Goal: Task Accomplishment & Management: Manage account settings

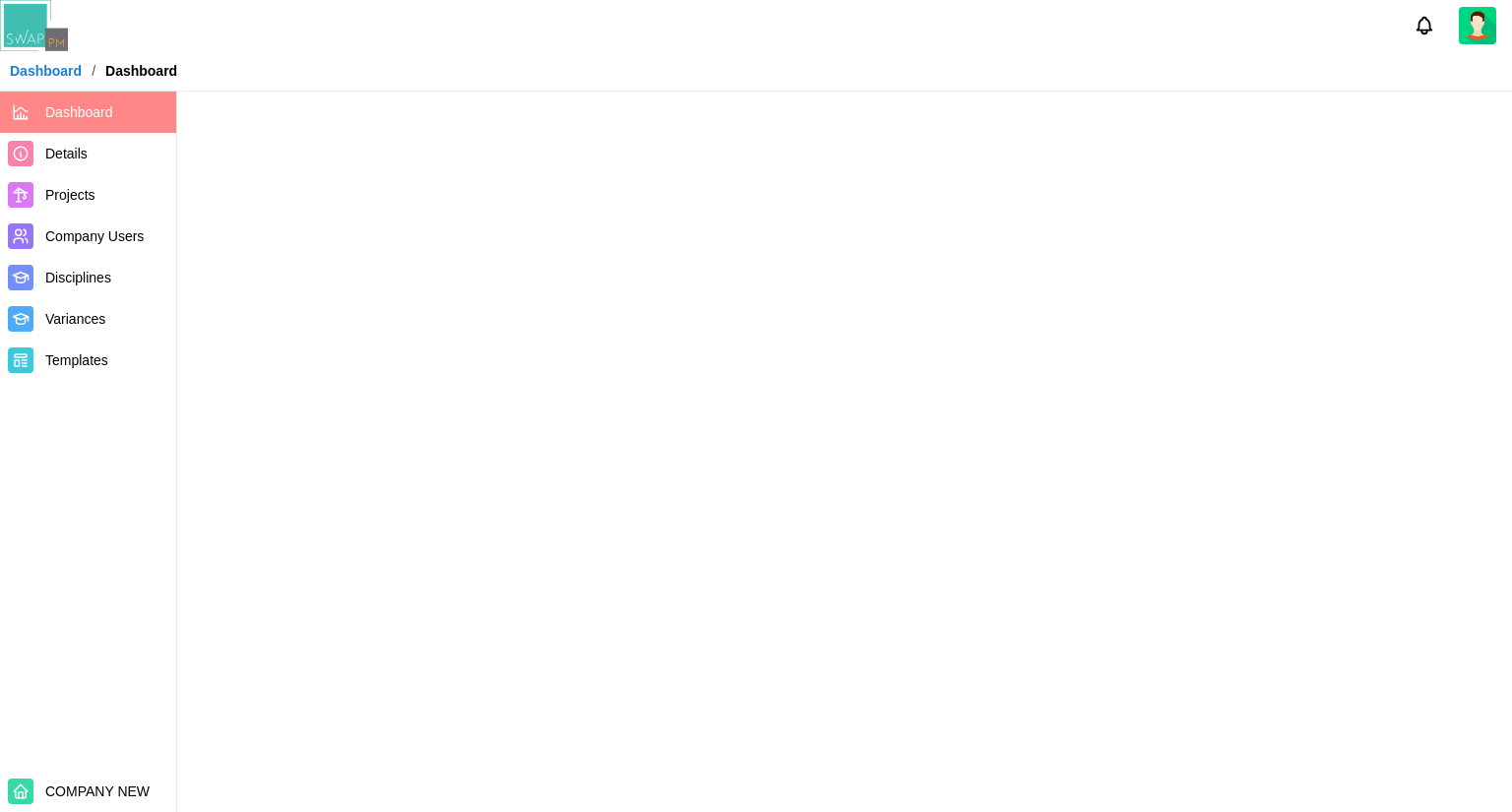
click at [55, 195] on span "Projects" at bounding box center [70, 195] width 50 height 16
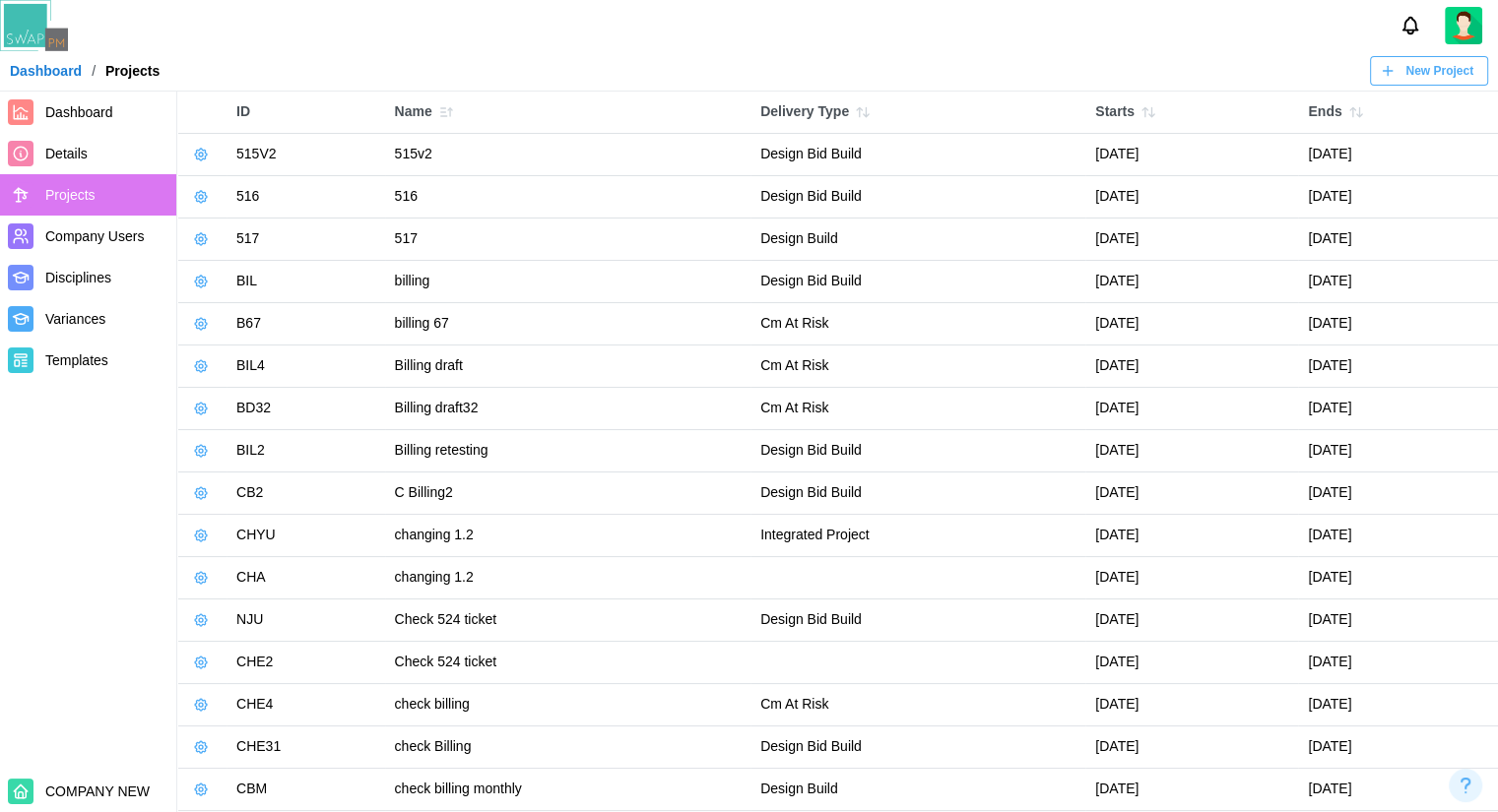
click at [208, 159] on icon "button" at bounding box center [201, 154] width 16 height 16
click at [199, 154] on icon "button" at bounding box center [201, 154] width 16 height 16
click at [193, 150] on icon "button" at bounding box center [201, 154] width 16 height 16
click at [222, 203] on button "Manage Project" at bounding box center [265, 199] width 146 height 36
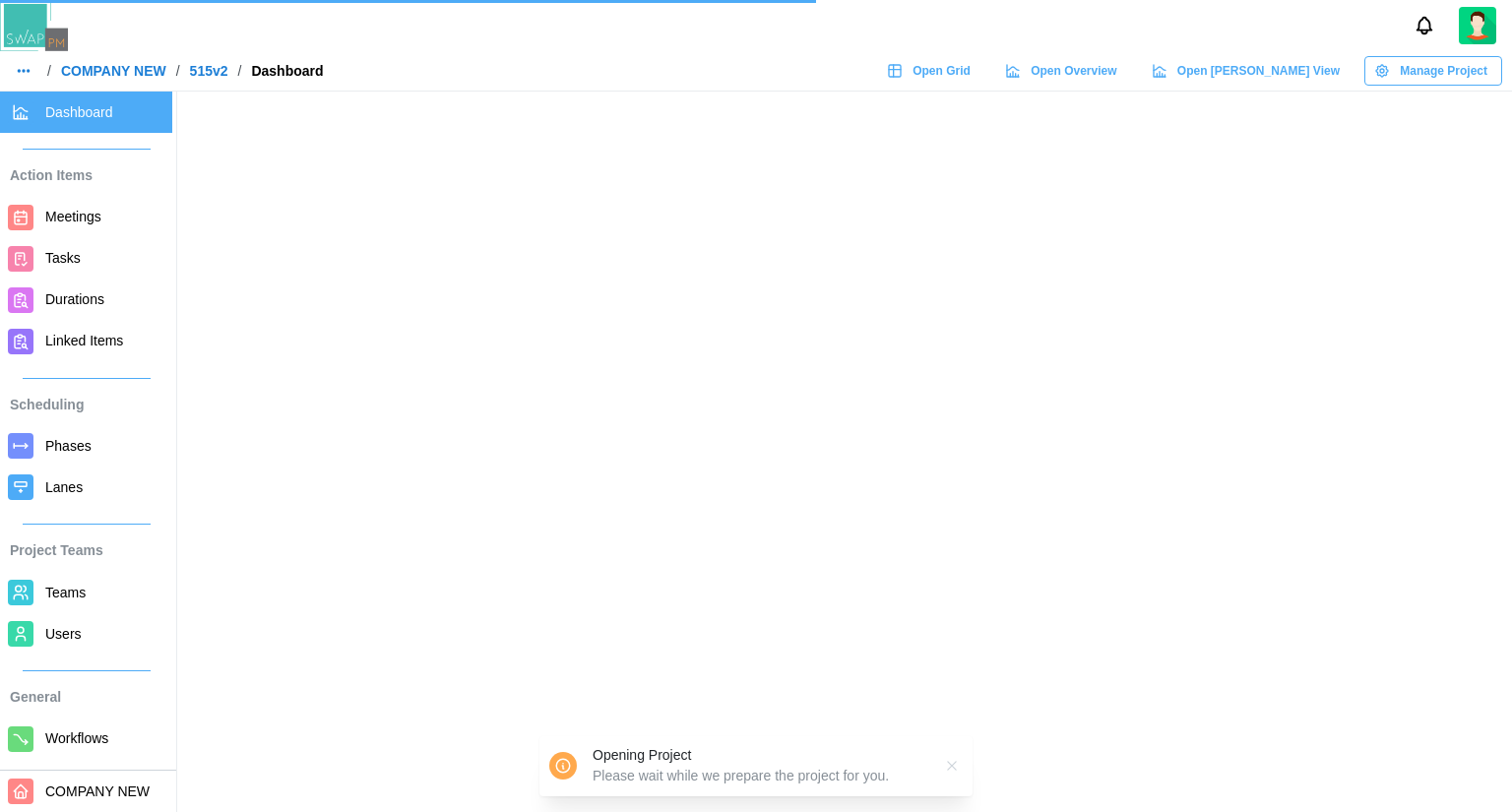
click at [949, 767] on div "Opening Project Please wait while we prepare the project for you." at bounding box center [756, 766] width 433 height 60
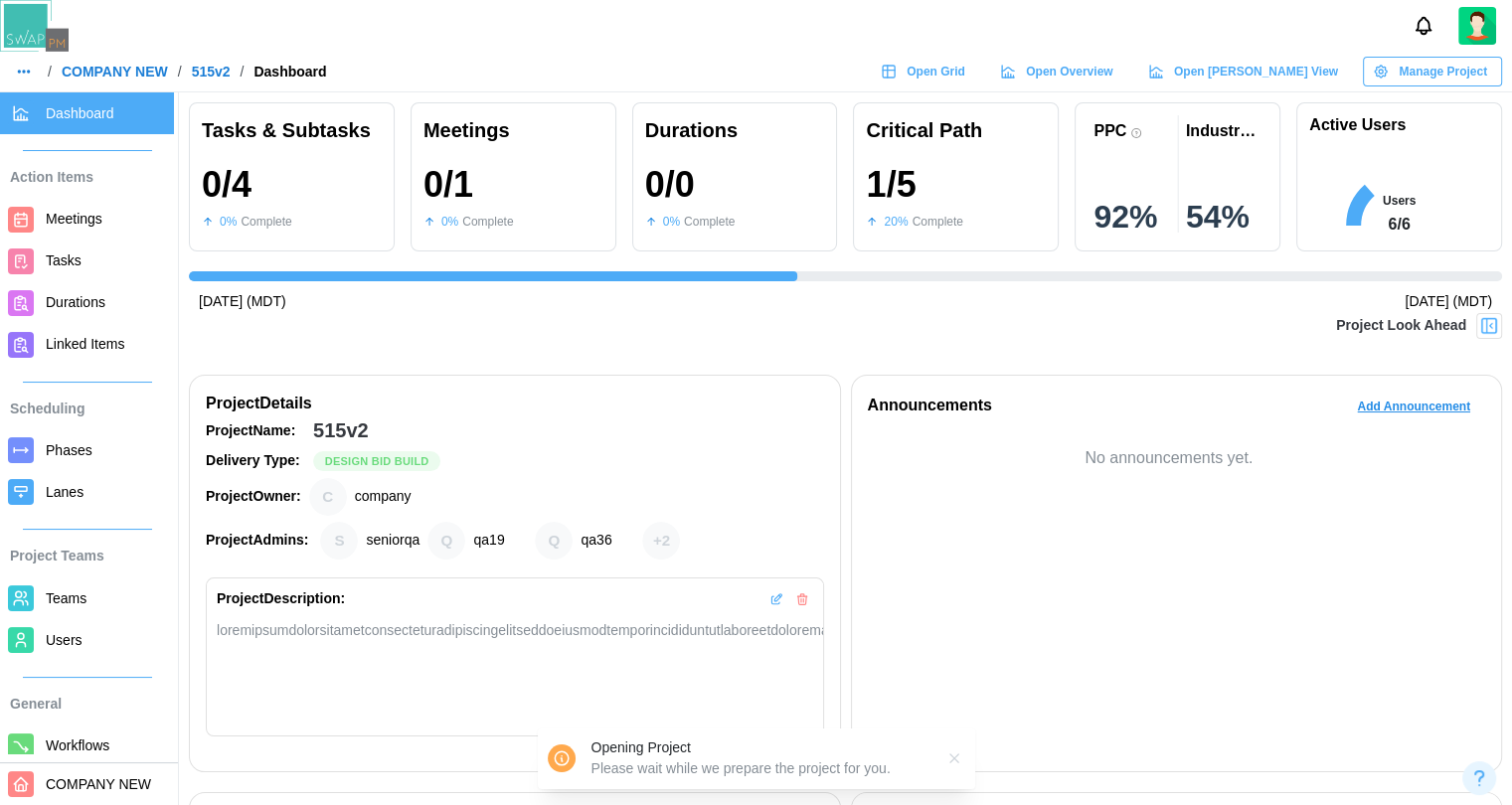
scroll to position [0, 652]
click at [980, 69] on link "Open Grid" at bounding box center [926, 72] width 110 height 30
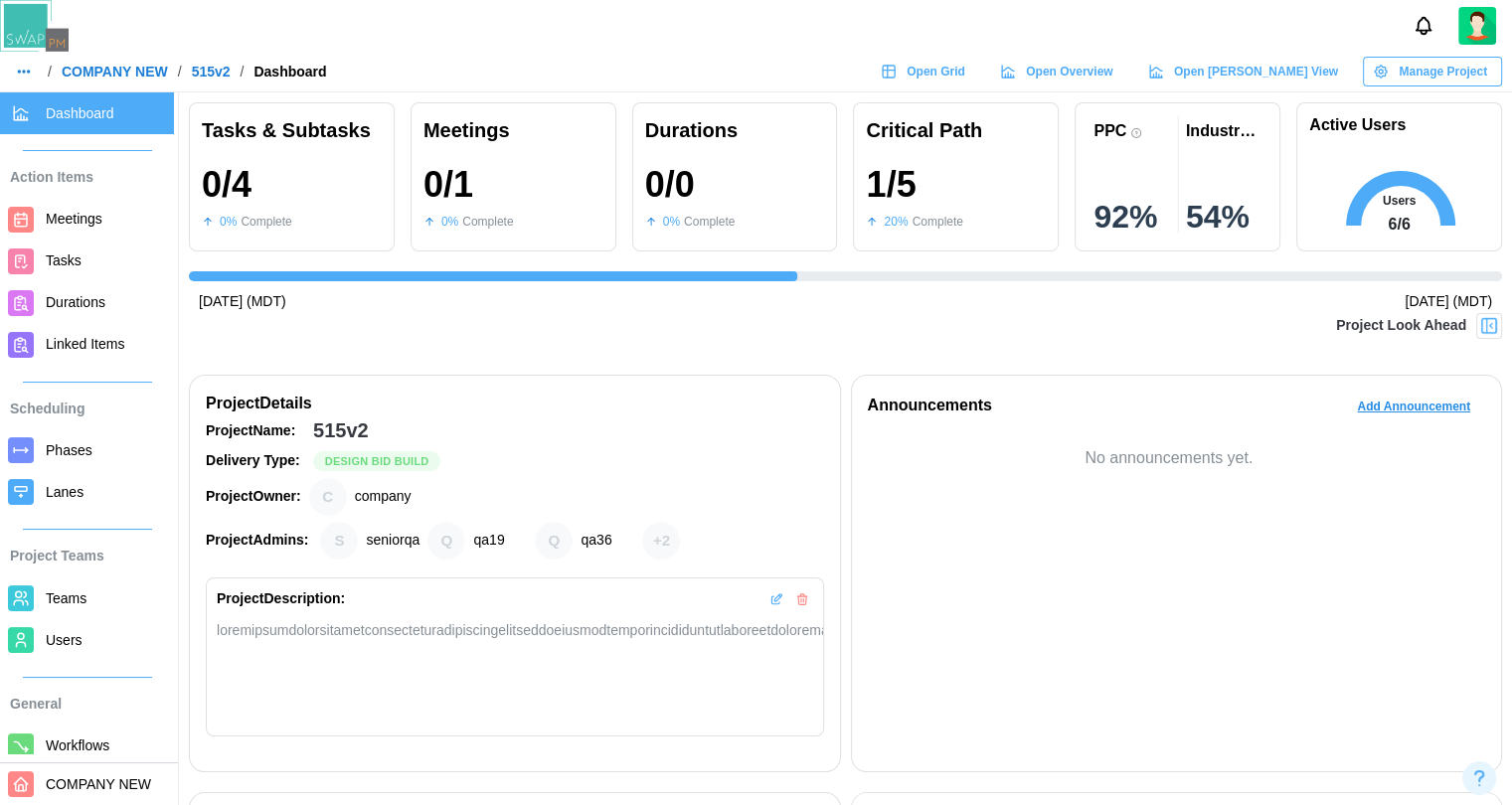
scroll to position [0, 653]
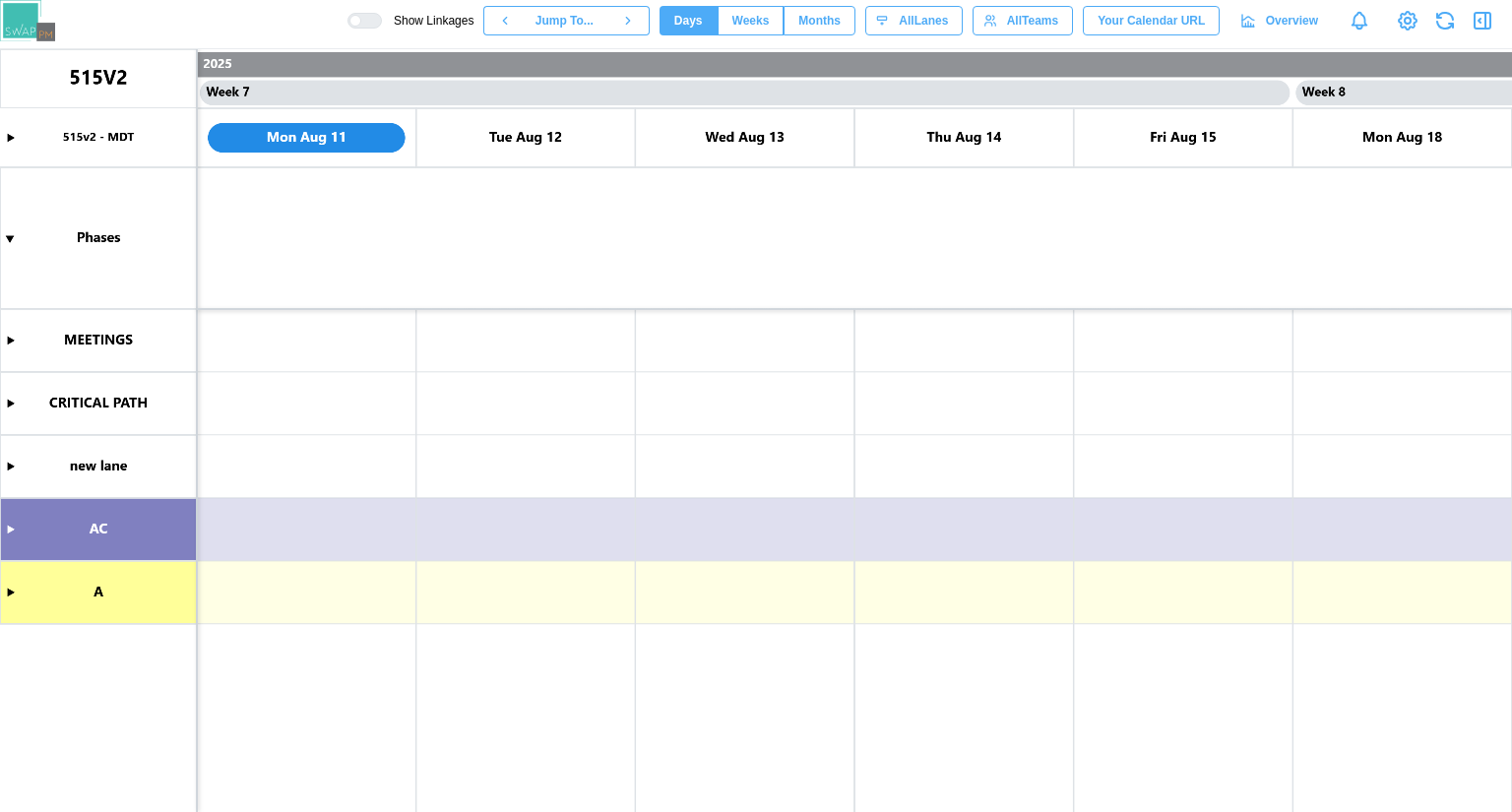
scroll to position [0, 6574]
click at [746, 19] on button "Weeks" at bounding box center [751, 21] width 67 height 30
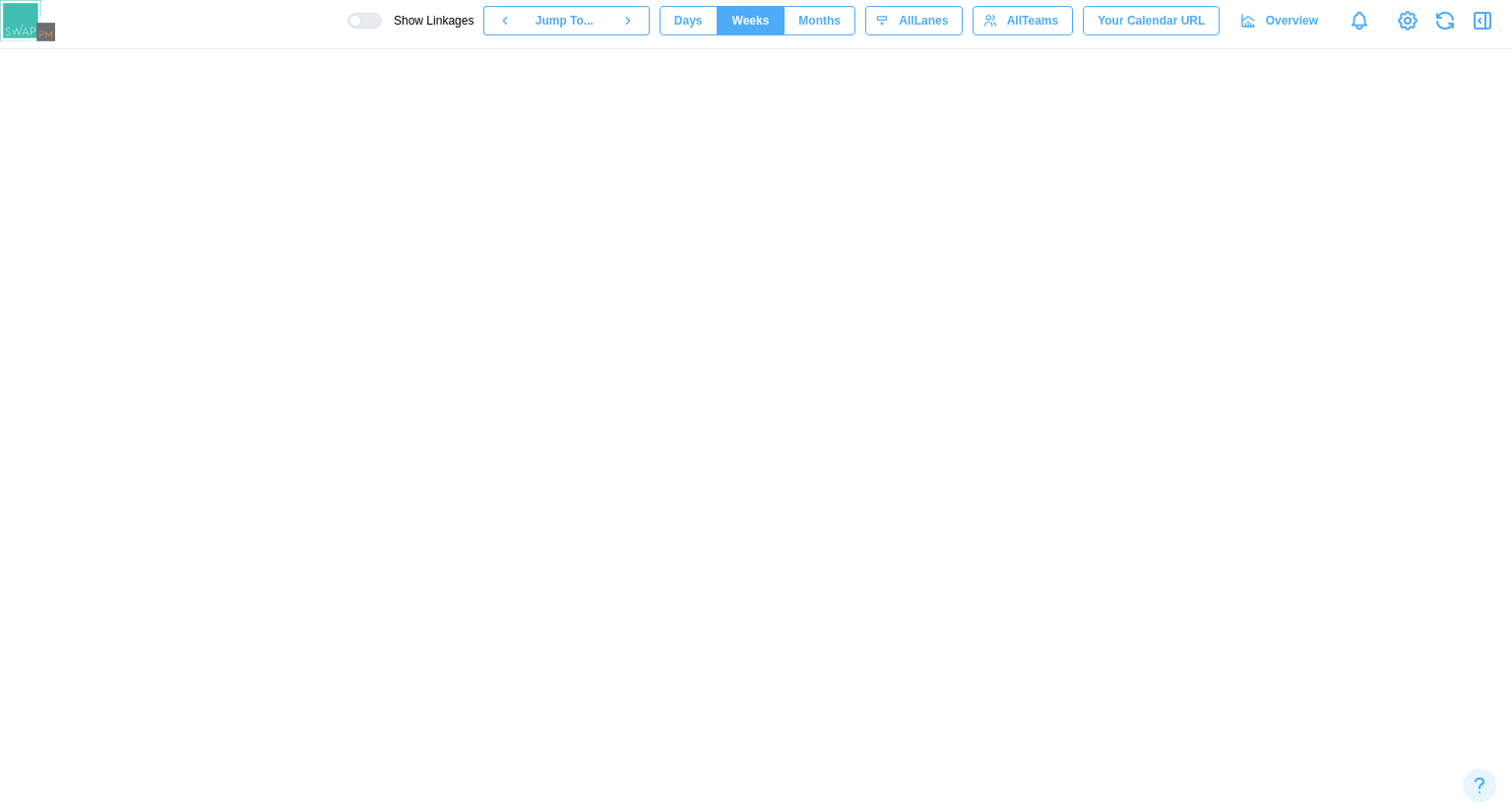
scroll to position [0, 3287]
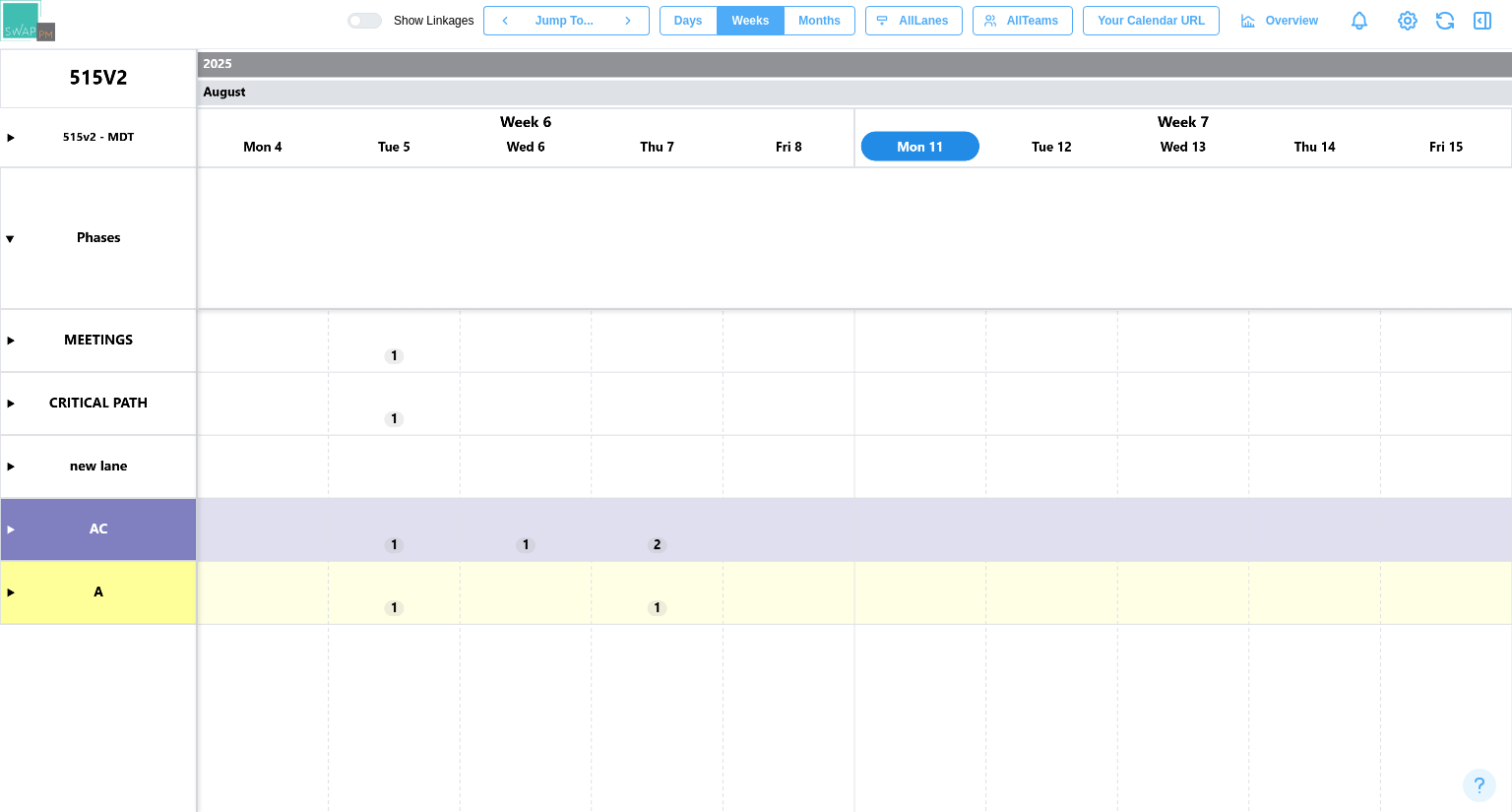
click at [838, 12] on span "Months" at bounding box center [819, 21] width 42 height 28
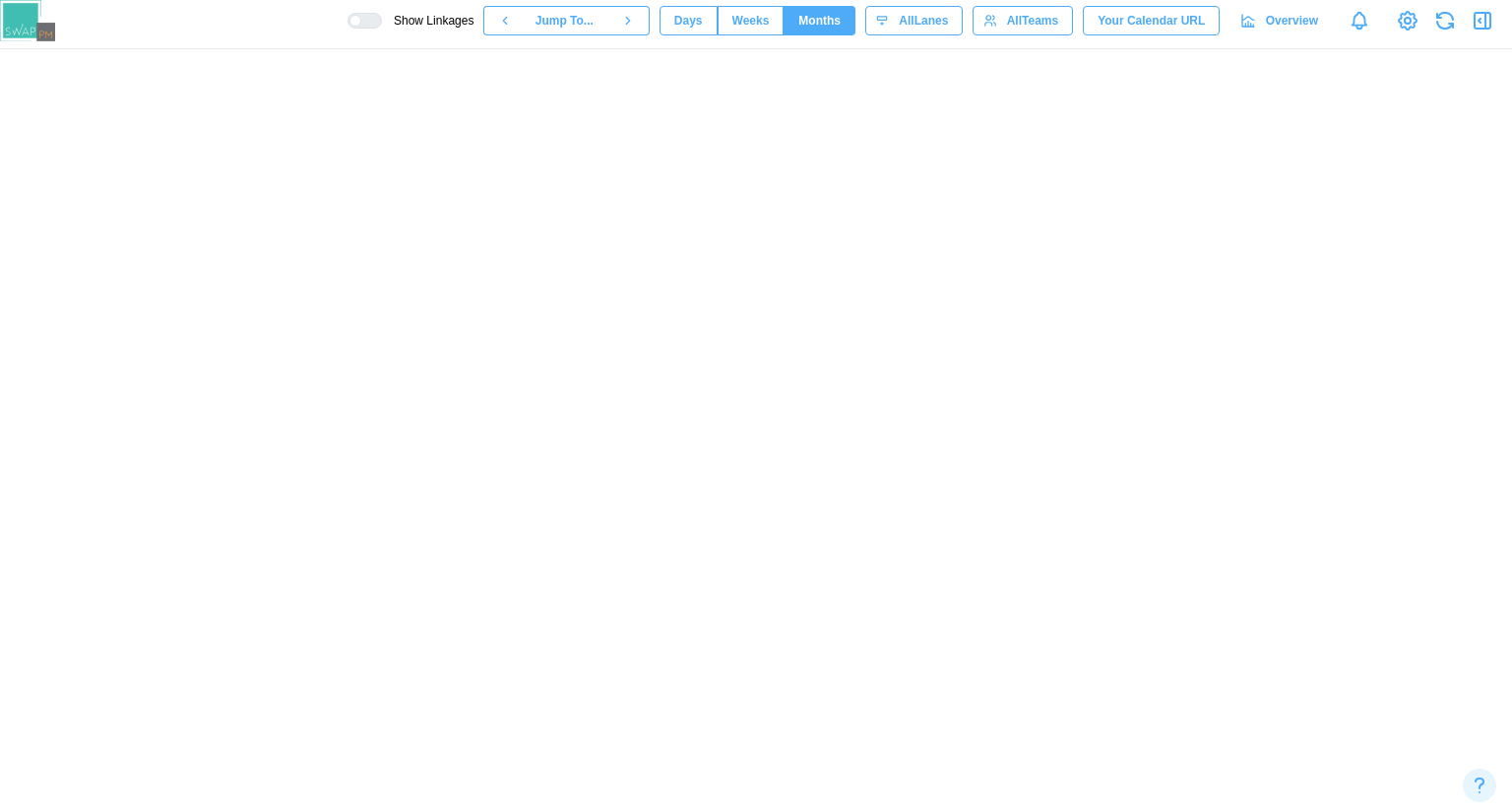
scroll to position [0, 15]
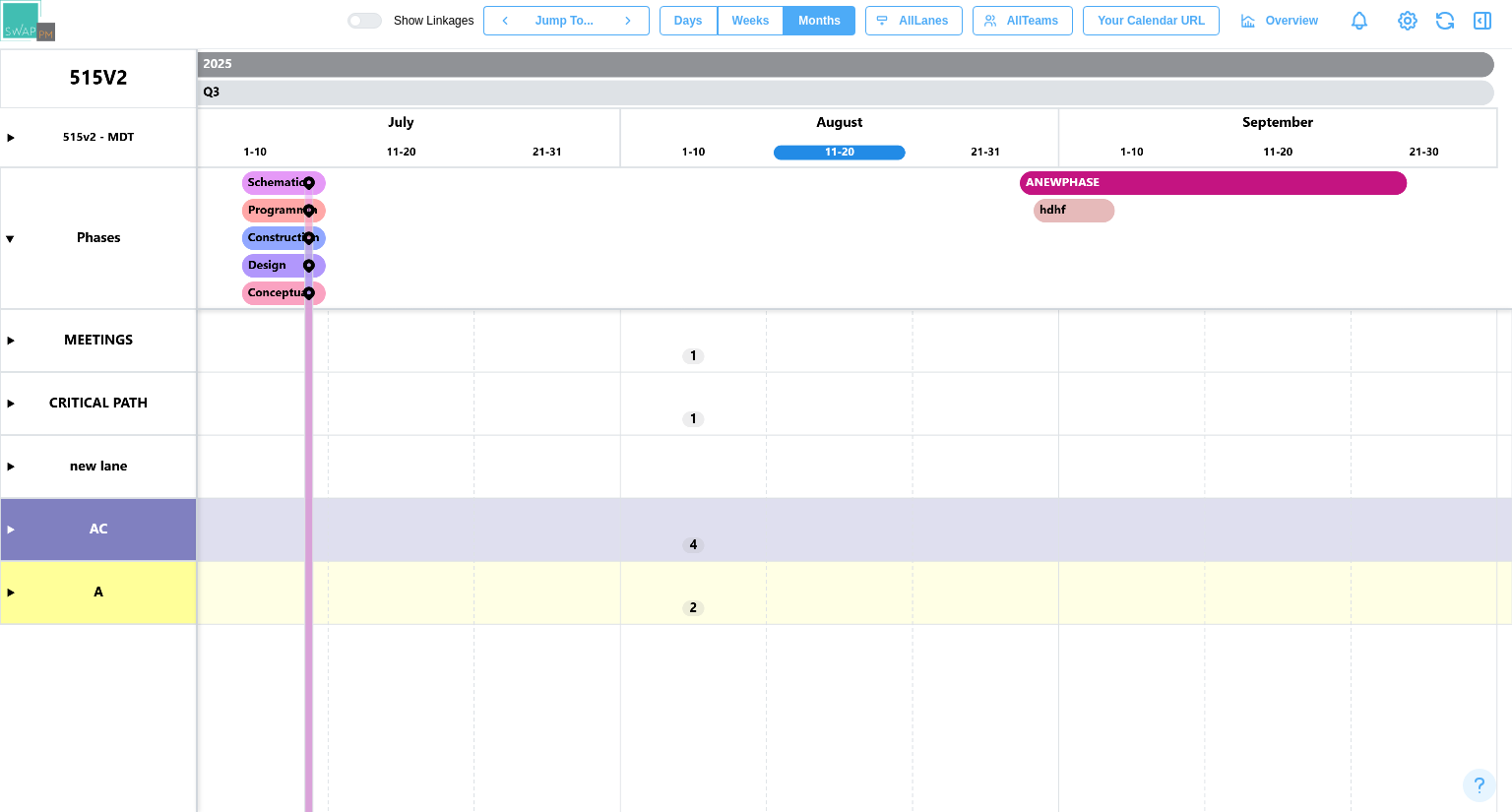
click at [703, 22] on span "Days" at bounding box center [688, 21] width 29 height 28
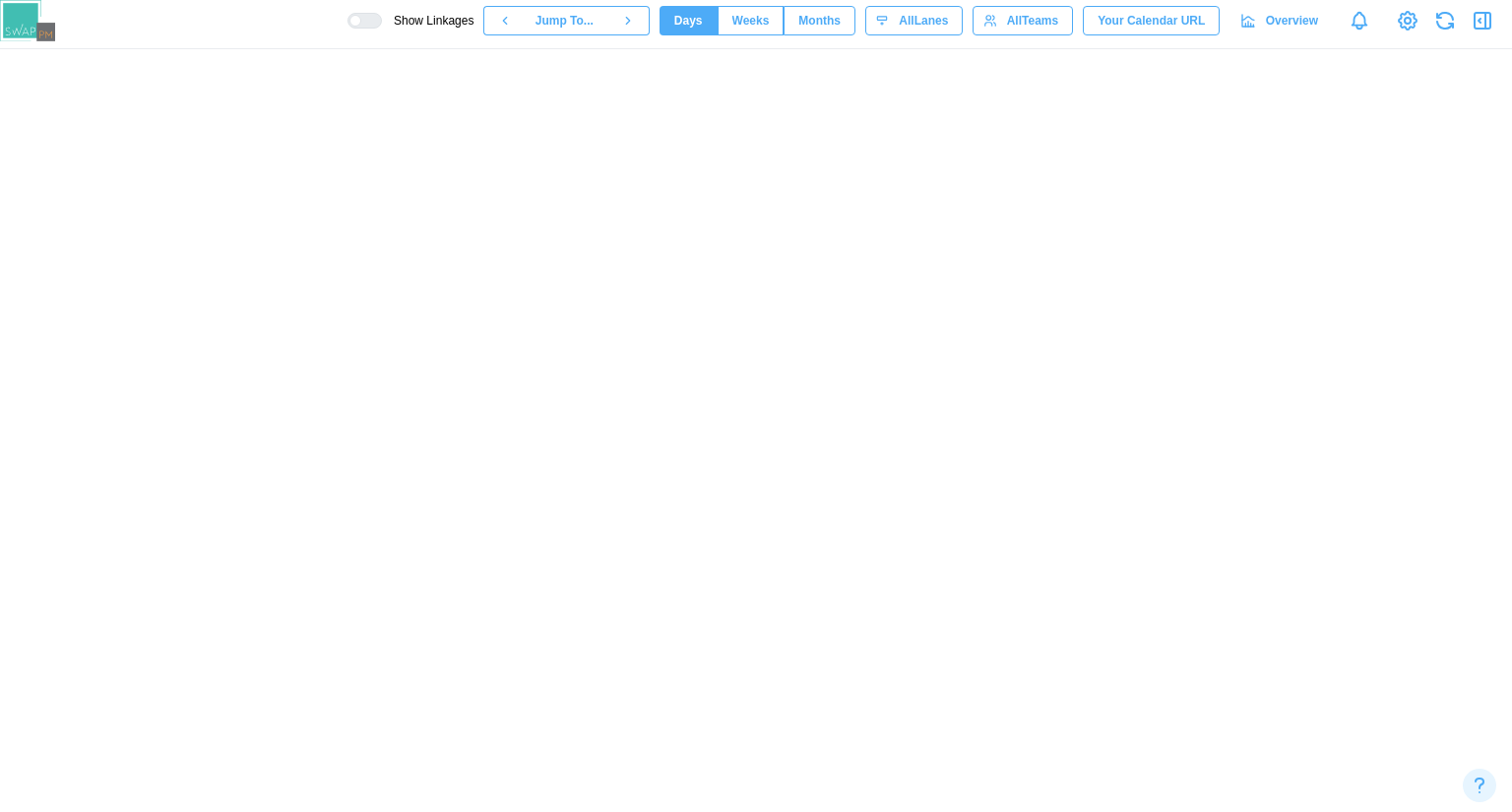
scroll to position [0, 218]
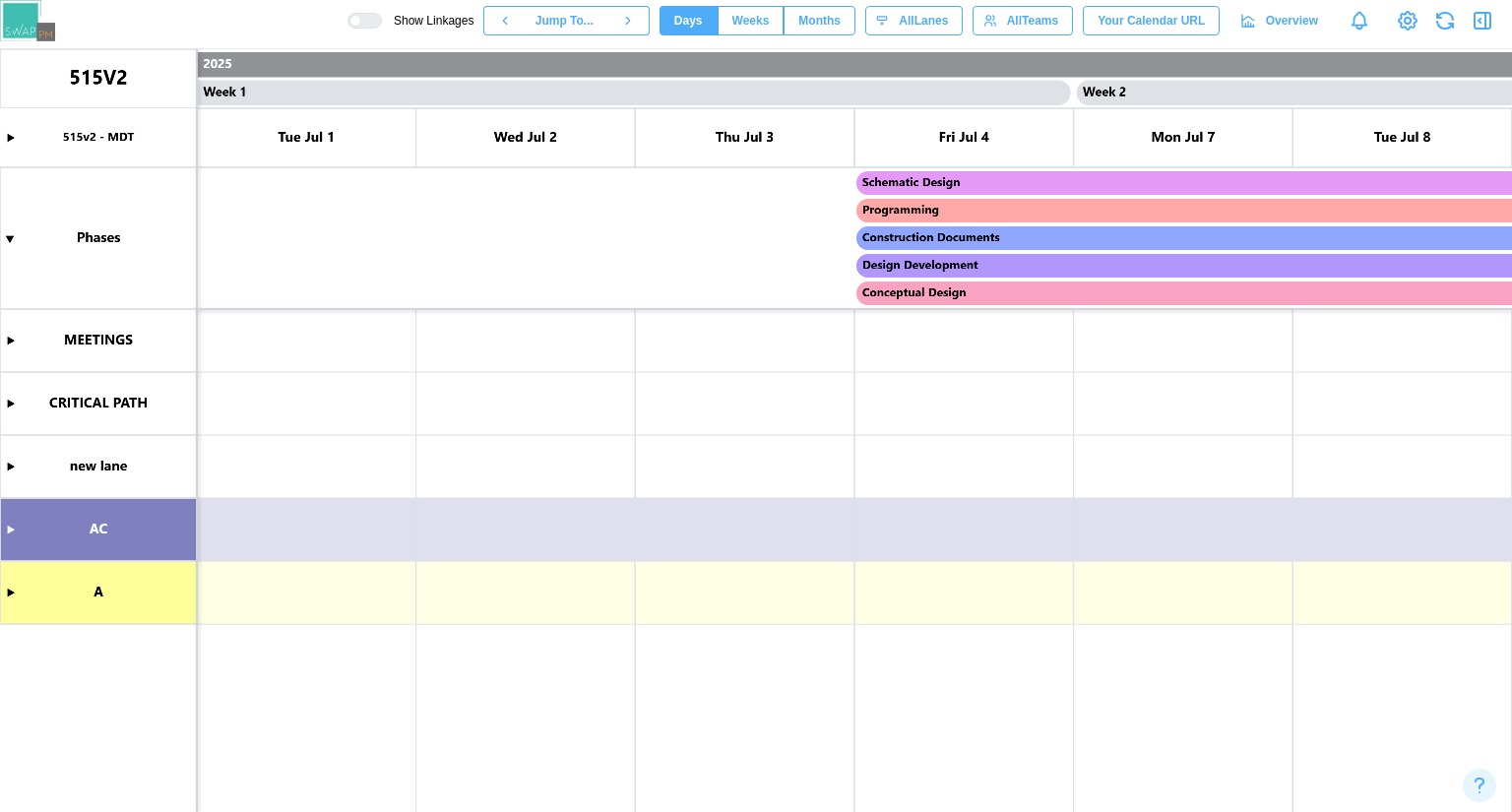
click at [8, 525] on canvas at bounding box center [756, 431] width 1512 height 763
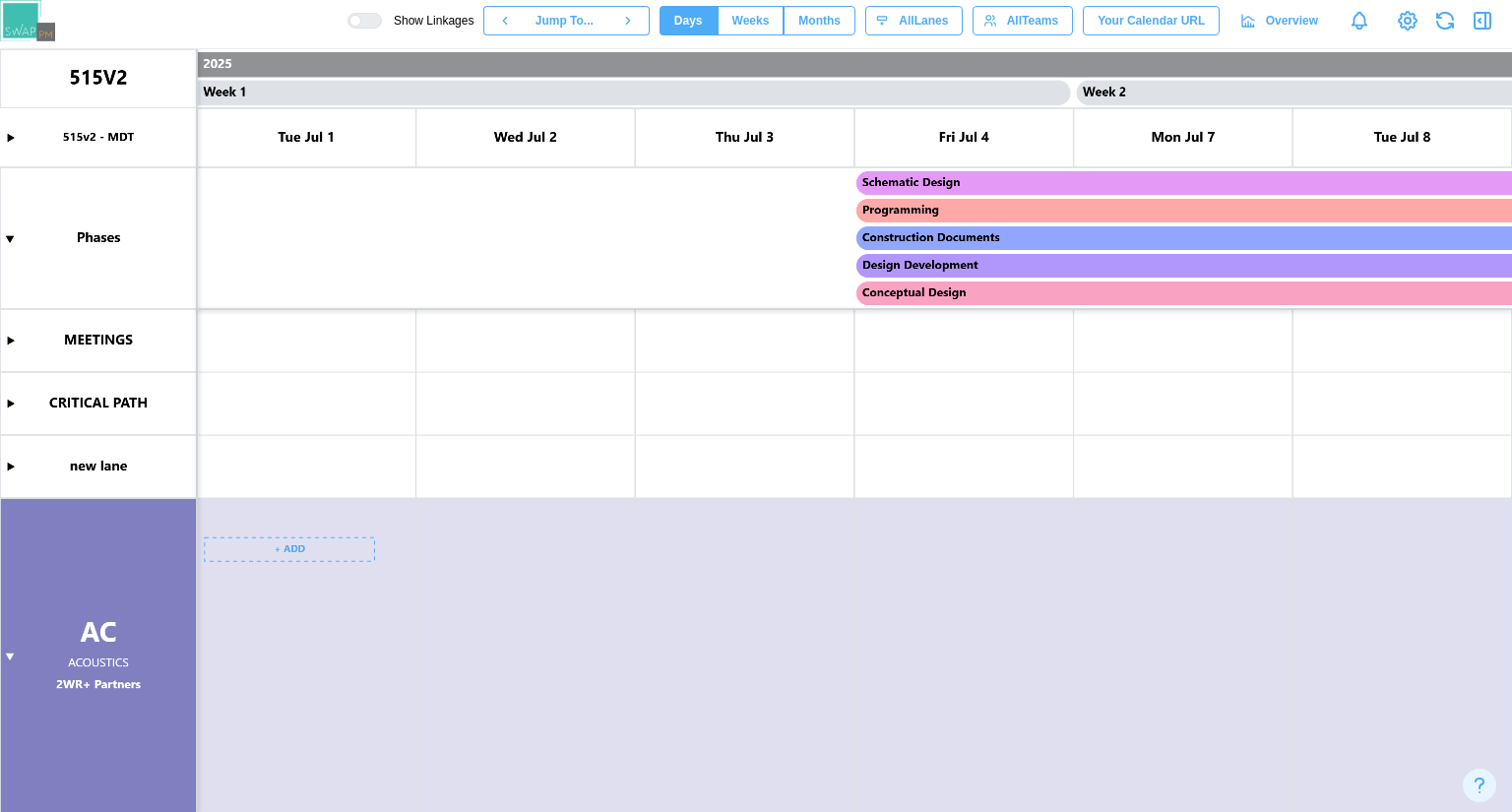
click at [11, 653] on canvas at bounding box center [756, 431] width 1512 height 763
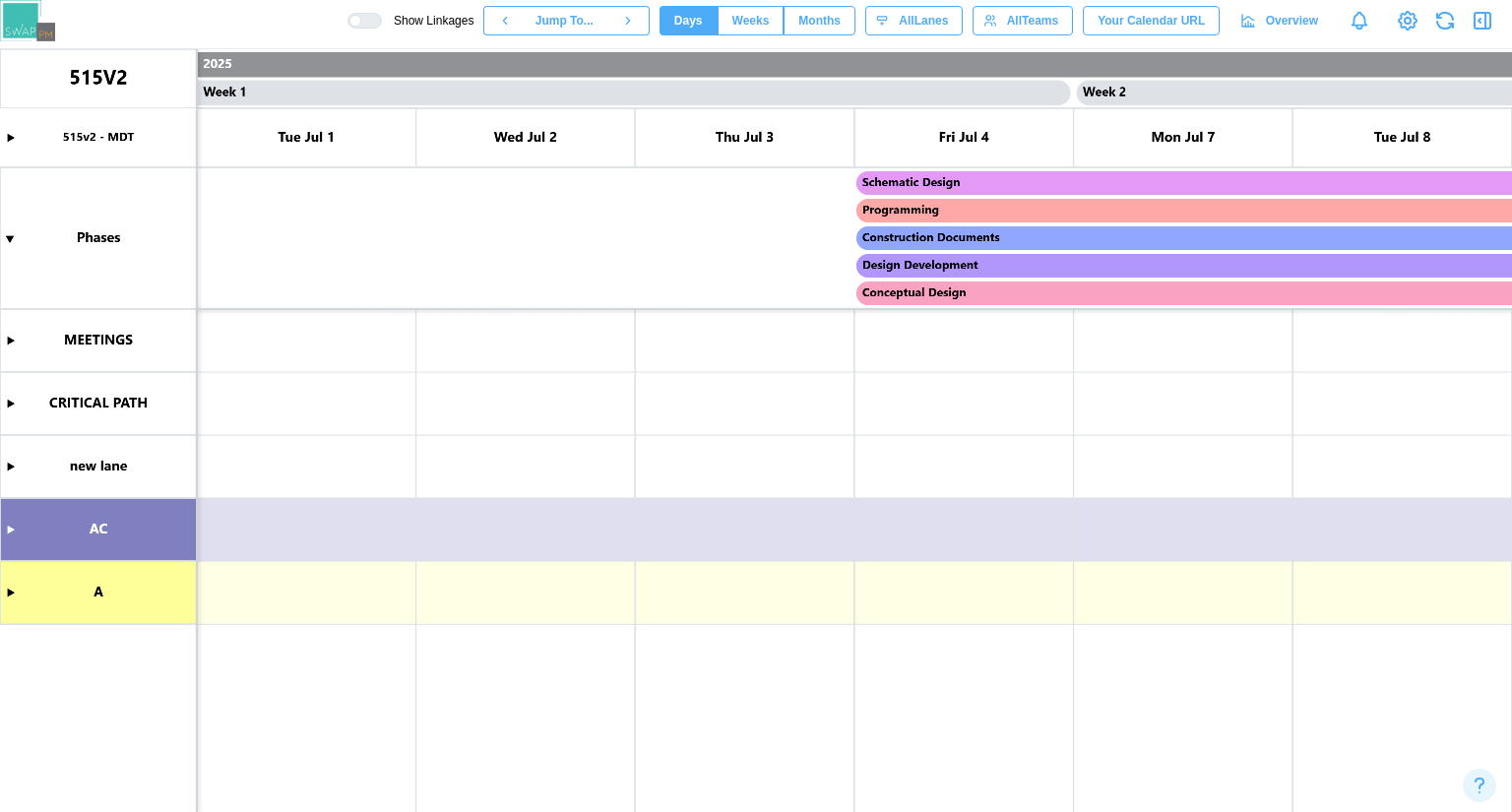
click at [0, 533] on canvas at bounding box center [756, 431] width 1512 height 763
click at [3, 533] on canvas at bounding box center [756, 431] width 1512 height 763
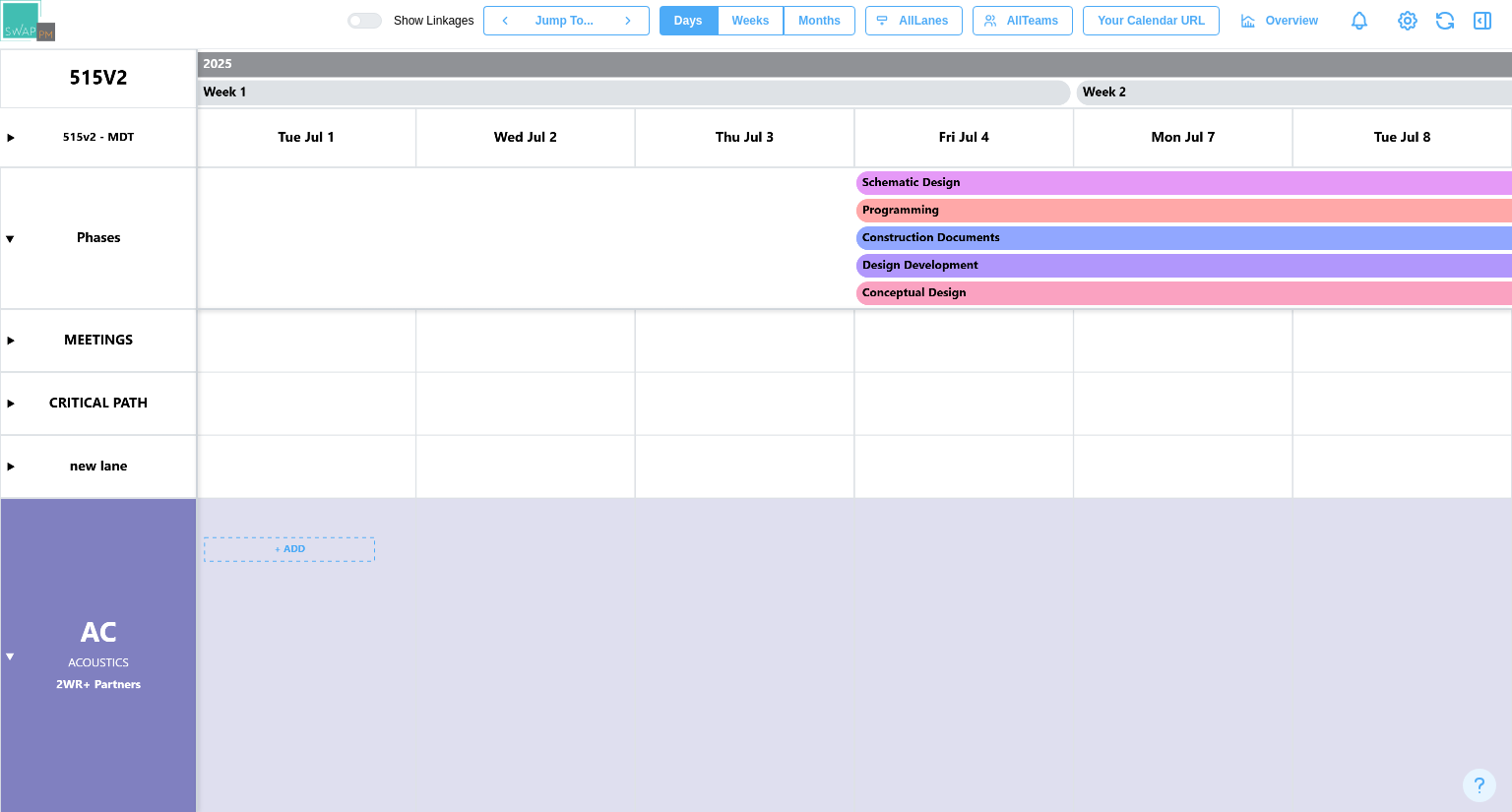
click at [287, 551] on canvas at bounding box center [756, 431] width 1512 height 763
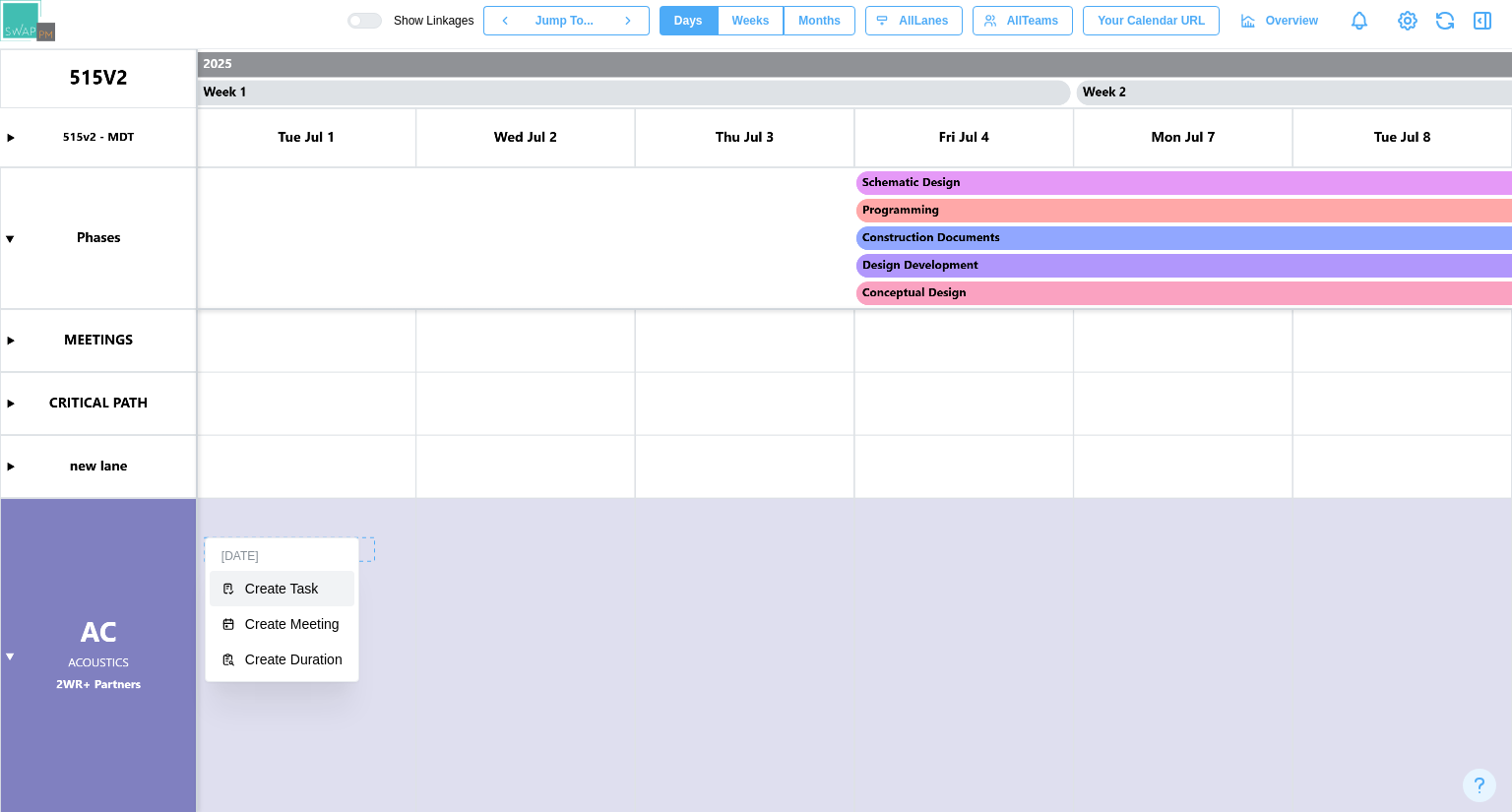
click at [297, 582] on div "Create Task" at bounding box center [293, 589] width 98 height 16
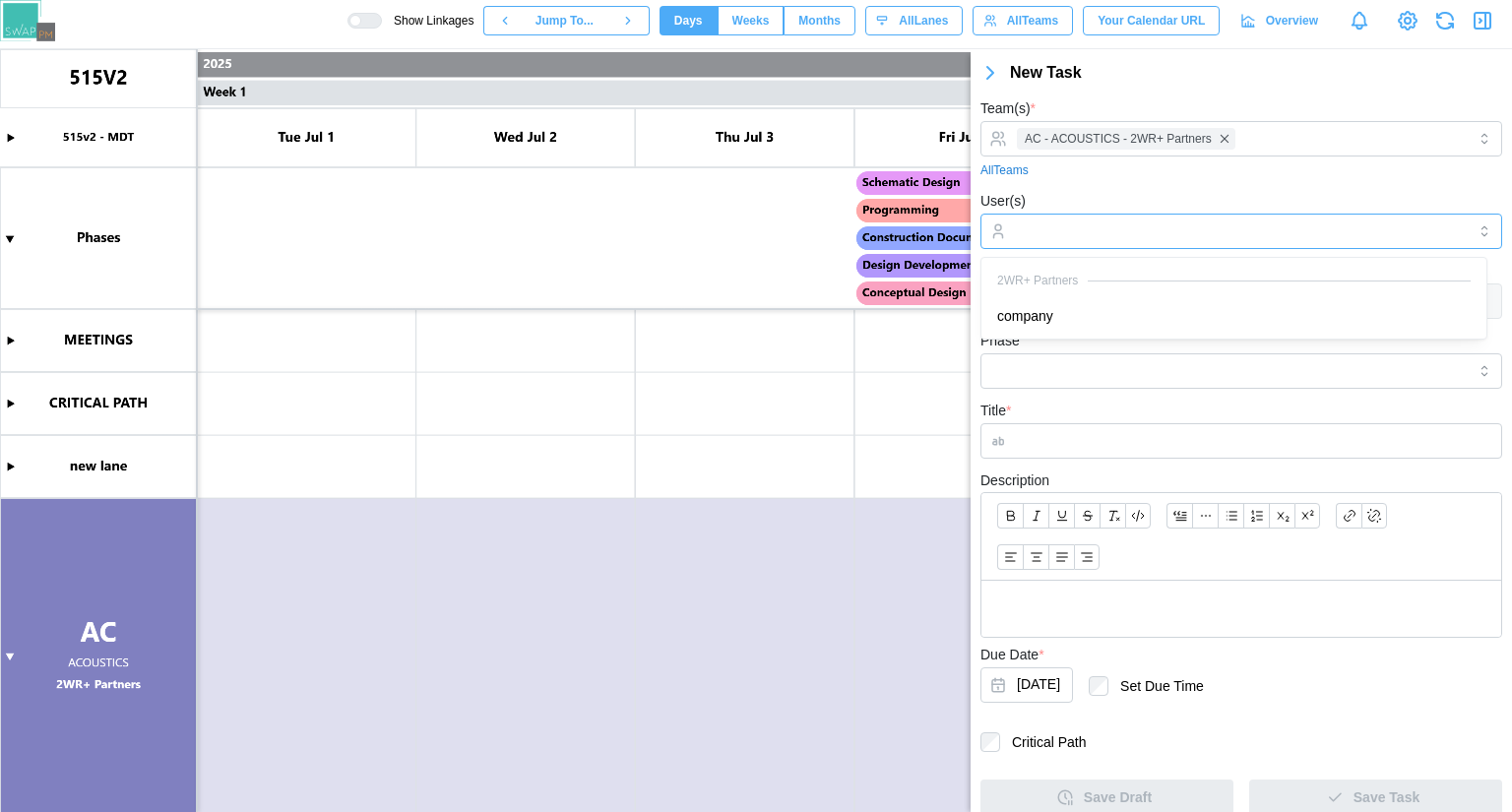
click at [1100, 215] on div at bounding box center [1237, 231] width 453 height 34
click at [1071, 296] on div "Workflow(s)" at bounding box center [1241, 288] width 521 height 60
click at [1069, 389] on form "Team(s) * AC - ACOUSTICS - 2WR+ Partners All Teams User(s) company Workflow(s) …" at bounding box center [1241, 455] width 521 height 718
click at [1068, 380] on input "Phase" at bounding box center [1241, 371] width 521 height 36
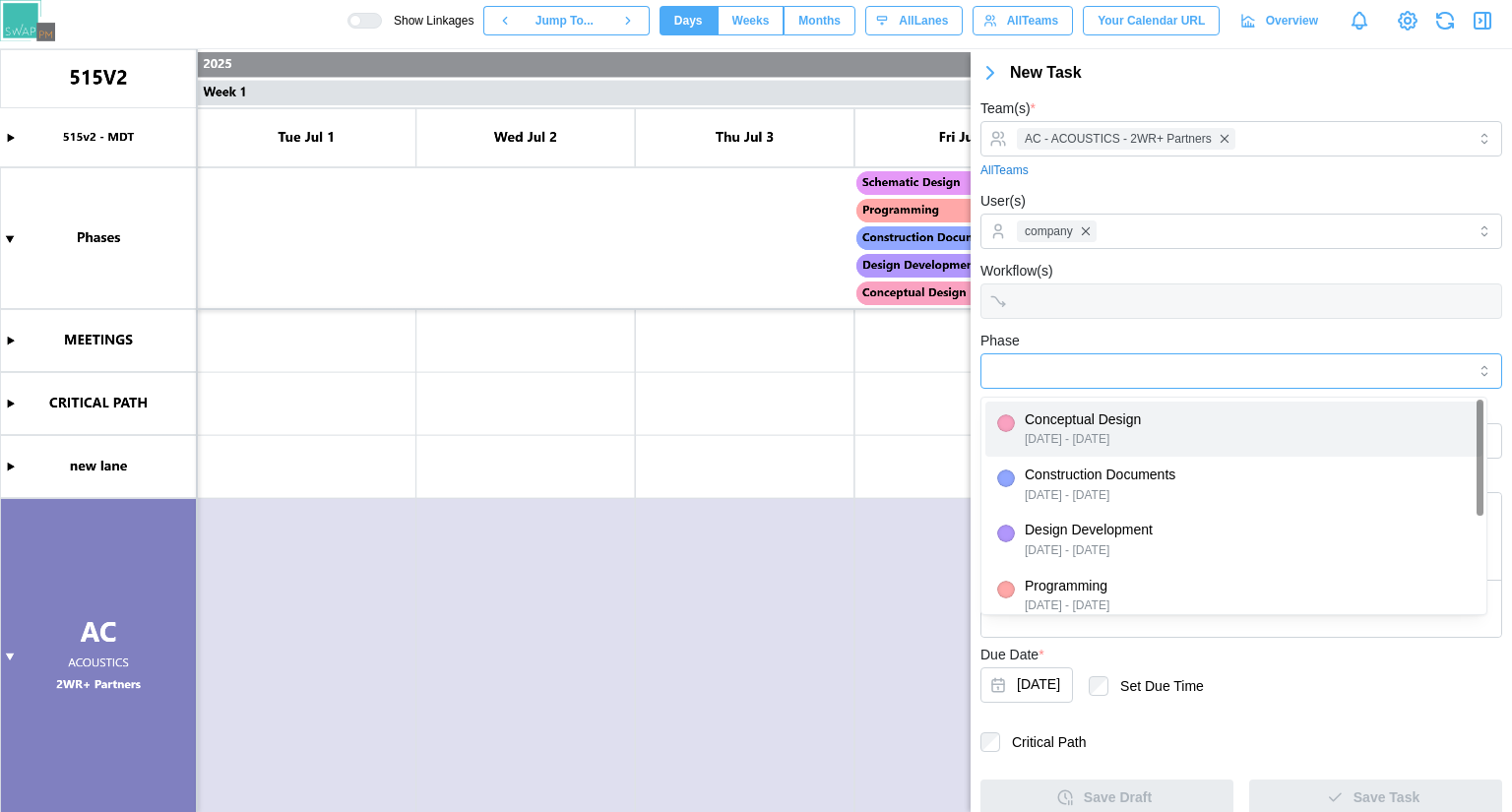
type input "**********"
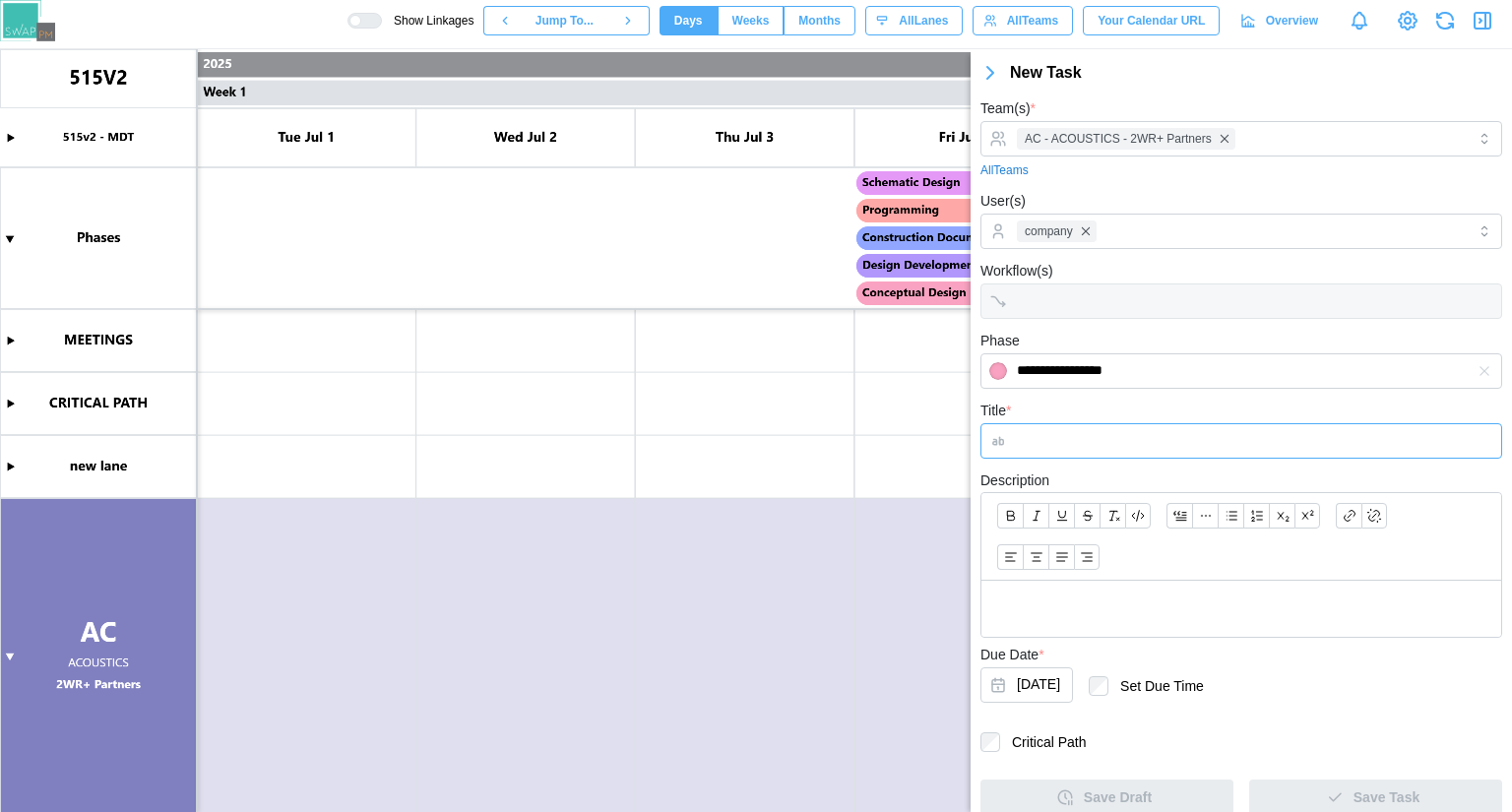
click at [1075, 437] on input "Title *" at bounding box center [1241, 441] width 521 height 36
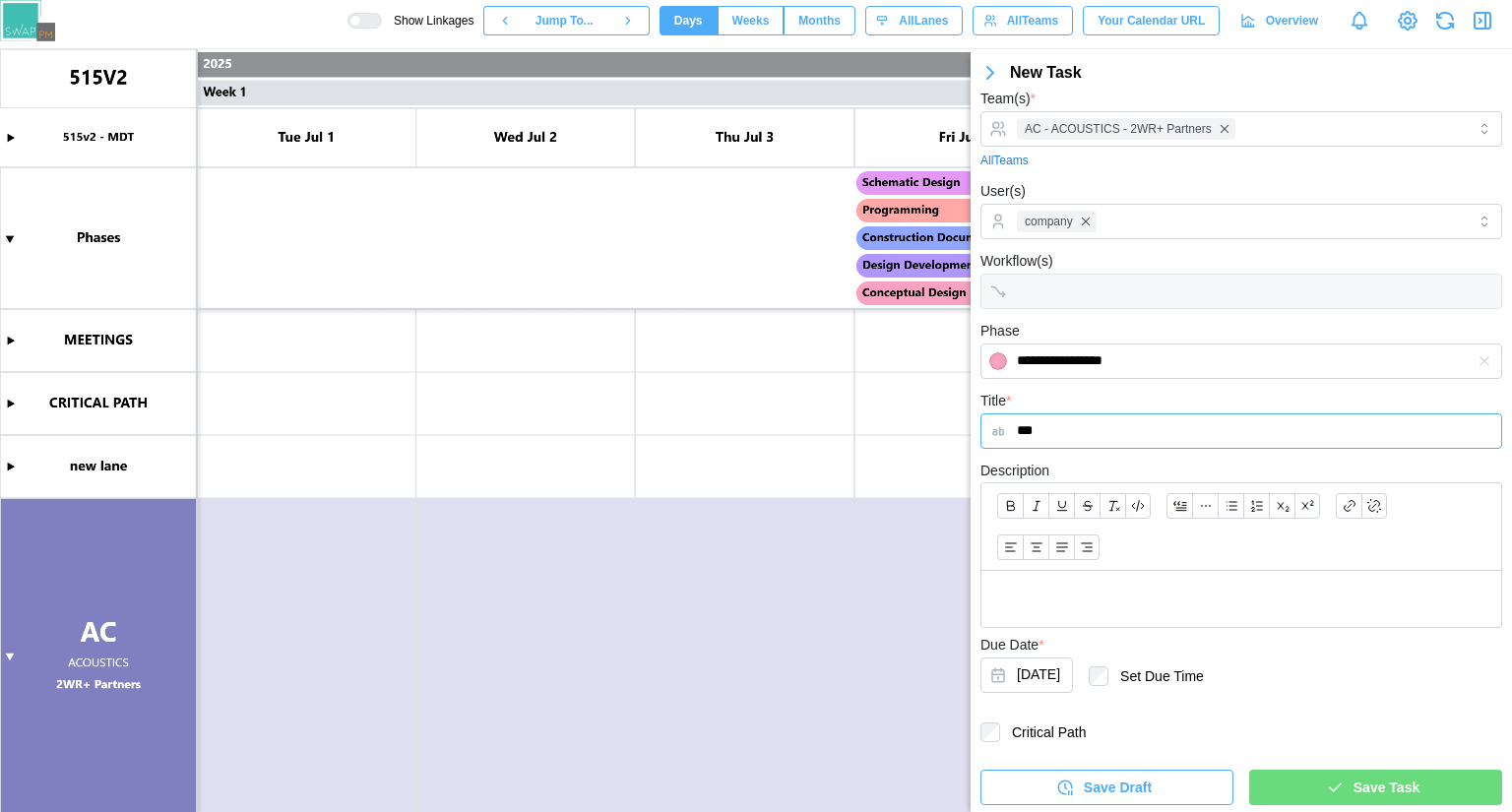
scroll to position [12, 0]
type input "***"
click at [1069, 588] on p at bounding box center [1240, 597] width 488 height 25
click at [1445, 783] on div "Save Task" at bounding box center [1373, 785] width 221 height 34
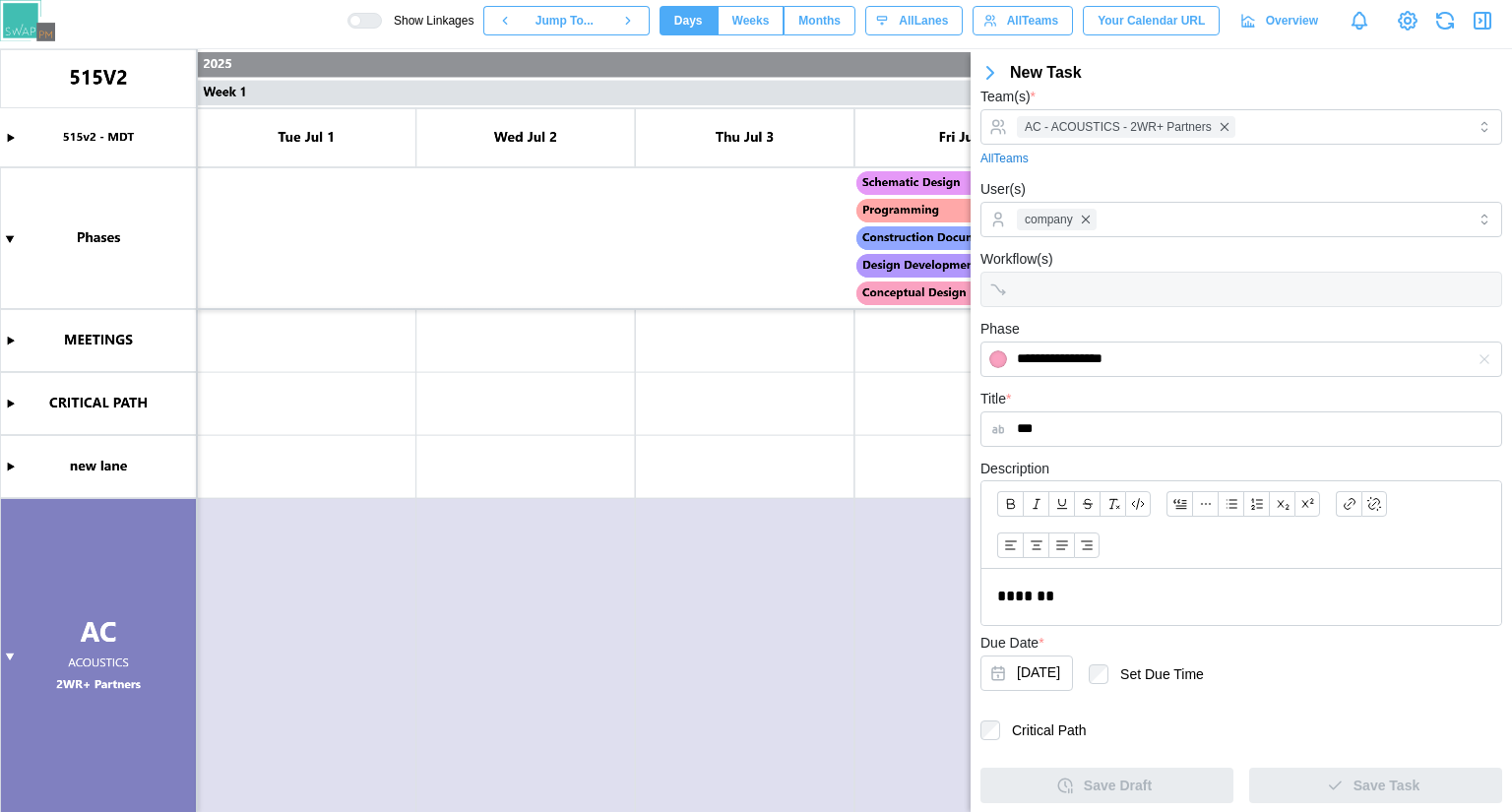
scroll to position [0, 0]
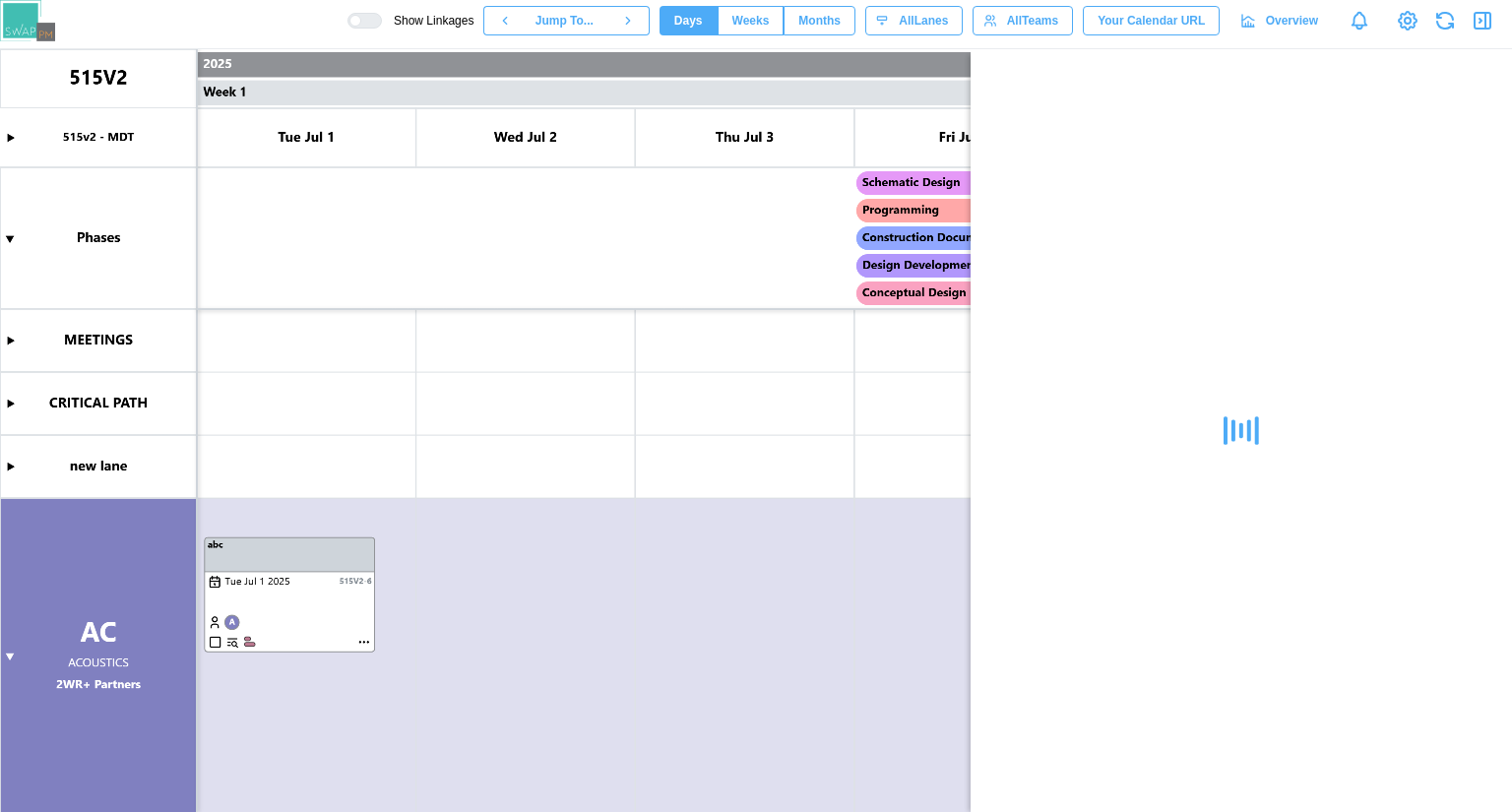
drag, startPoint x: 1475, startPoint y: 13, endPoint x: 1423, endPoint y: 35, distance: 56.5
click at [1475, 13] on icon "button" at bounding box center [1482, 21] width 16 height 16
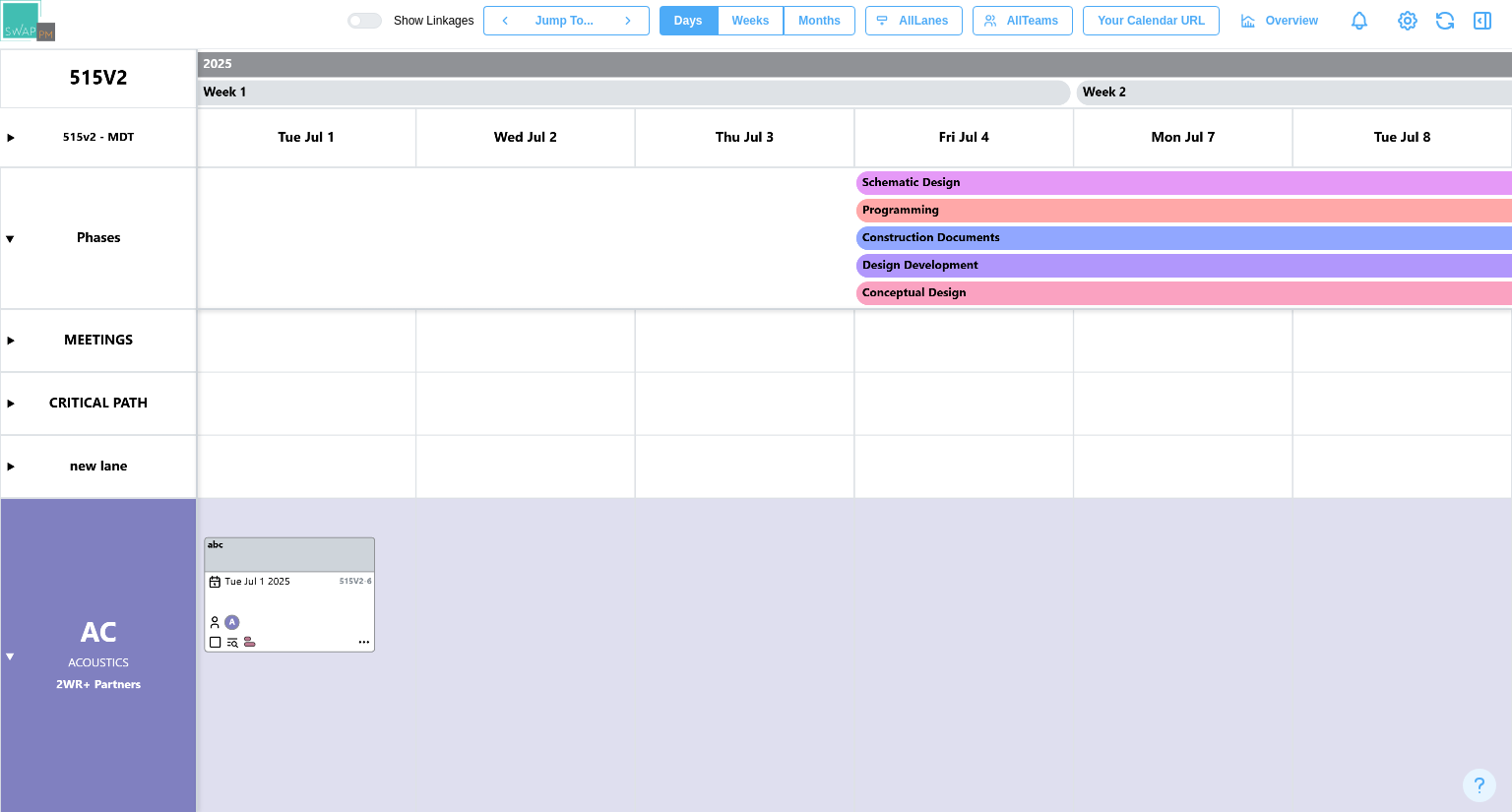
click at [1, 659] on canvas at bounding box center [756, 431] width 1512 height 763
click at [5, 654] on canvas at bounding box center [756, 431] width 1512 height 763
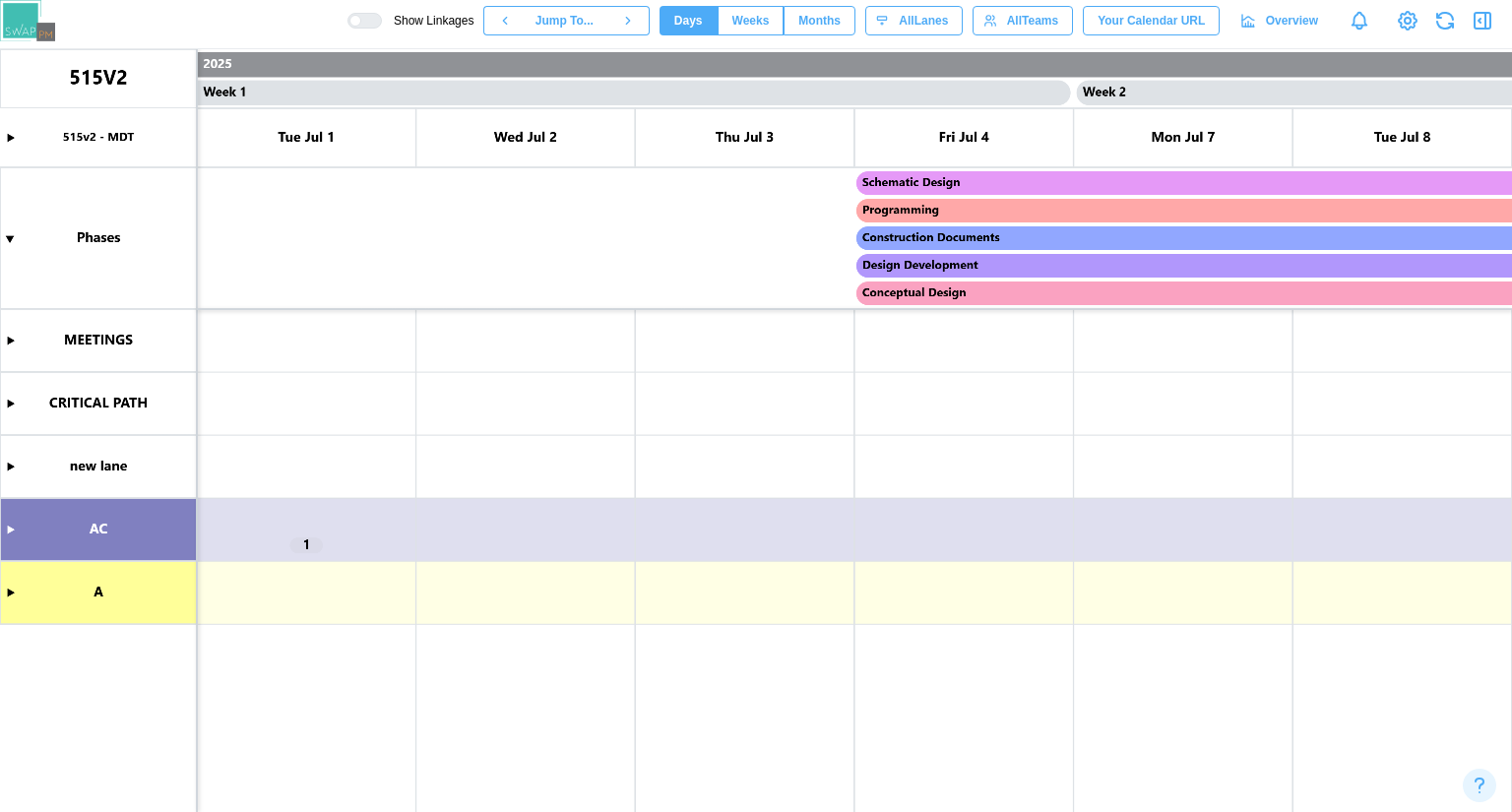
click at [9, 522] on canvas at bounding box center [756, 431] width 1512 height 763
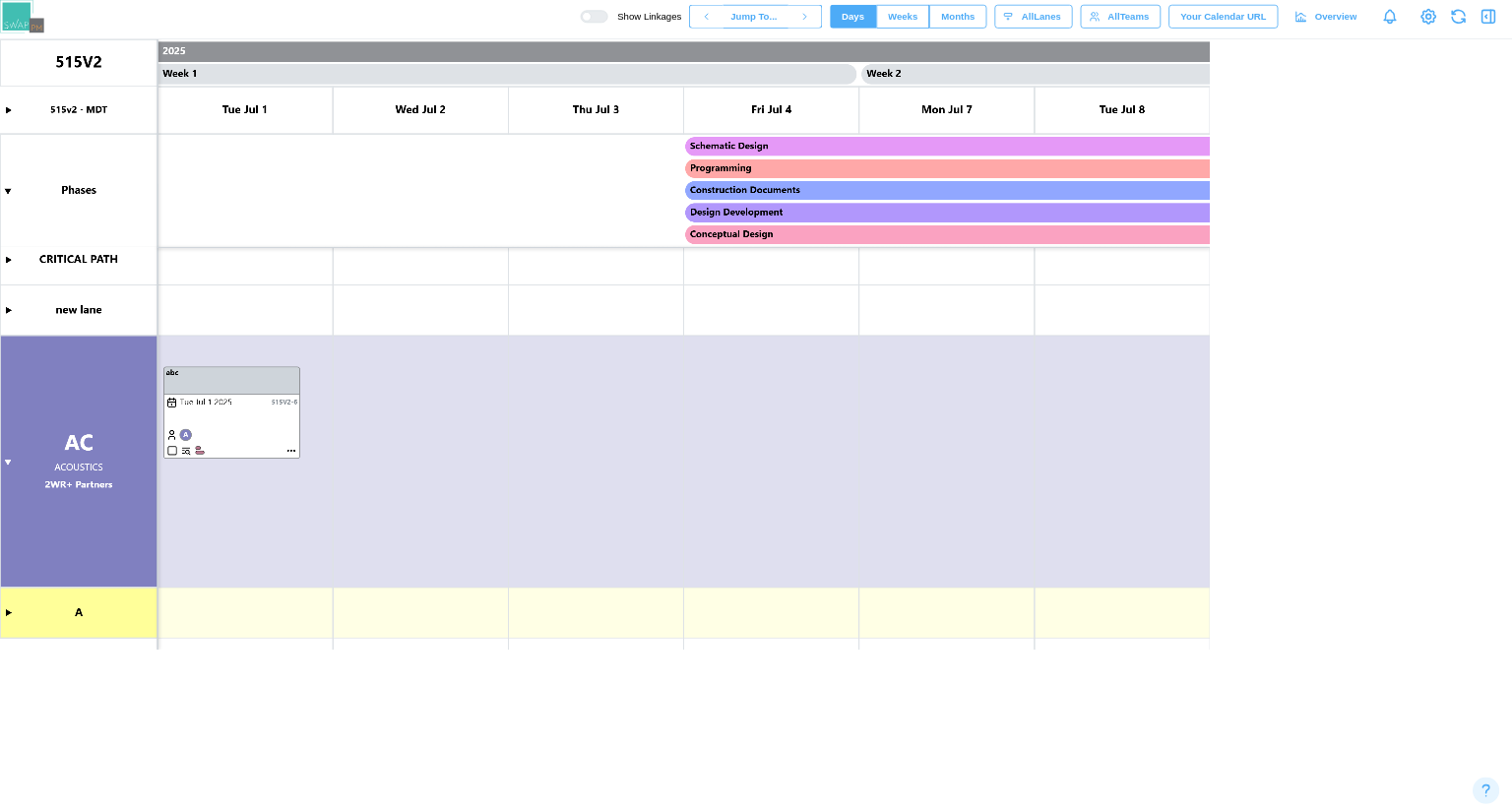
scroll to position [0, 218]
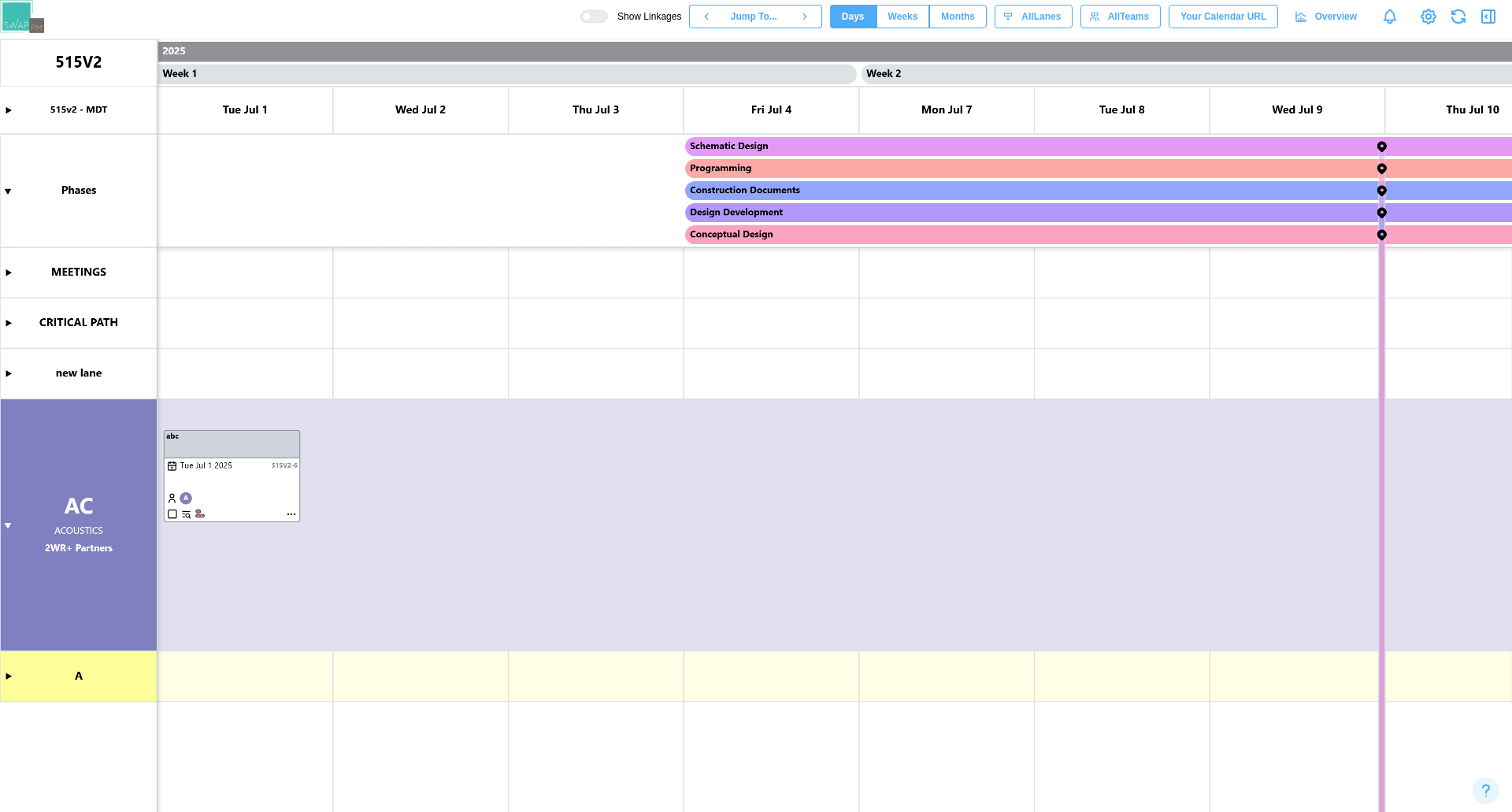
drag, startPoint x: 960, startPoint y: 18, endPoint x: 843, endPoint y: 358, distance: 359.6
click at [843, 358] on canvas at bounding box center [756, 426] width 1512 height 774
click at [918, 19] on span "Weeks" at bounding box center [903, 17] width 30 height 22
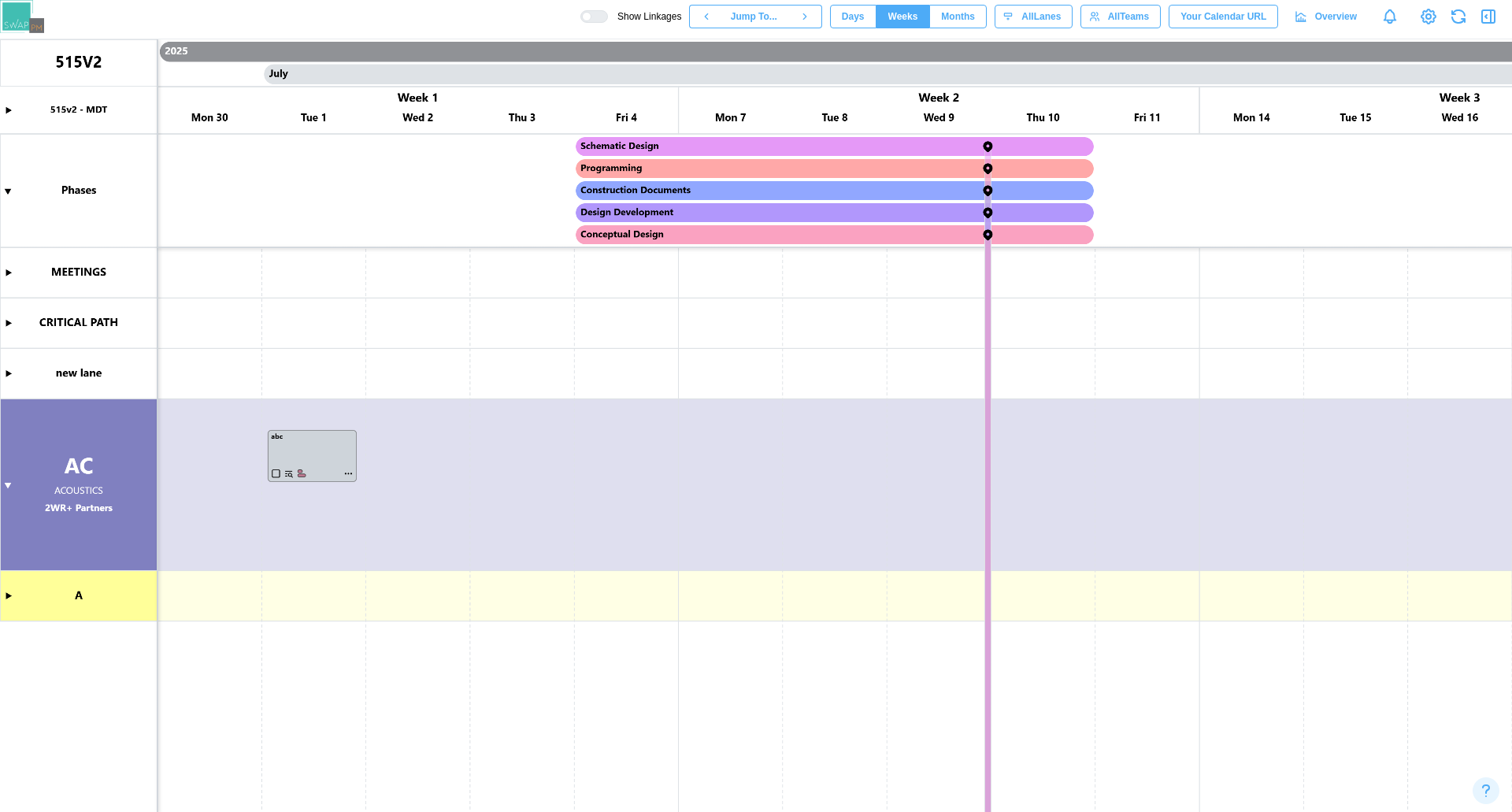
click at [953, 17] on span "Months" at bounding box center [958, 17] width 34 height 22
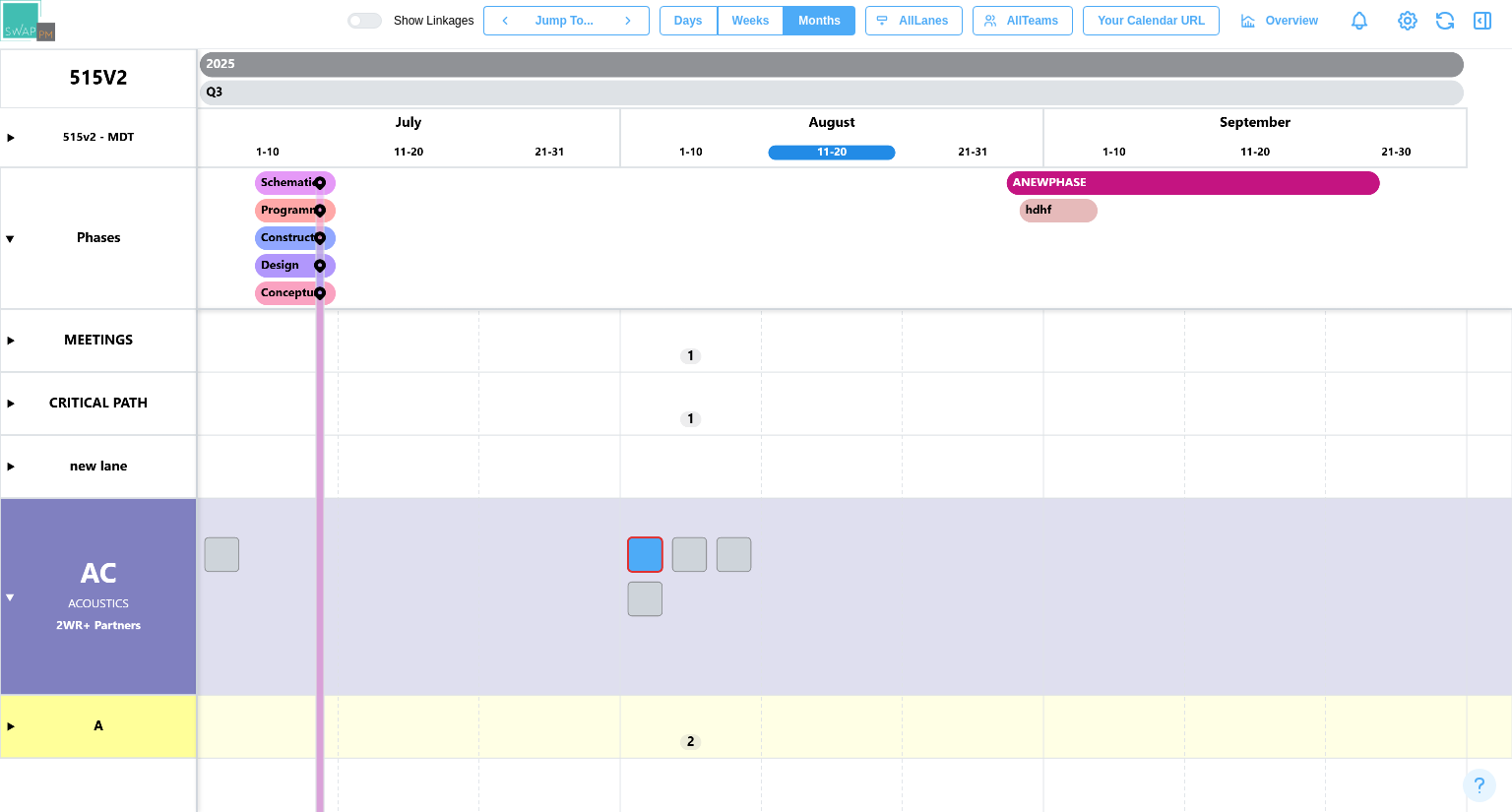
drag, startPoint x: 28, startPoint y: 127, endPoint x: 1049, endPoint y: 454, distance: 1072.1
click at [1049, 454] on canvas at bounding box center [756, 431] width 1512 height 763
click at [767, 19] on span "Weeks" at bounding box center [751, 21] width 38 height 28
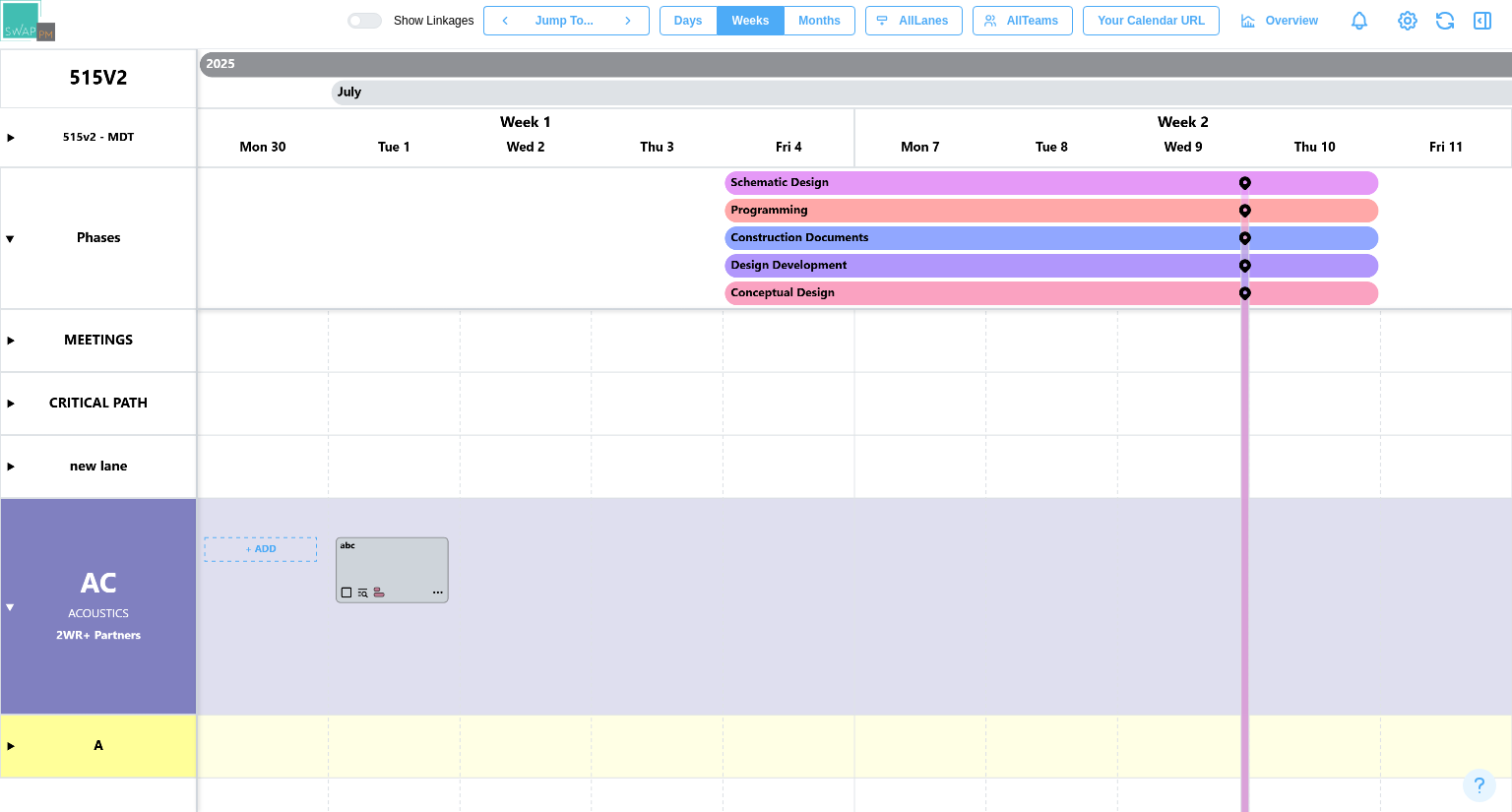
click at [250, 542] on canvas at bounding box center [756, 431] width 1512 height 763
click at [703, 14] on span "Days" at bounding box center [688, 21] width 29 height 28
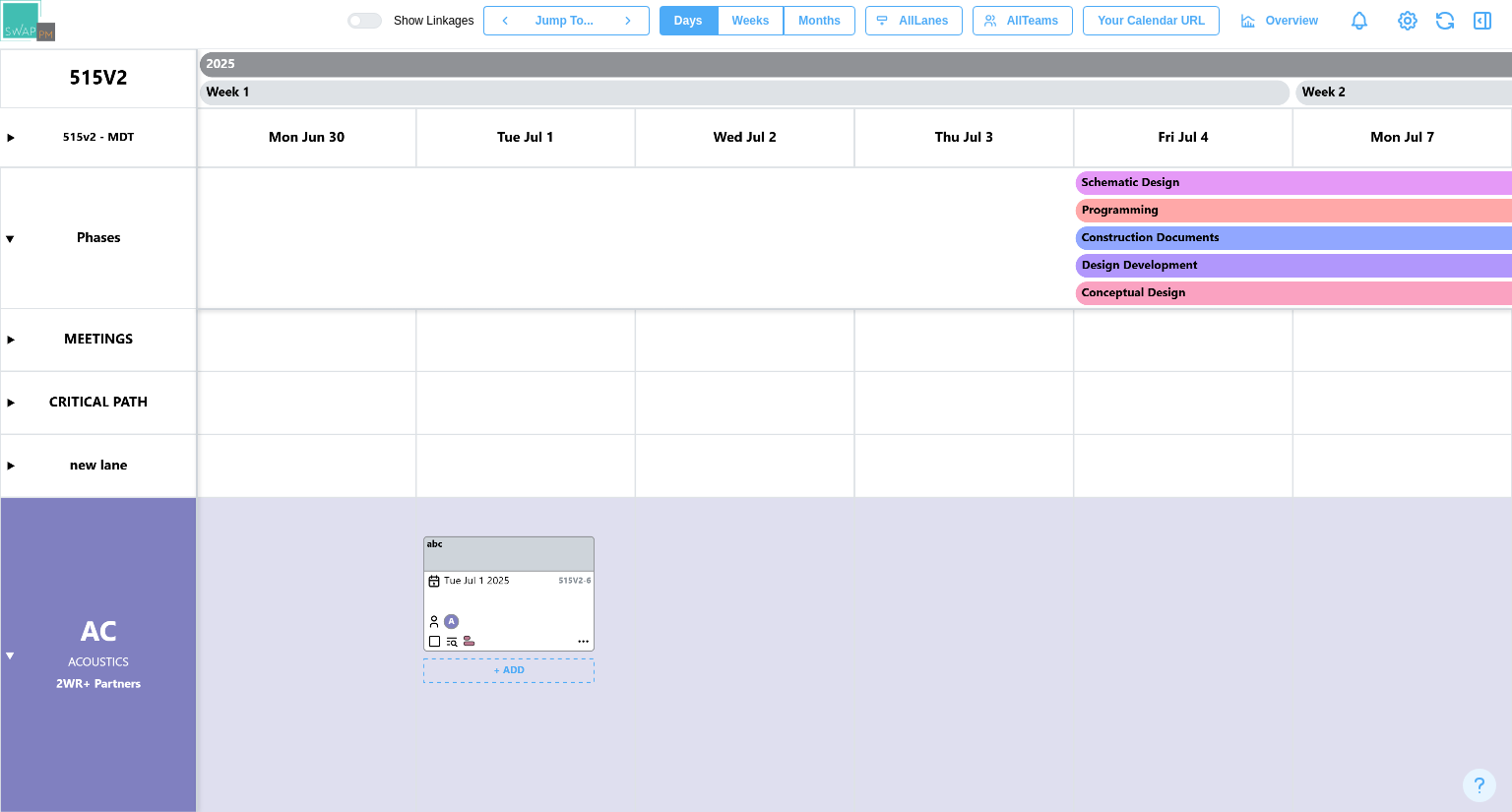
scroll to position [0, 0]
click at [548, 668] on canvas at bounding box center [756, 431] width 1512 height 763
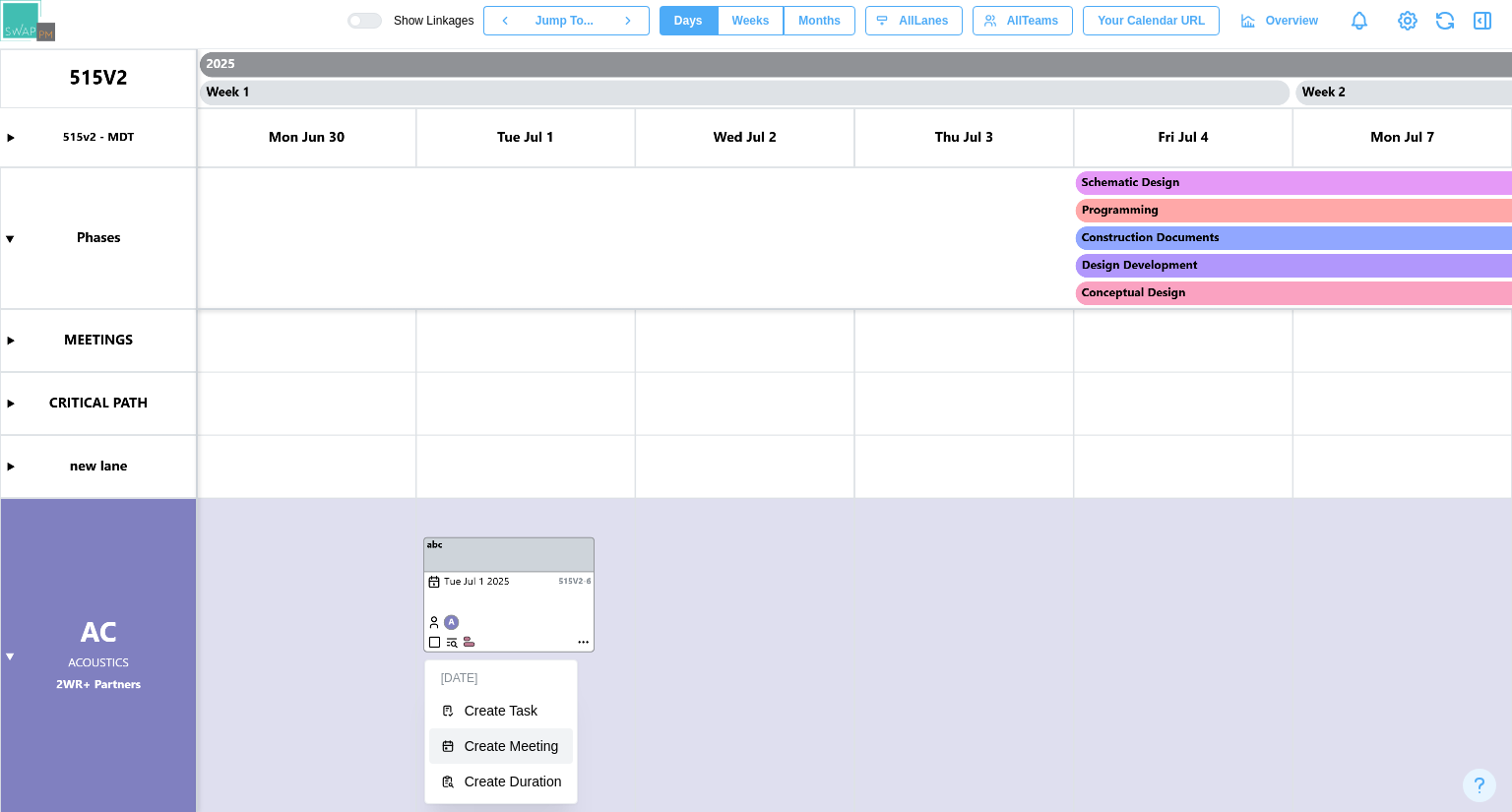
click at [523, 742] on div "Create Meeting" at bounding box center [513, 746] width 98 height 16
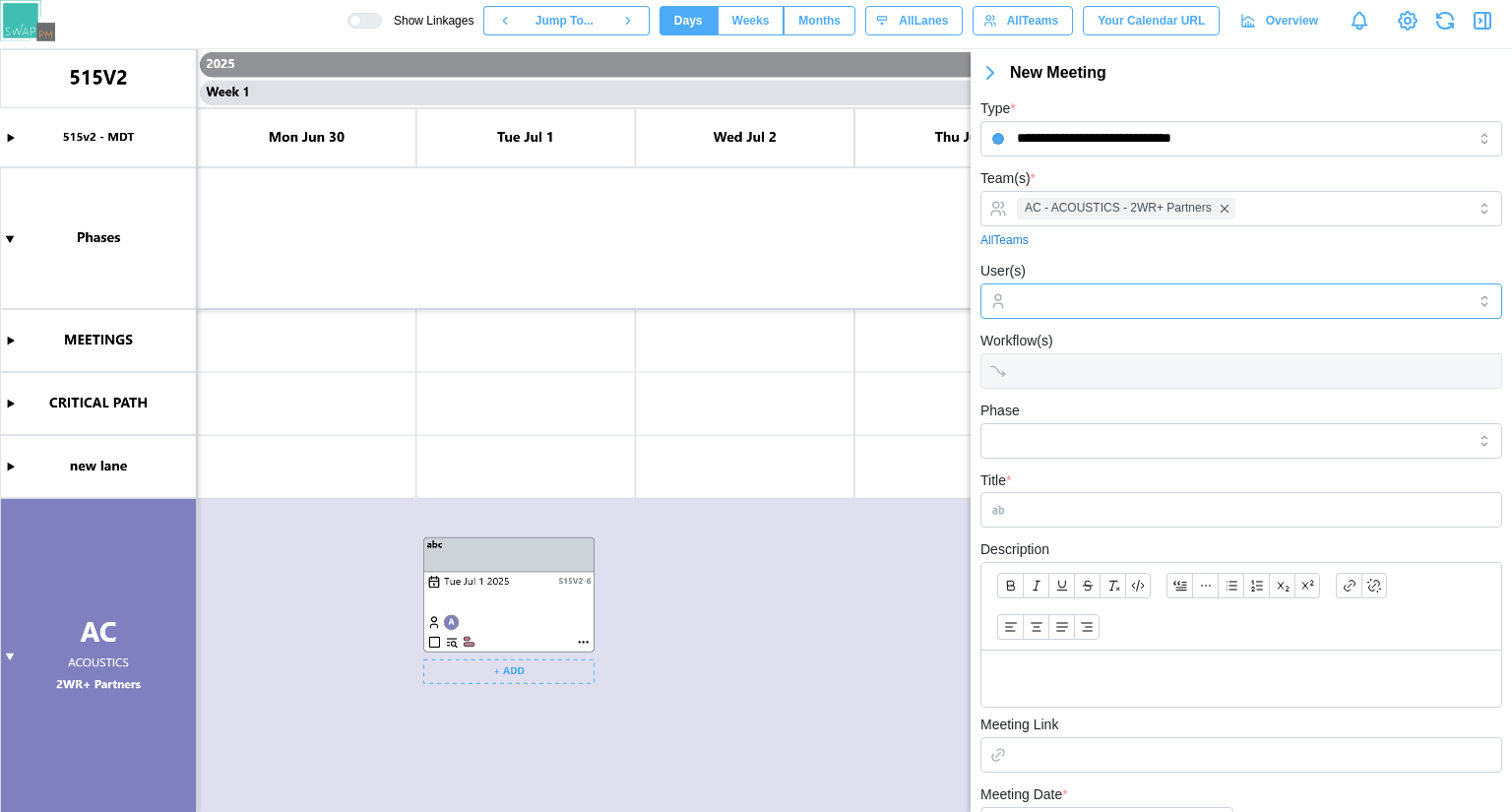
click at [1064, 303] on input "User(s)" at bounding box center [1240, 301] width 448 height 16
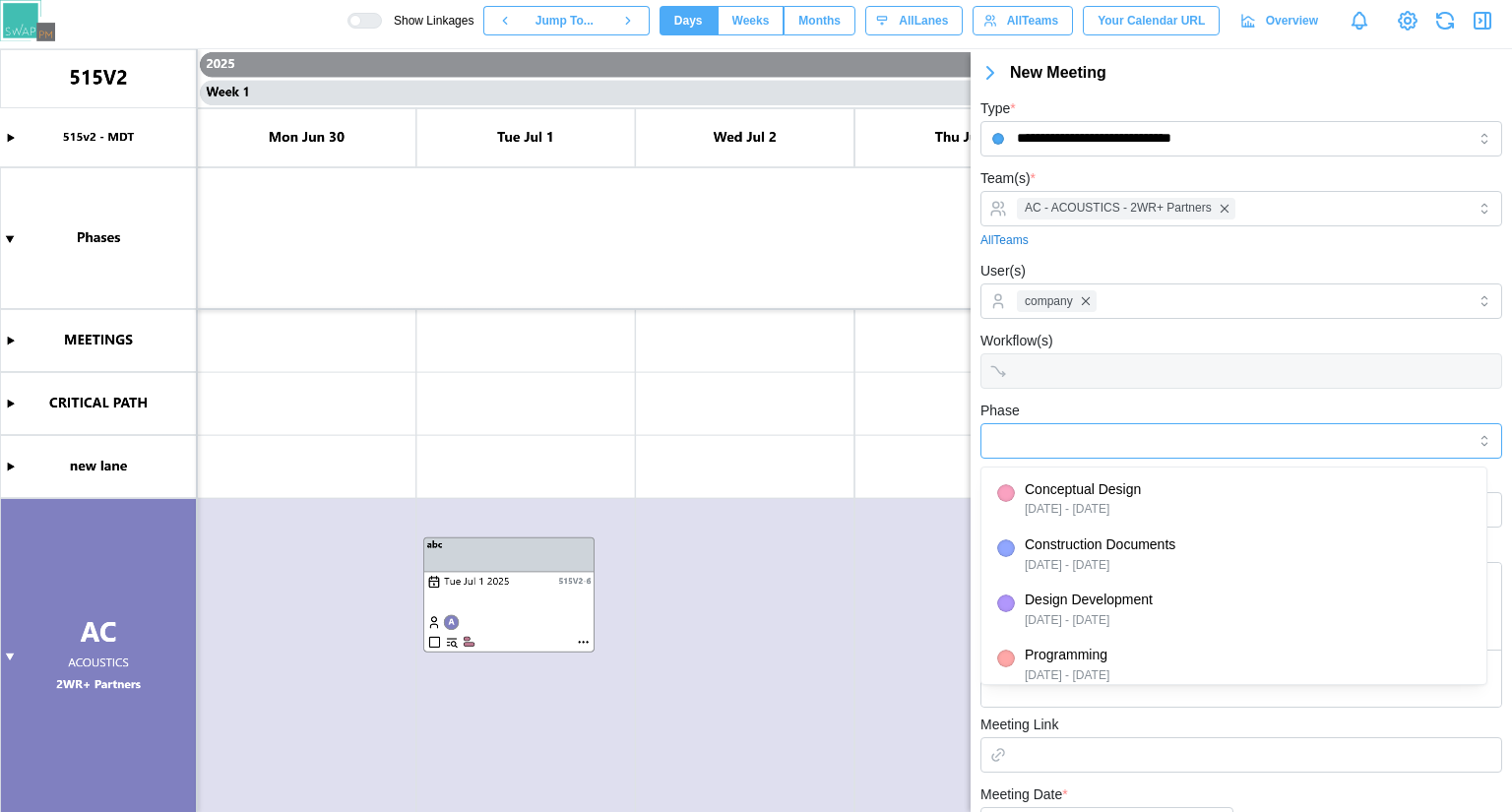
click at [1060, 423] on input "Phase" at bounding box center [1241, 441] width 521 height 36
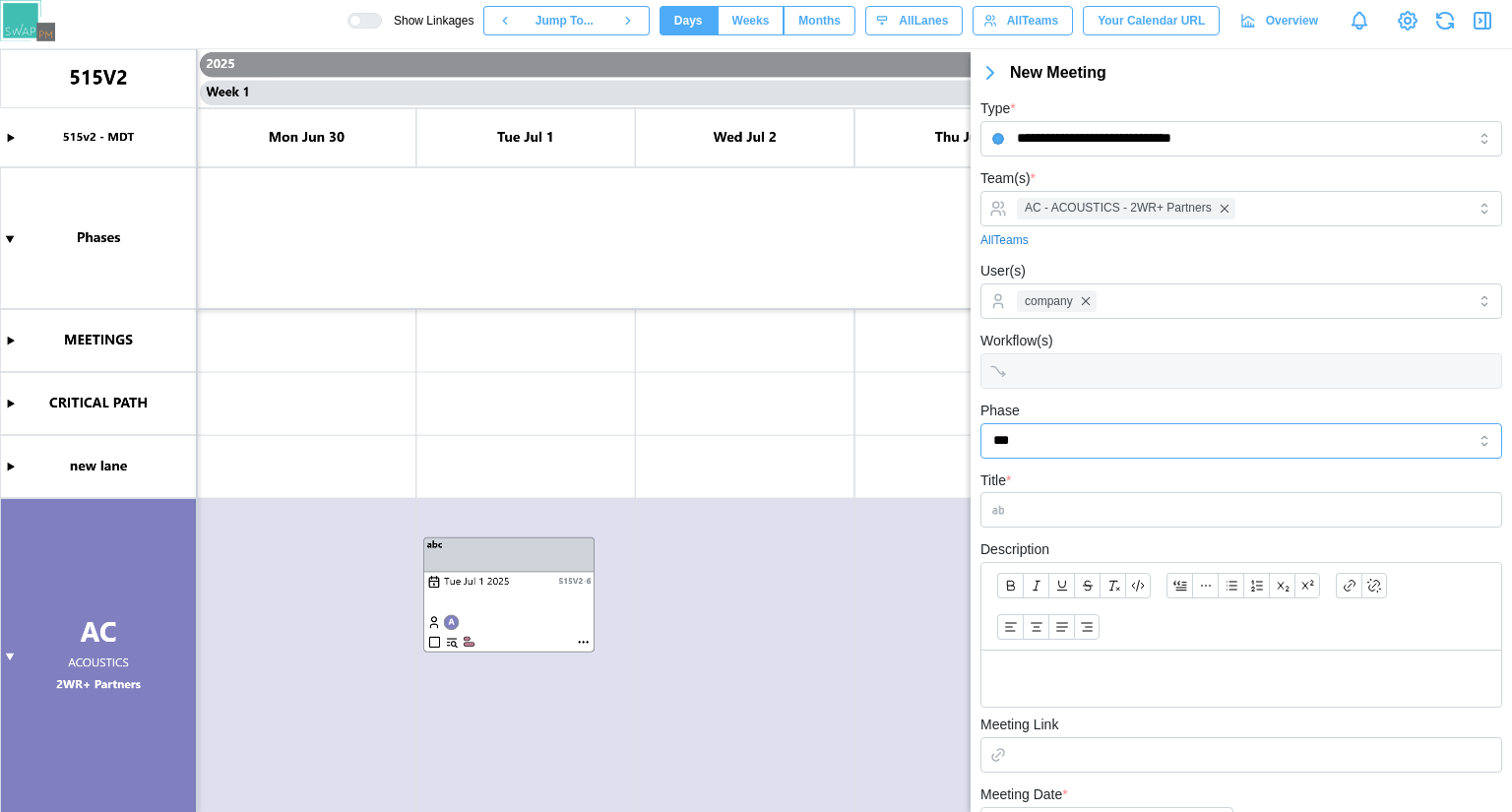
click at [1045, 450] on input "***" at bounding box center [1241, 441] width 521 height 36
click at [1472, 437] on input "***" at bounding box center [1241, 441] width 521 height 36
click at [1461, 446] on input "***" at bounding box center [1241, 441] width 521 height 36
type input "*"
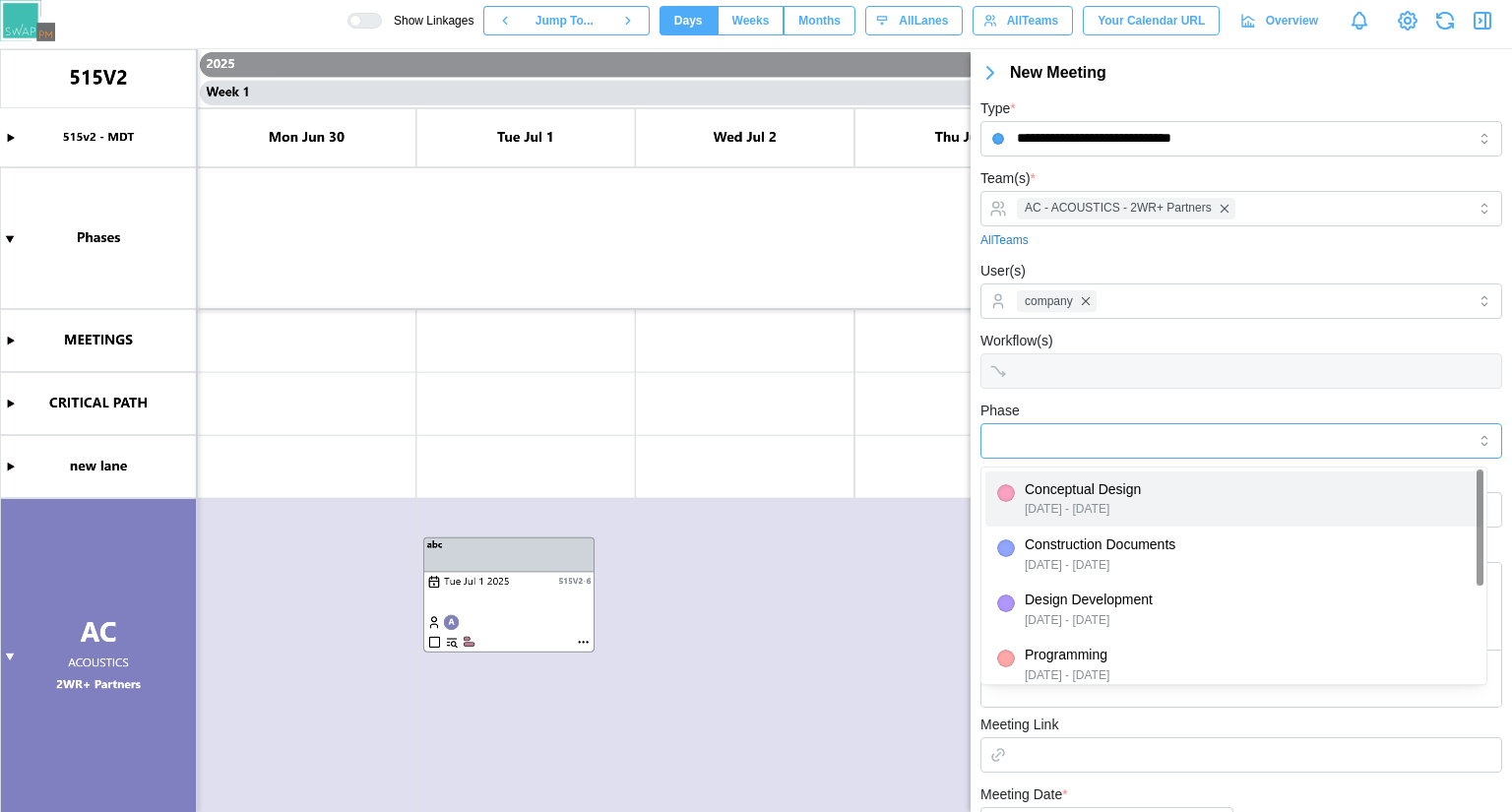
type input "**********"
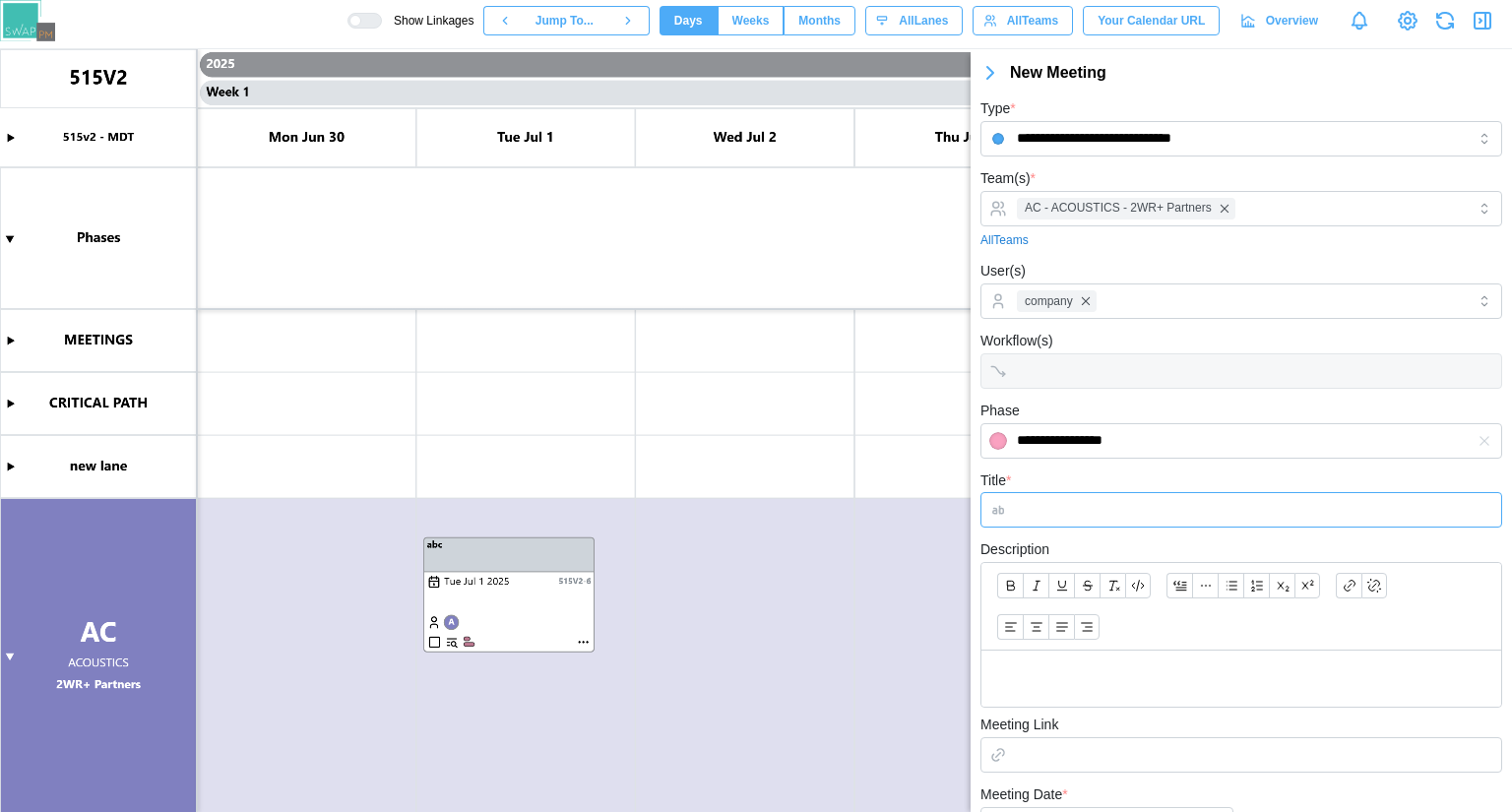
click at [1124, 523] on input "Title *" at bounding box center [1241, 510] width 521 height 36
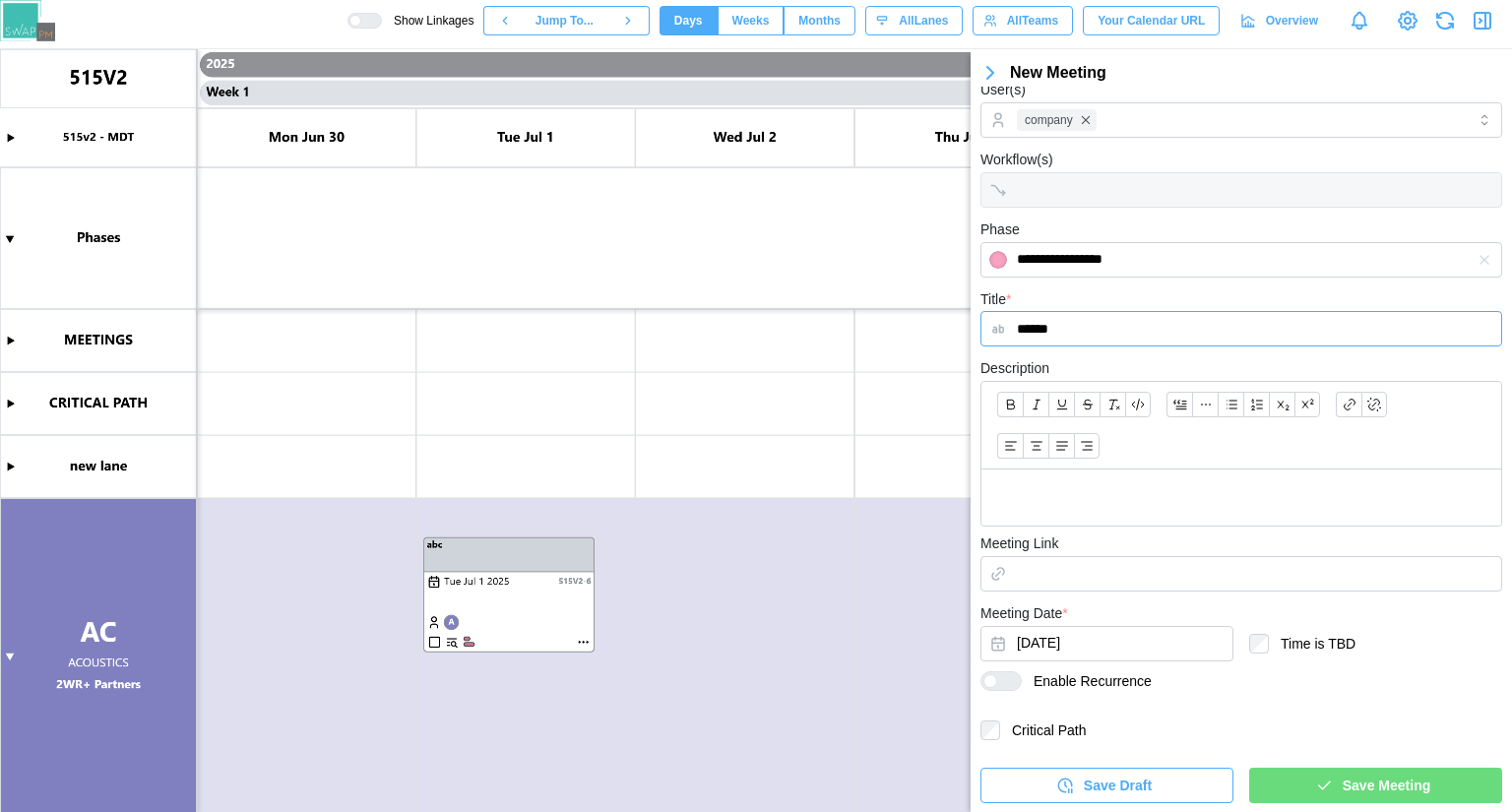
type input "******"
click at [1316, 766] on div "Save Draft Save Meeting" at bounding box center [1241, 777] width 521 height 51
click at [1314, 771] on div "Save Meeting" at bounding box center [1373, 785] width 221 height 34
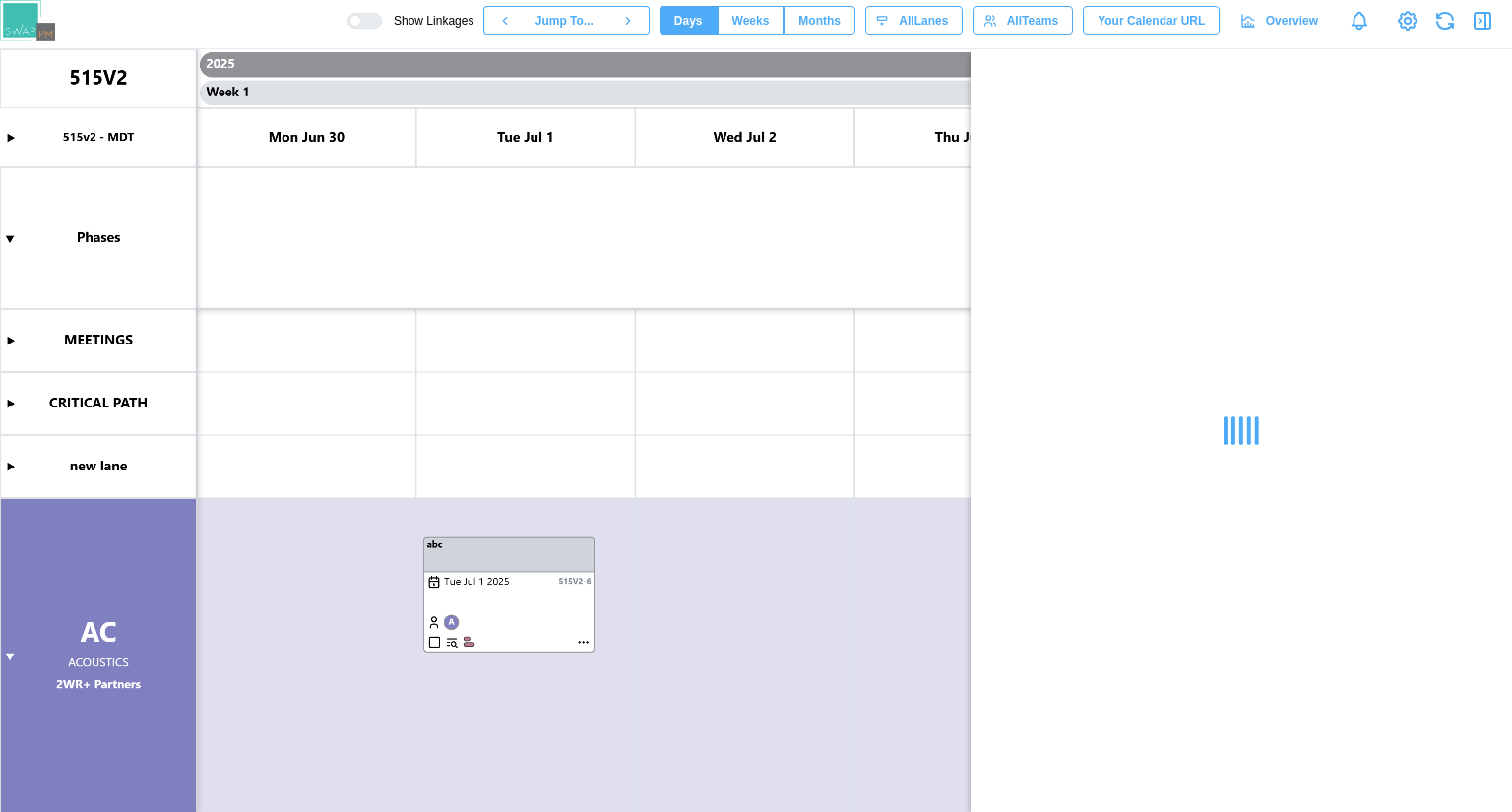
scroll to position [0, 0]
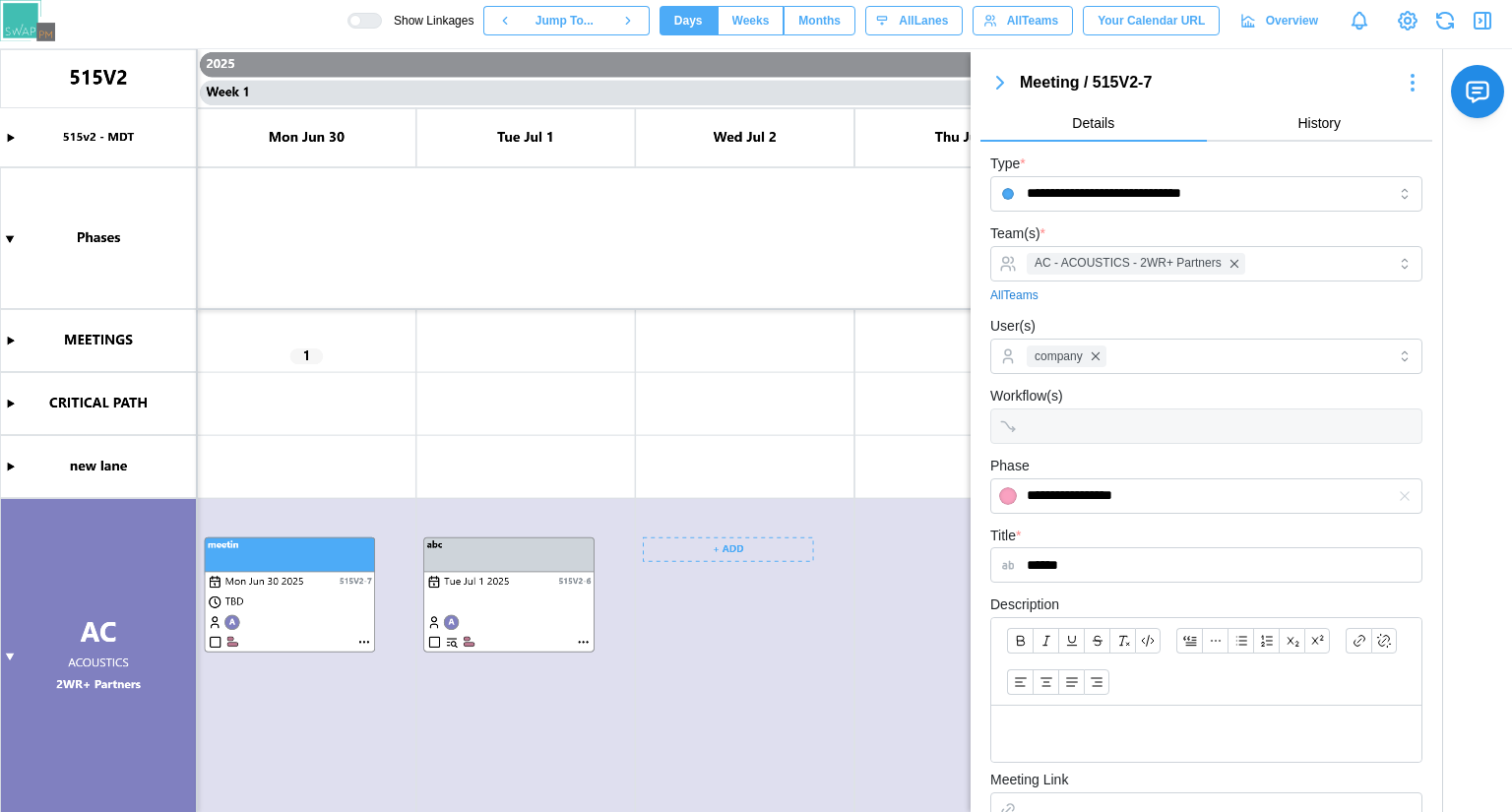
click at [301, 673] on canvas at bounding box center [756, 431] width 1512 height 763
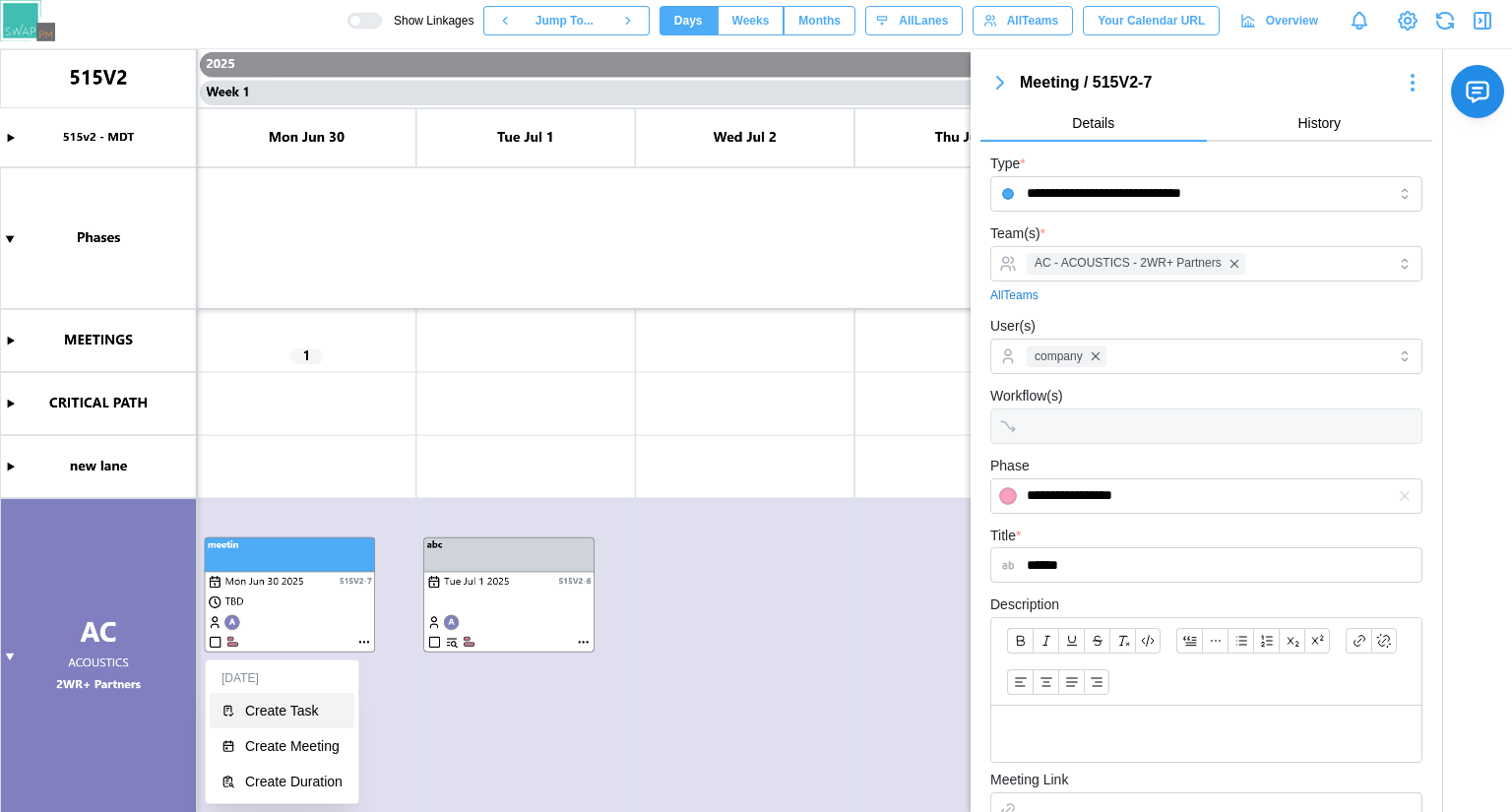
click at [309, 710] on div "Create Task" at bounding box center [293, 711] width 98 height 16
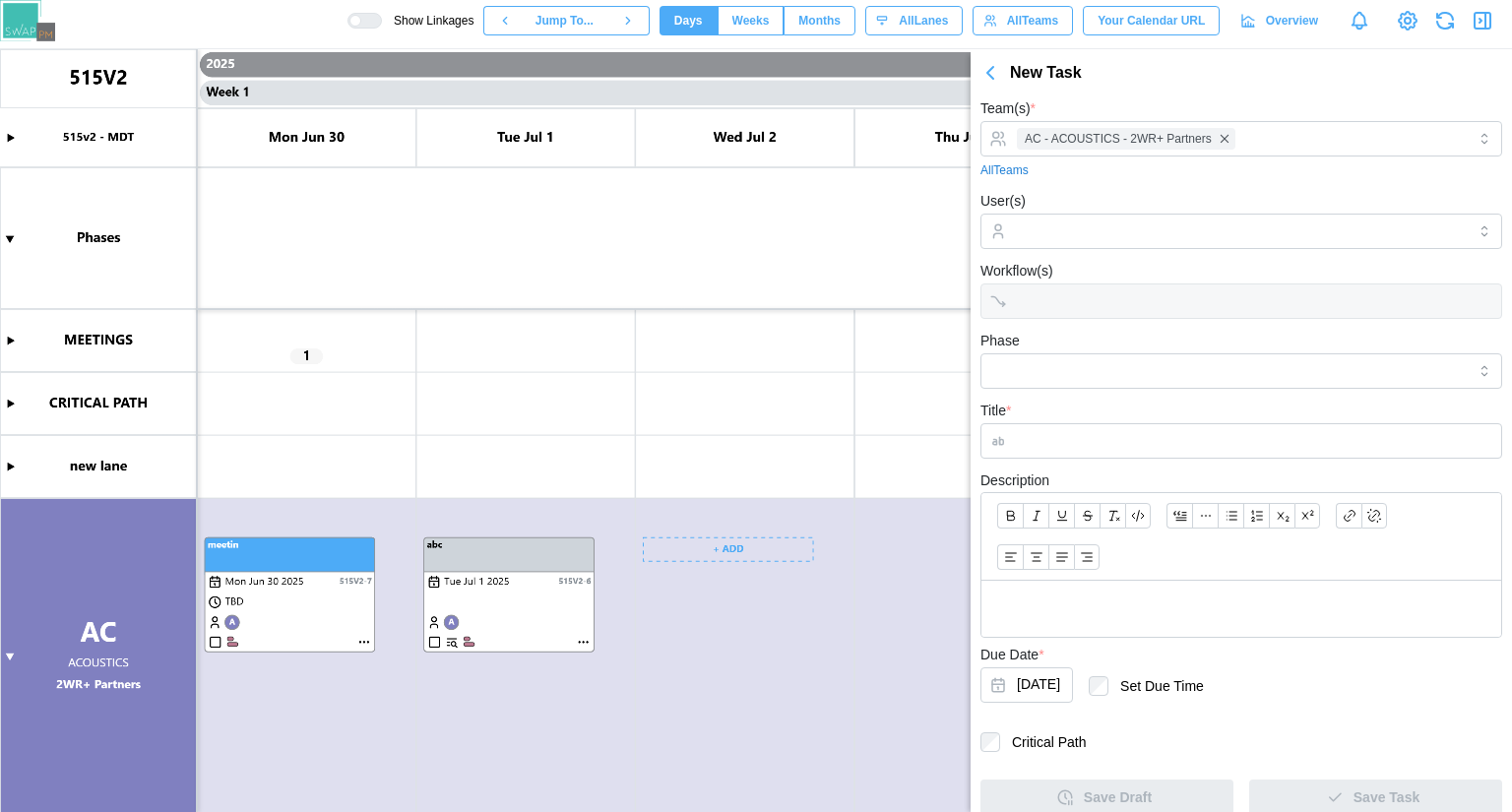
click at [255, 678] on canvas at bounding box center [756, 431] width 1512 height 763
click at [320, 670] on canvas at bounding box center [756, 431] width 1512 height 763
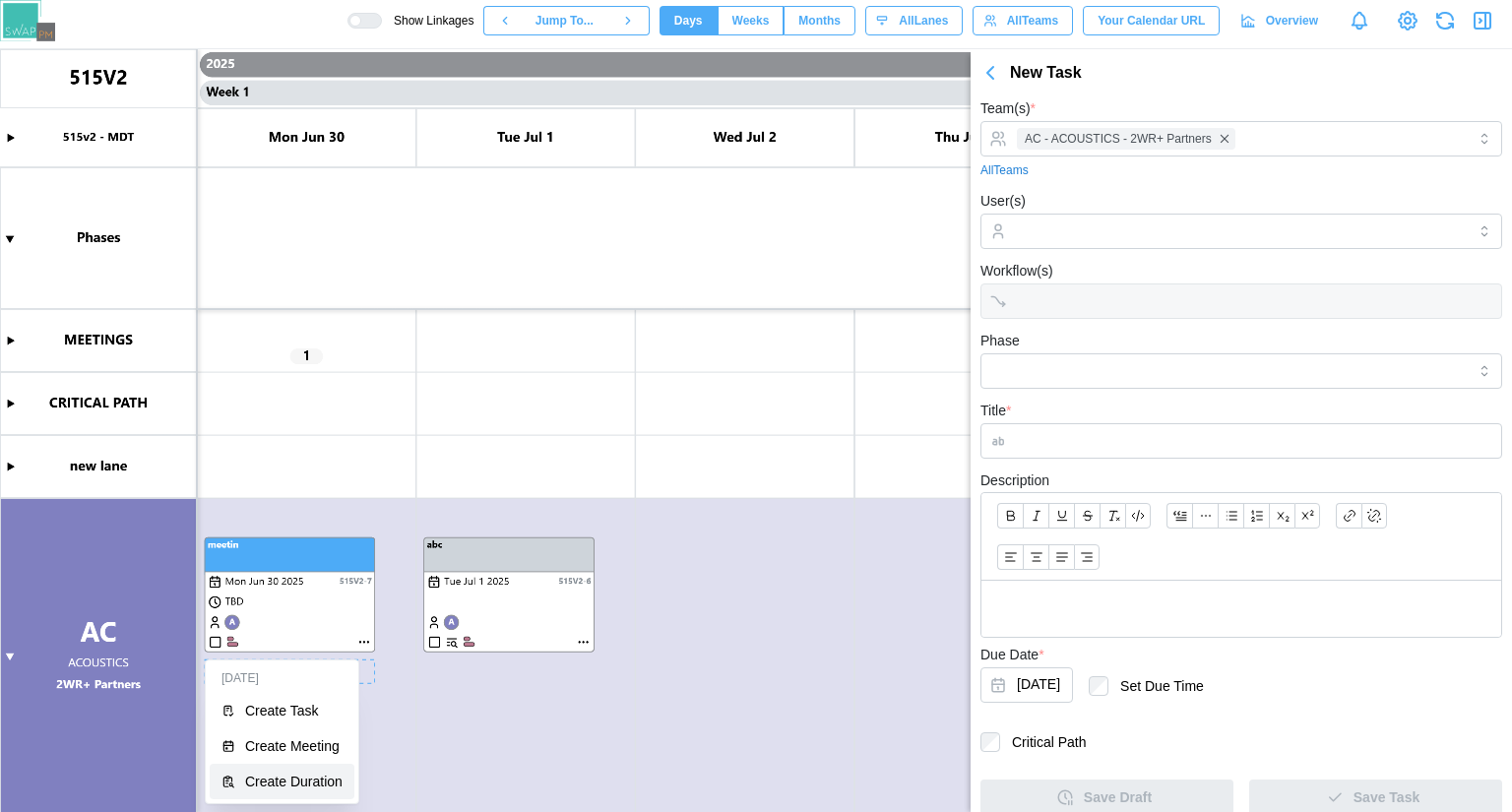
click at [313, 788] on div "Create Duration" at bounding box center [293, 781] width 98 height 16
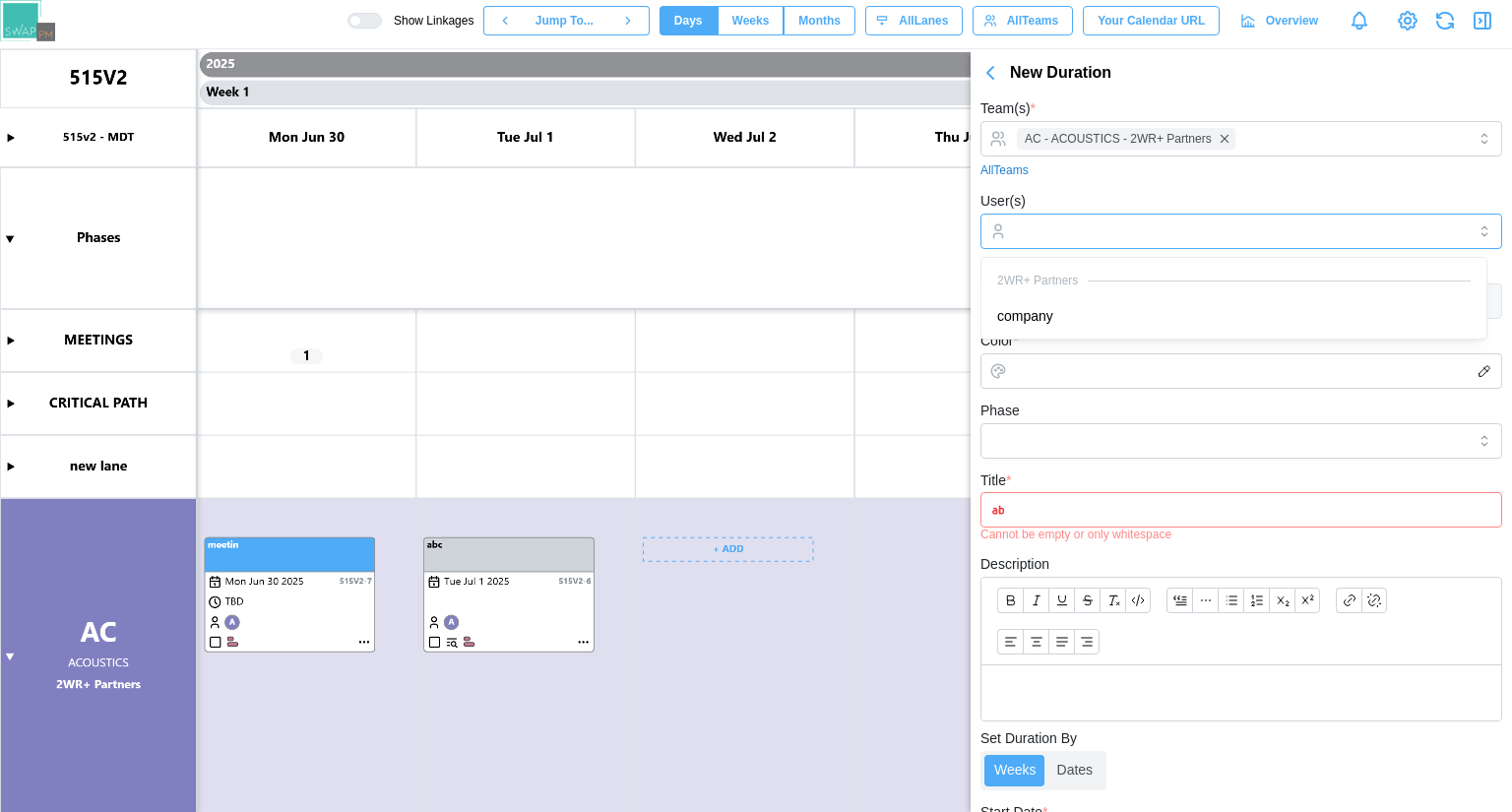
click at [1078, 217] on div at bounding box center [1237, 231] width 453 height 34
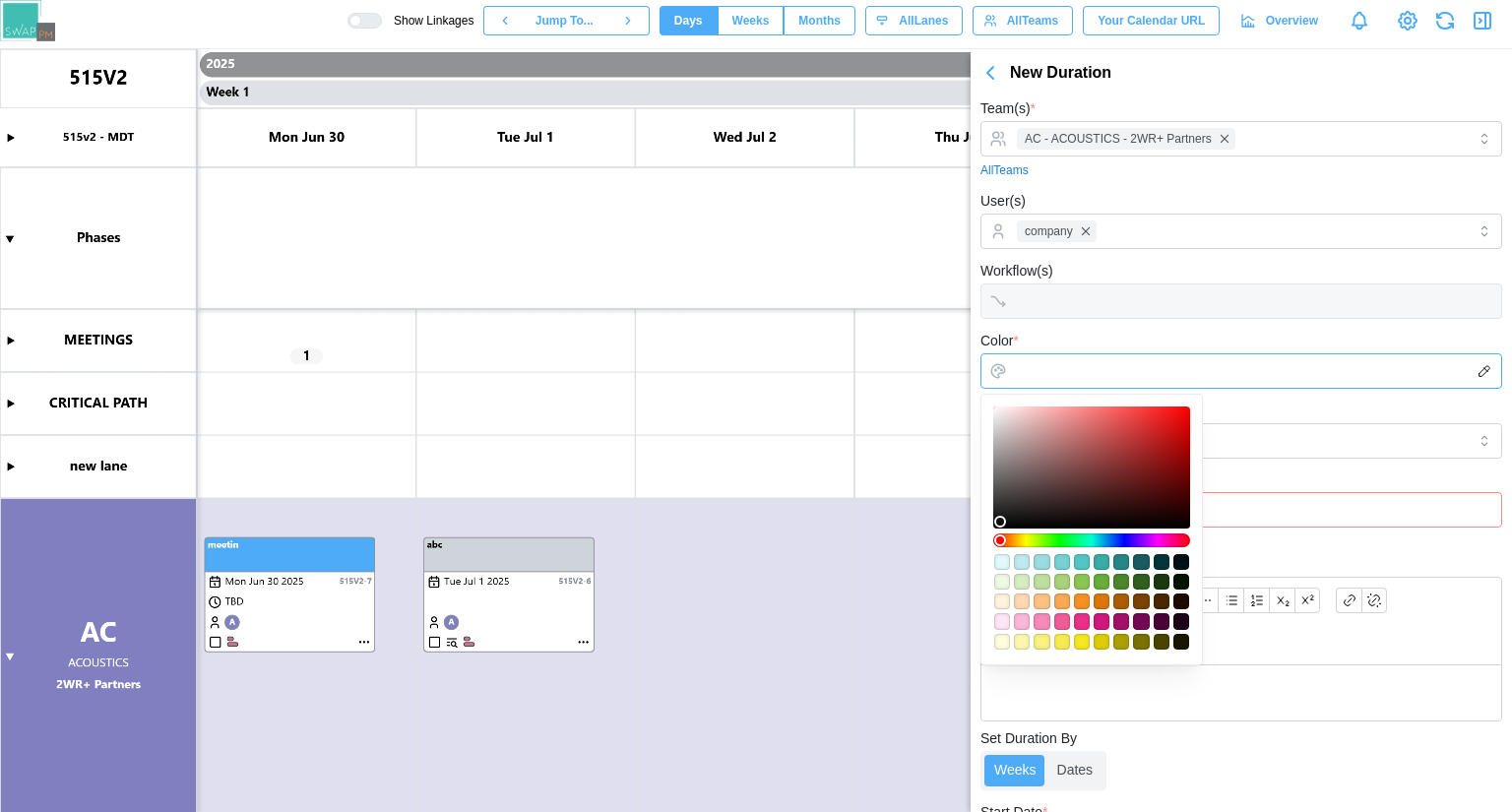
click at [1080, 377] on input "Color *" at bounding box center [1241, 371] width 521 height 36
type input "*******"
drag, startPoint x: 1066, startPoint y: 444, endPoint x: 1340, endPoint y: 397, distance: 278.0
click at [1340, 397] on body "Show Linkages Jump To... Days Weeks Months days All Lanes All Teams Your Calend…" at bounding box center [756, 406] width 1512 height 812
click at [1297, 480] on div "Title * Cannot be empty or only whitespace" at bounding box center [1241, 505] width 521 height 74
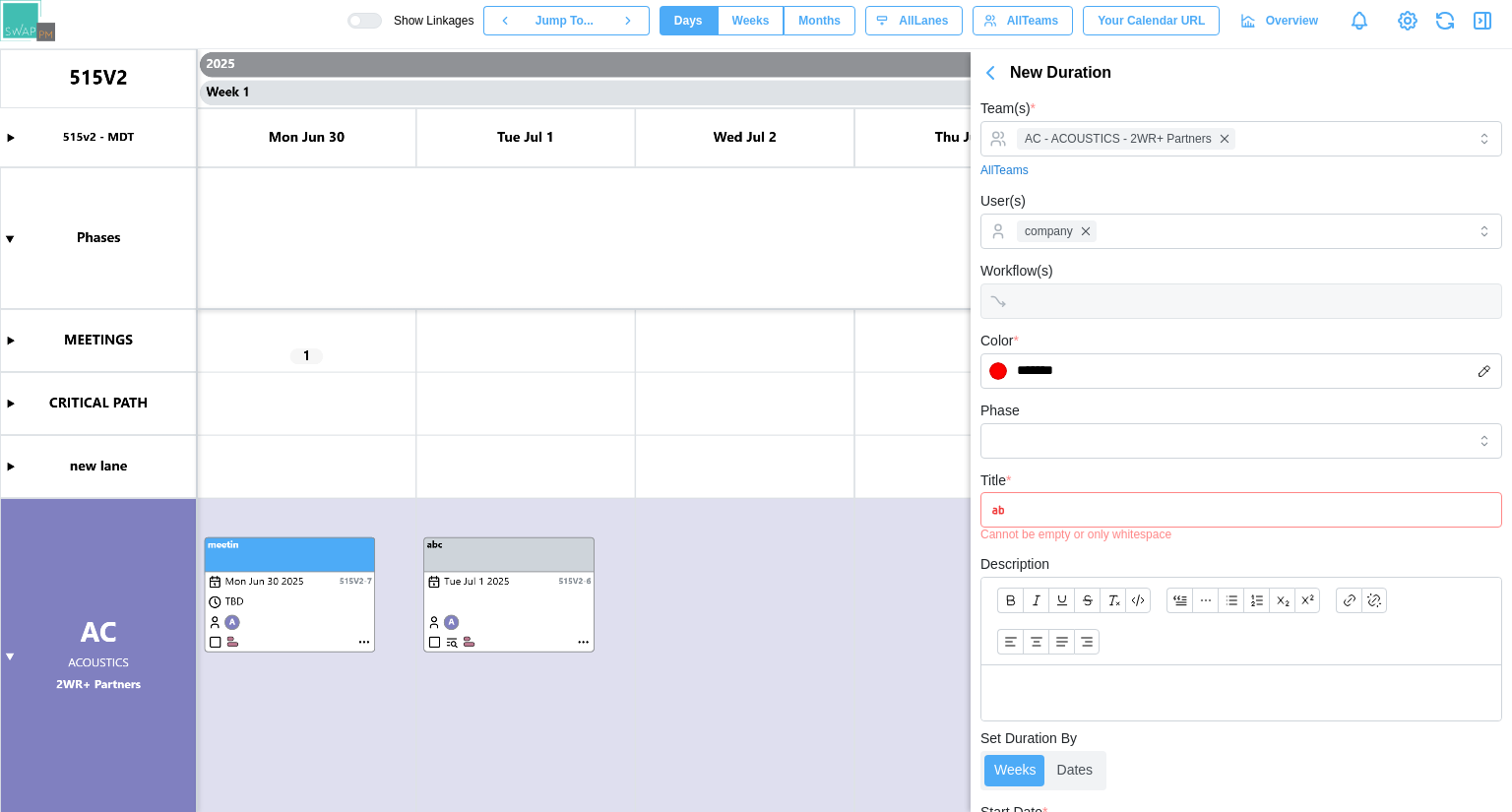
click at [1116, 419] on div "Phase" at bounding box center [1241, 429] width 521 height 60
click at [1125, 462] on form "Team(s) * AC - ACOUSTICS - 2WR+ Partners All Teams User(s) company Workflow(s) …" at bounding box center [1241, 569] width 521 height 945
click at [1119, 441] on input "Phase" at bounding box center [1241, 441] width 521 height 36
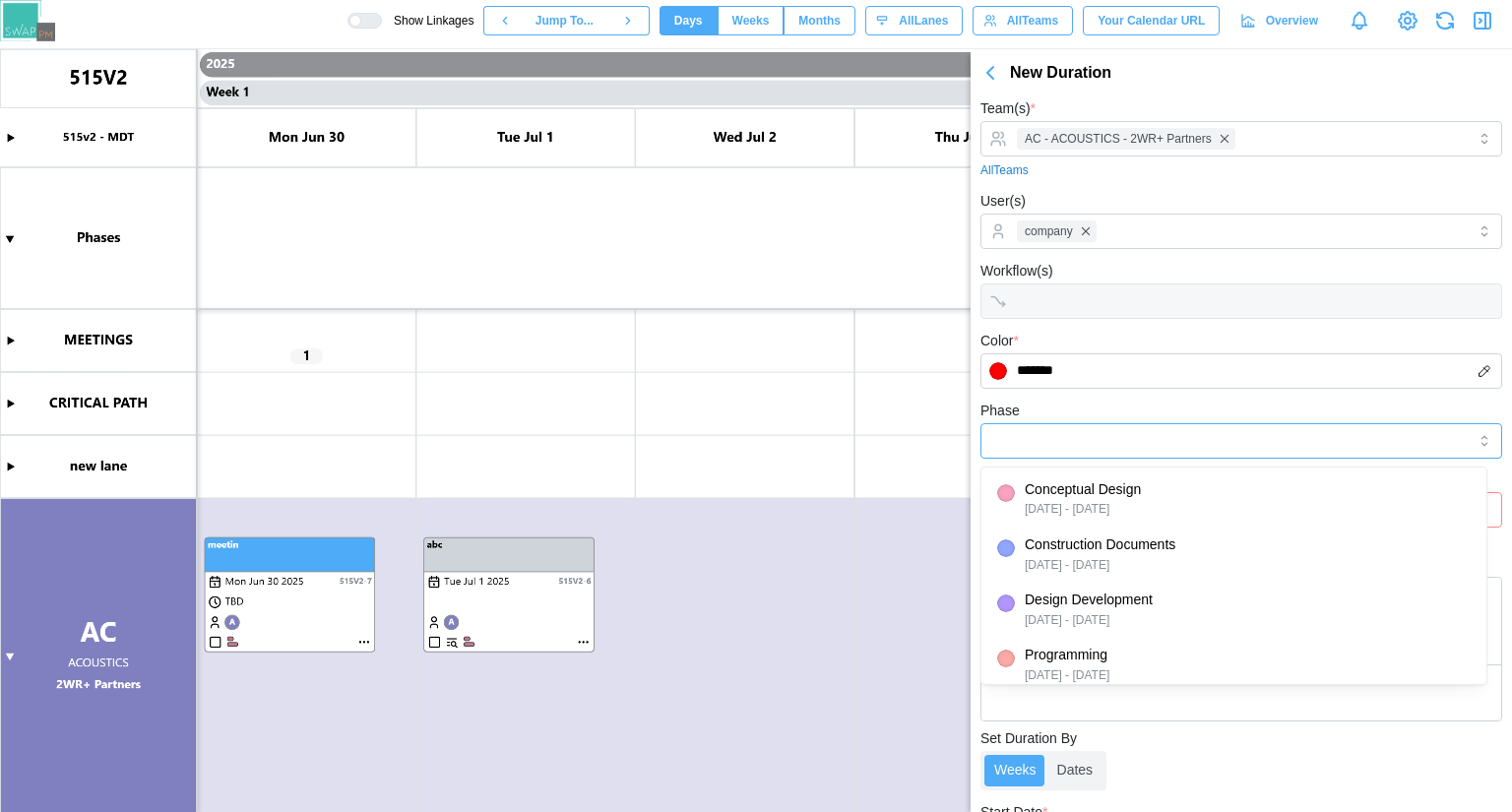
type input "**********"
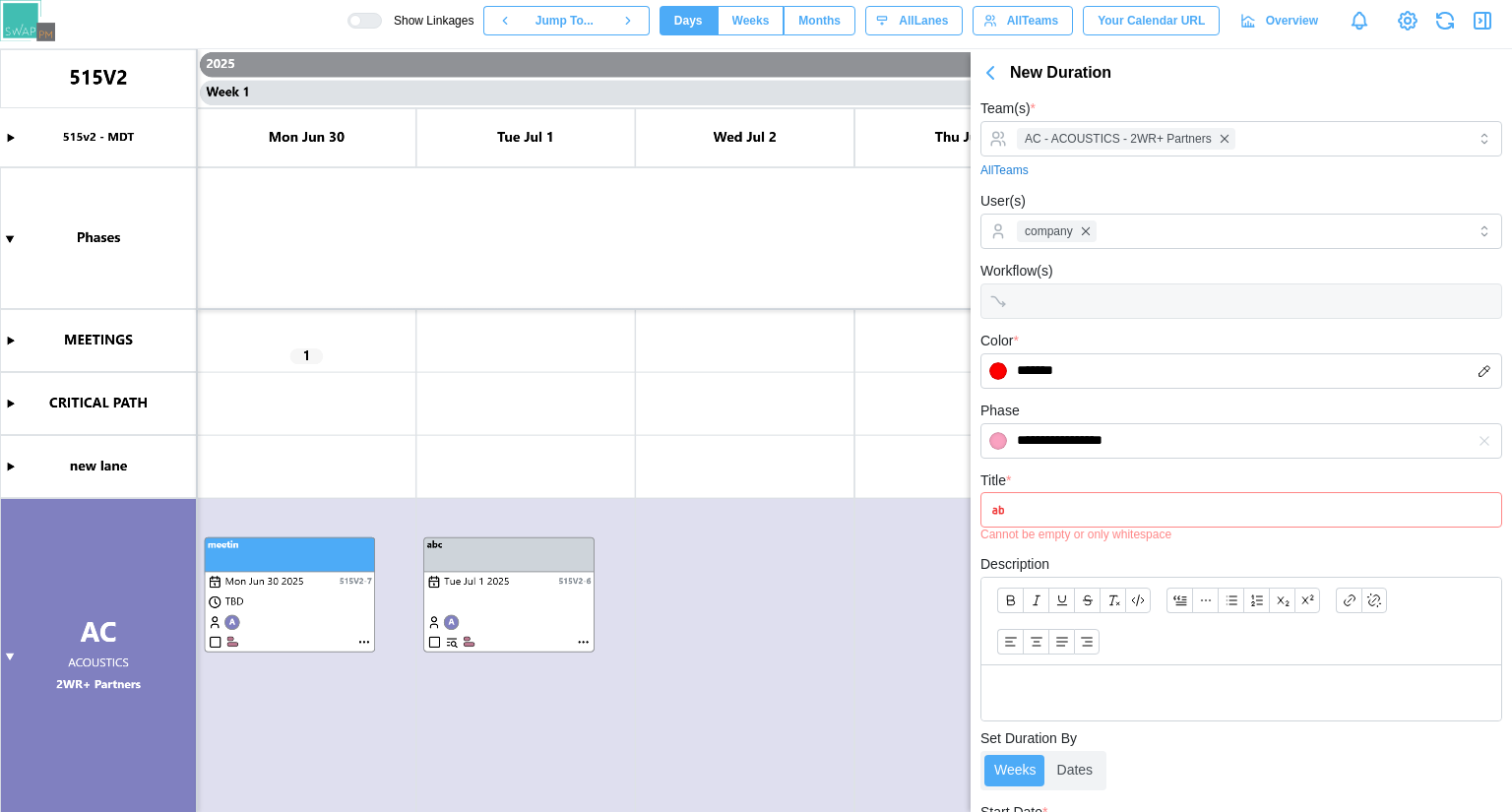
click at [1082, 517] on input "Title *" at bounding box center [1241, 510] width 521 height 36
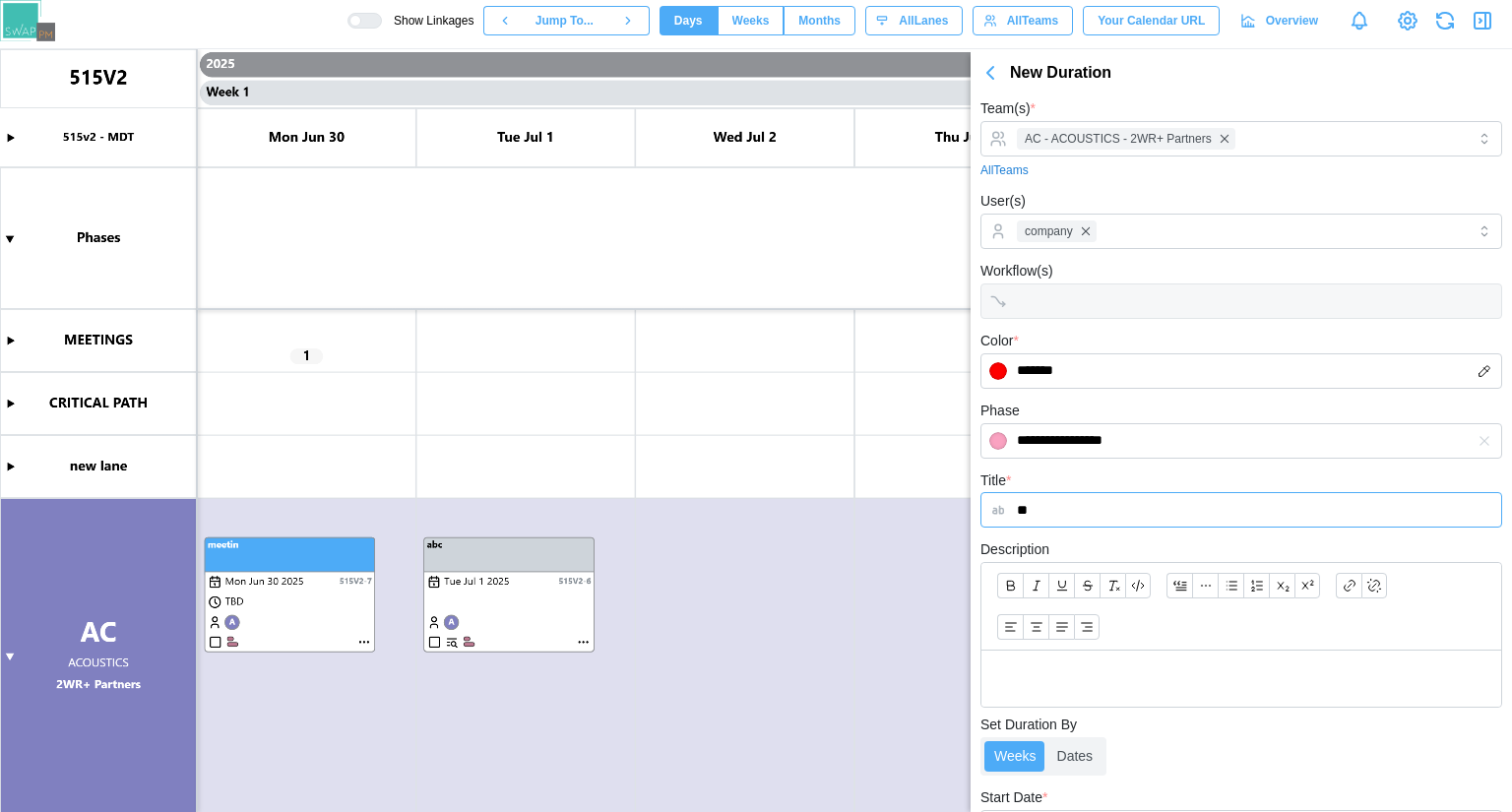
type input "*"
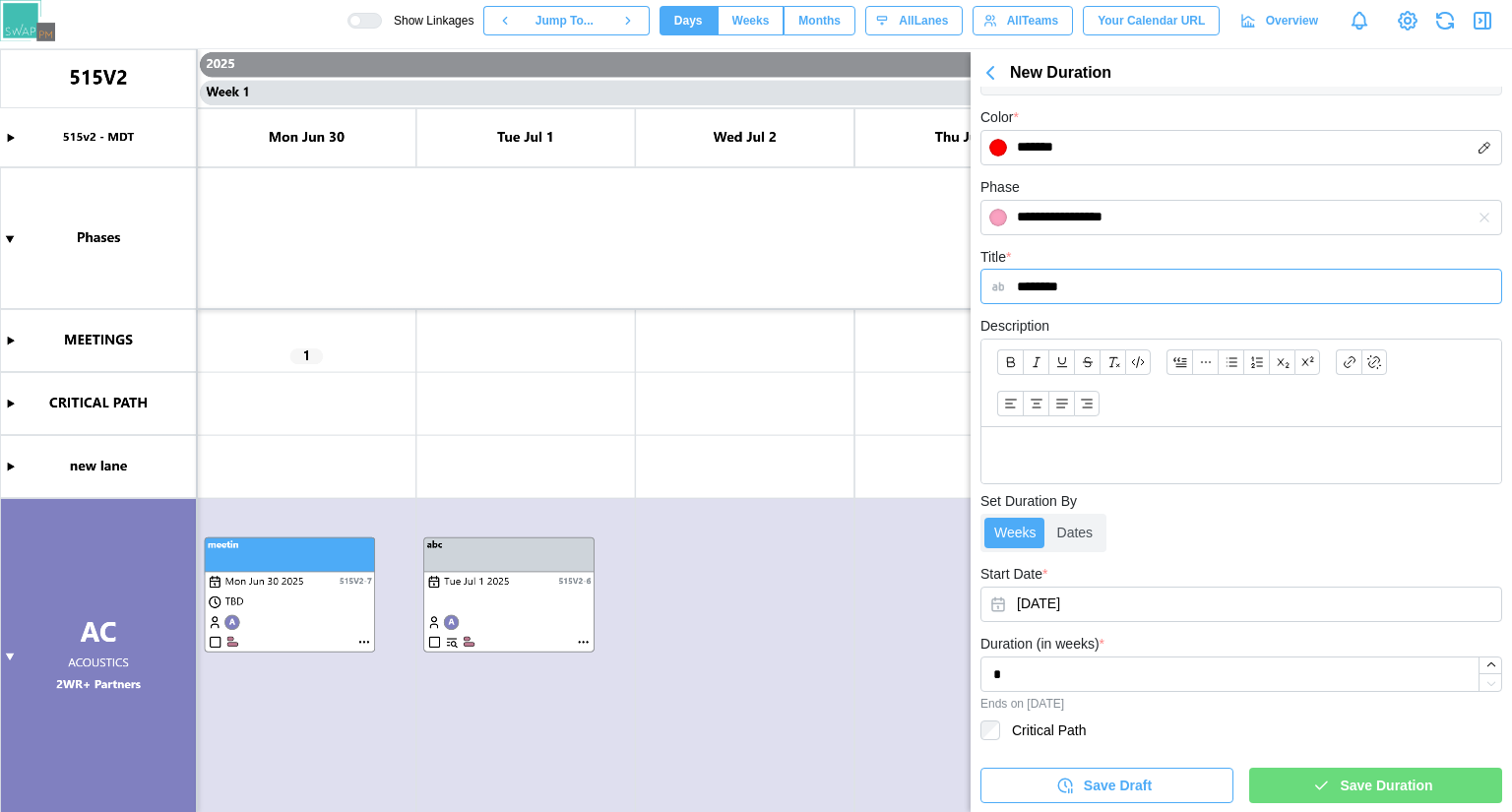
type input "********"
click at [1280, 781] on div "Save Duration" at bounding box center [1373, 785] width 221 height 34
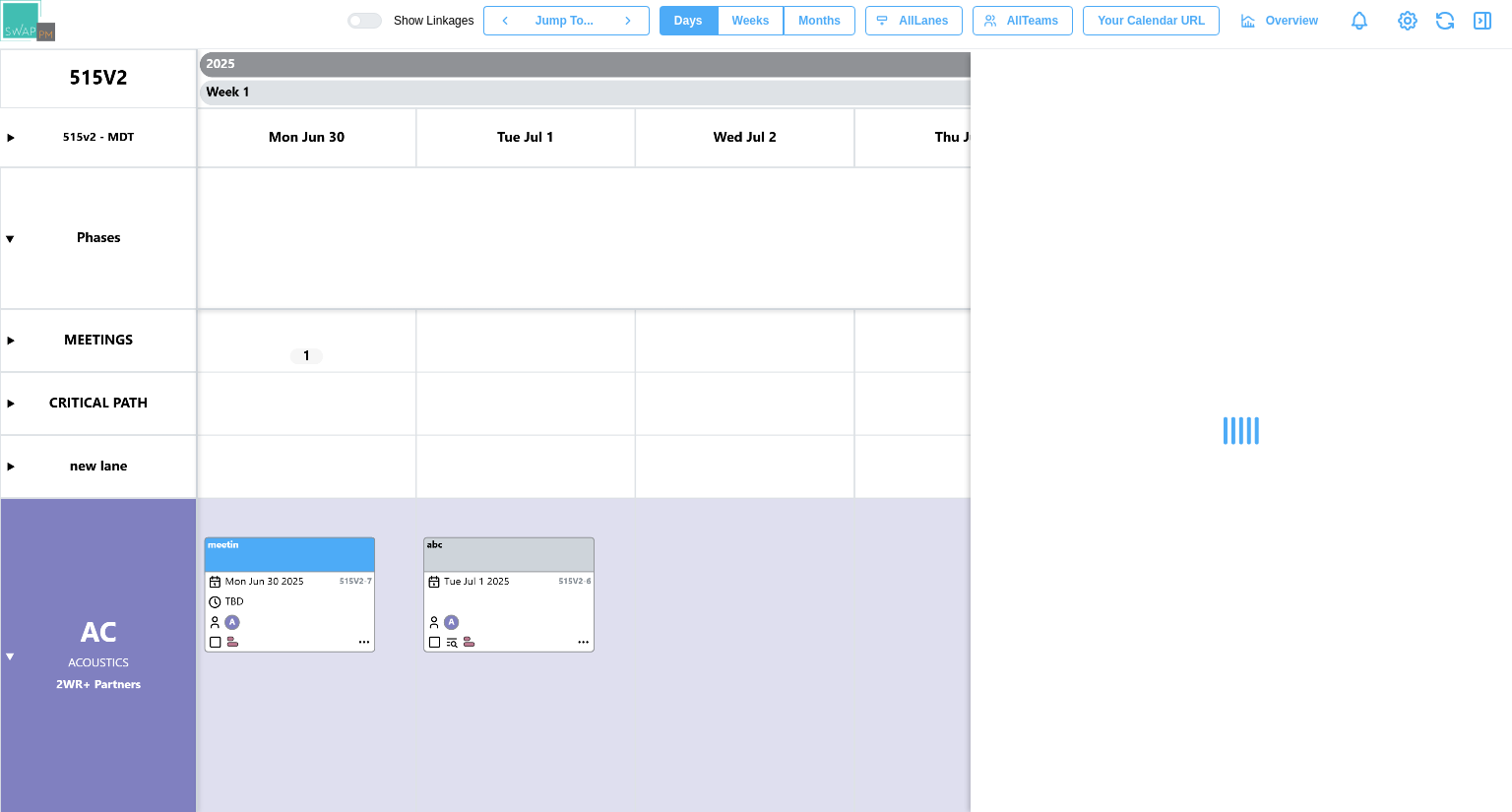
scroll to position [0, 0]
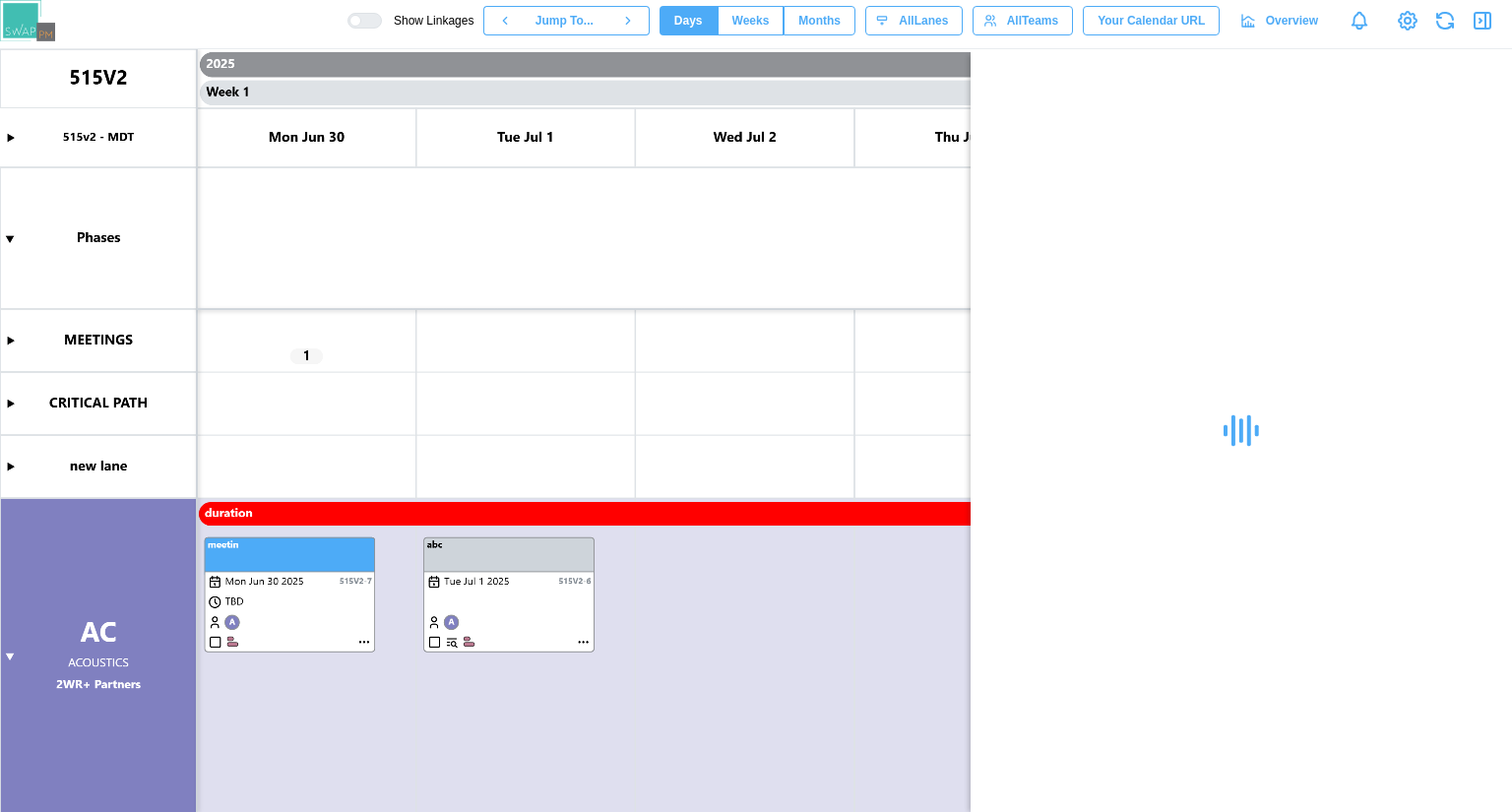
click at [911, 144] on canvas at bounding box center [756, 431] width 1512 height 763
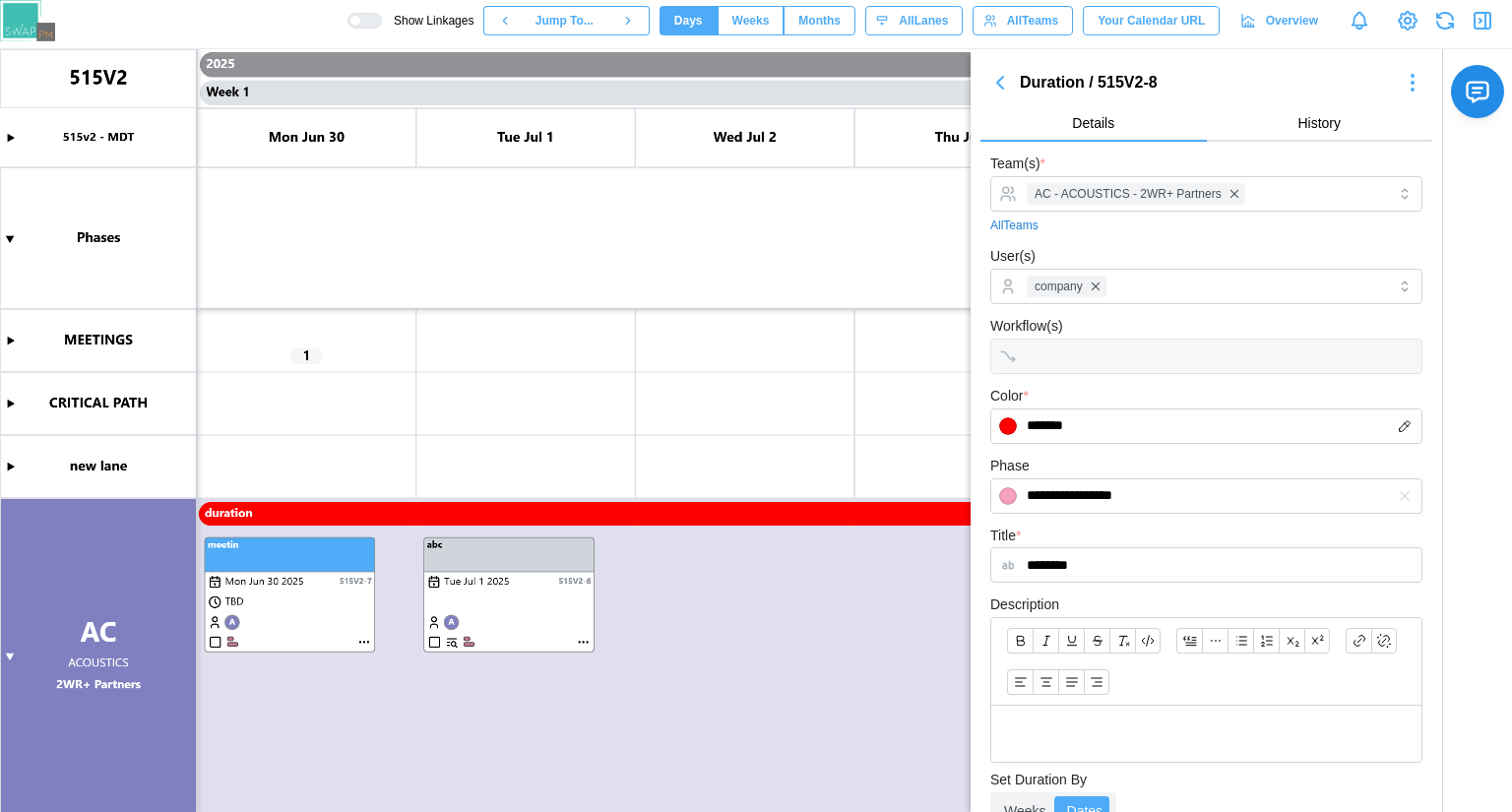
click at [997, 86] on icon "button" at bounding box center [999, 83] width 24 height 24
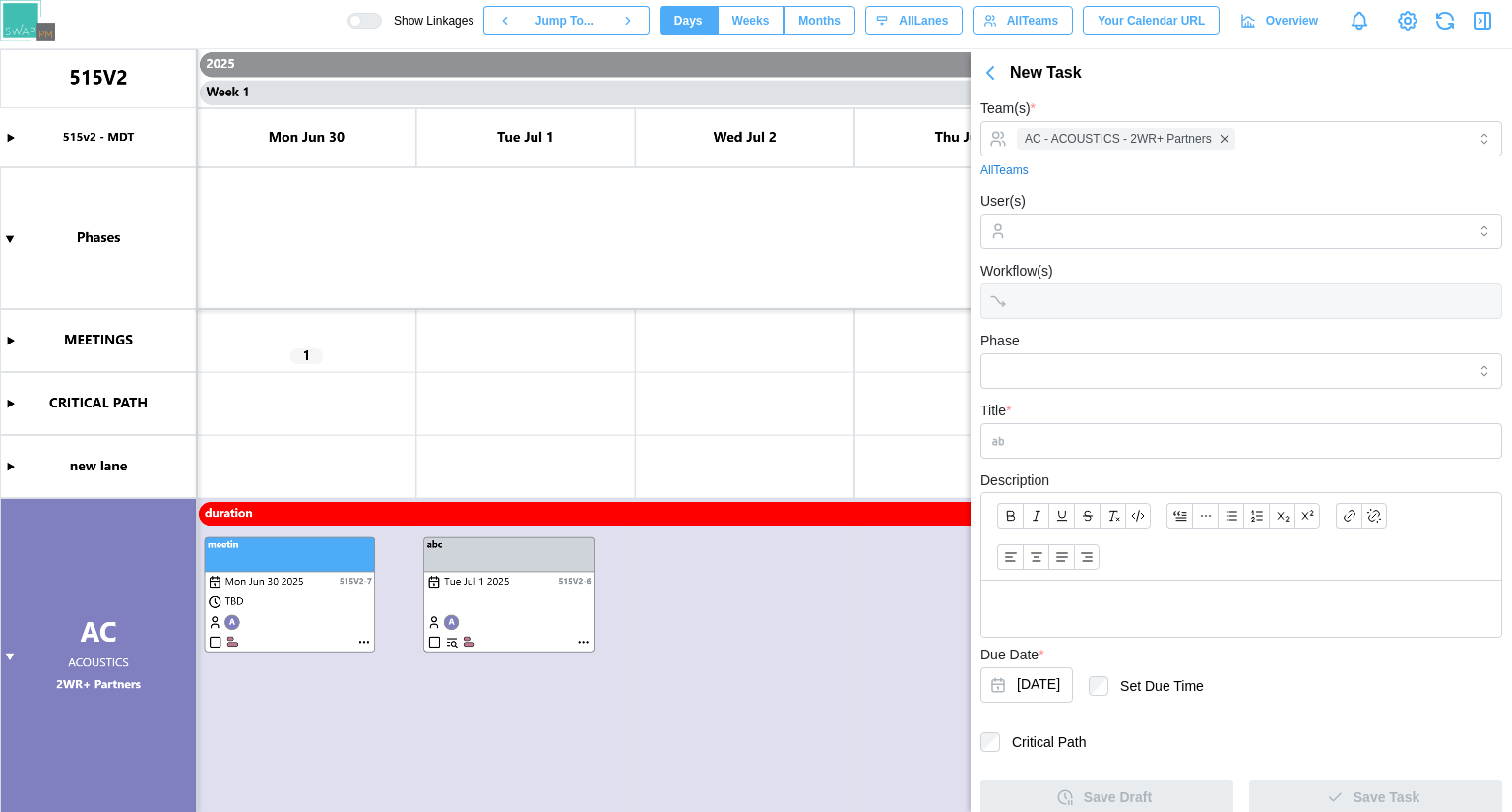
click at [936, 584] on canvas at bounding box center [756, 431] width 1512 height 763
click at [993, 68] on icon "button" at bounding box center [991, 73] width 24 height 24
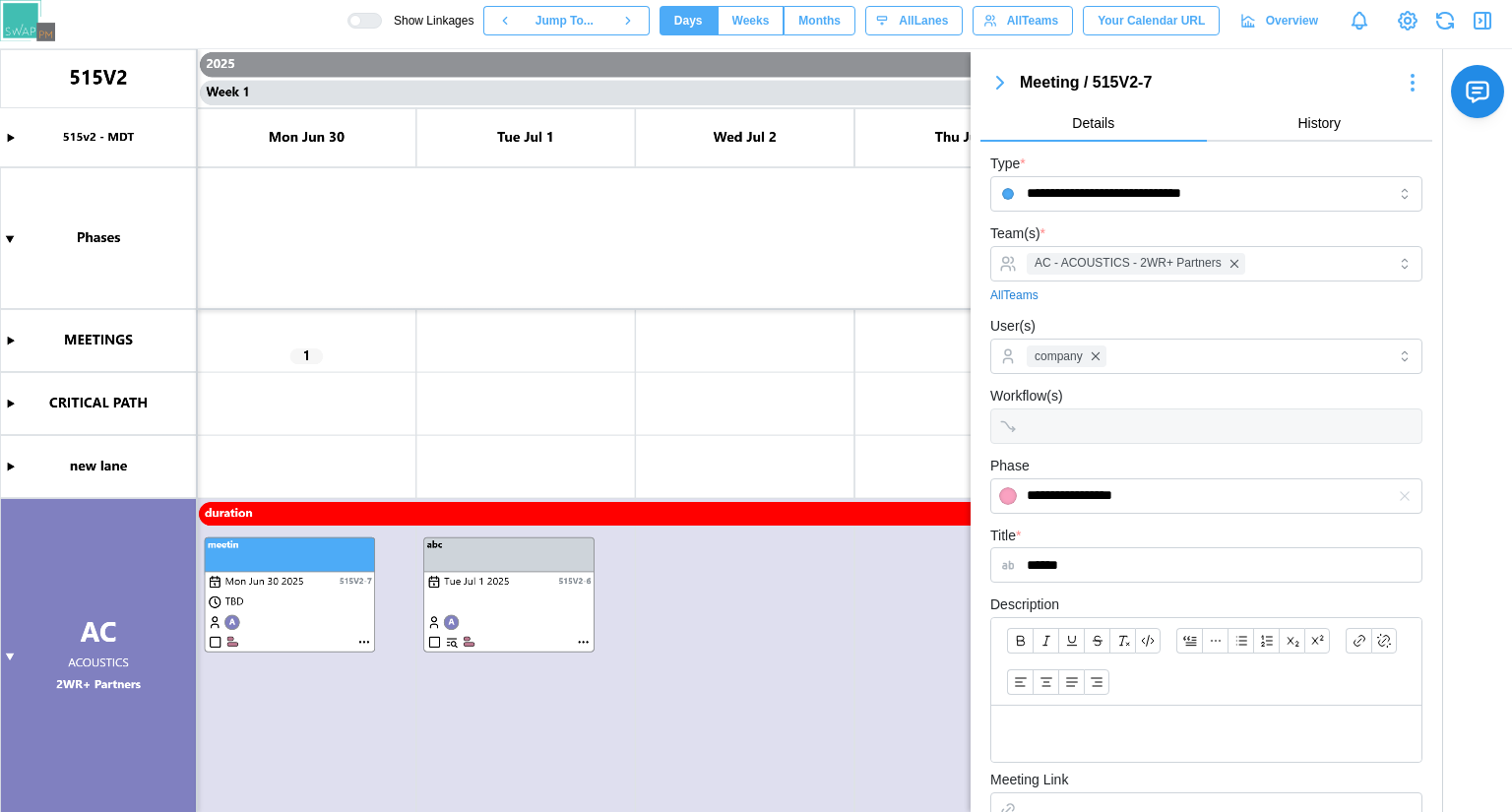
click at [988, 68] on div "Meeting / 515V2-7 Details History" at bounding box center [1206, 101] width 451 height 83
click at [1465, 19] on div "Show Linkages Jump To... Days Weeks Months days All Lanes All Teams Your Calend…" at bounding box center [929, 21] width 1164 height 34
click at [1481, 12] on icon "button" at bounding box center [1482, 21] width 24 height 24
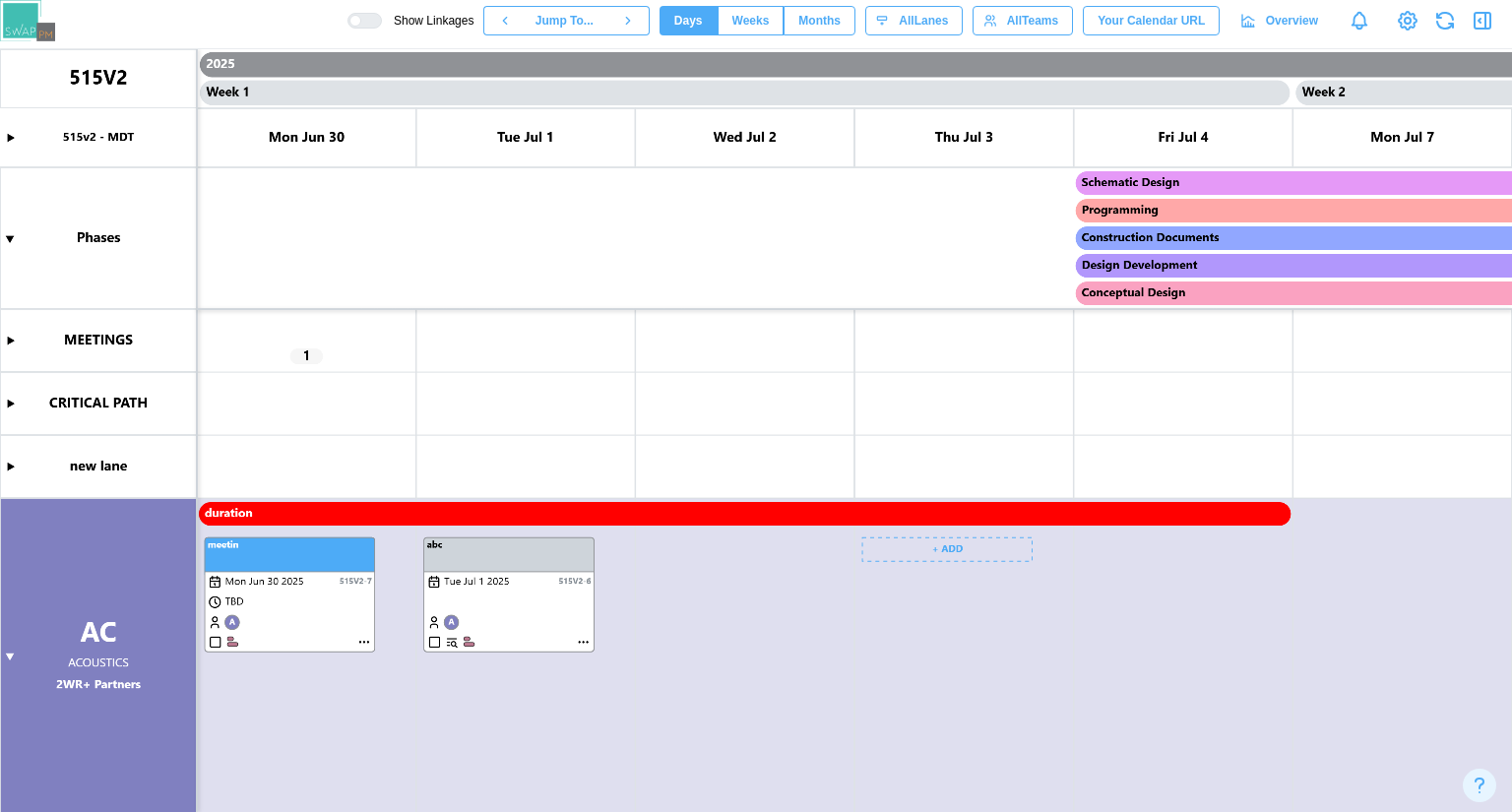
scroll to position [79, 0]
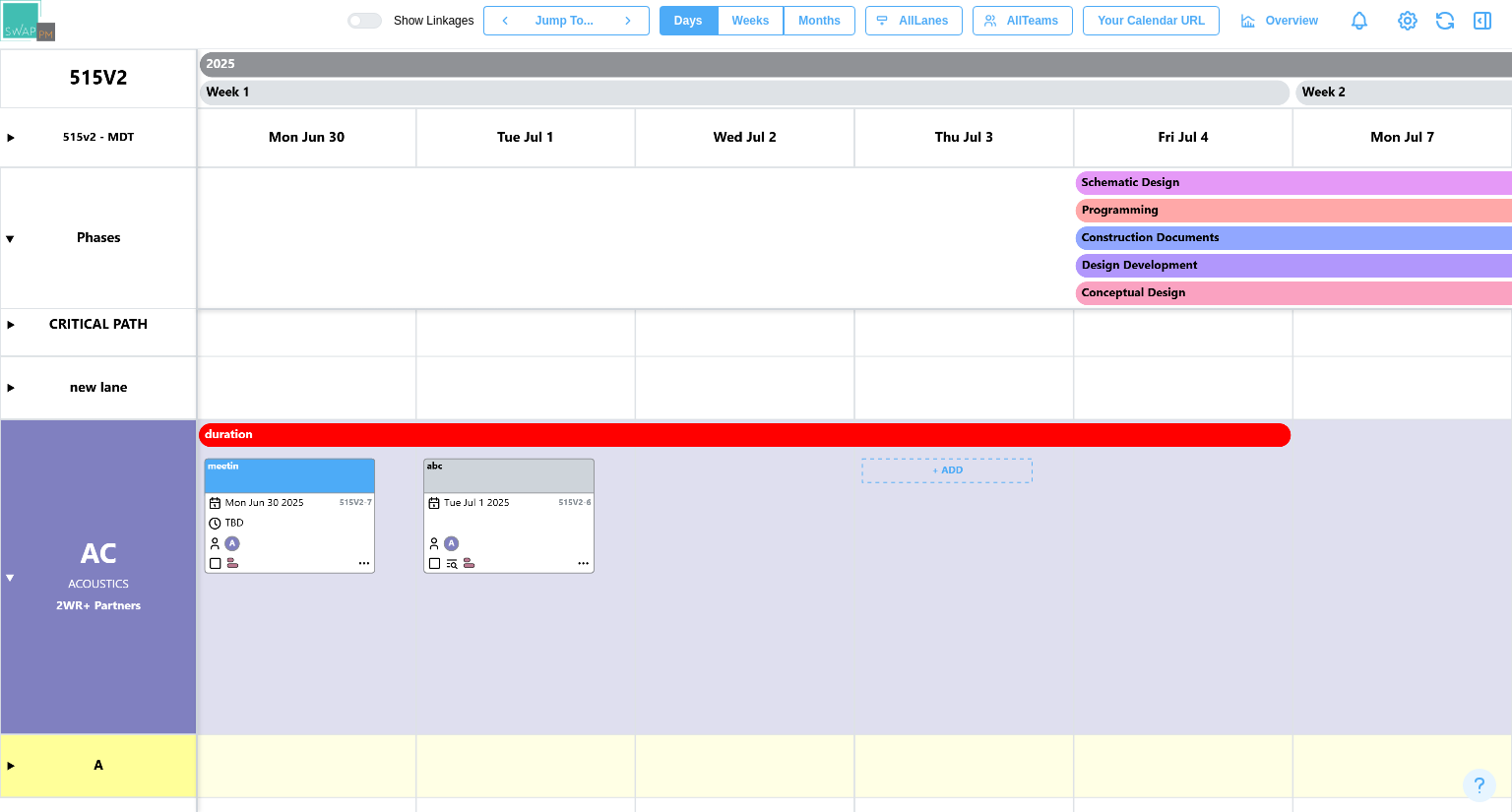
click at [889, 613] on canvas at bounding box center [756, 431] width 1512 height 763
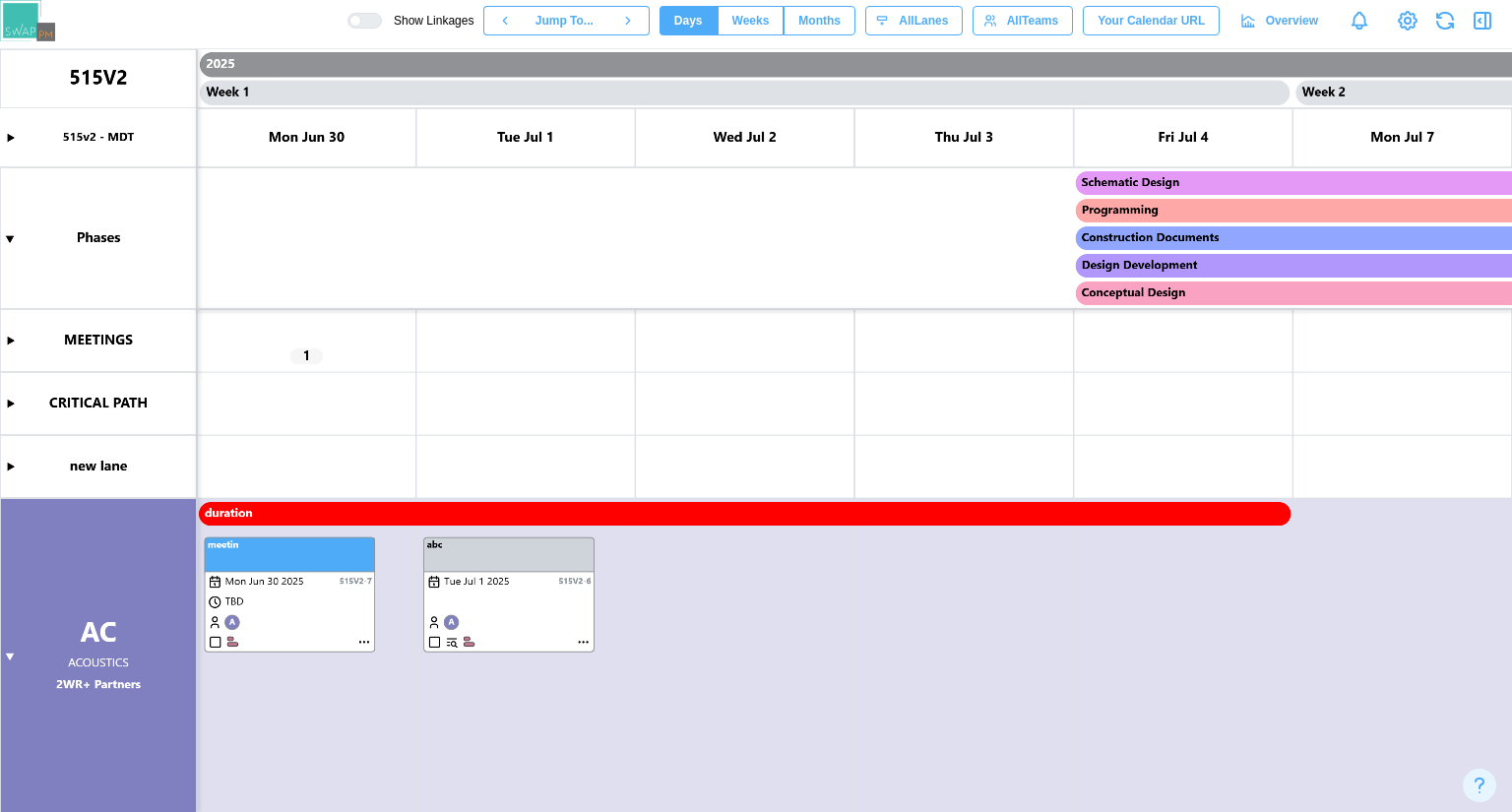
click at [759, 13] on span "Weeks" at bounding box center [751, 21] width 38 height 28
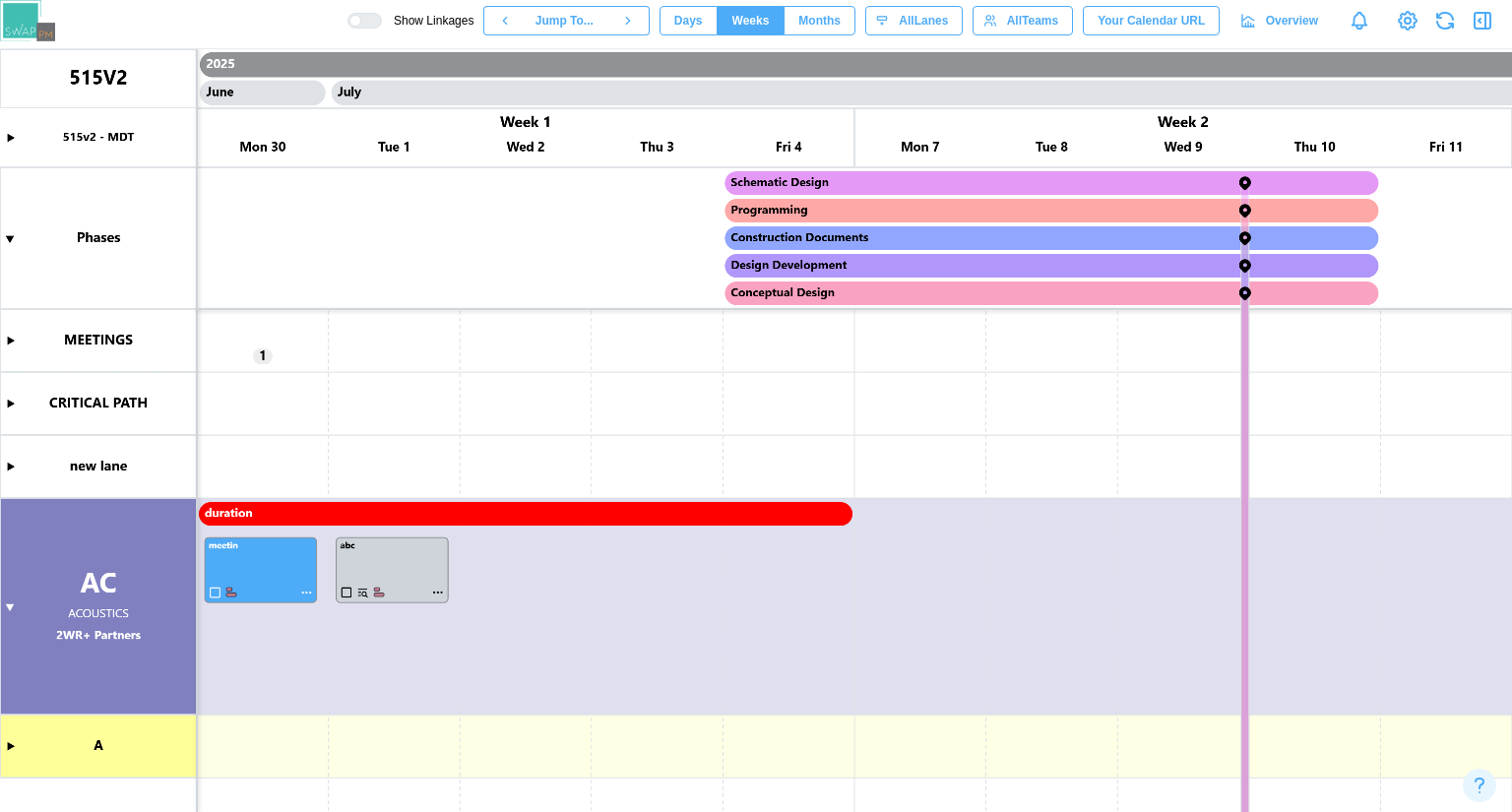
click at [823, 27] on span "Months" at bounding box center [819, 21] width 42 height 28
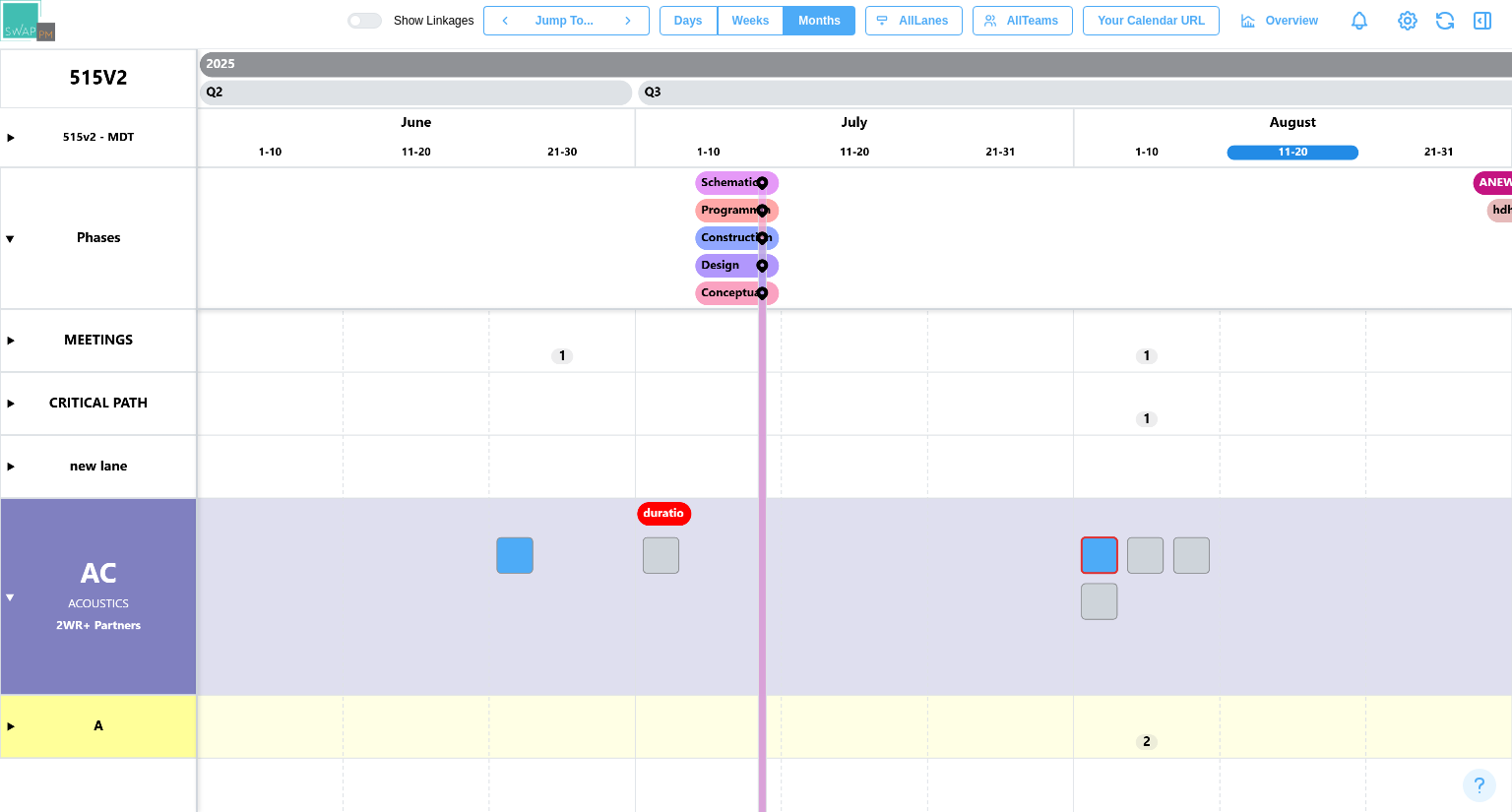
click at [767, 25] on span "Weeks" at bounding box center [751, 21] width 38 height 28
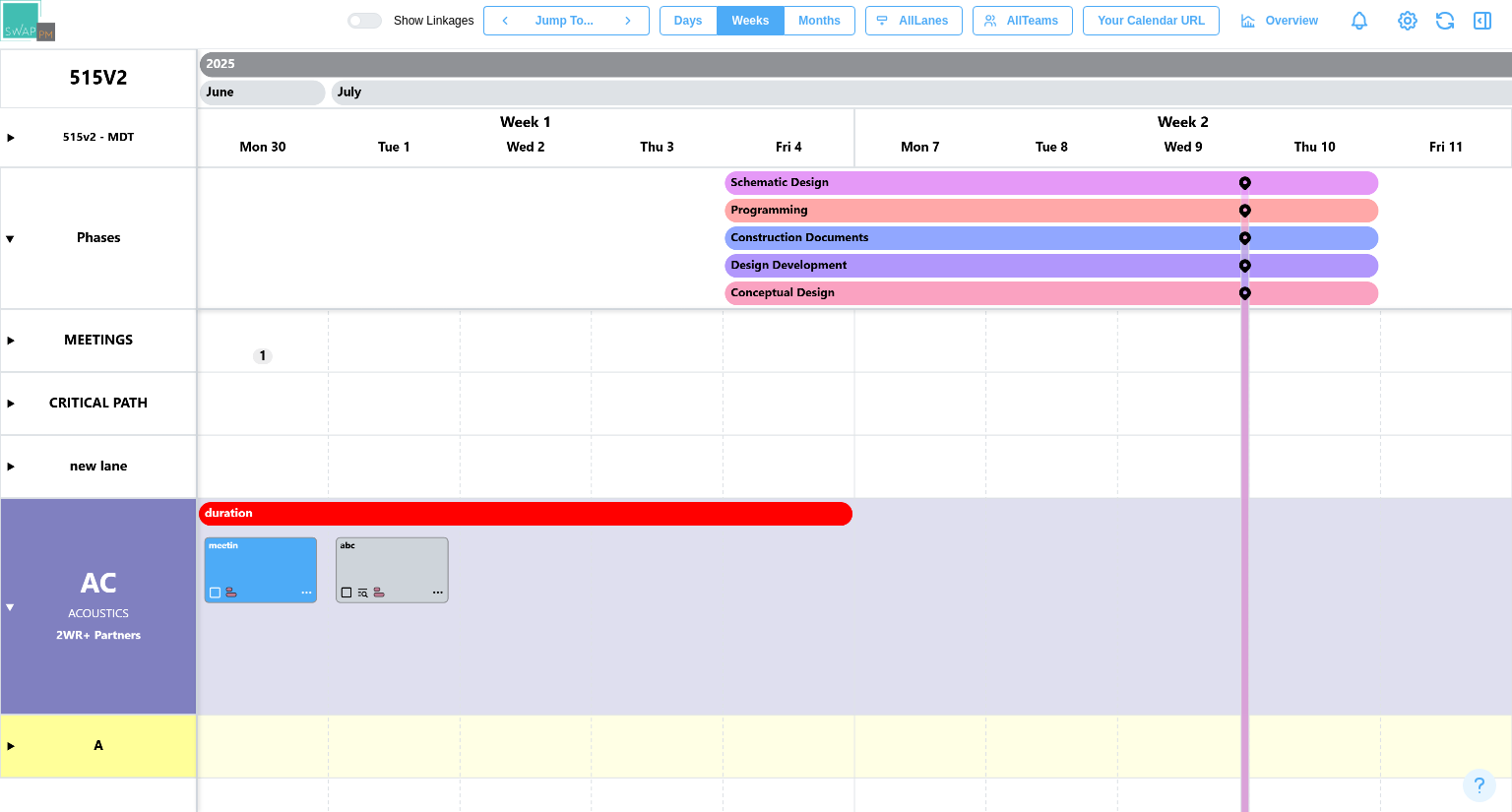
click at [840, 15] on span "Months" at bounding box center [819, 21] width 42 height 28
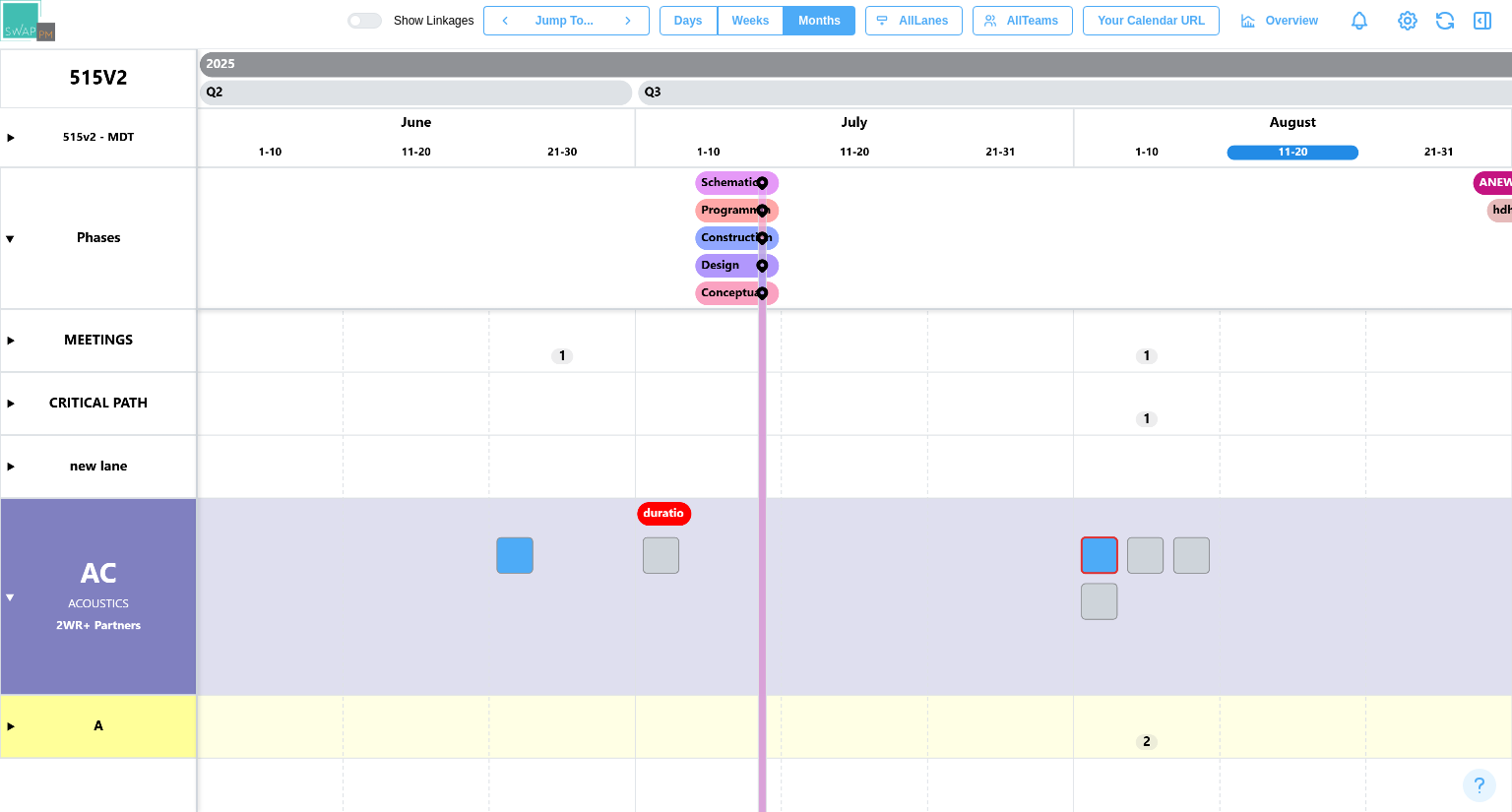
click at [661, 559] on canvas at bounding box center [756, 431] width 1512 height 763
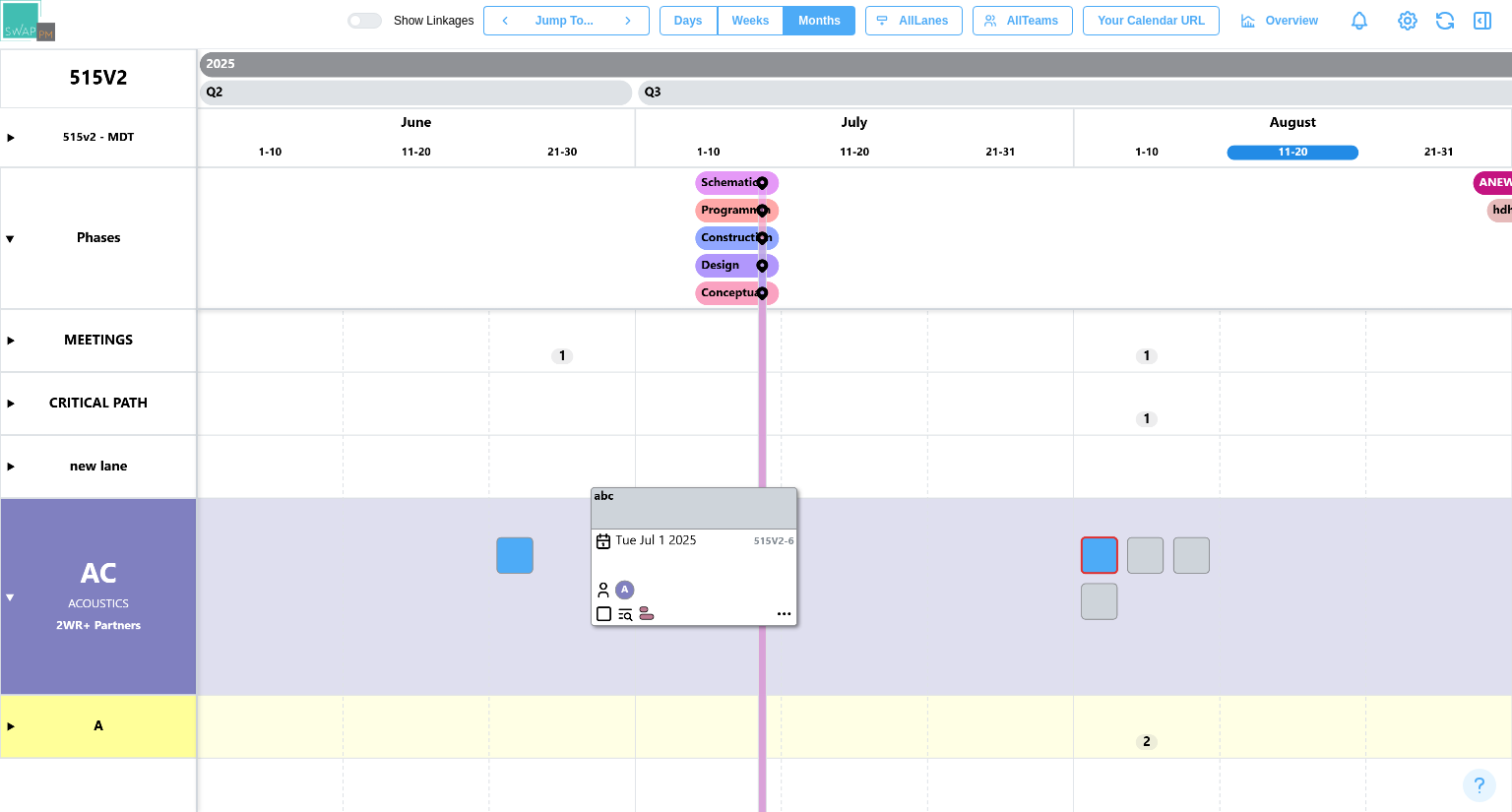
click at [586, 564] on canvas at bounding box center [756, 431] width 1512 height 763
click at [508, 551] on canvas at bounding box center [756, 431] width 1512 height 763
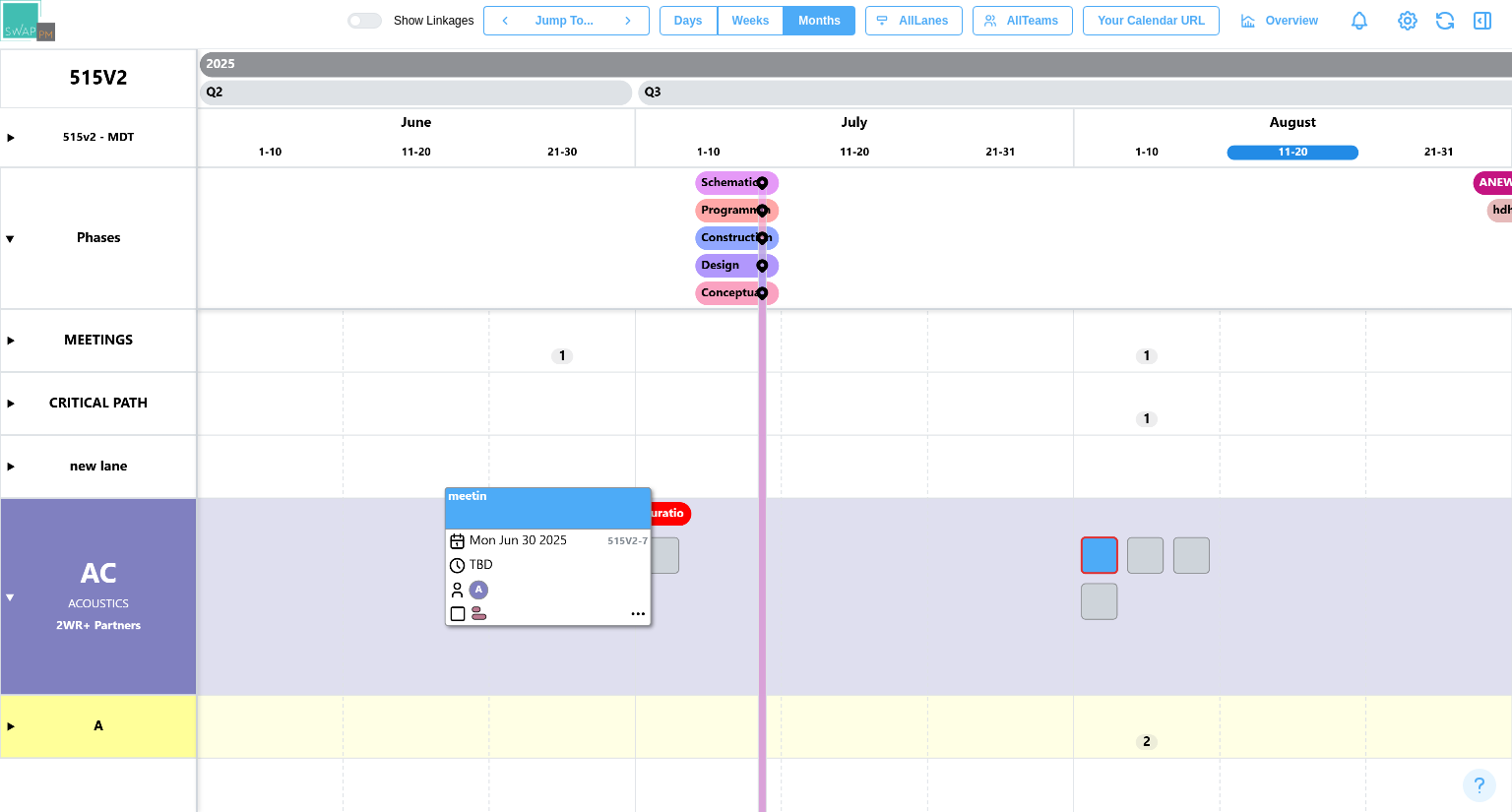
click at [402, 576] on canvas at bounding box center [756, 431] width 1512 height 763
click at [668, 516] on canvas at bounding box center [756, 431] width 1512 height 763
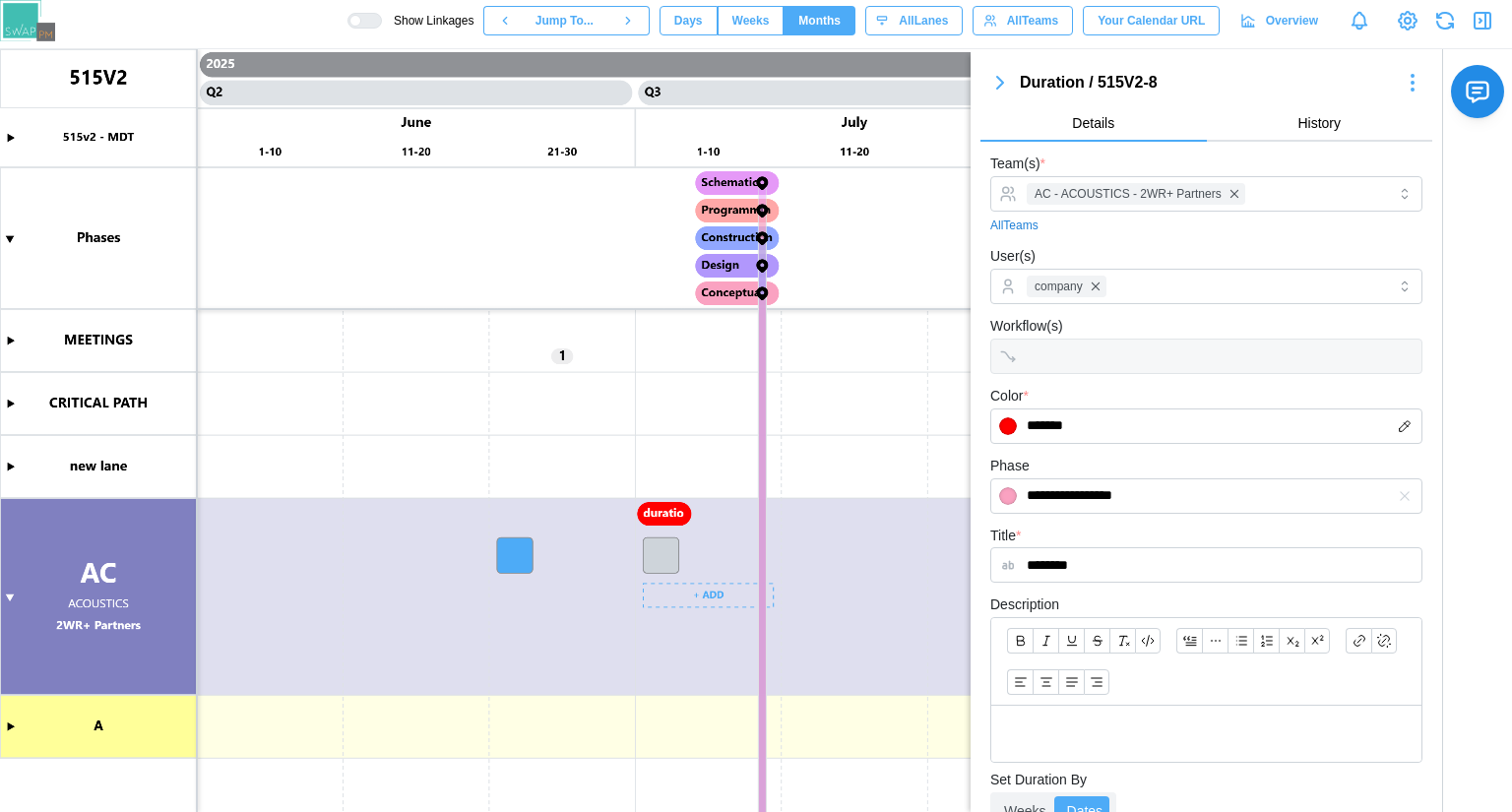
click at [672, 551] on canvas at bounding box center [756, 431] width 1512 height 763
click at [525, 547] on canvas at bounding box center [756, 431] width 1512 height 763
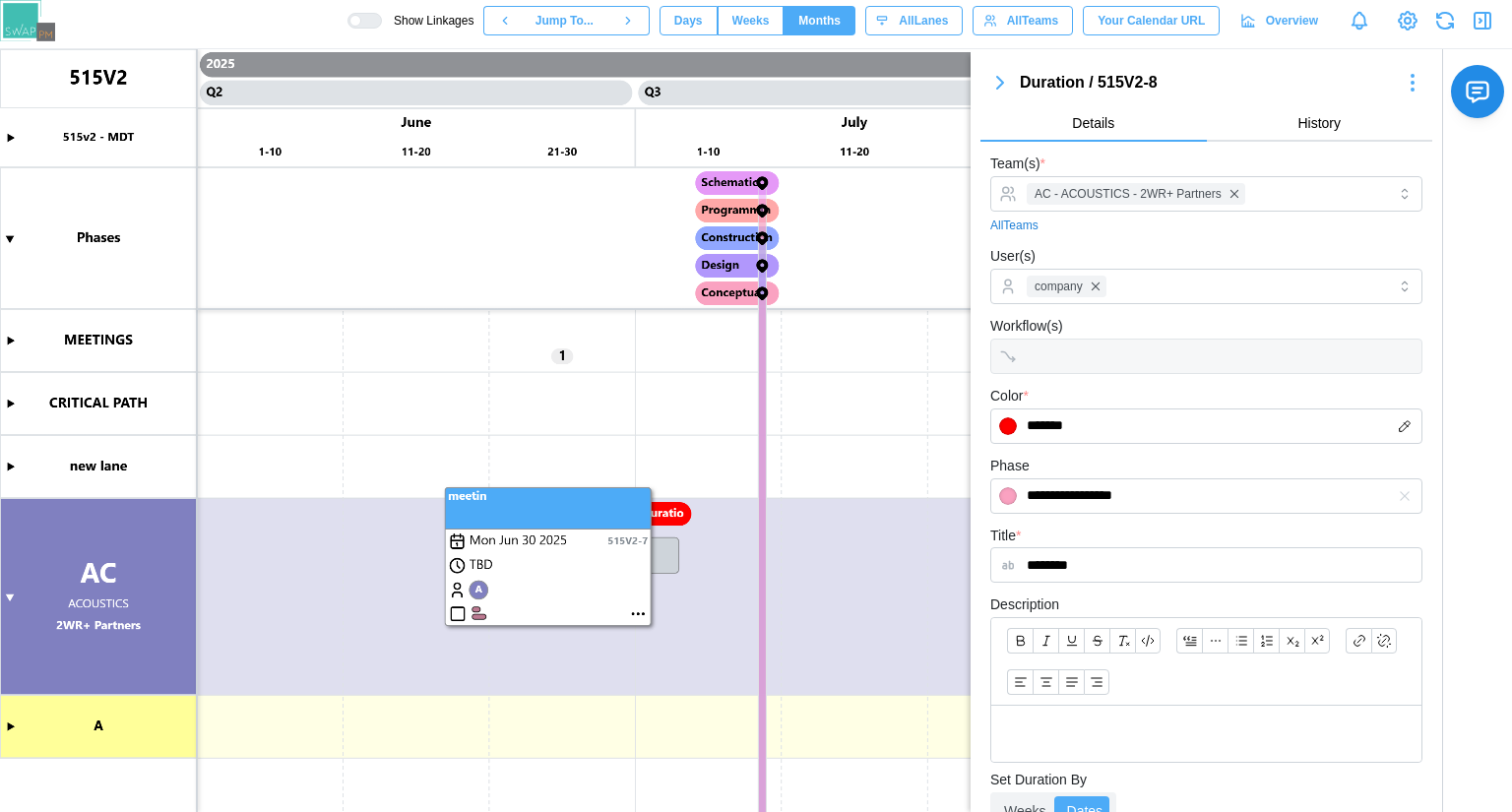
click at [543, 517] on canvas at bounding box center [756, 431] width 1512 height 763
click at [634, 618] on canvas at bounding box center [756, 431] width 1512 height 763
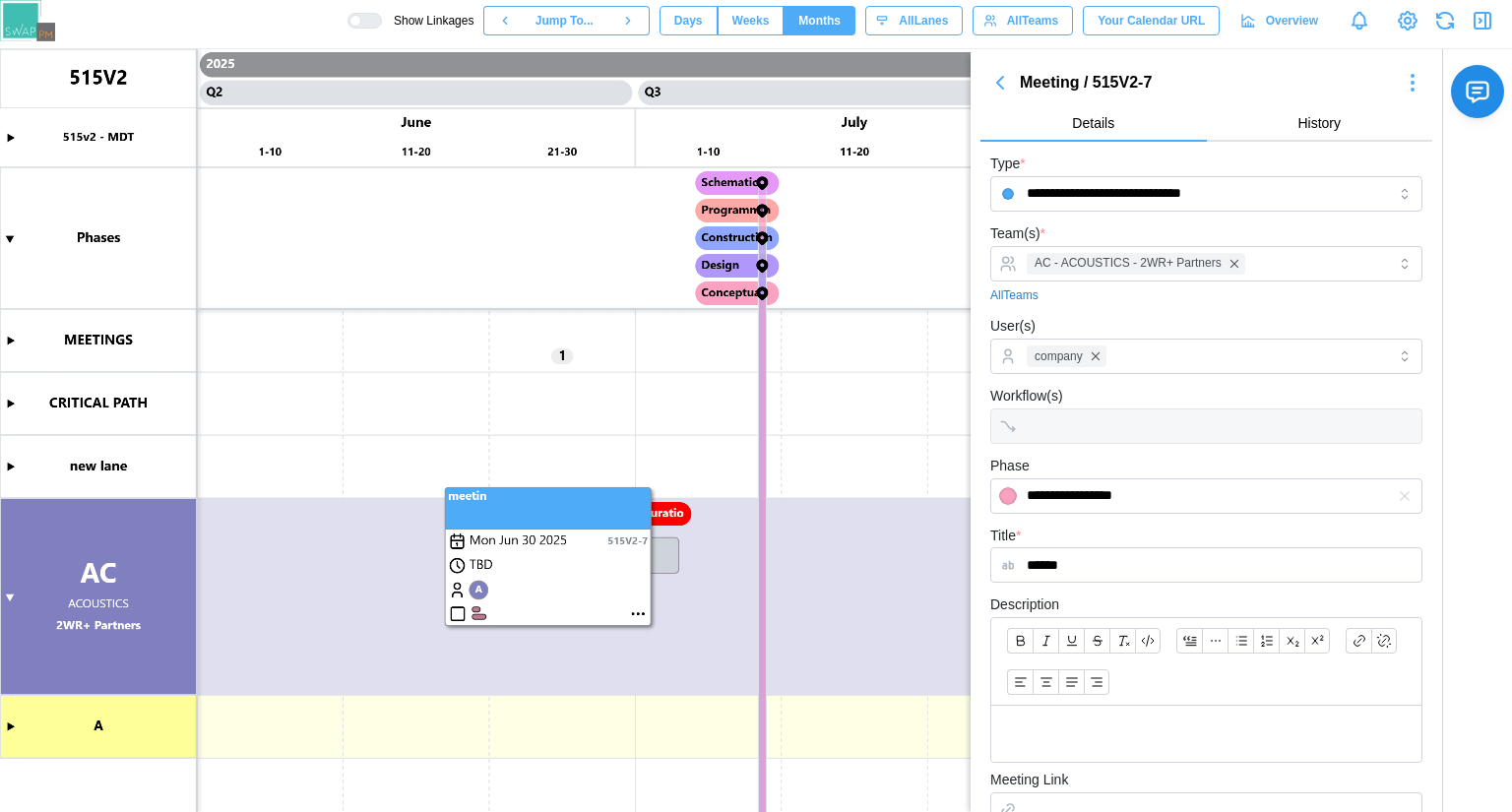
click at [1129, 607] on div "Description" at bounding box center [1205, 678] width 432 height 170
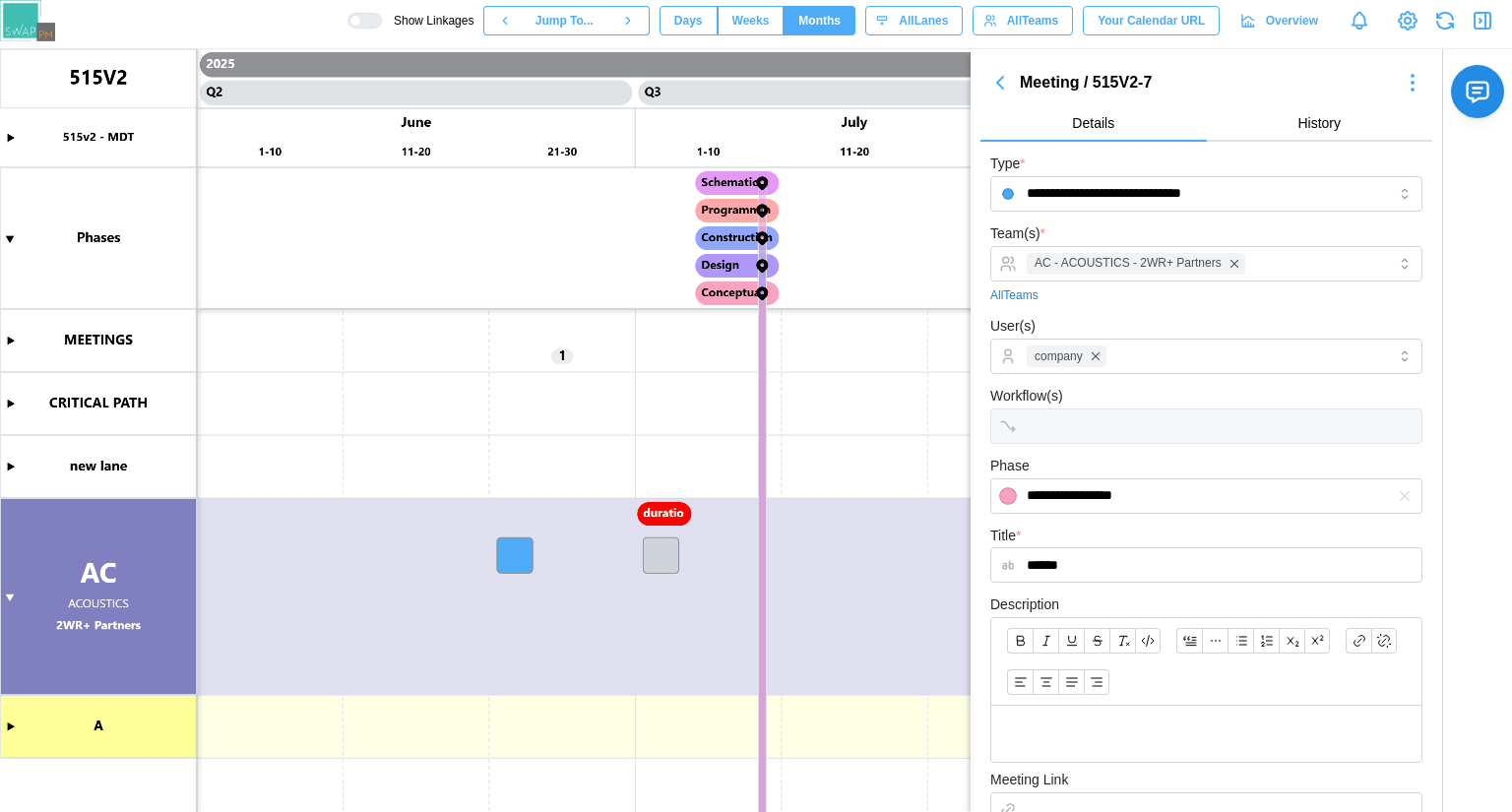
scroll to position [429, 0]
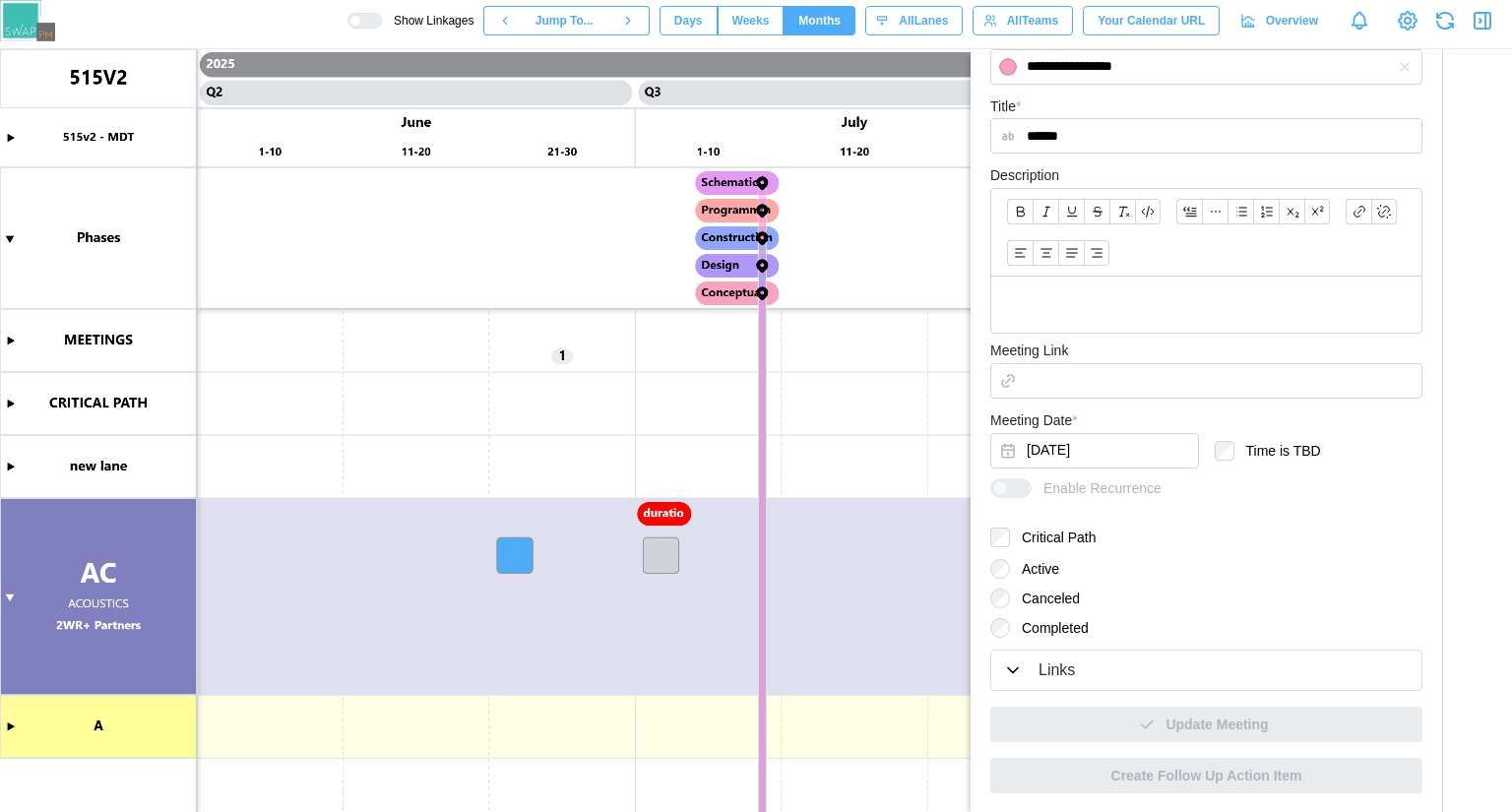
click at [1046, 628] on label "Completed" at bounding box center [1049, 628] width 79 height 20
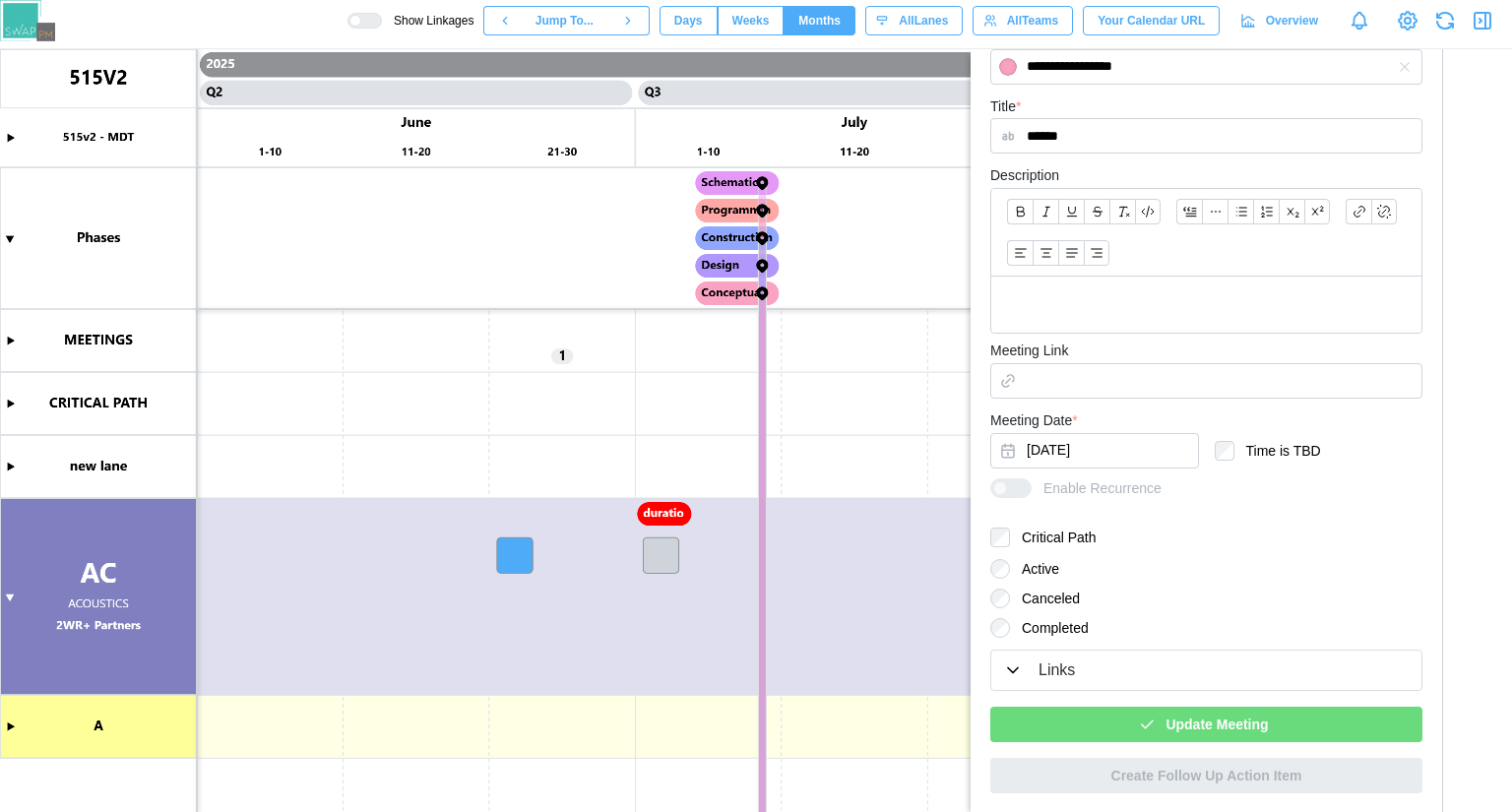
click at [1147, 712] on div "Update Meeting" at bounding box center [1203, 724] width 401 height 34
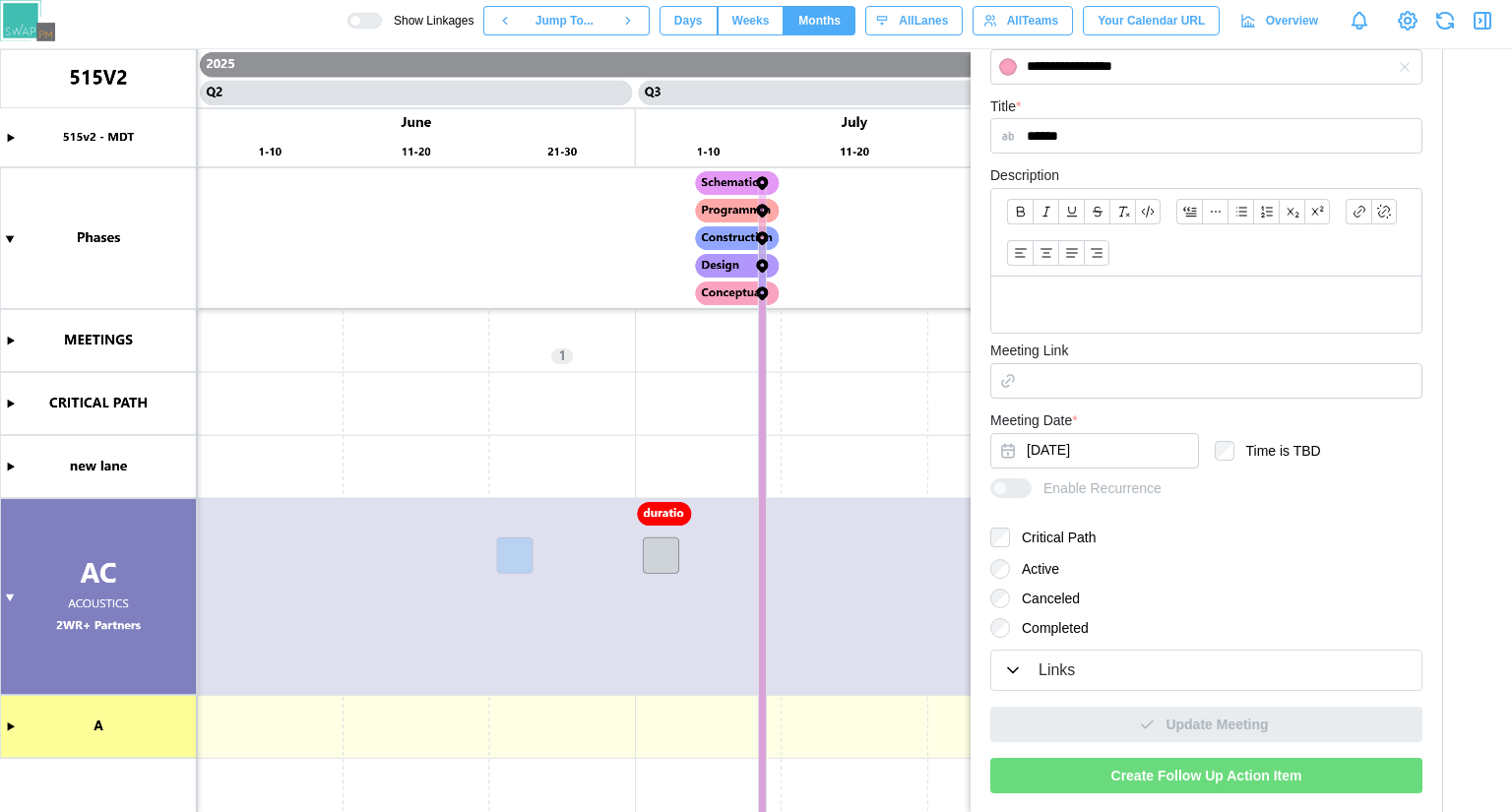
click at [1470, 19] on button "button" at bounding box center [1482, 21] width 28 height 28
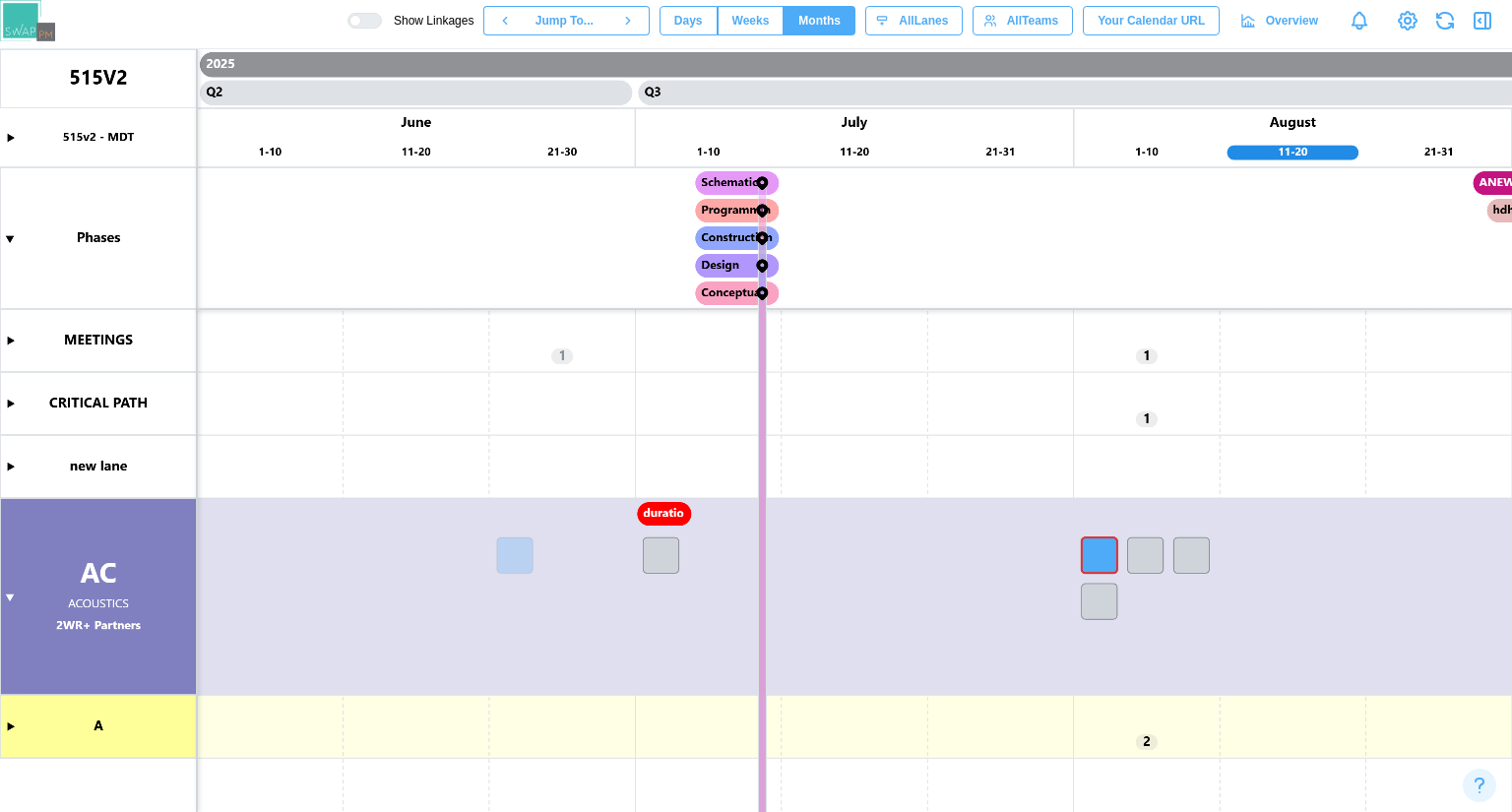
click at [717, 27] on button "Days" at bounding box center [688, 21] width 58 height 30
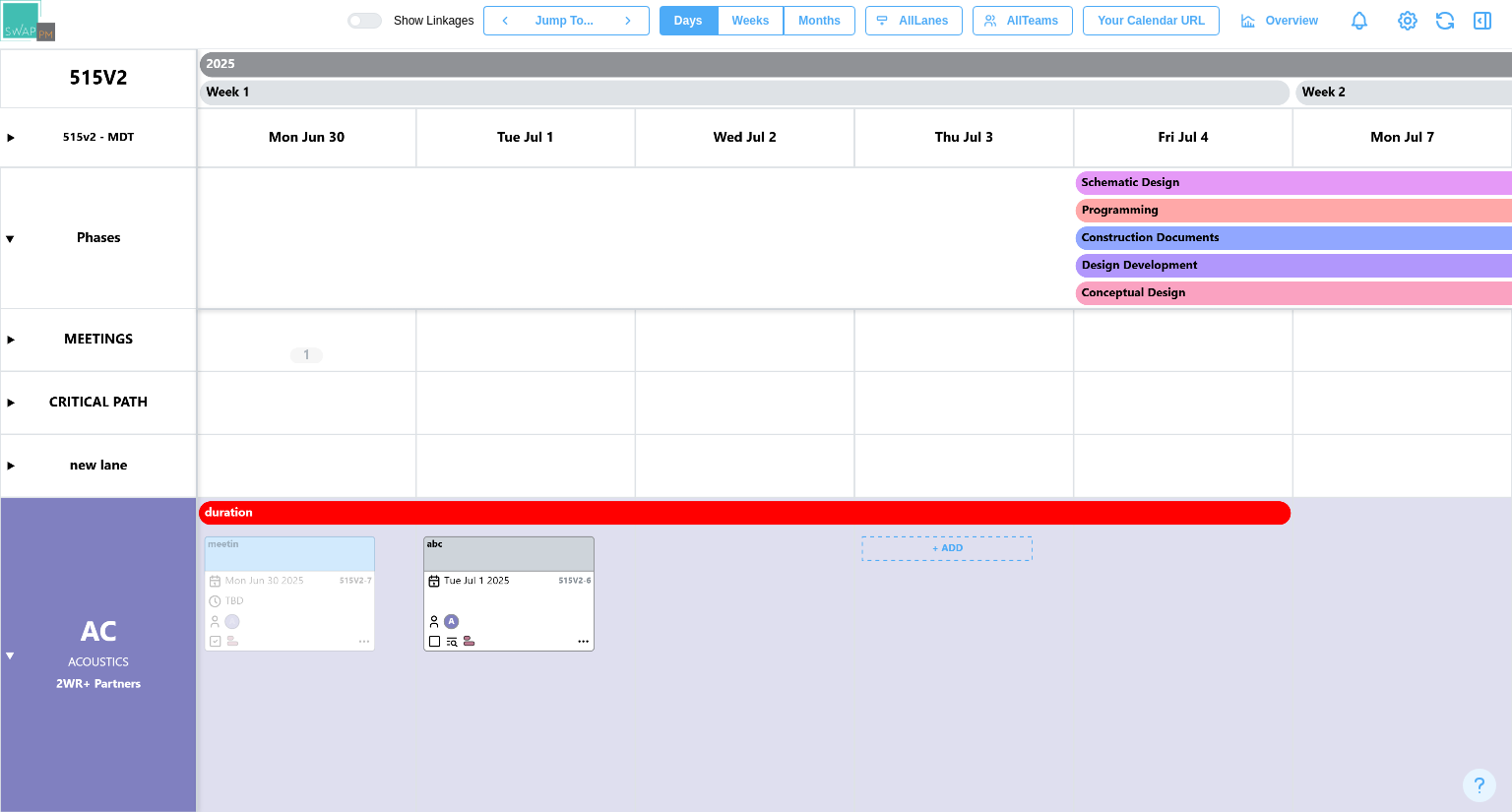
scroll to position [0, 0]
click at [1470, 13] on button "button" at bounding box center [1482, 21] width 28 height 28
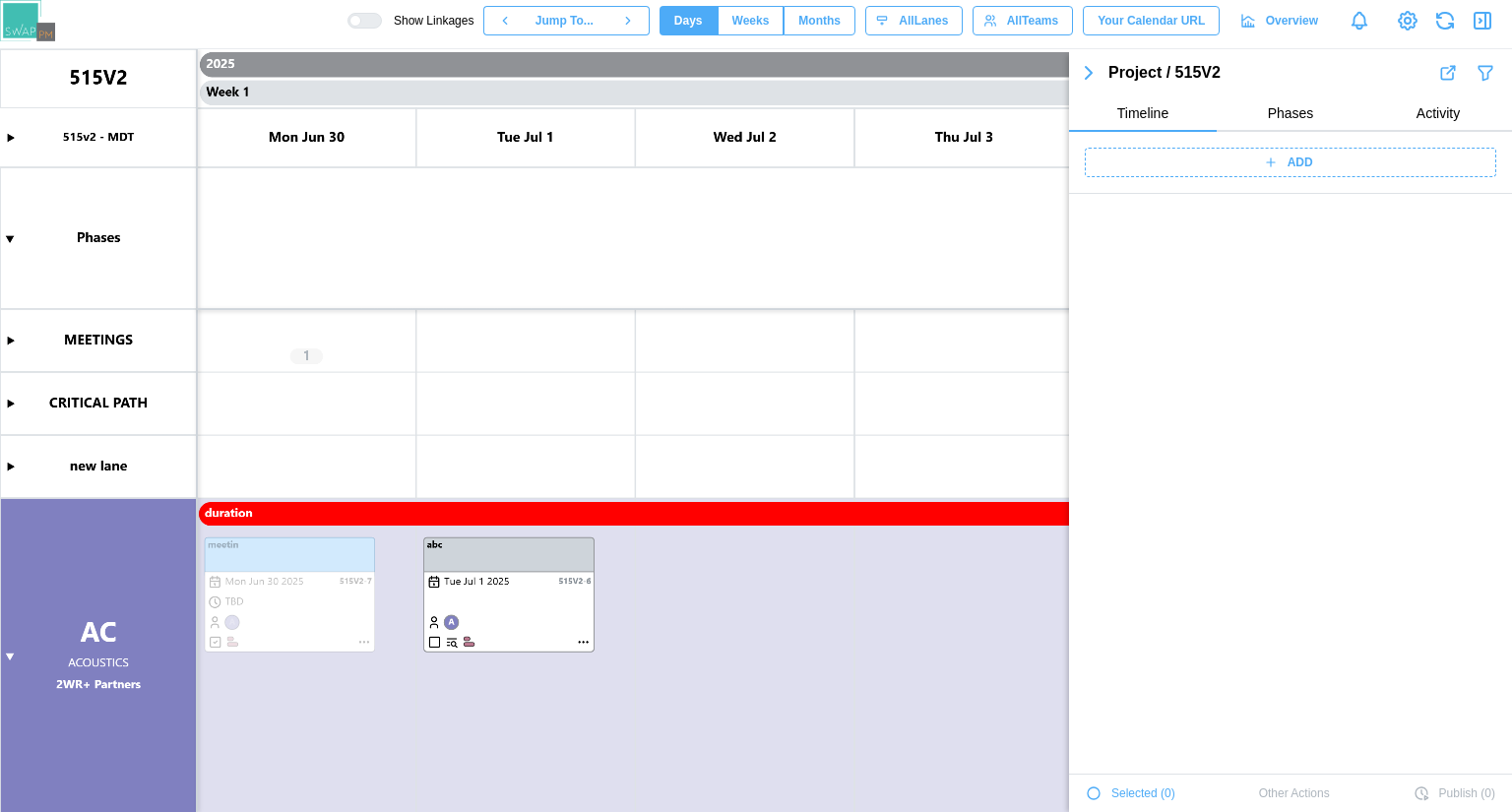
scroll to position [2042, 0]
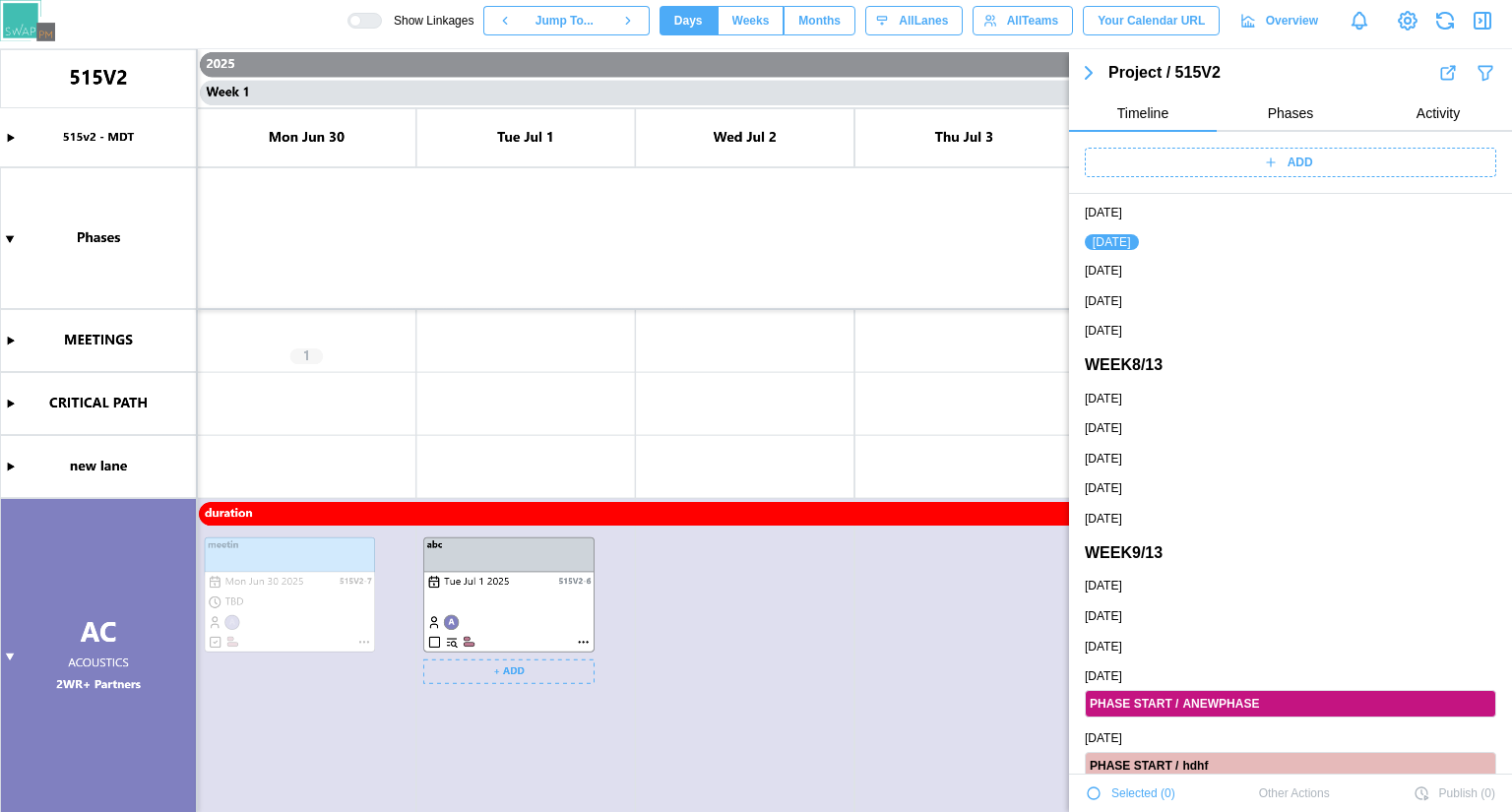
click at [583, 640] on canvas at bounding box center [756, 431] width 1512 height 763
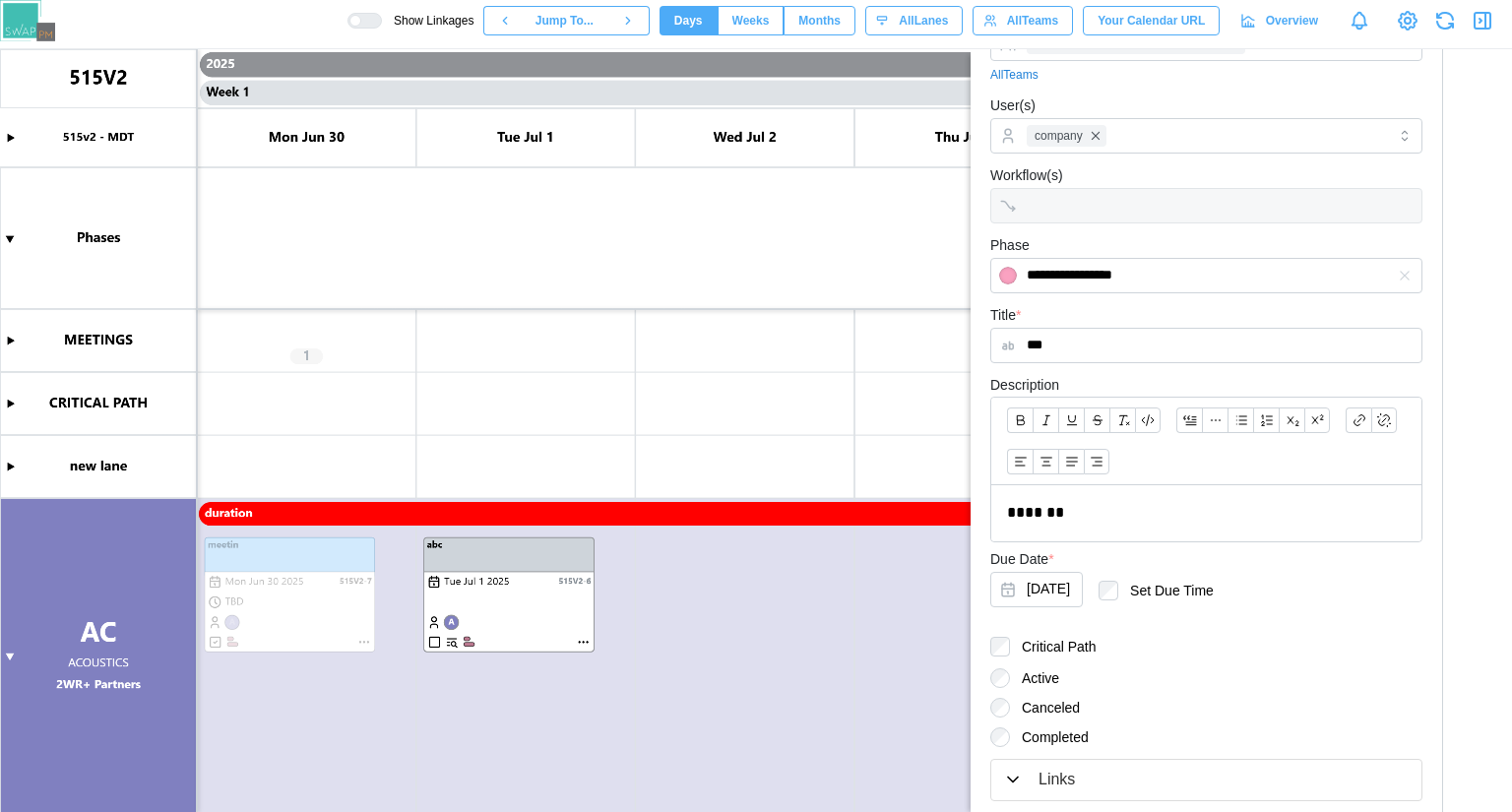
scroll to position [260, 0]
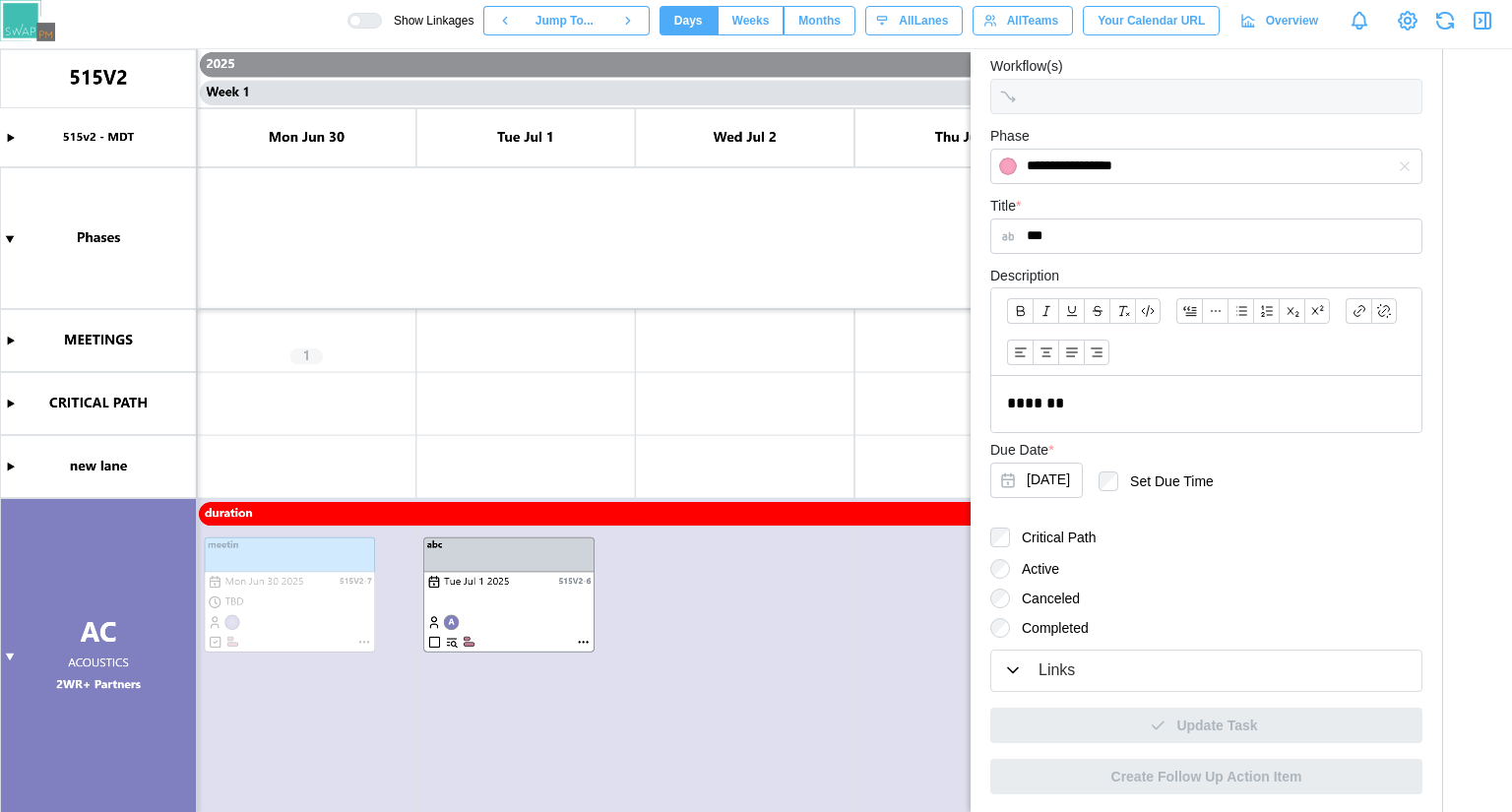
click at [1480, 18] on icon "button" at bounding box center [1482, 21] width 24 height 24
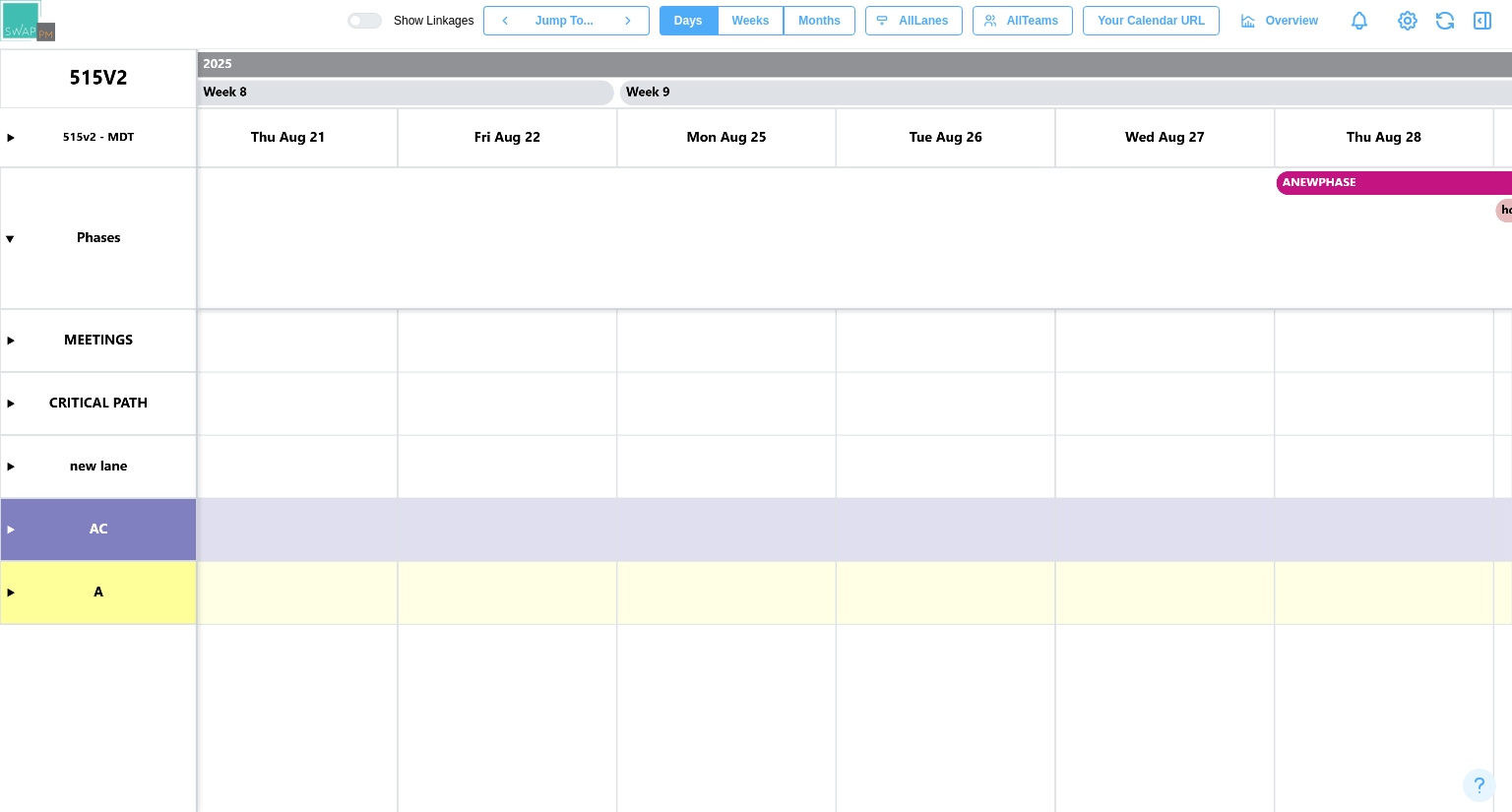
scroll to position [0, 8895]
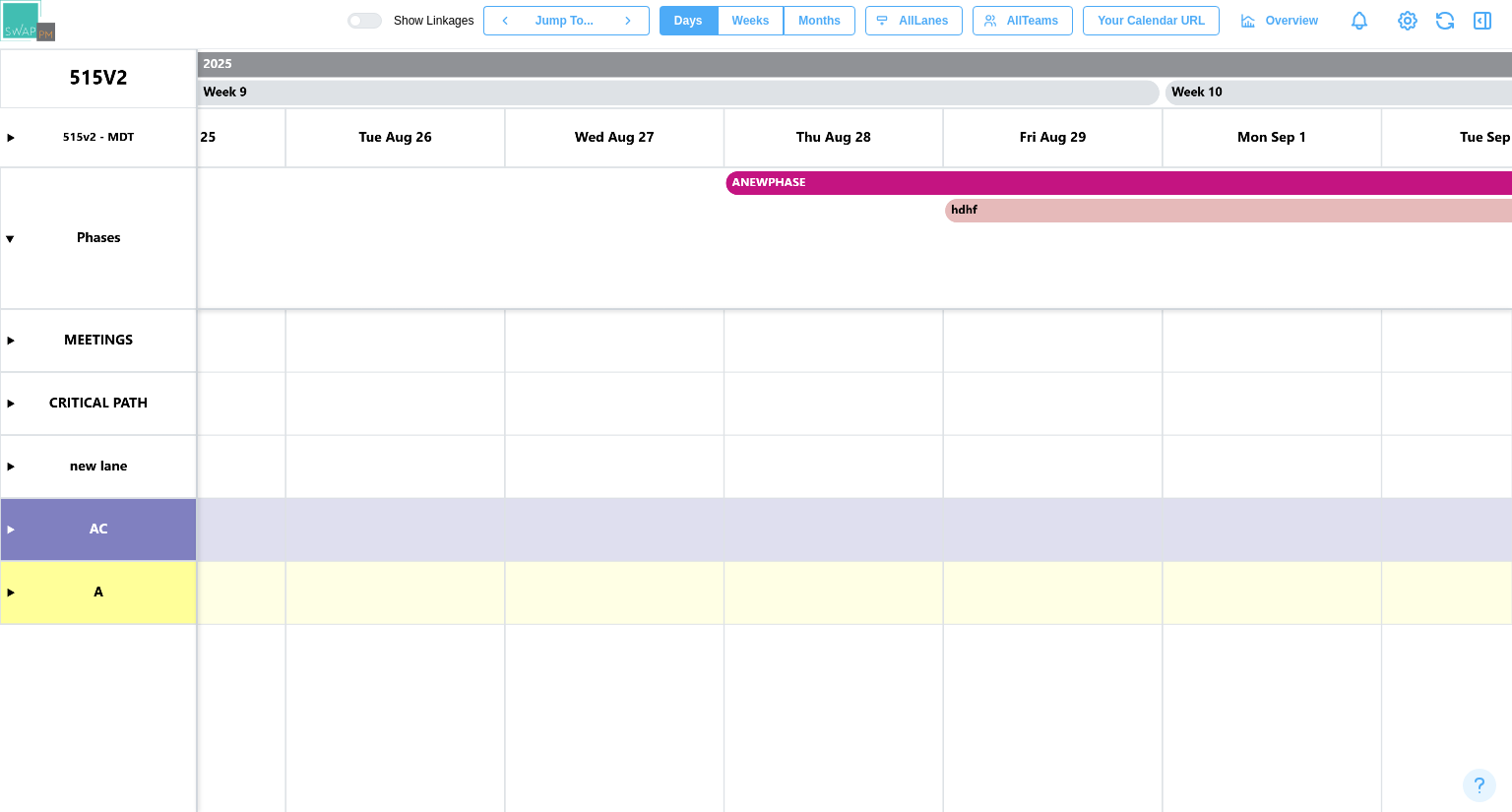
drag, startPoint x: 1128, startPoint y: 193, endPoint x: 775, endPoint y: 207, distance: 353.3
click at [775, 207] on canvas at bounding box center [756, 431] width 1512 height 763
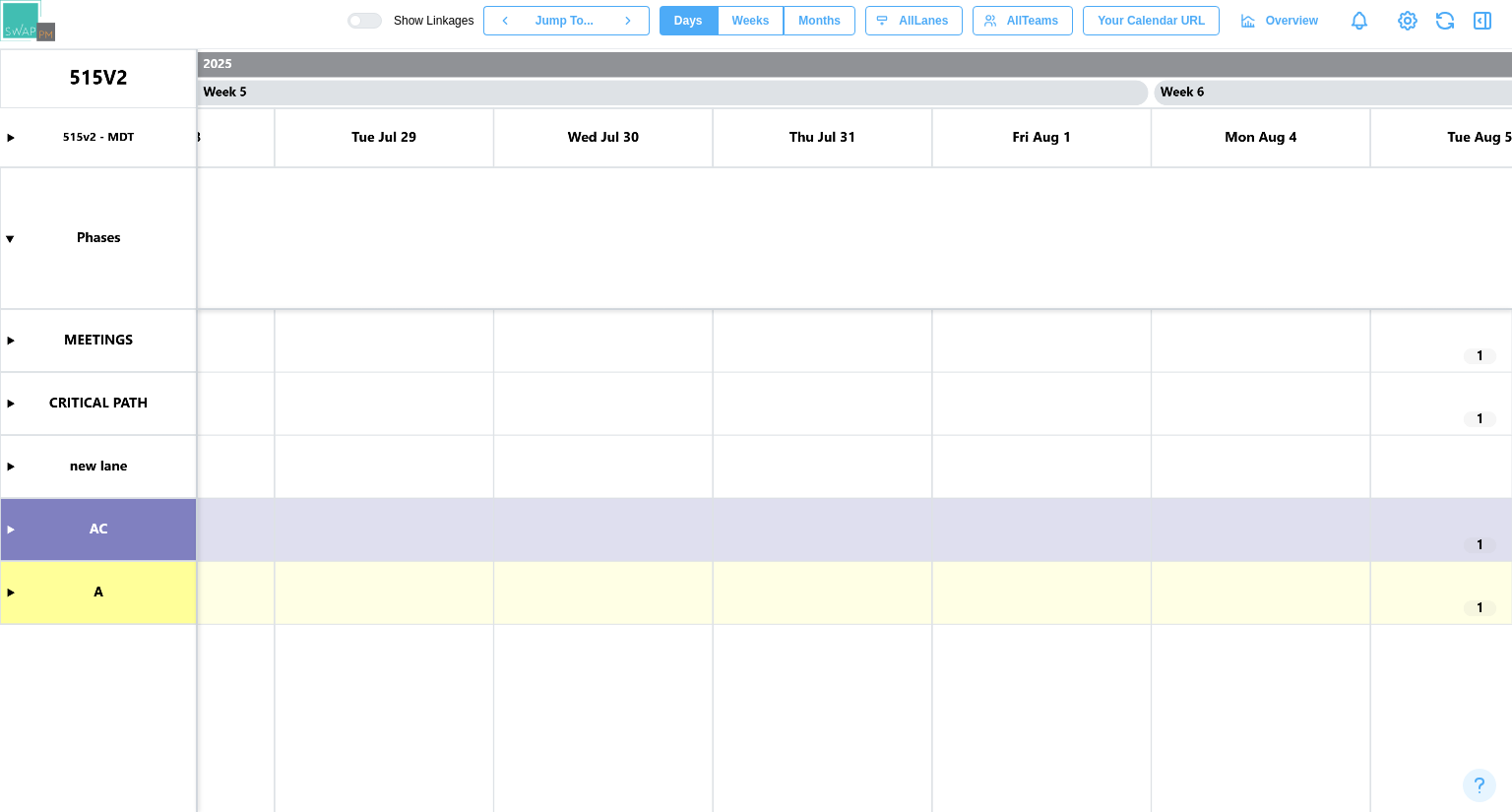
scroll to position [0, 4533]
click at [8, 538] on canvas at bounding box center [756, 431] width 1512 height 763
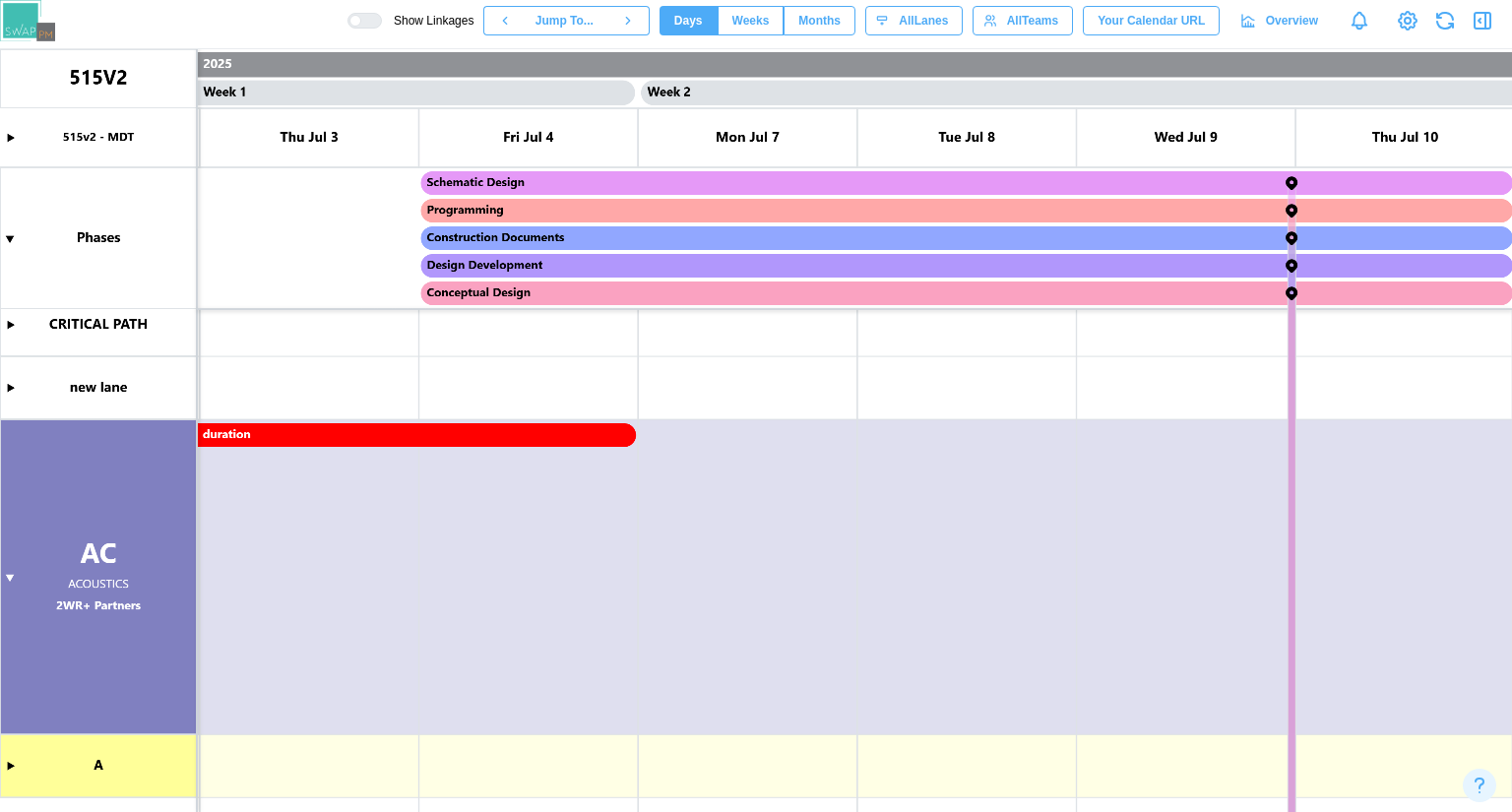
scroll to position [0, 0]
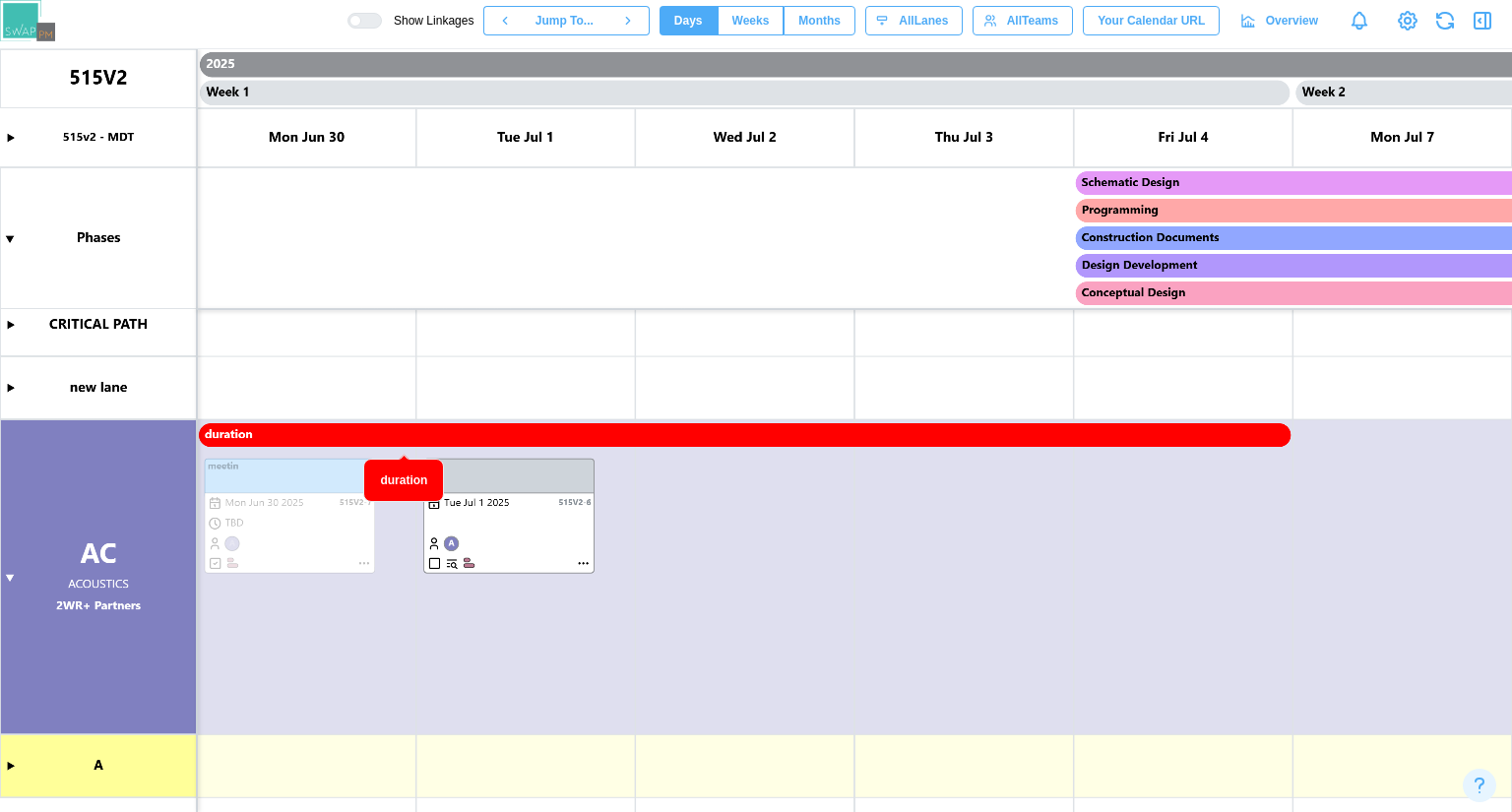
click at [9, 579] on canvas at bounding box center [756, 431] width 1512 height 763
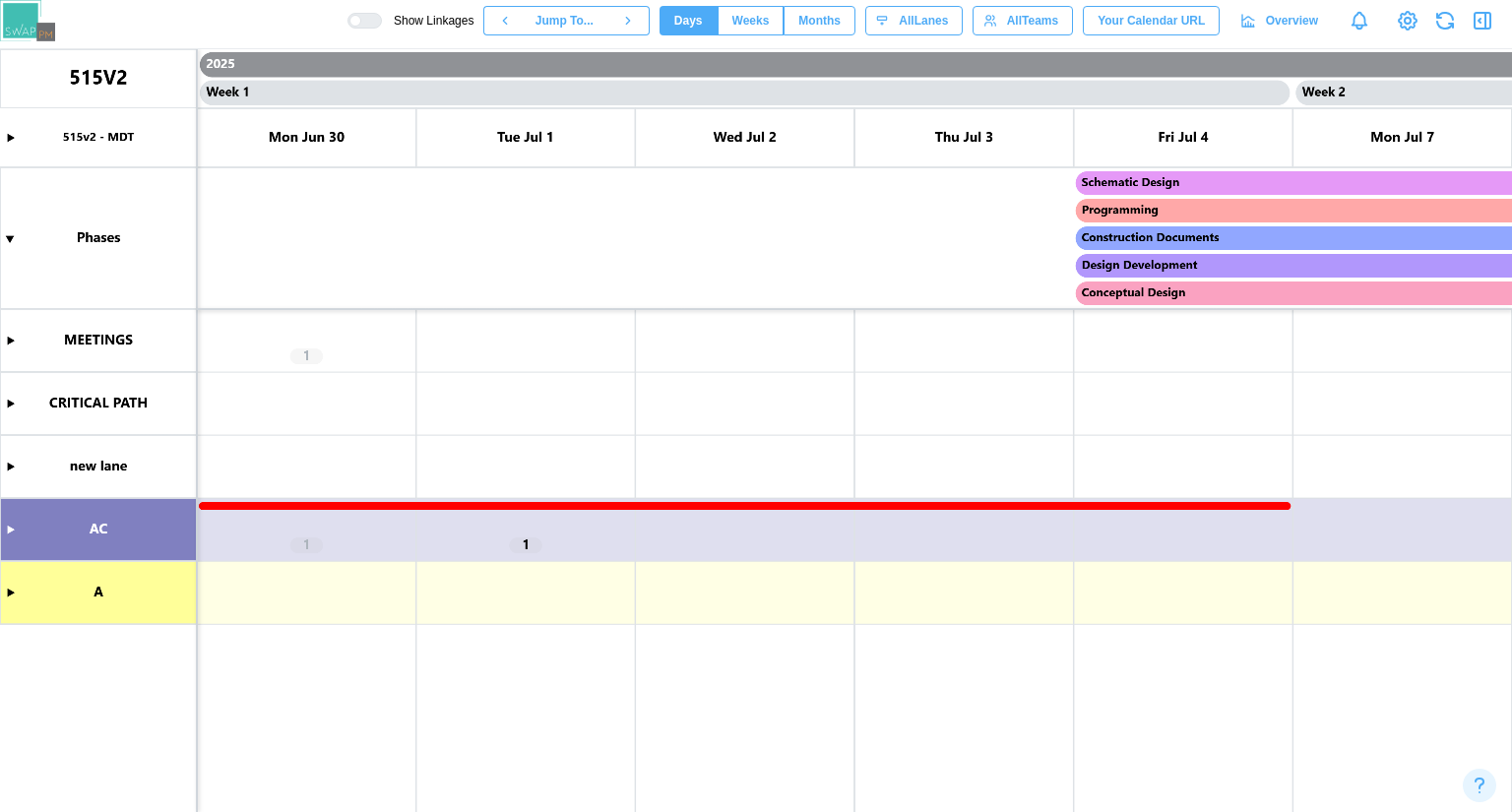
click at [7, 536] on canvas at bounding box center [756, 431] width 1512 height 763
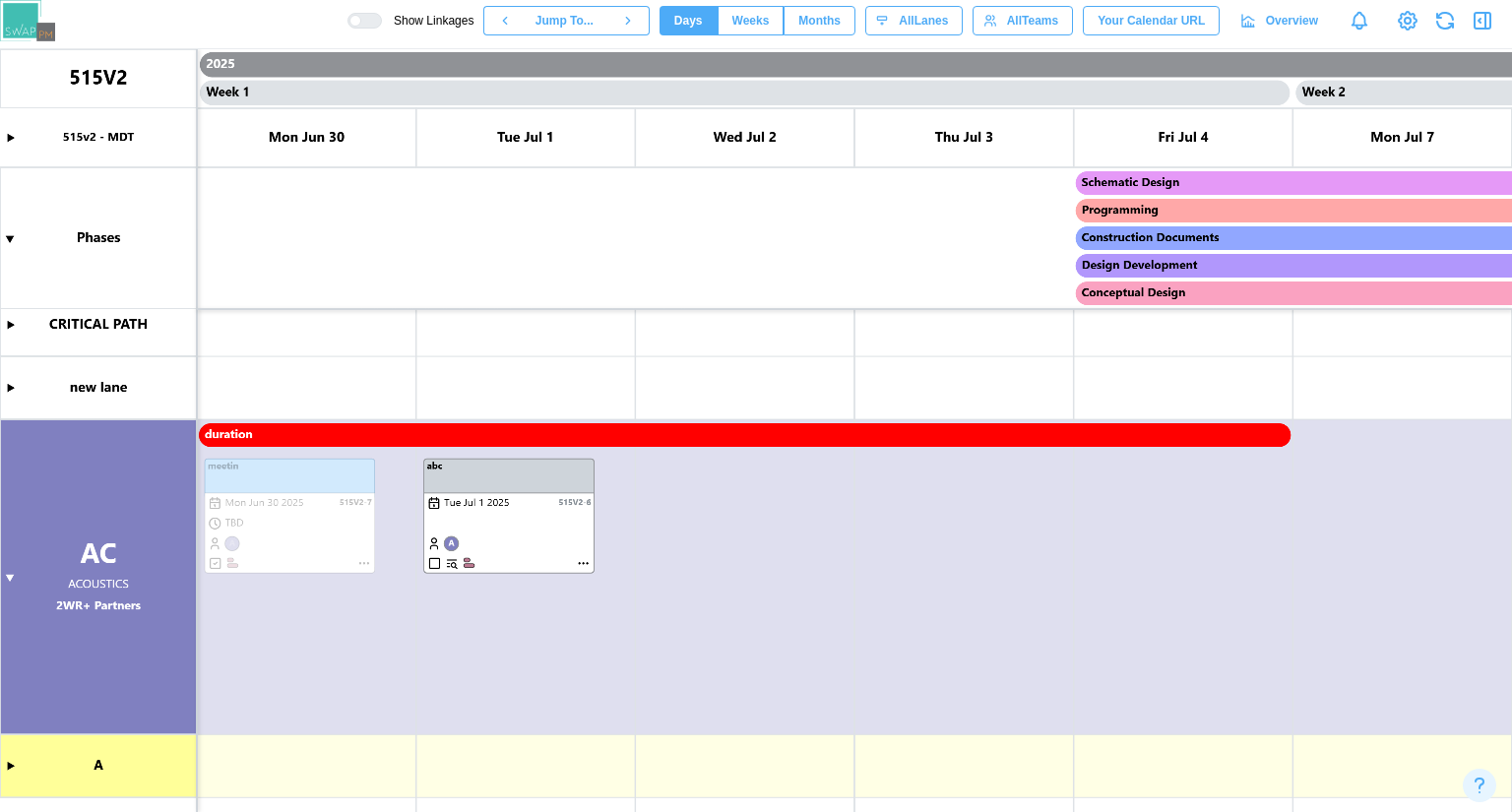
scroll to position [79, 0]
click at [281, 595] on canvas at bounding box center [756, 431] width 1512 height 763
click at [256, 602] on canvas at bounding box center [756, 431] width 1512 height 763
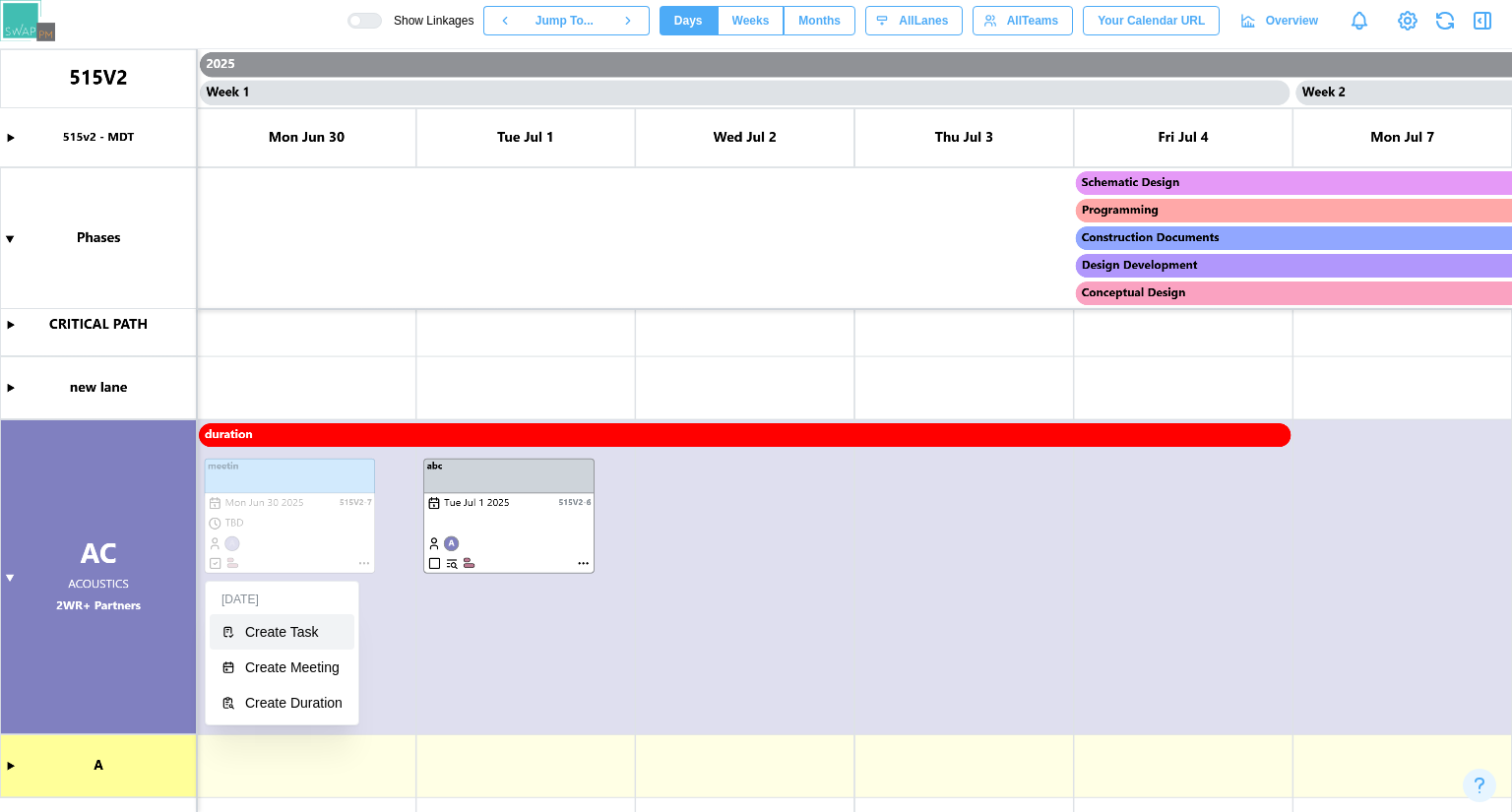
click at [271, 639] on div "Create Task" at bounding box center [293, 632] width 98 height 16
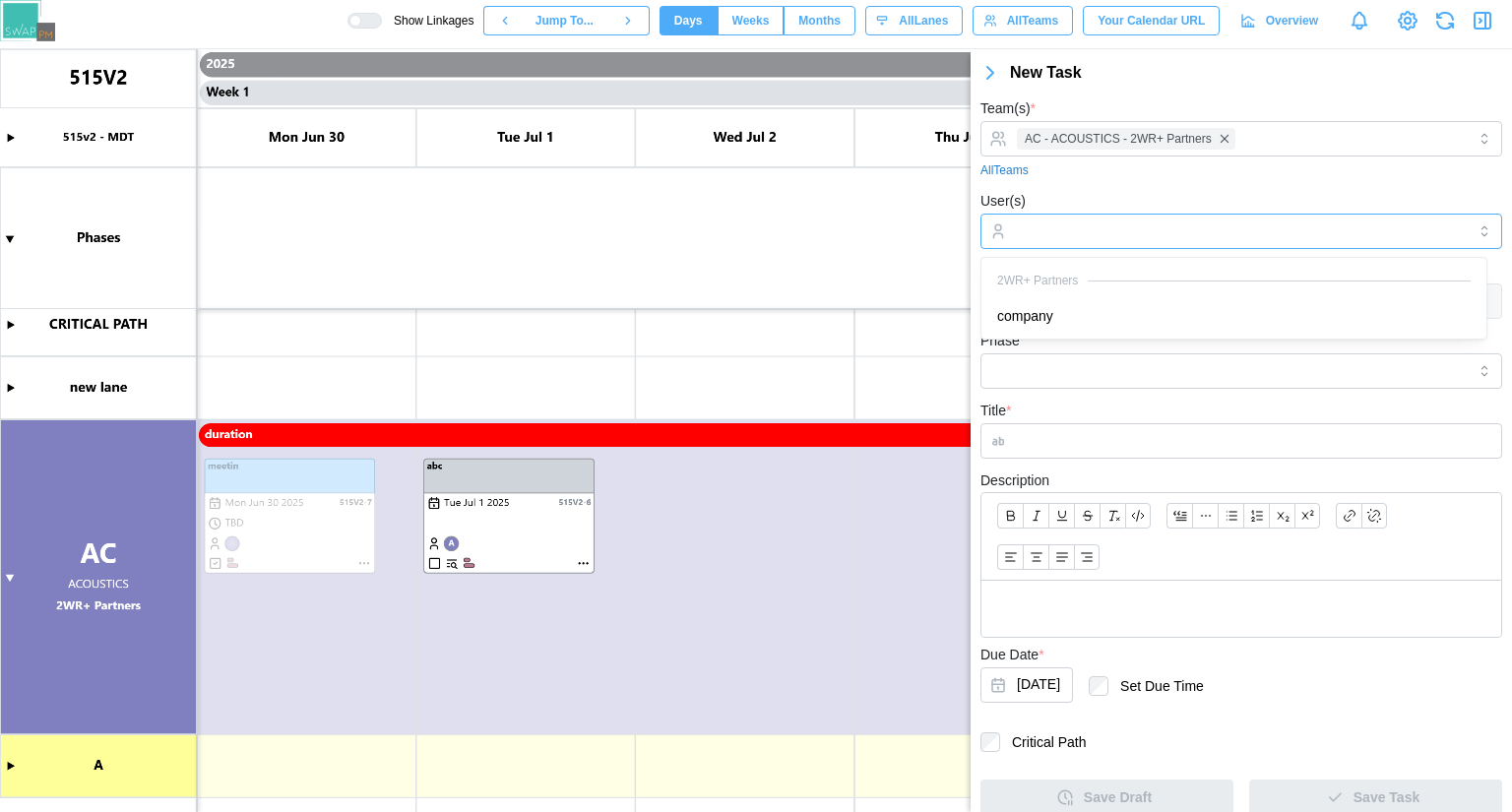
click at [1061, 225] on input "User(s)" at bounding box center [1240, 231] width 448 height 16
click at [1051, 353] on div "Phase" at bounding box center [1241, 359] width 521 height 60
click at [1041, 373] on input "Phase" at bounding box center [1241, 371] width 521 height 36
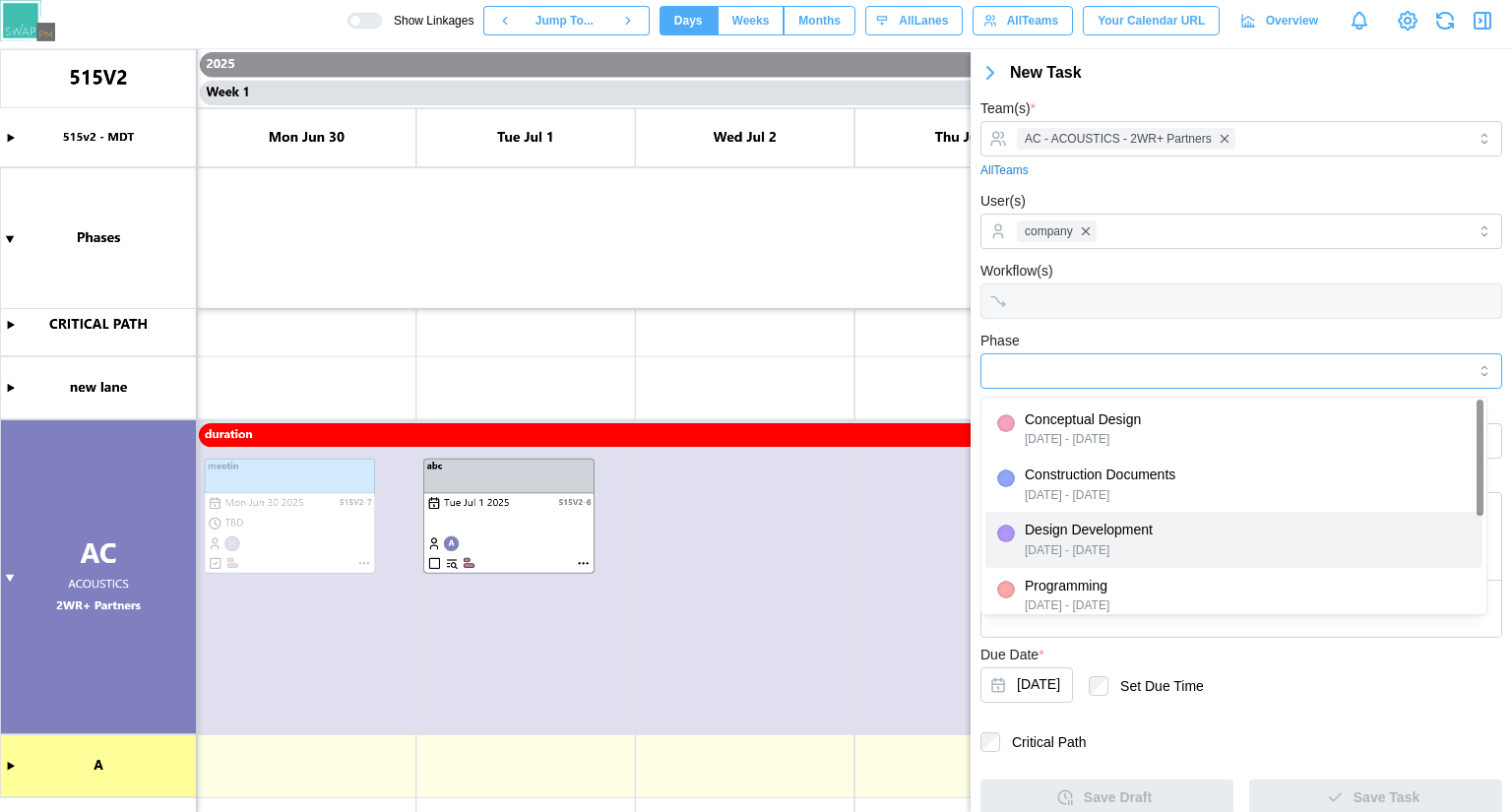
type input "**********"
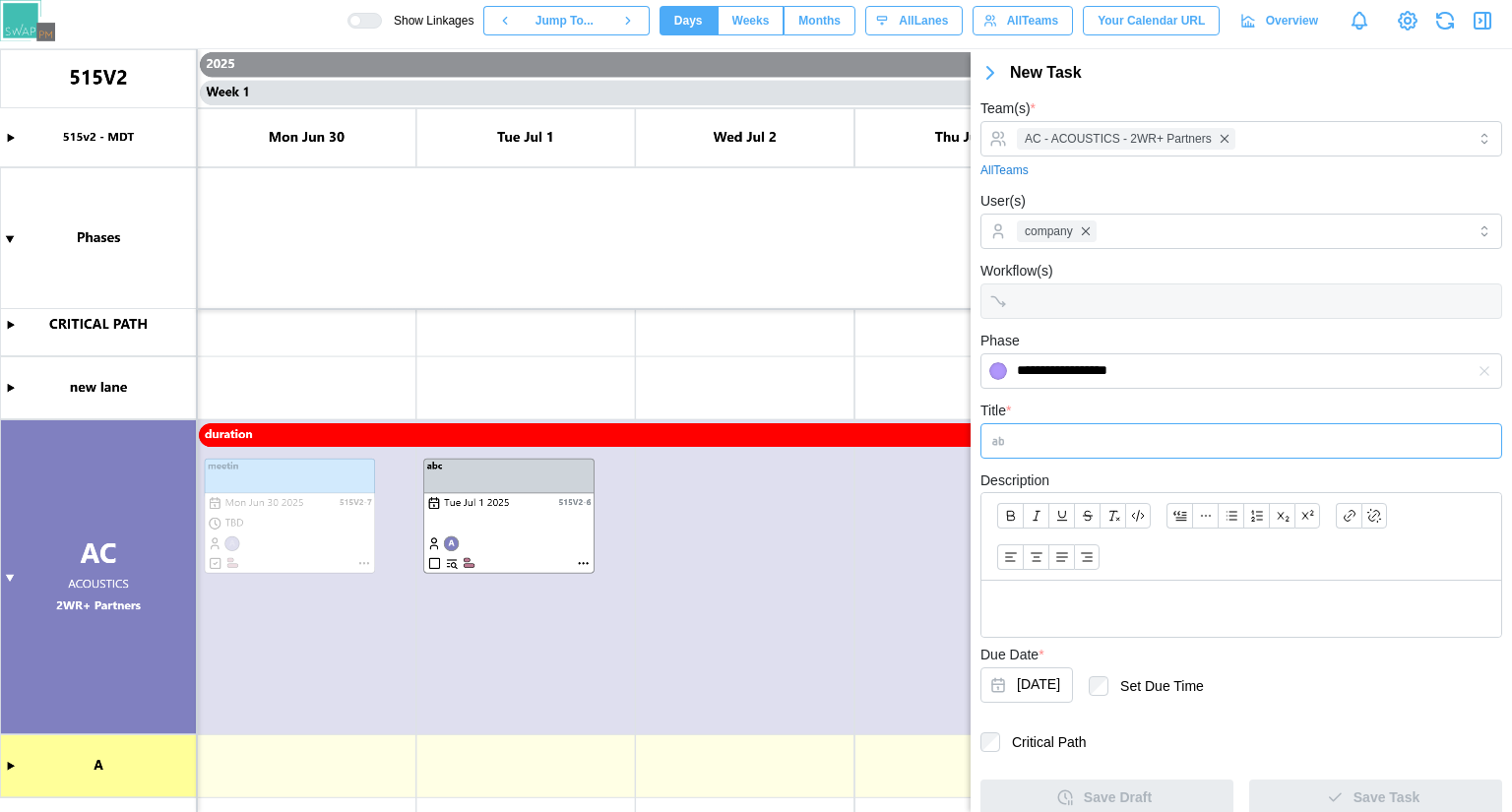
click at [1094, 453] on input "Title *" at bounding box center [1241, 441] width 521 height 36
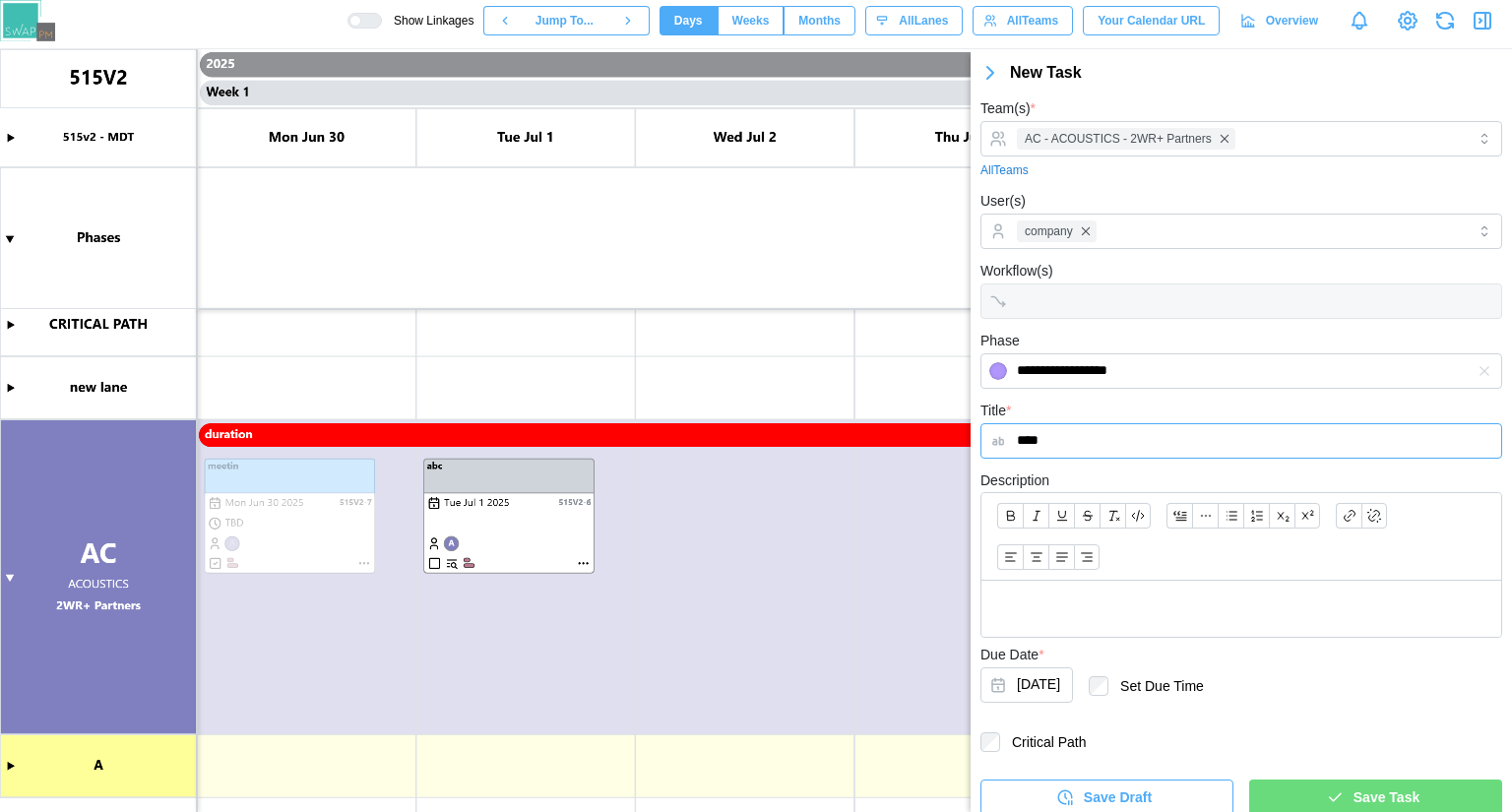
type input "****"
click at [1134, 615] on p at bounding box center [1240, 609] width 488 height 25
click at [1353, 796] on span "Save Task" at bounding box center [1386, 797] width 66 height 34
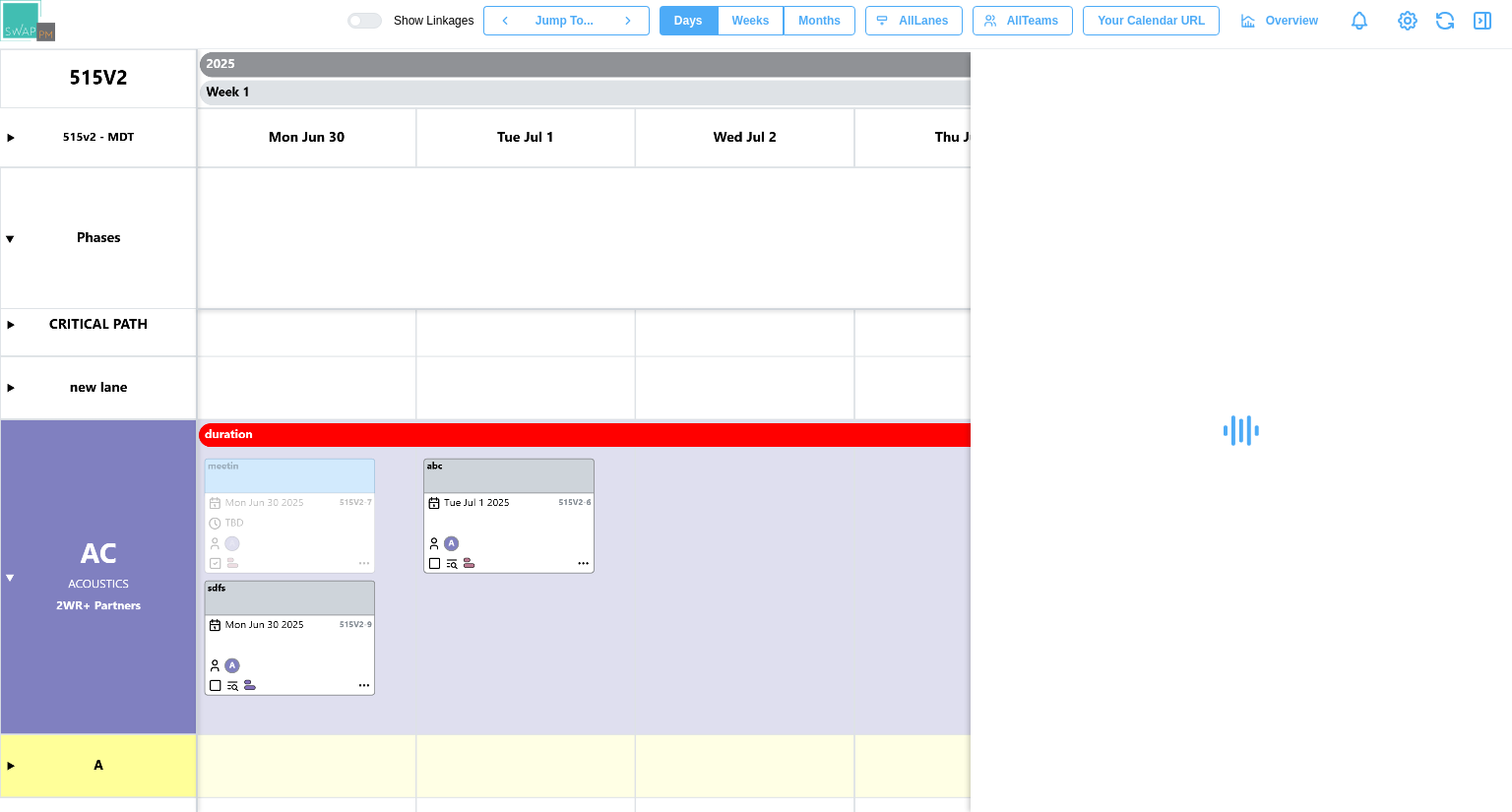
click at [1480, 23] on icon "button" at bounding box center [1482, 21] width 24 height 24
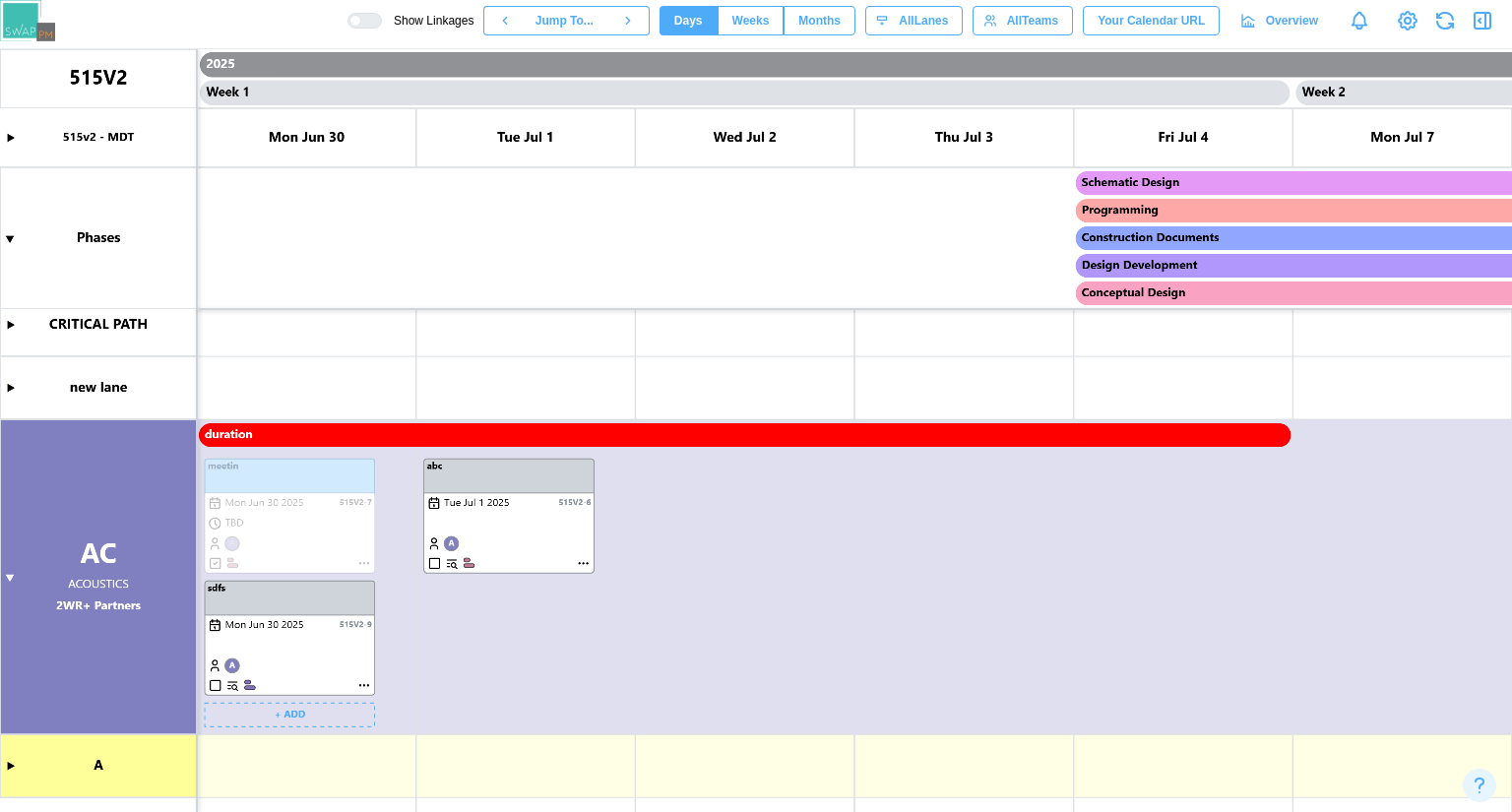
click at [288, 717] on canvas at bounding box center [756, 431] width 1512 height 763
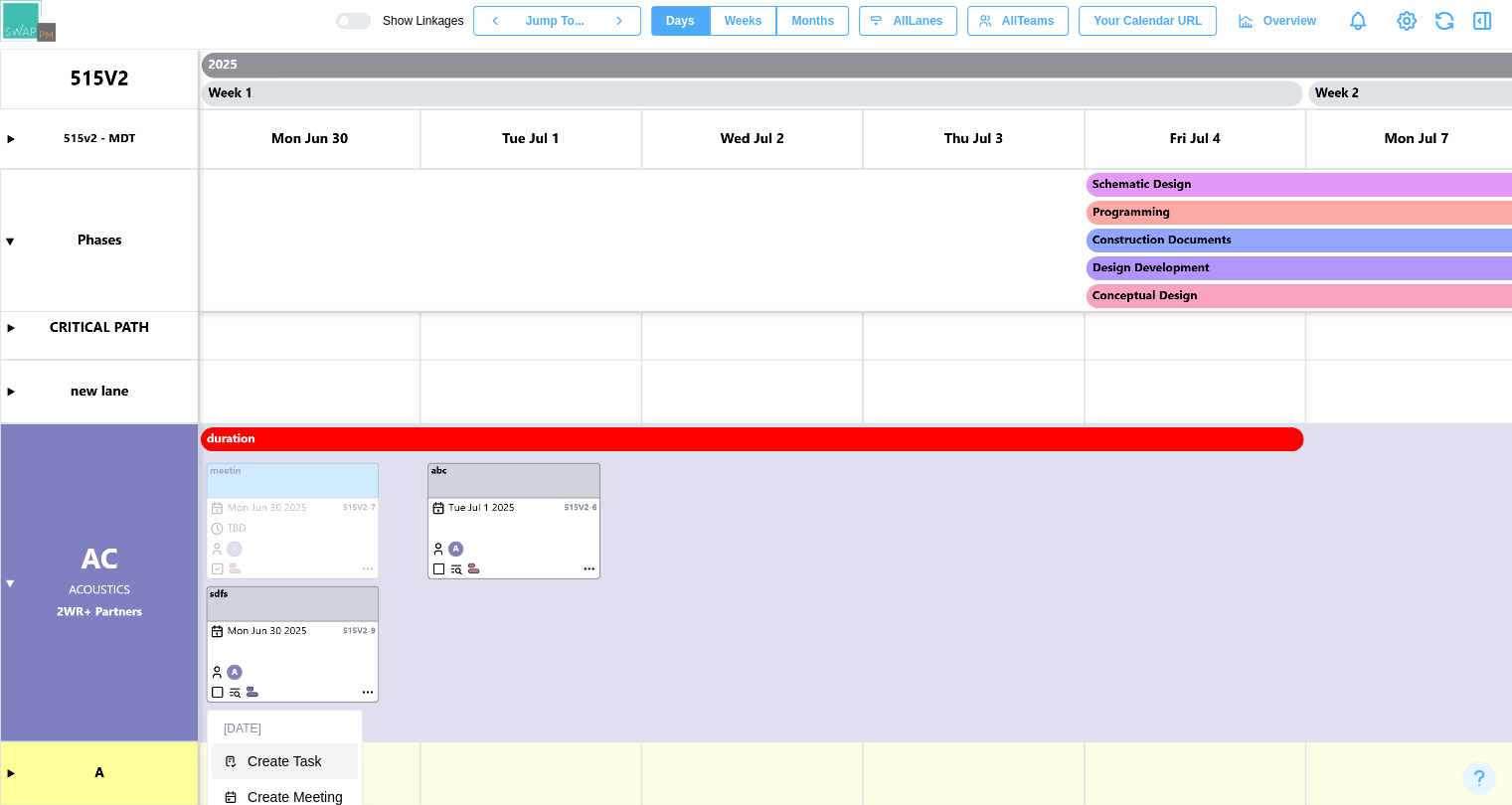
click at [296, 760] on div "Create Task" at bounding box center [296, 761] width 99 height 16
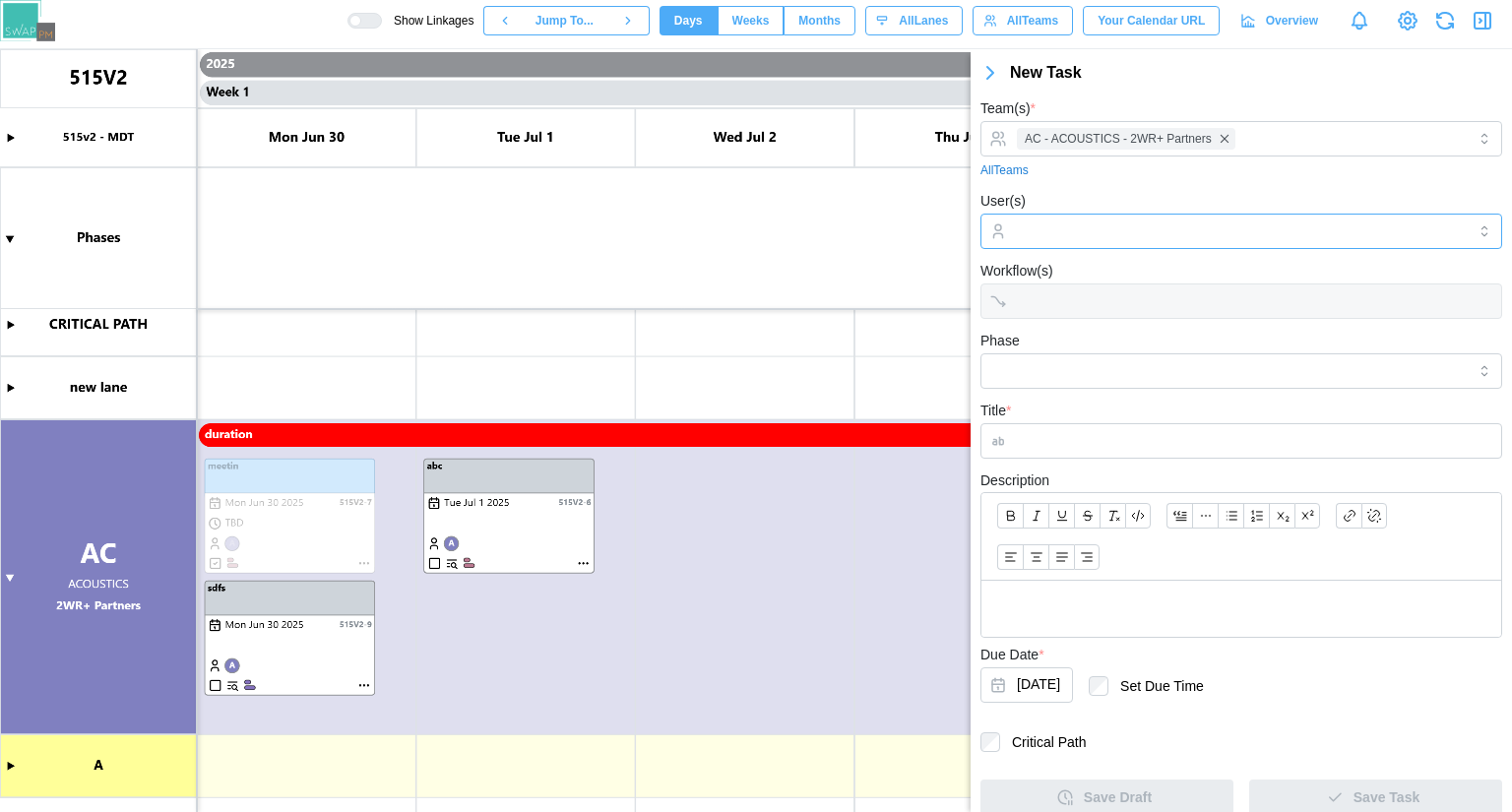
click at [1071, 219] on div at bounding box center [1237, 231] width 453 height 34
click at [1069, 294] on div "2WR+ Partners" at bounding box center [1233, 280] width 497 height 37
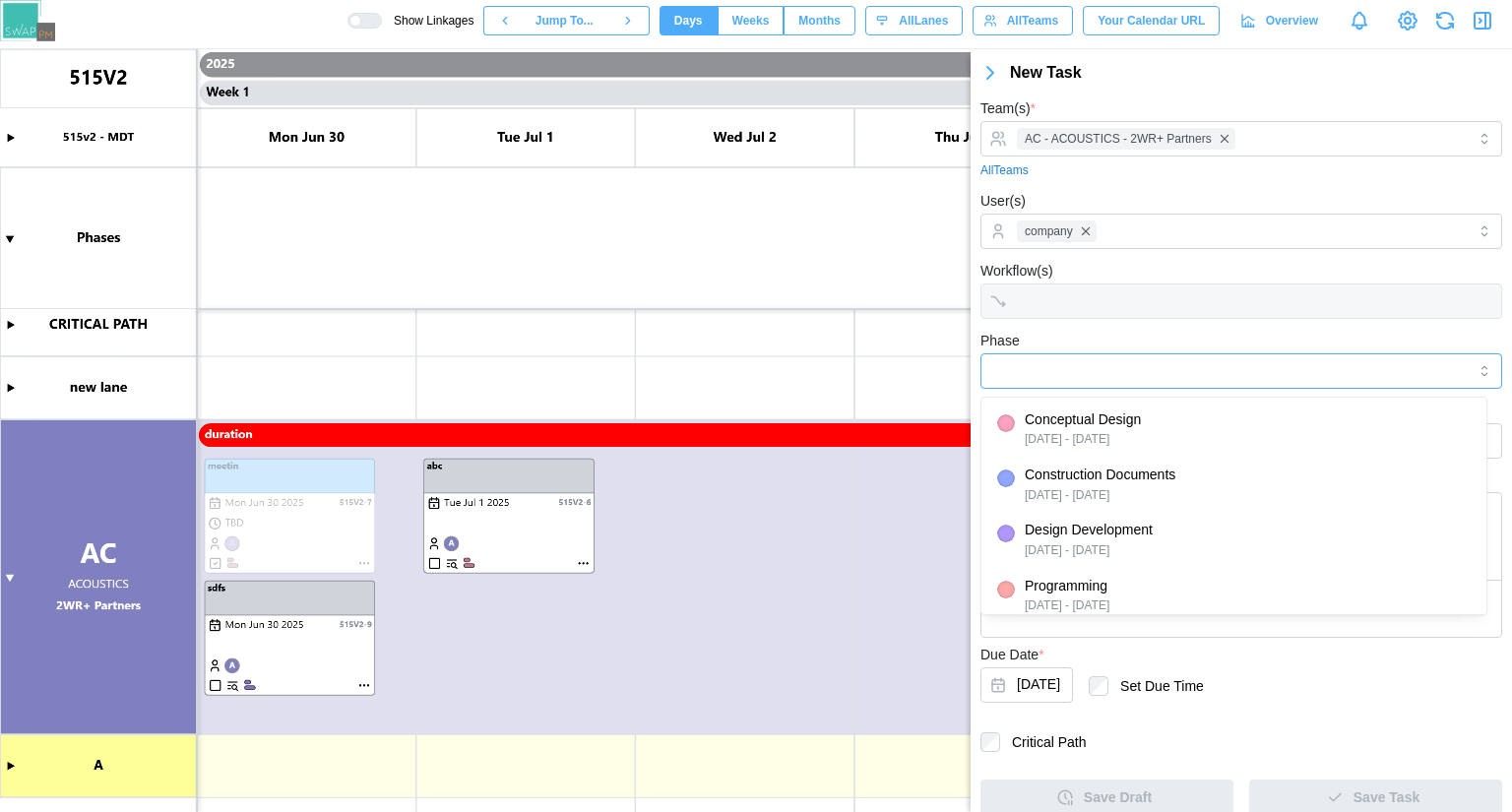
click at [1082, 357] on input "Phase" at bounding box center [1241, 371] width 521 height 36
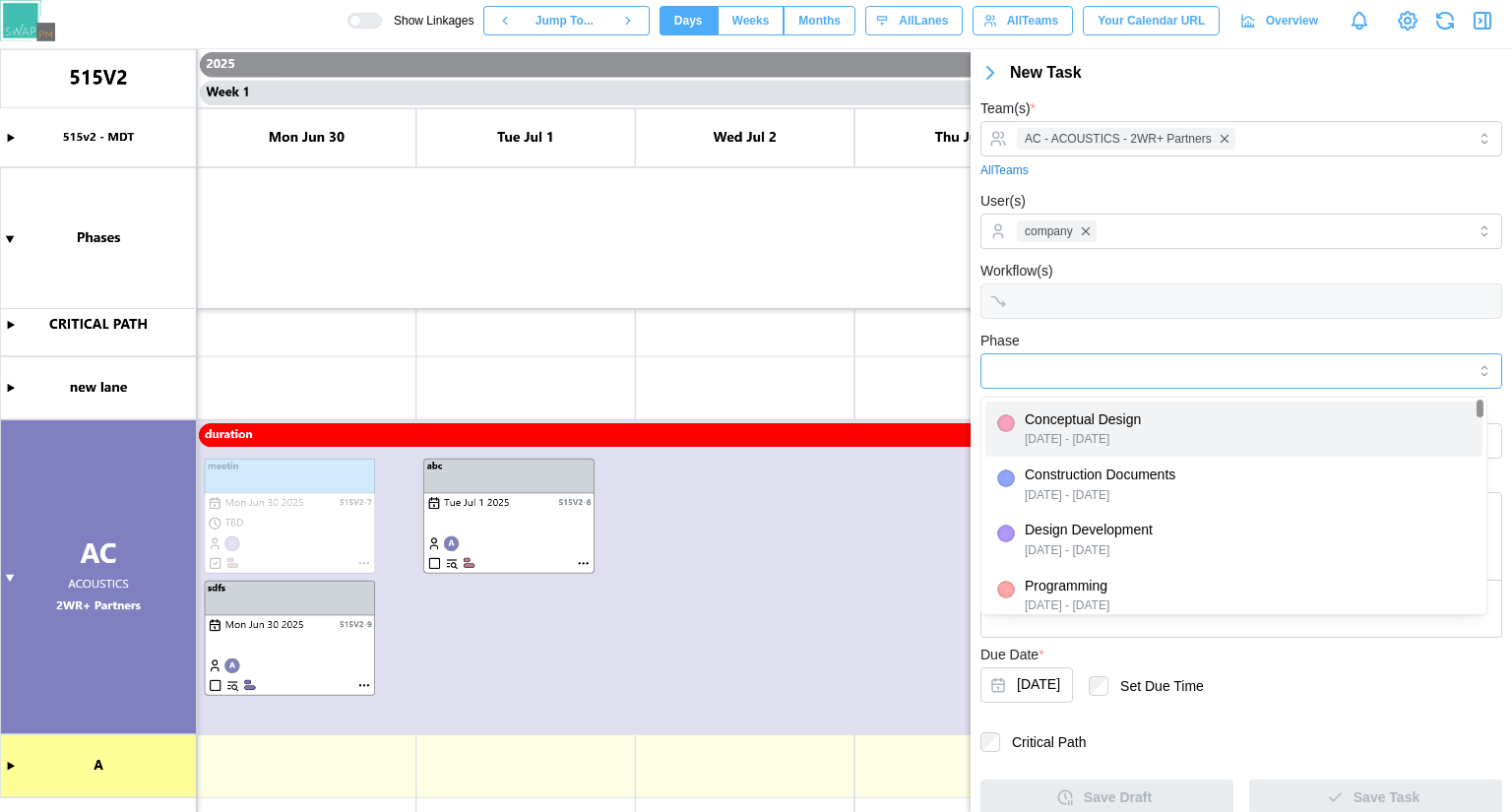
type input "**********"
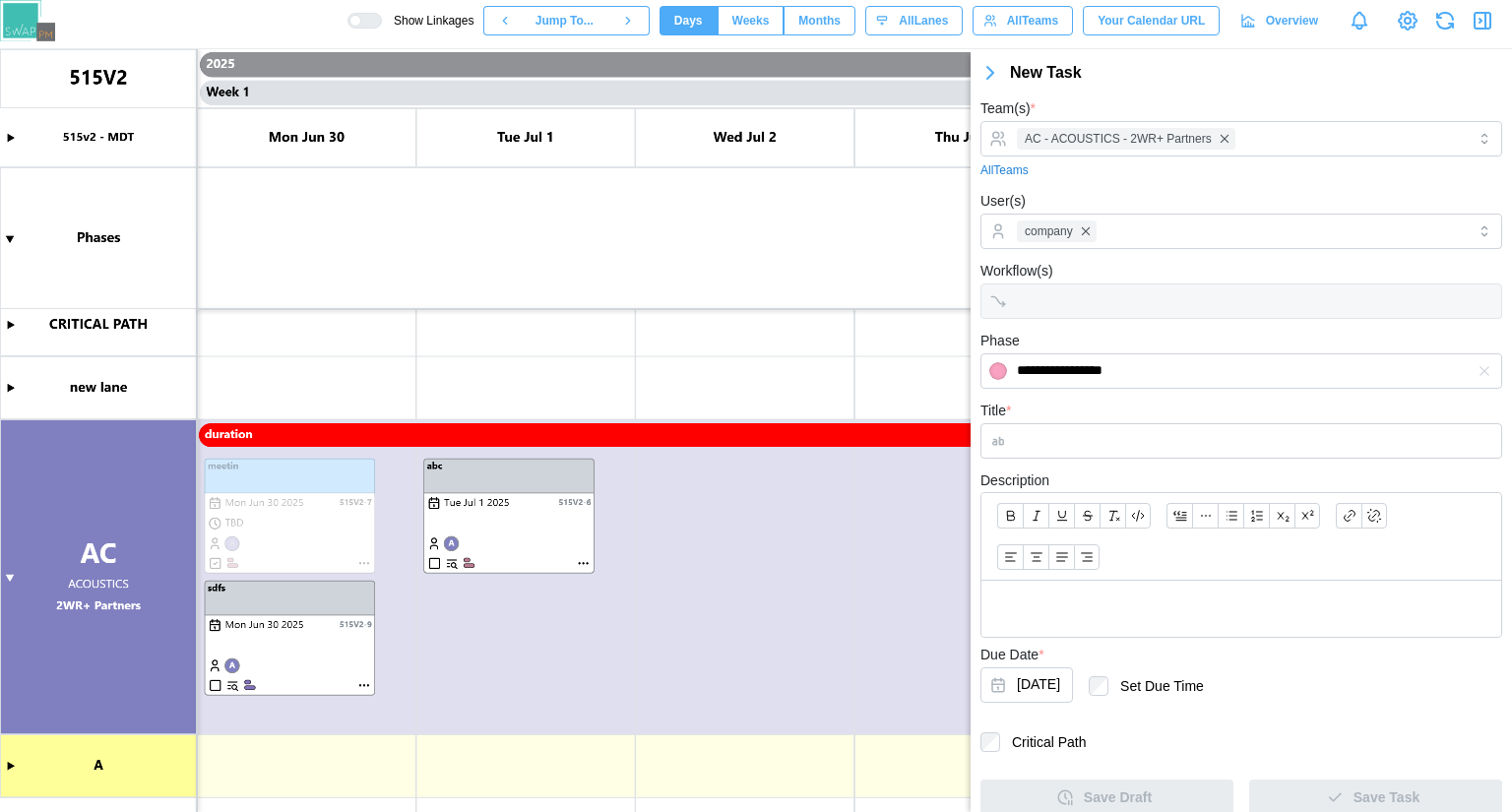
click at [1096, 461] on form "**********" at bounding box center [1241, 455] width 521 height 718
click at [1093, 443] on input "Title *" at bounding box center [1241, 441] width 521 height 36
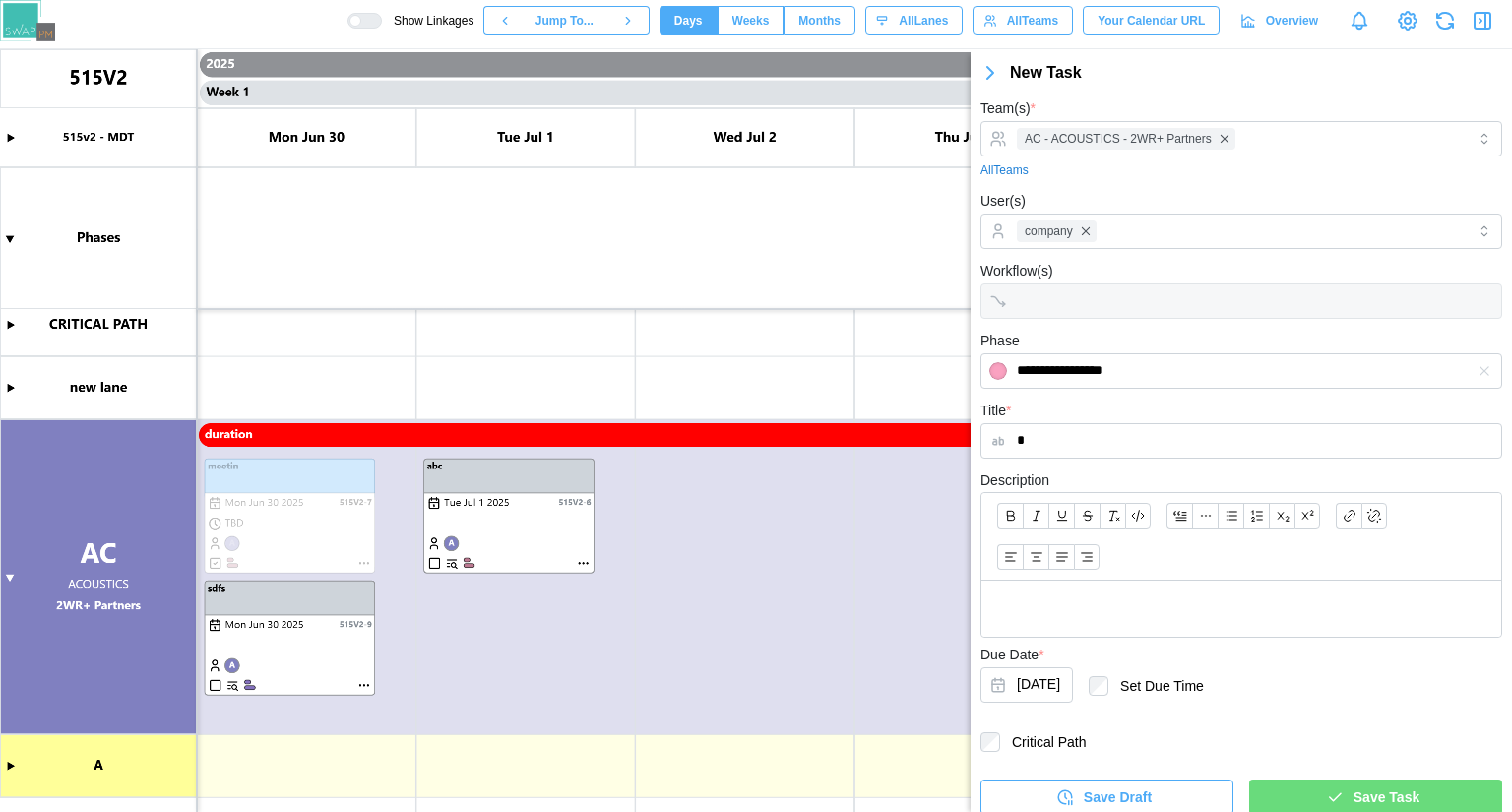
type input "**"
click at [1106, 597] on p at bounding box center [1240, 609] width 488 height 25
click at [1333, 780] on div "Save Task" at bounding box center [1373, 797] width 221 height 34
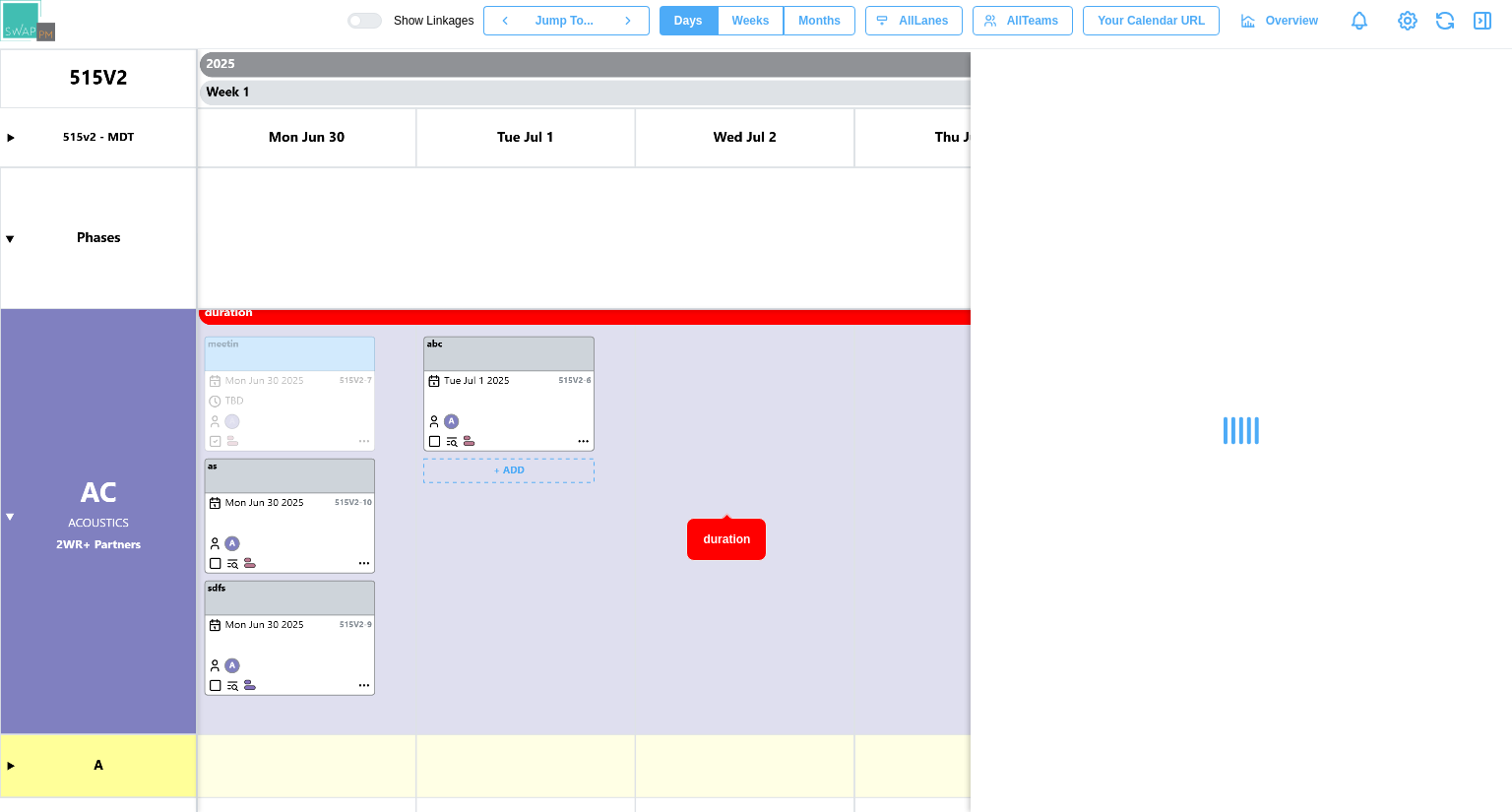
scroll to position [103, 0]
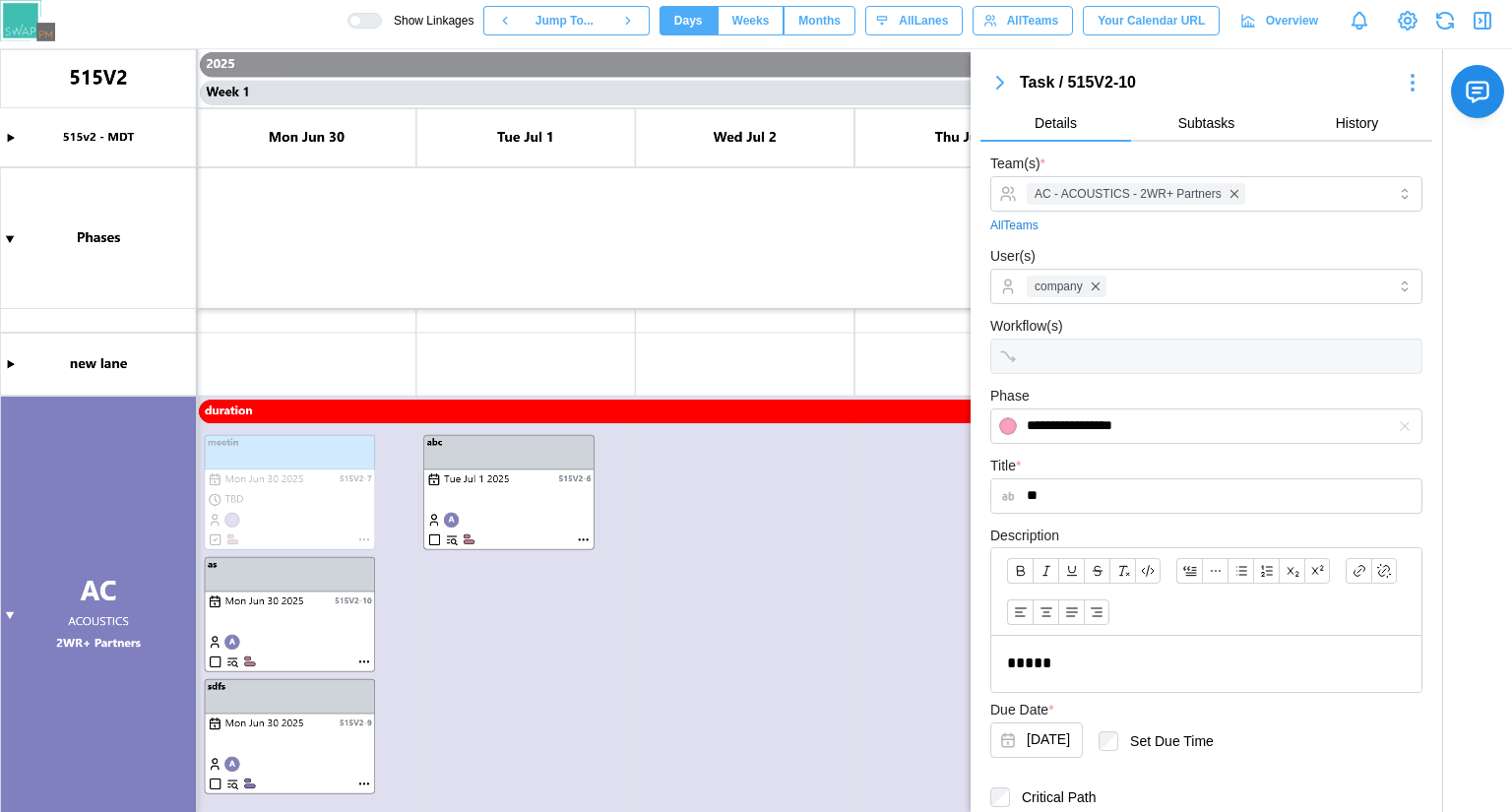
click at [1482, 22] on icon "button" at bounding box center [1482, 21] width 24 height 24
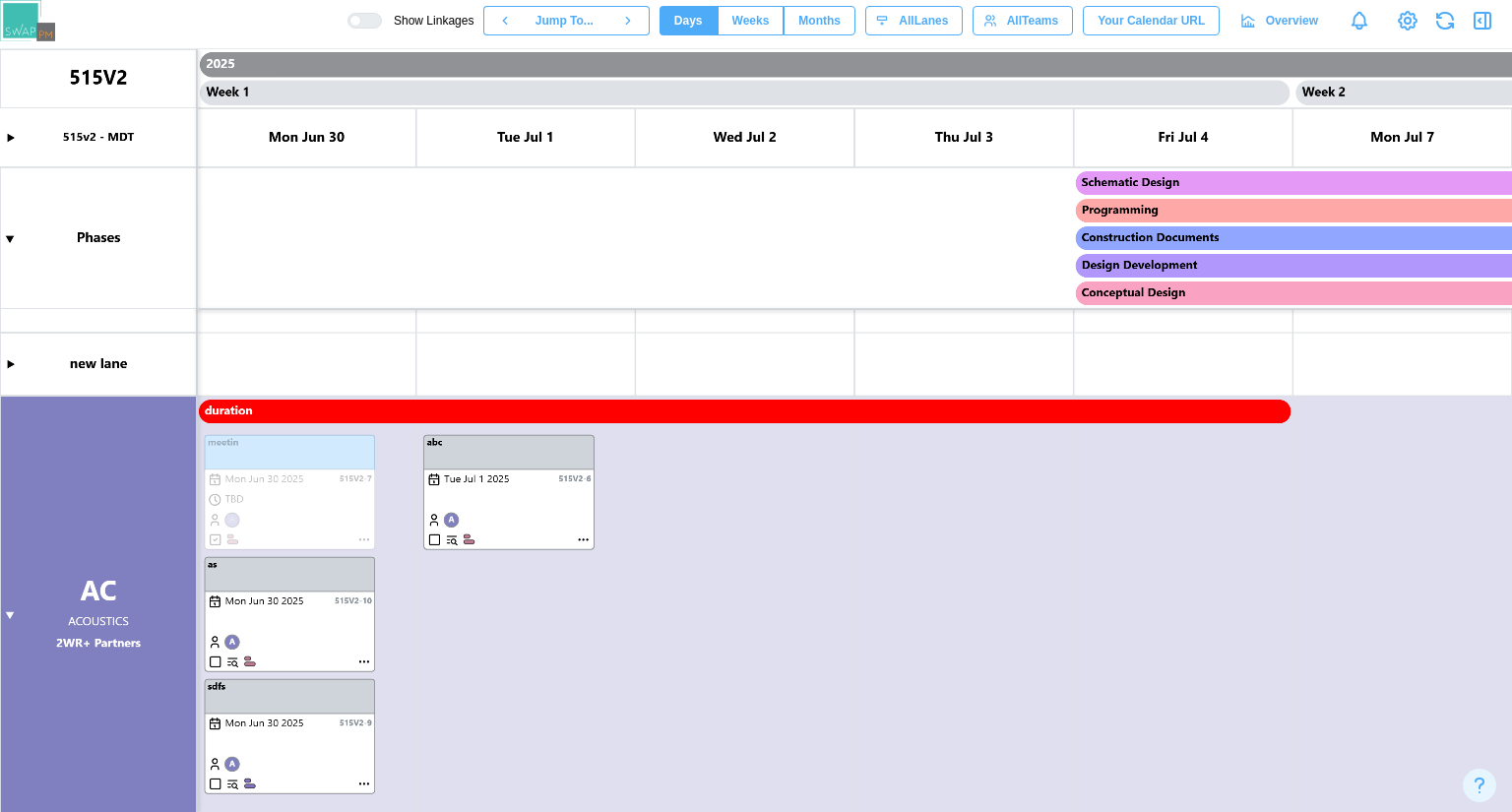
click at [769, 18] on span "Weeks" at bounding box center [751, 21] width 38 height 28
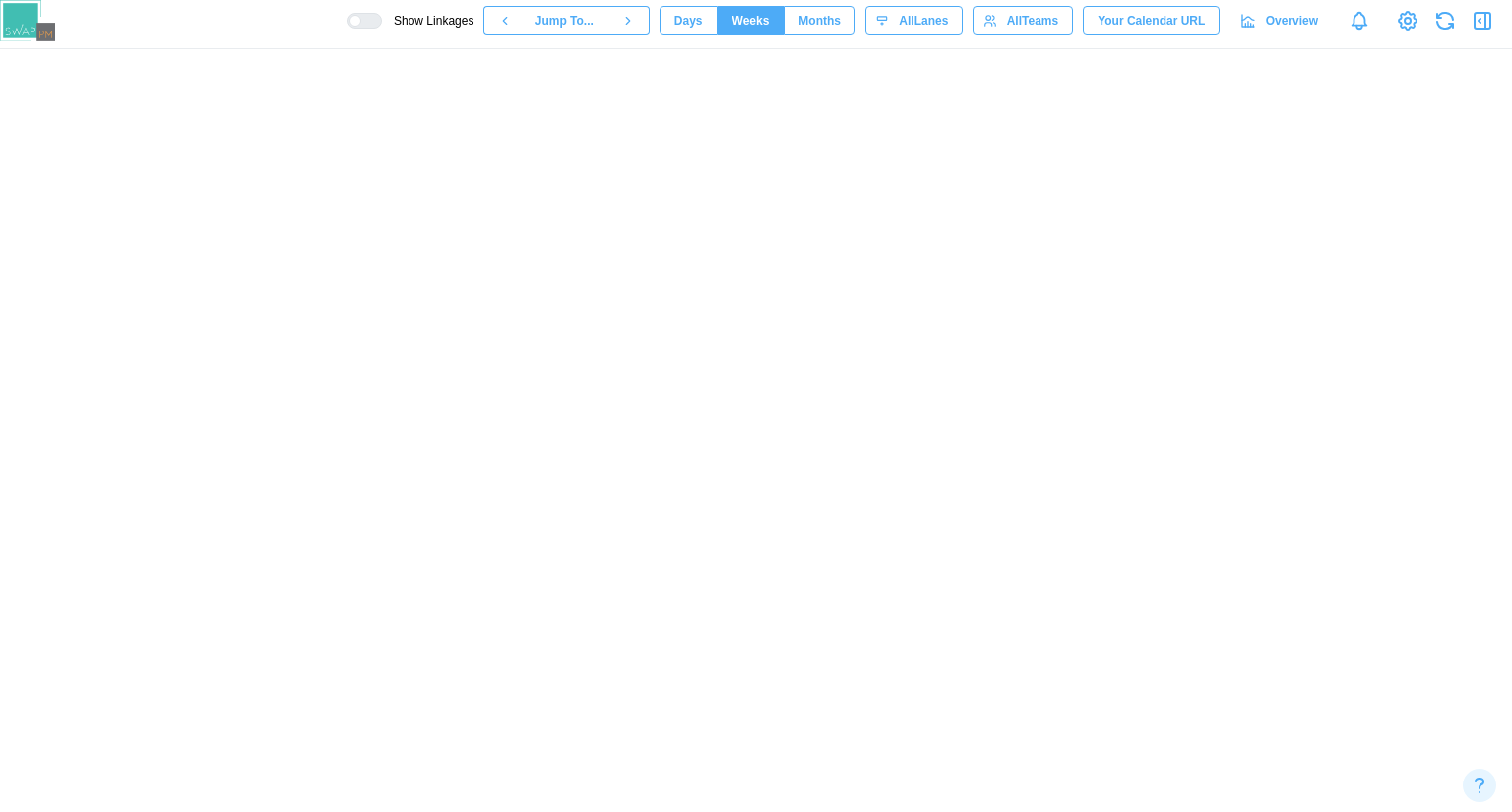
scroll to position [52, 0]
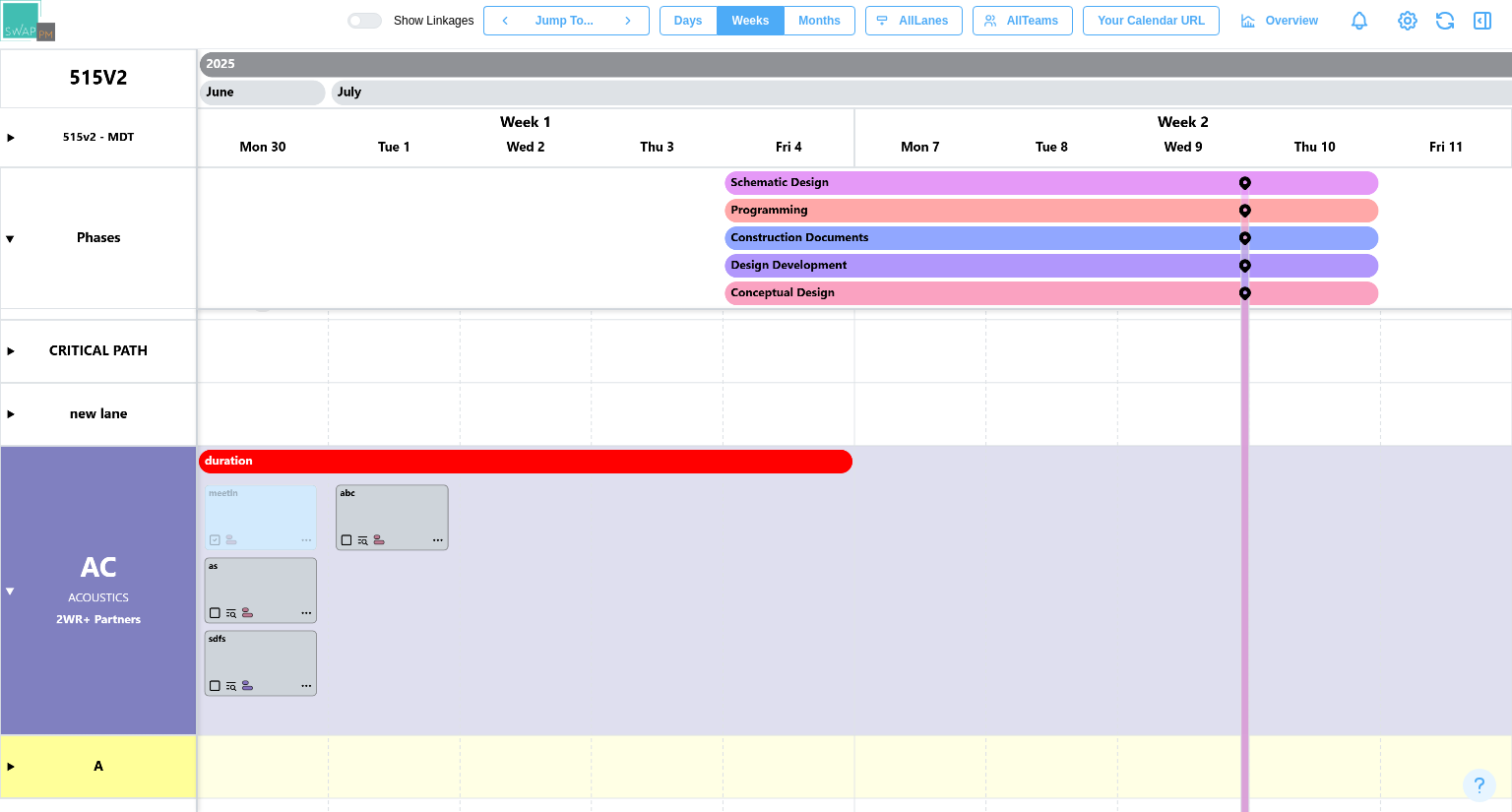
click at [821, 18] on span "Months" at bounding box center [819, 21] width 42 height 28
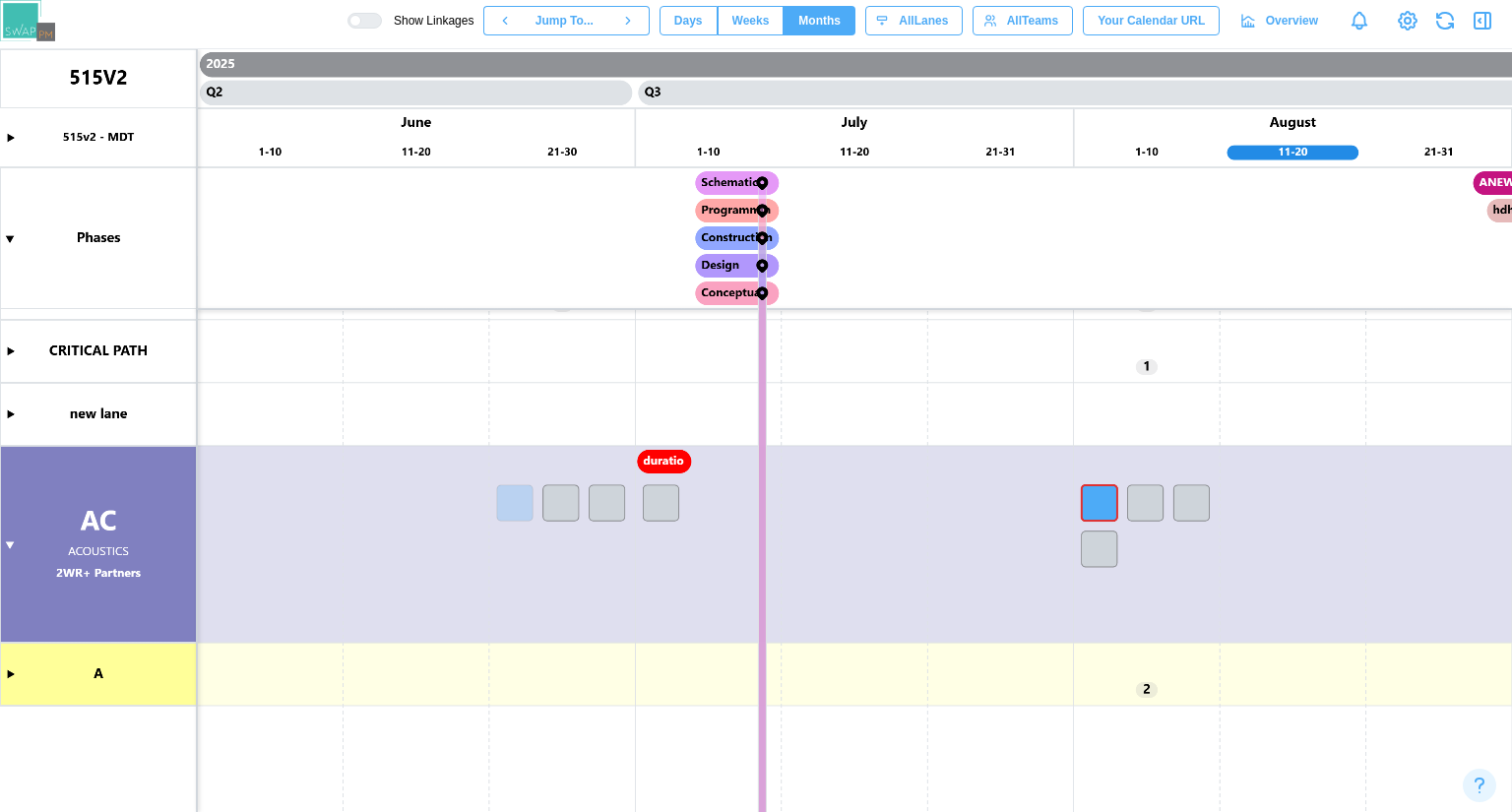
click at [674, 464] on canvas at bounding box center [756, 431] width 1512 height 763
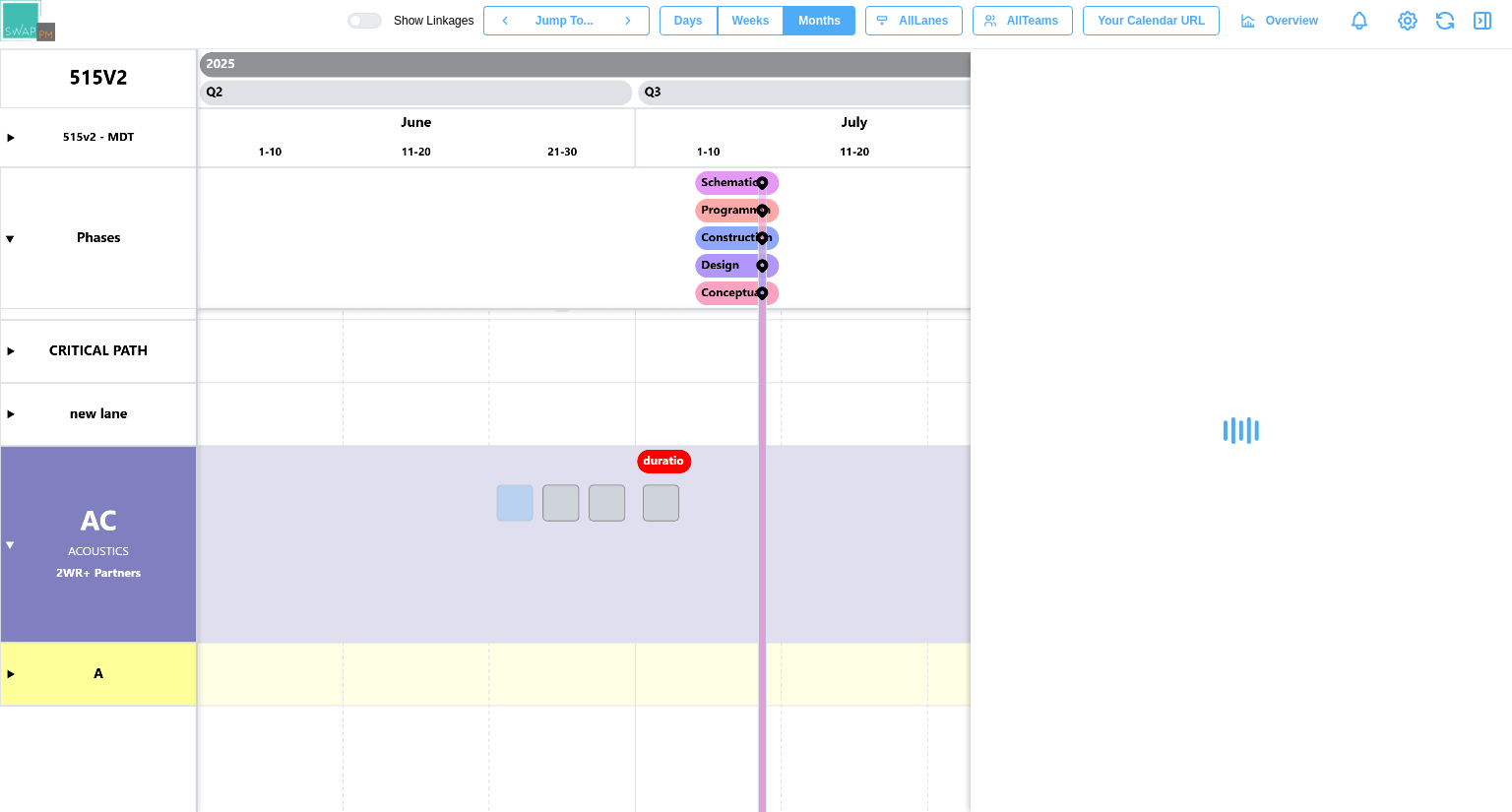
click at [1485, 19] on icon "button" at bounding box center [1485, 21] width 0 height 16
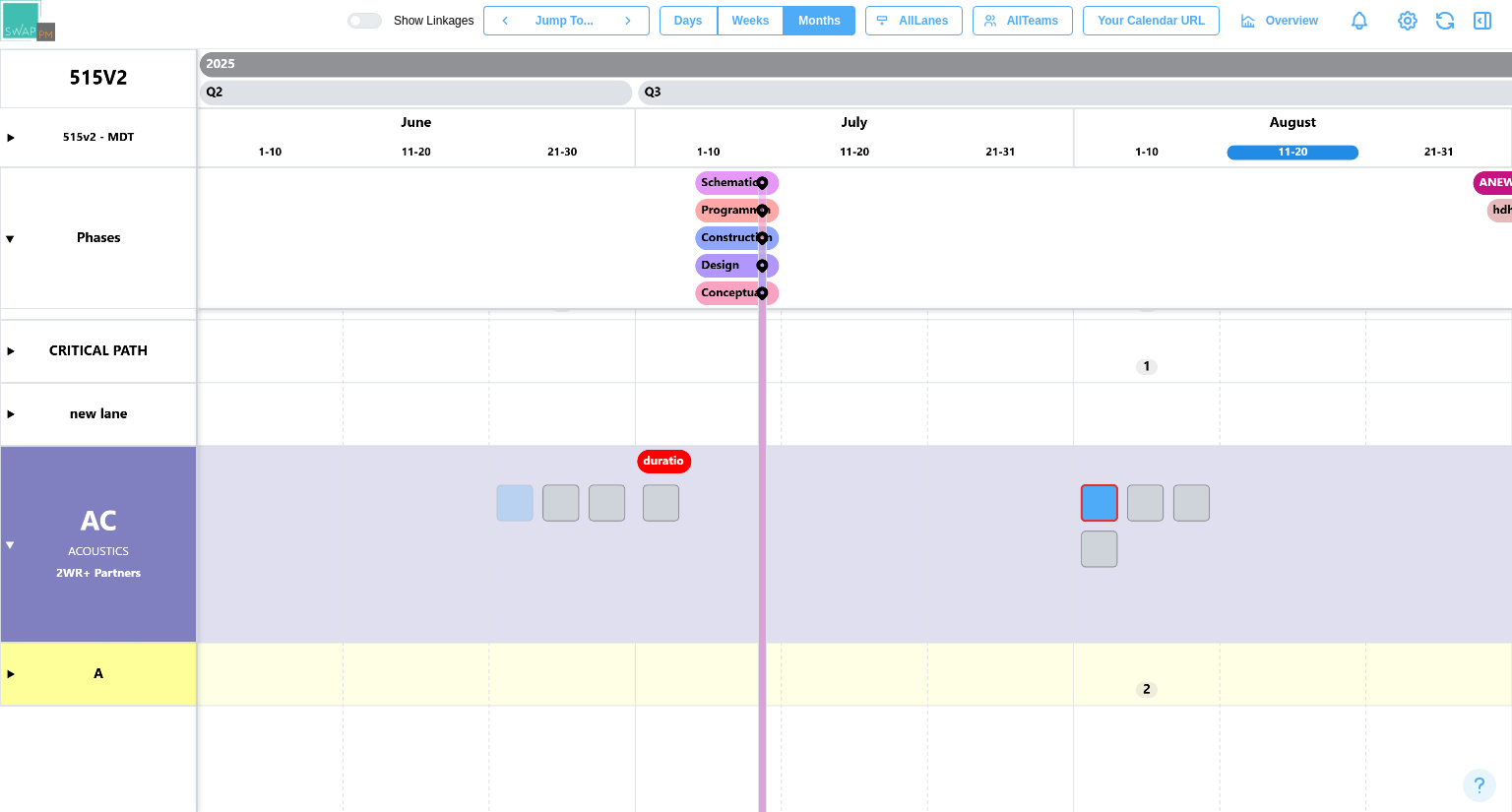
click at [703, 26] on span "Days" at bounding box center [688, 21] width 29 height 28
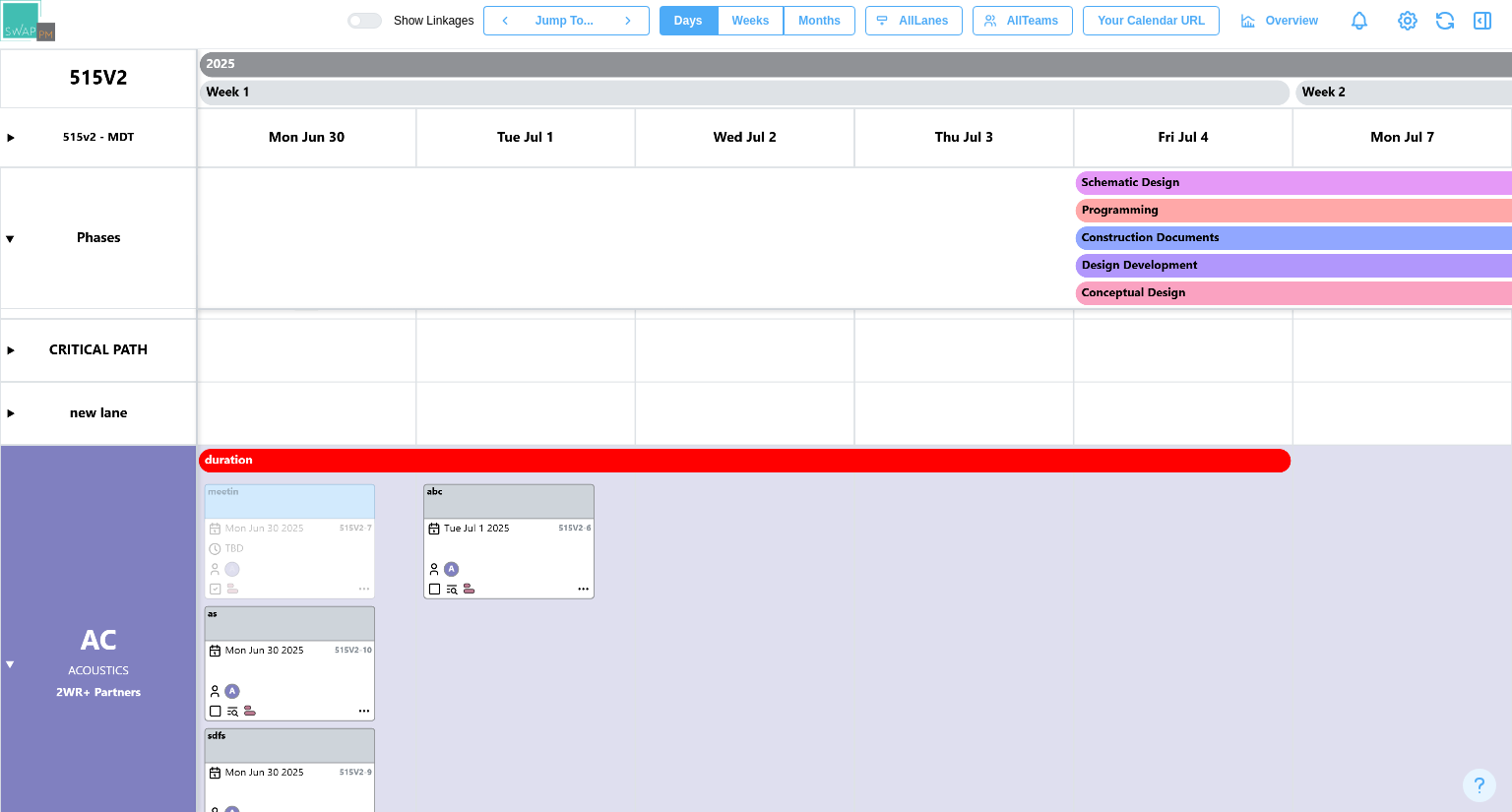
scroll to position [0, 0]
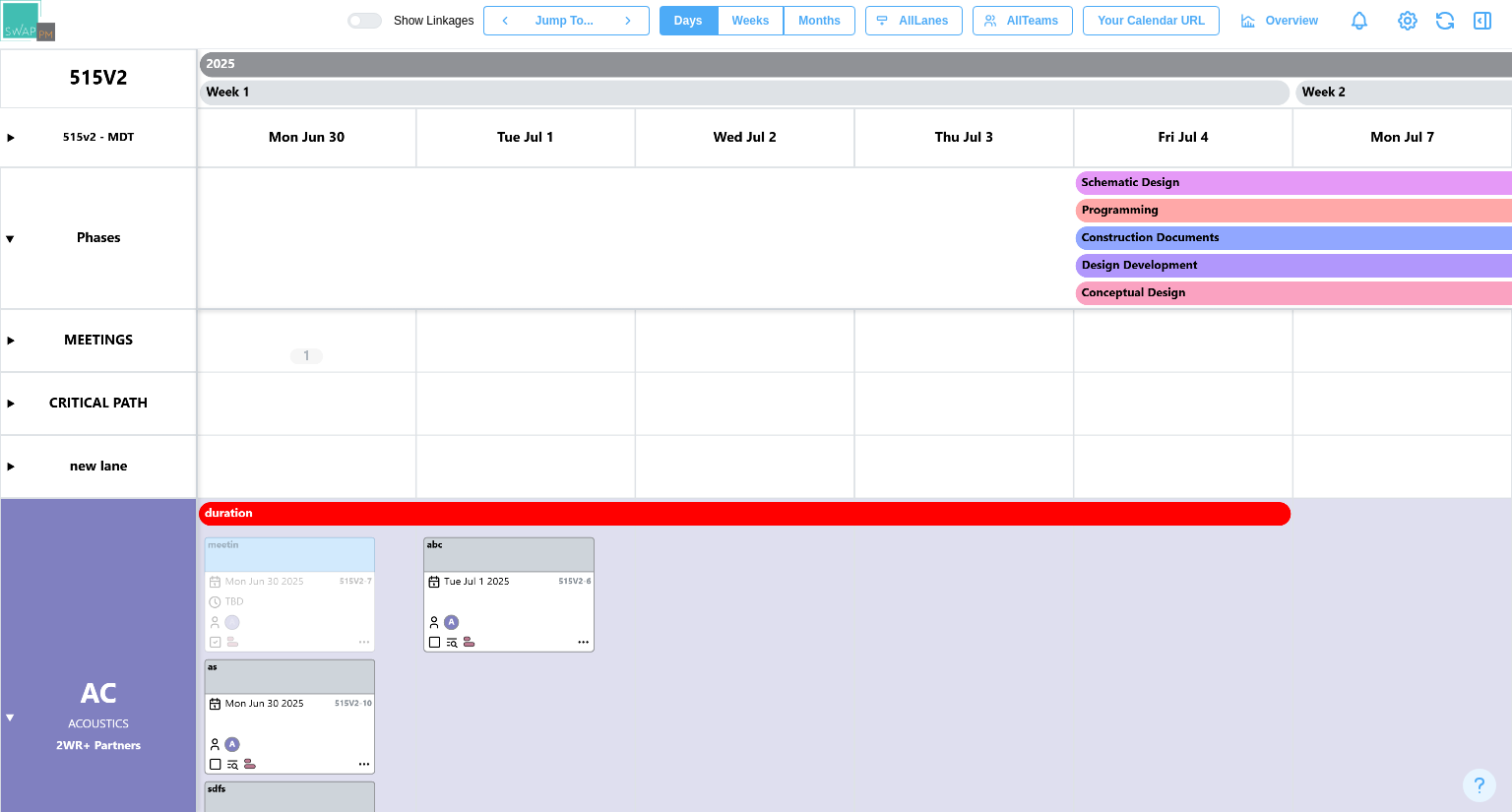
click at [769, 20] on span "Weeks" at bounding box center [751, 21] width 38 height 28
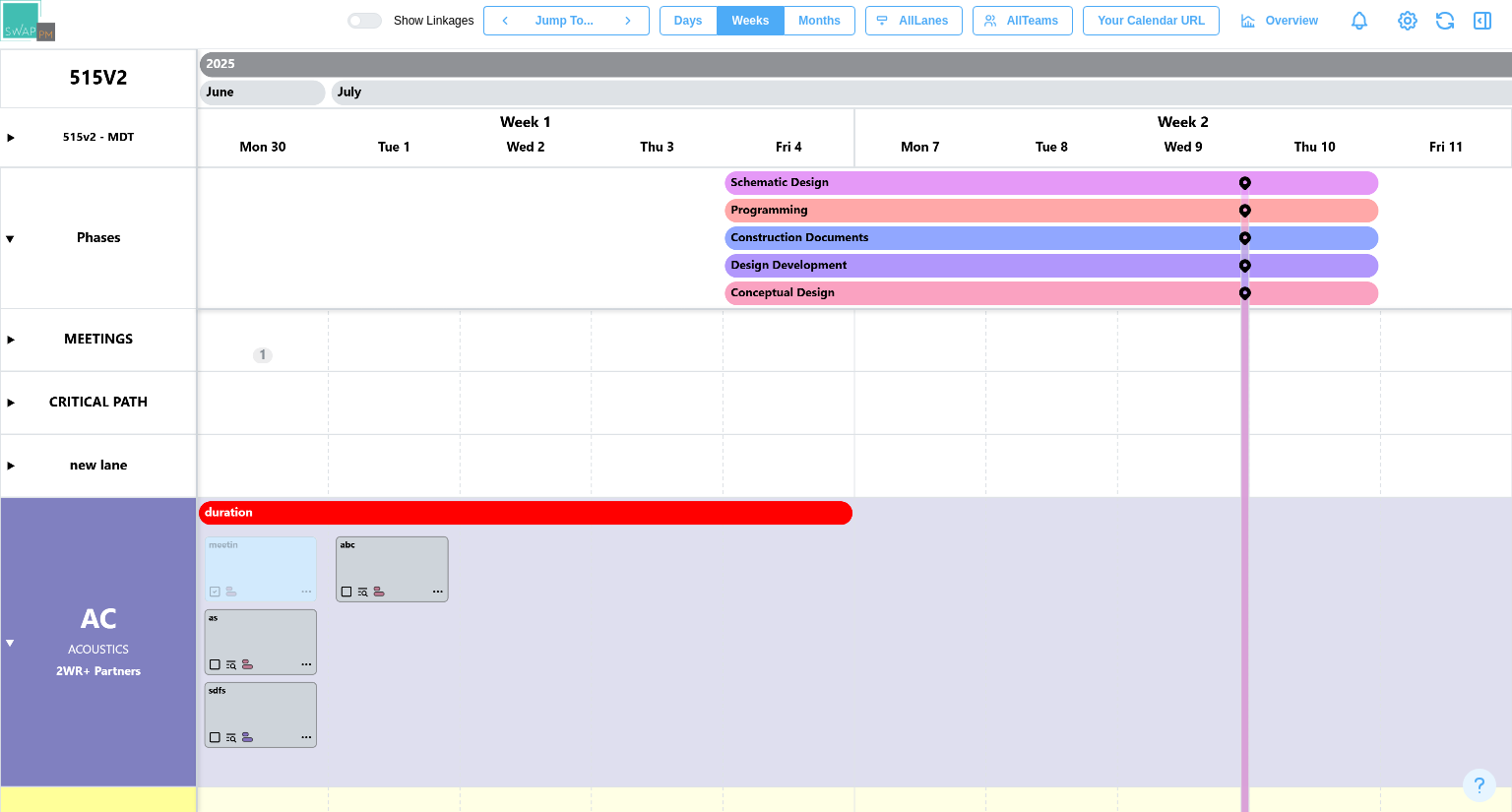
click at [802, 26] on button "Months" at bounding box center [819, 21] width 72 height 30
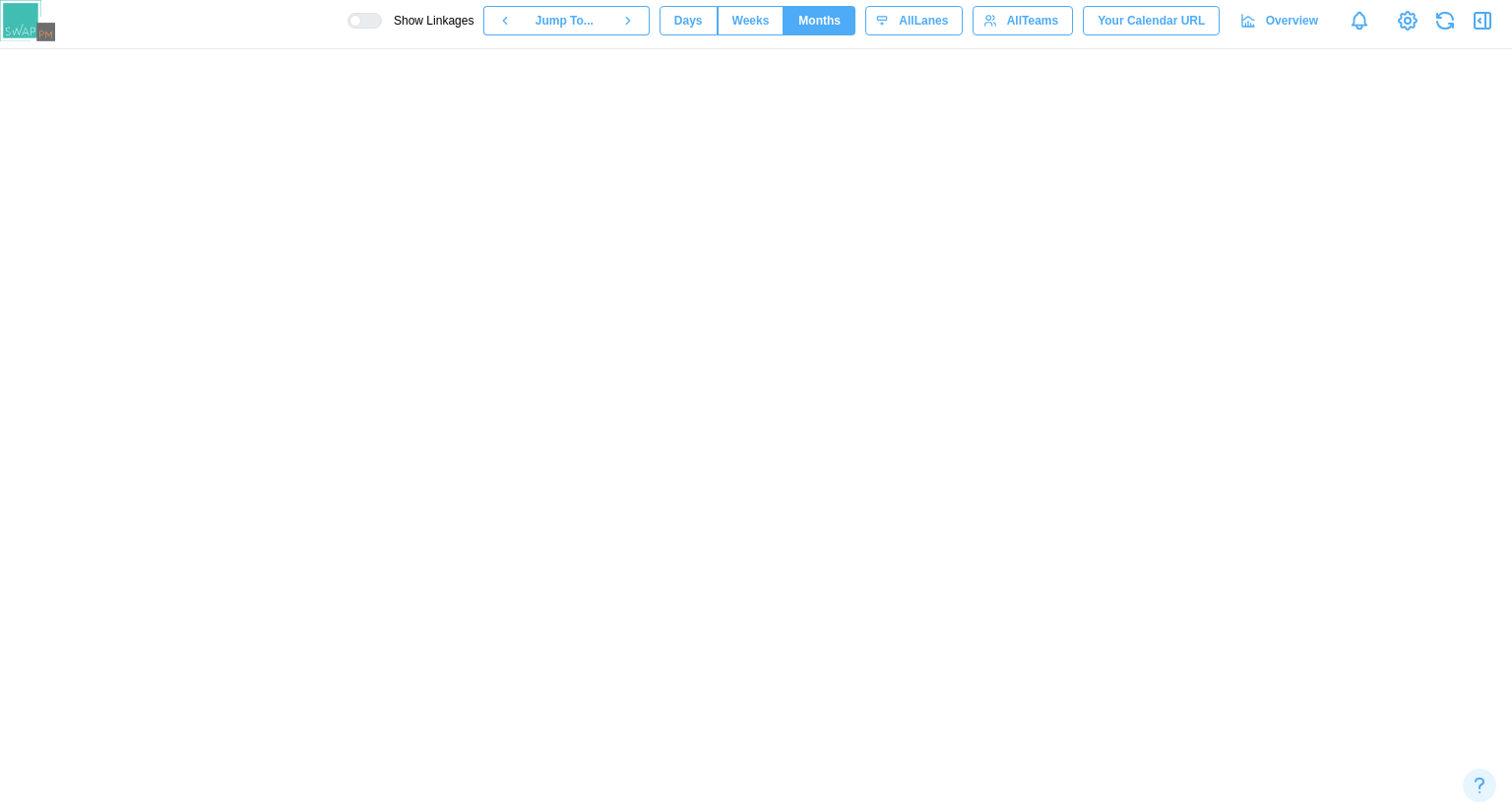
click at [759, 16] on span "Weeks" at bounding box center [751, 21] width 38 height 28
click at [814, 15] on span "Months" at bounding box center [819, 21] width 42 height 28
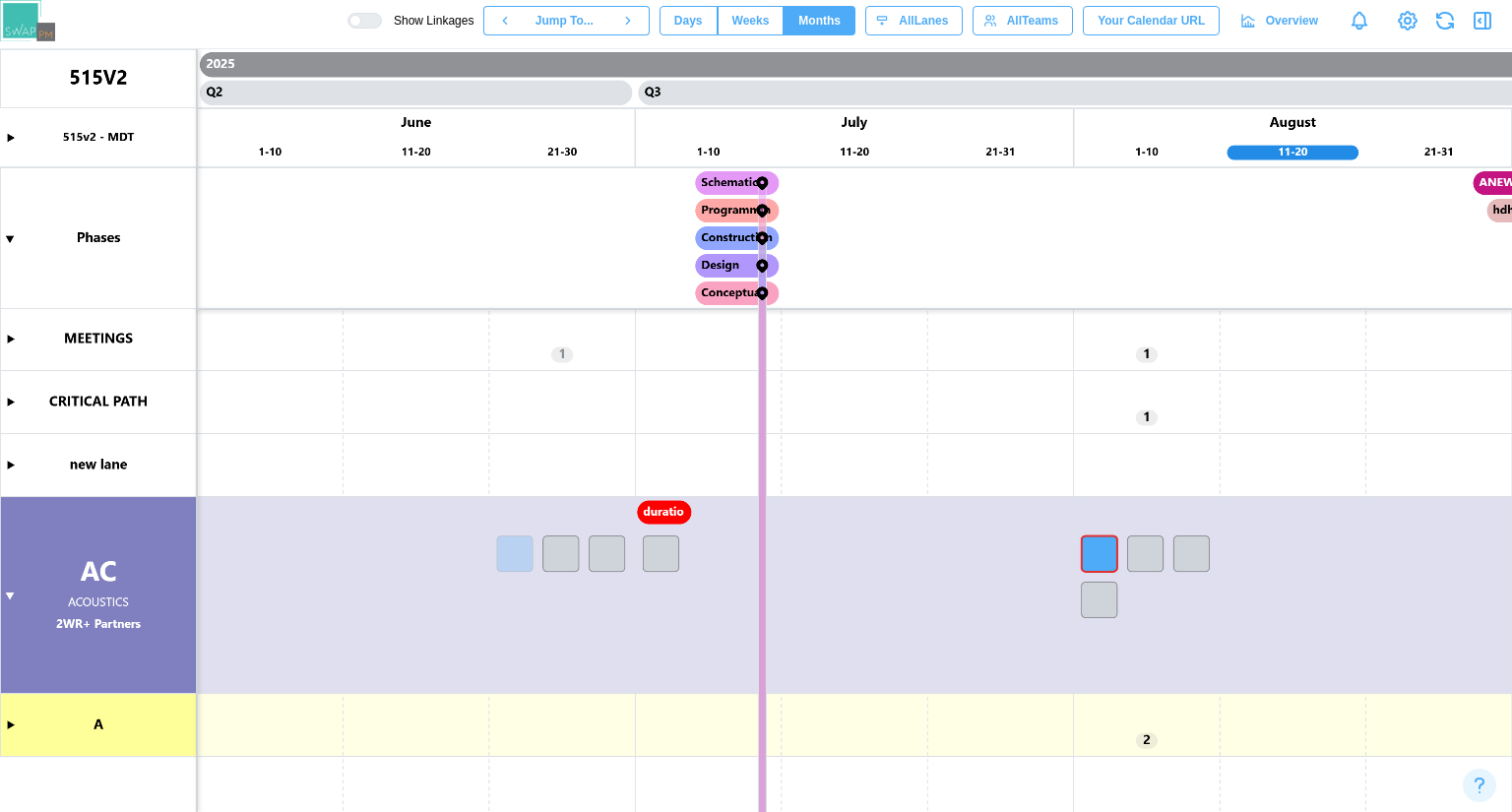
click at [767, 21] on span "Weeks" at bounding box center [751, 21] width 38 height 28
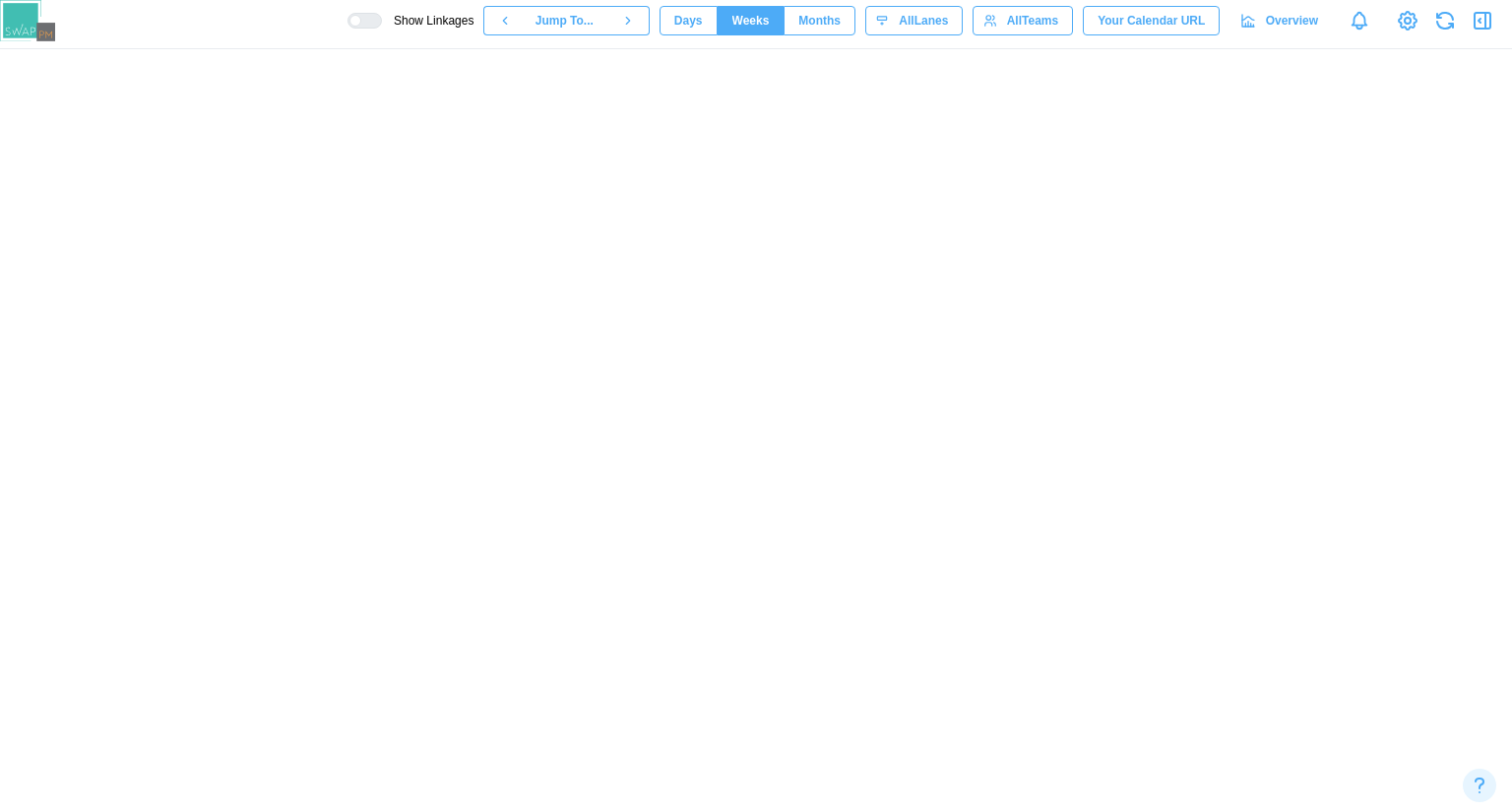
scroll to position [2, 0]
click at [701, 11] on span "Days" at bounding box center [688, 21] width 29 height 28
click at [827, 15] on span "Months" at bounding box center [819, 21] width 42 height 28
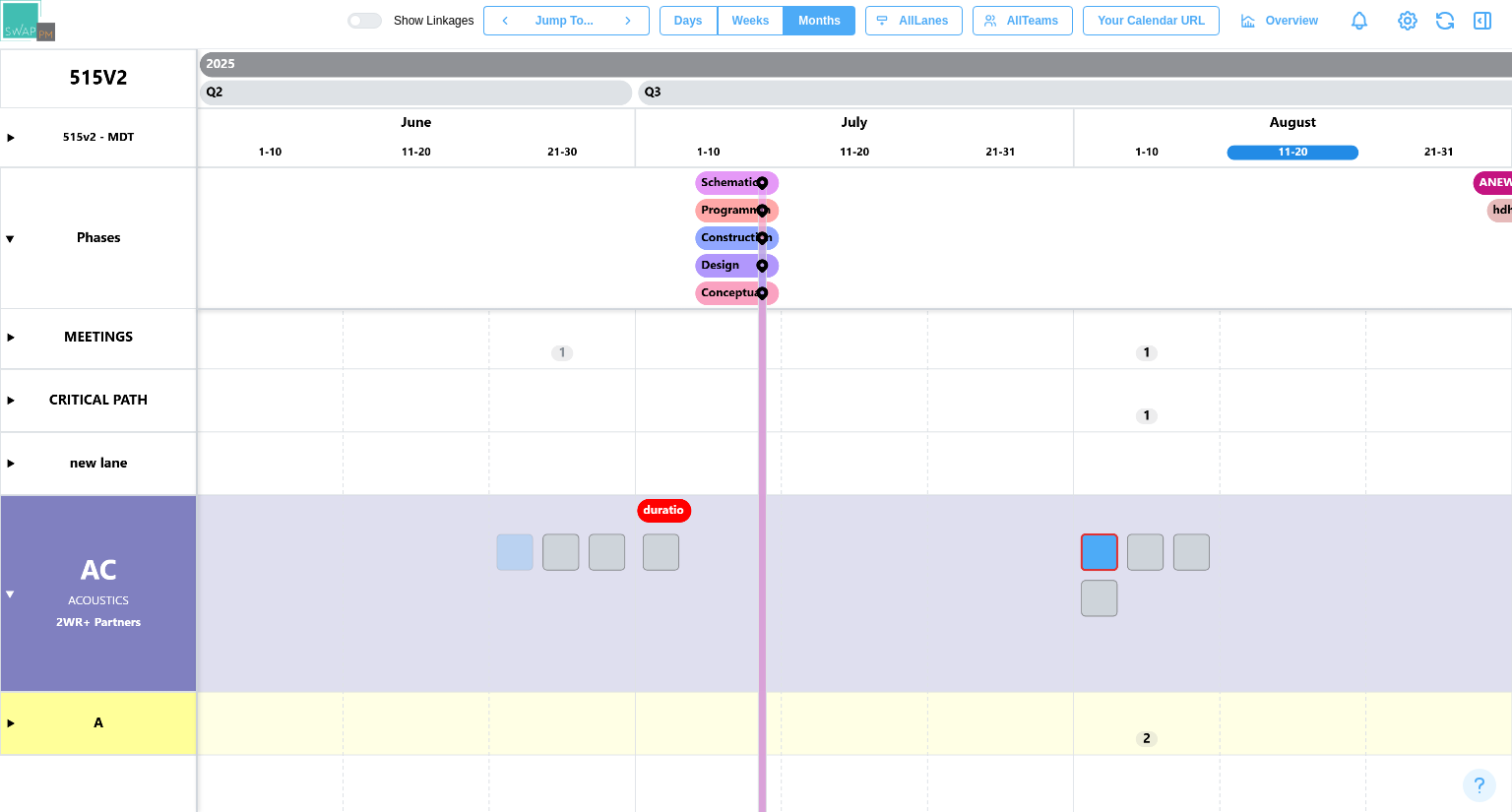
click at [769, 28] on span "Weeks" at bounding box center [751, 21] width 38 height 28
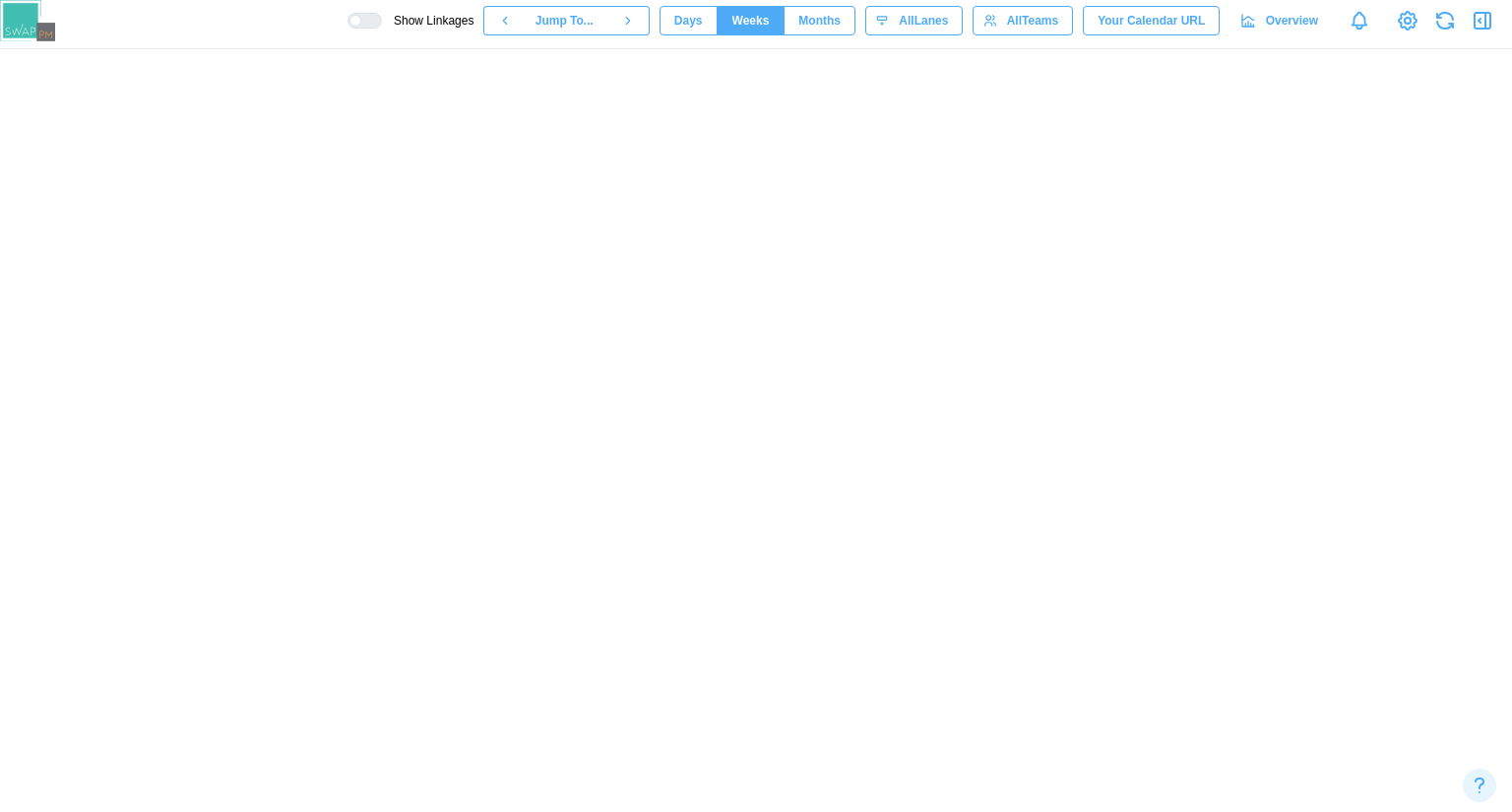
scroll to position [4, 0]
click at [717, 19] on button "Days" at bounding box center [688, 21] width 58 height 30
click at [834, 21] on span "Months" at bounding box center [819, 21] width 42 height 28
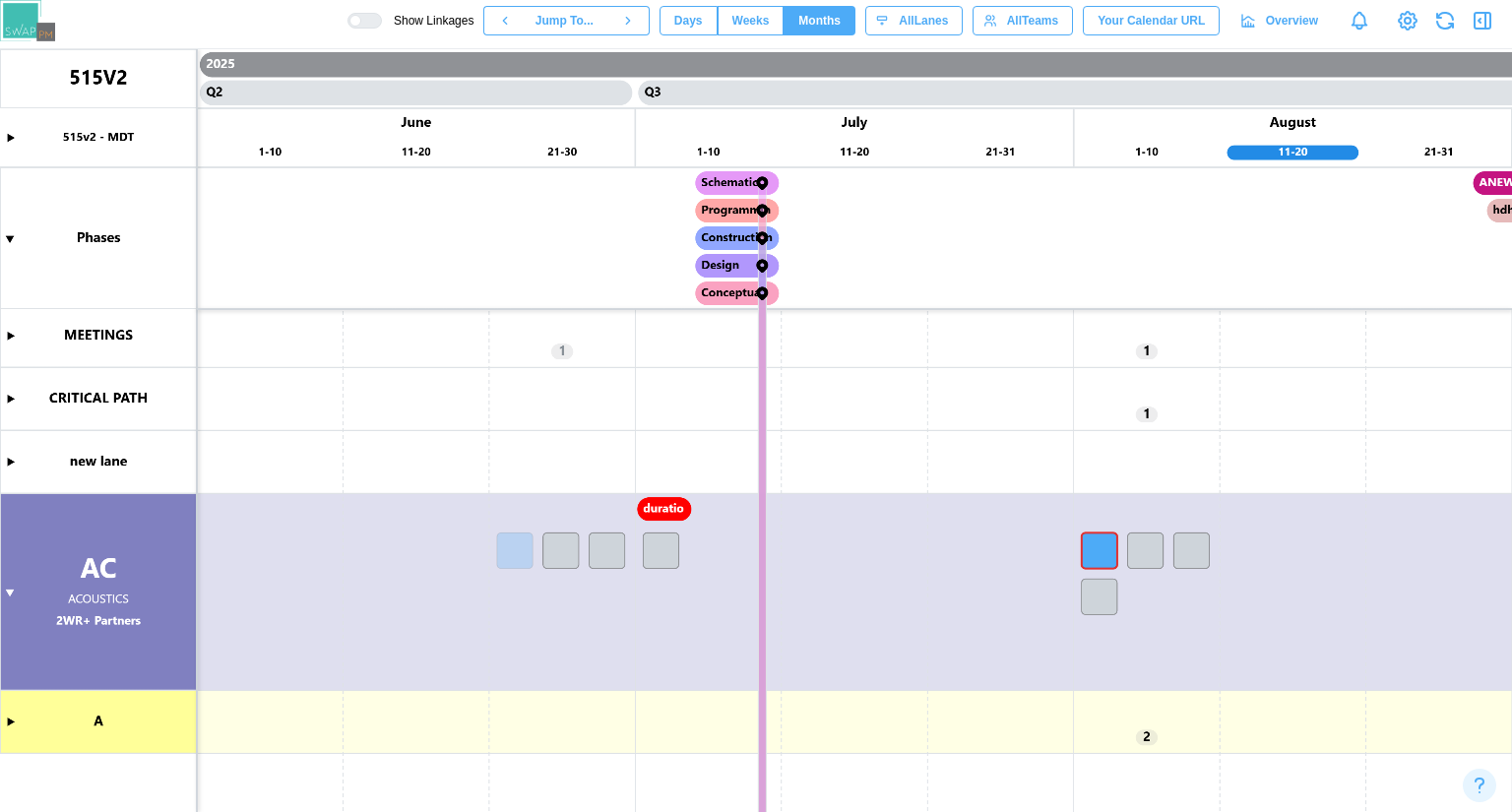
click at [703, 19] on span "Days" at bounding box center [688, 21] width 29 height 28
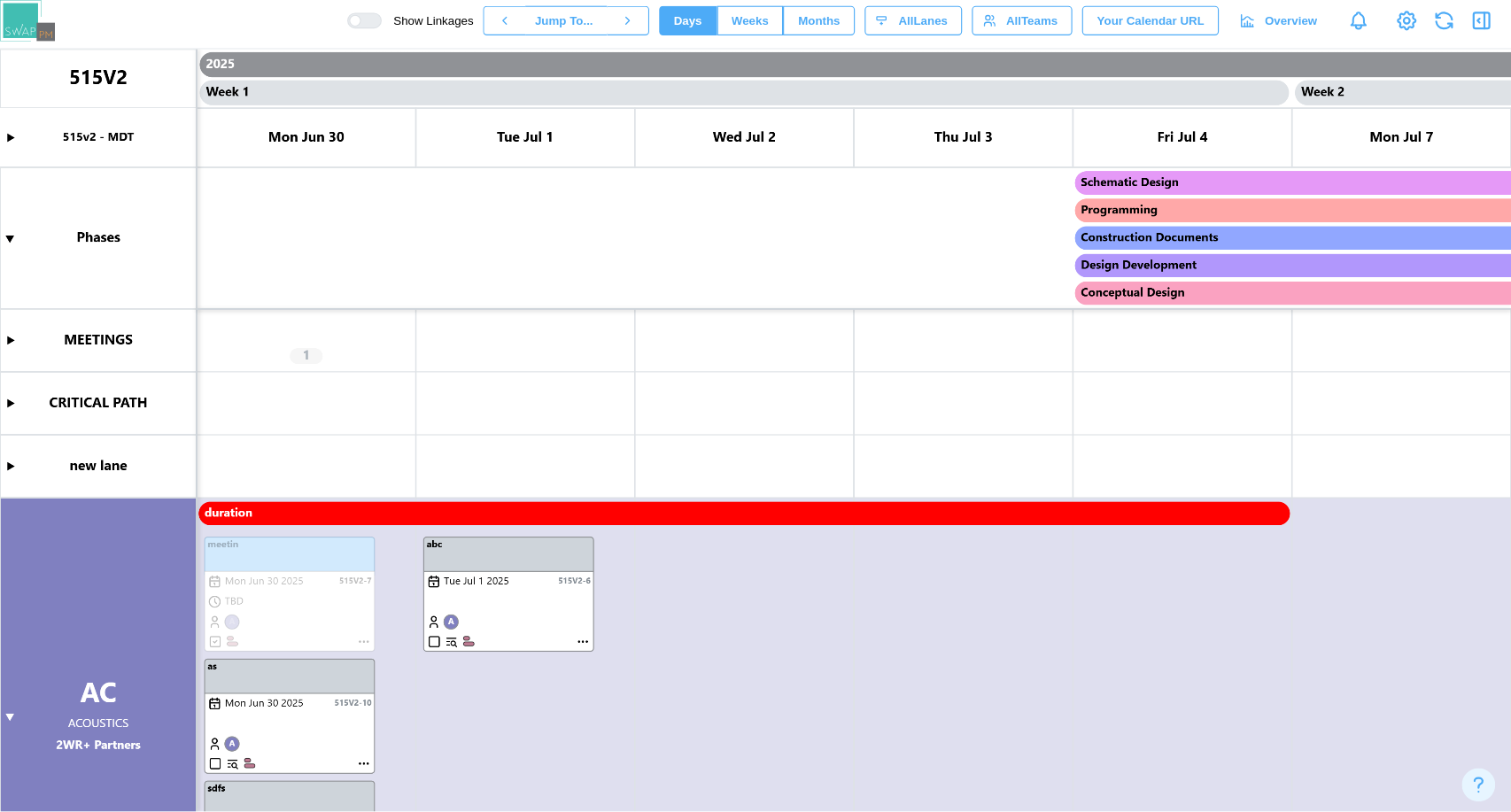
scroll to position [177, 0]
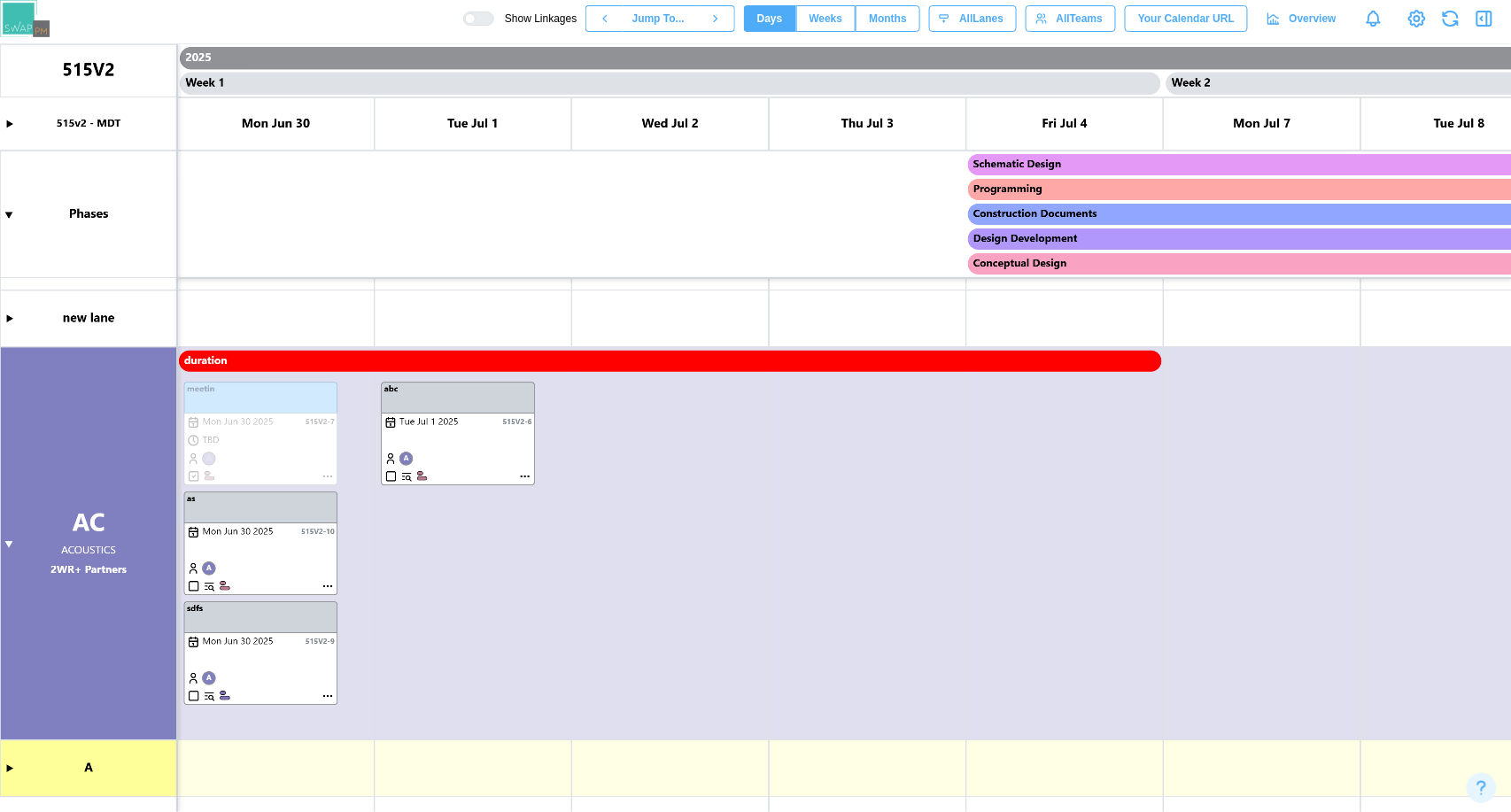
drag, startPoint x: 1344, startPoint y: 0, endPoint x: 732, endPoint y: 402, distance: 732.2
click at [732, 402] on canvas at bounding box center [756, 428] width 1512 height 768
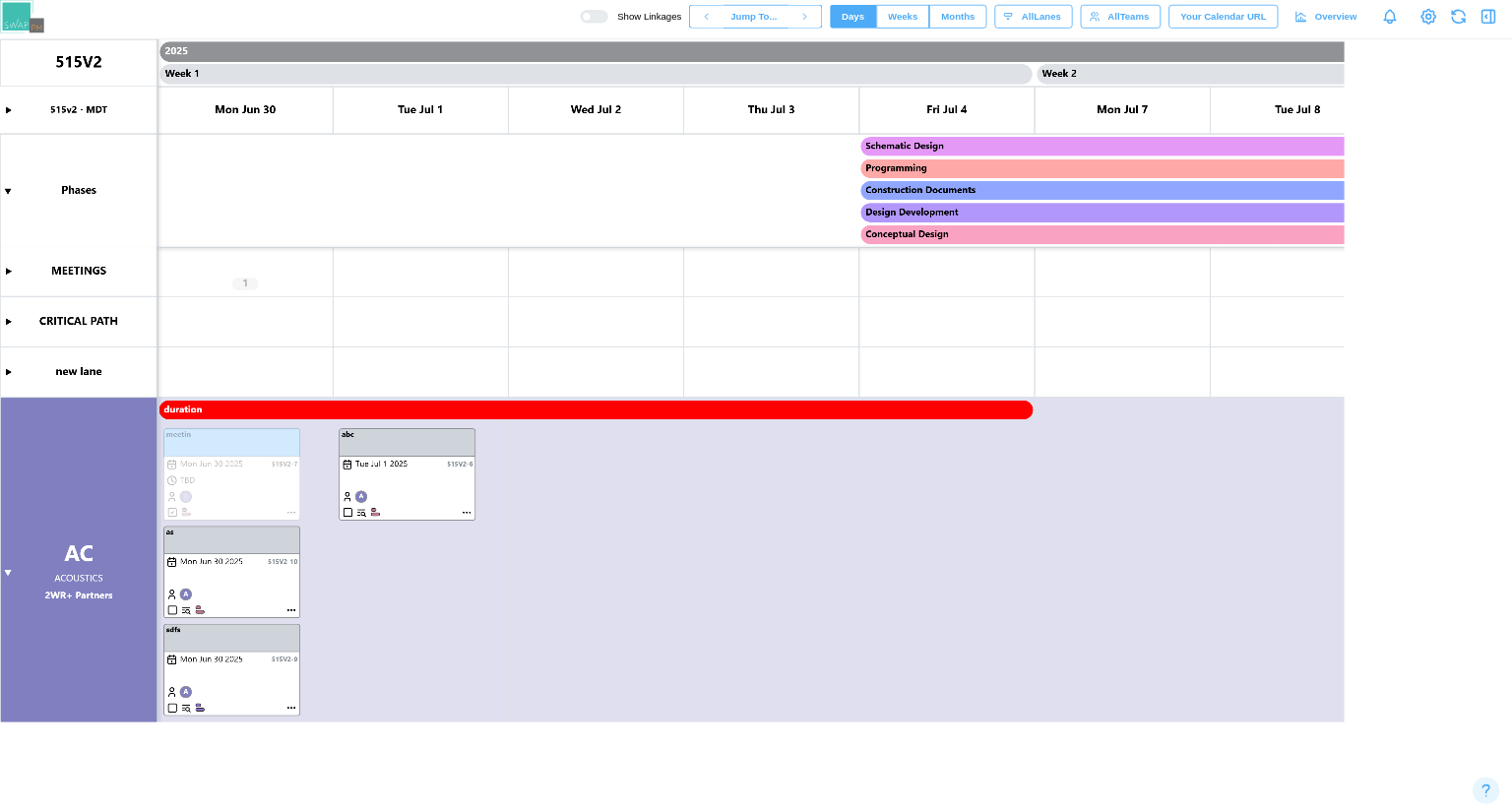
scroll to position [0, 0]
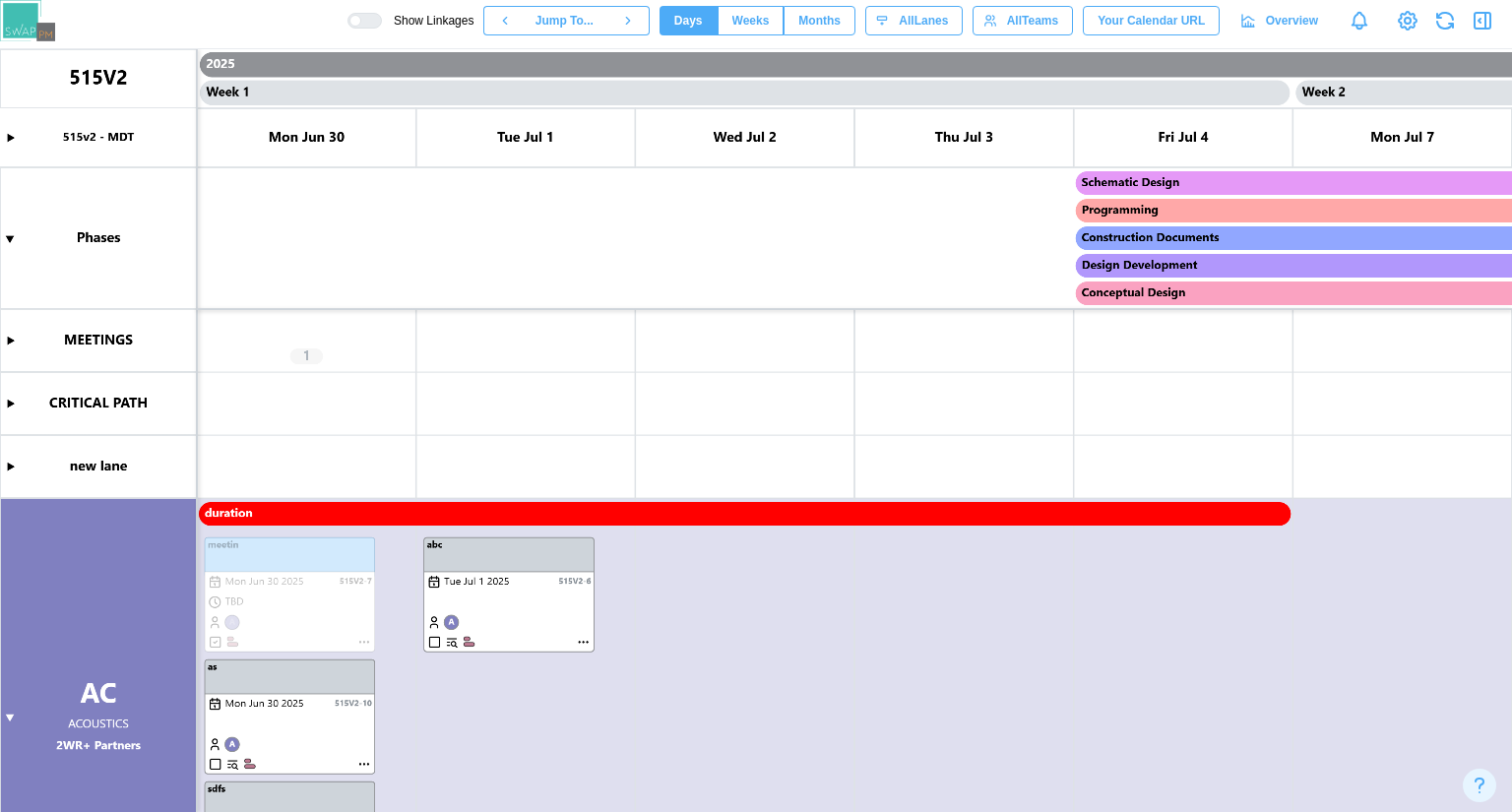
drag, startPoint x: 1630, startPoint y: 1, endPoint x: 943, endPoint y: 313, distance: 754.5
click at [943, 313] on canvas at bounding box center [756, 431] width 1512 height 763
click at [18, 715] on canvas at bounding box center [756, 431] width 1512 height 763
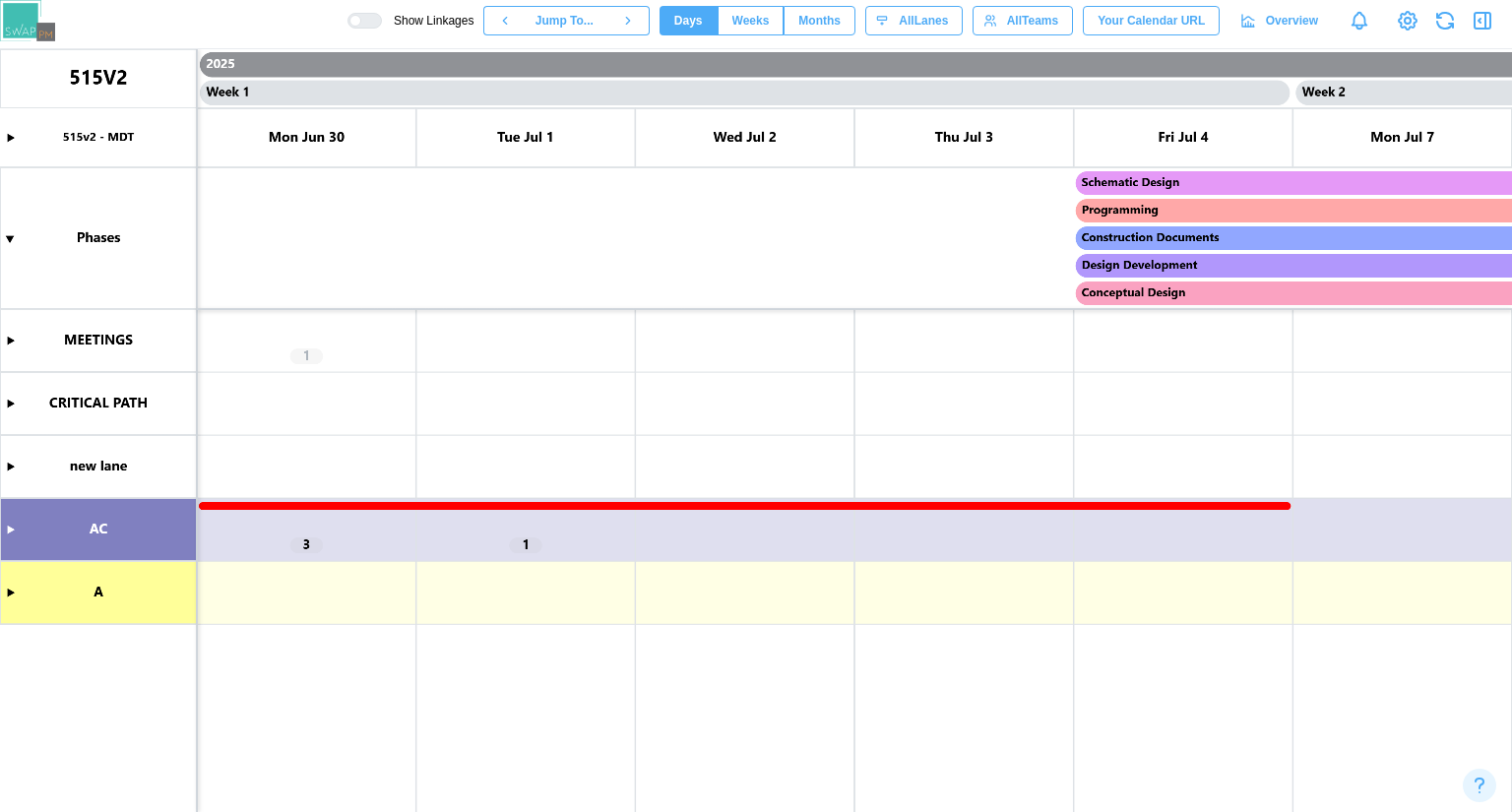
click at [11, 529] on canvas at bounding box center [756, 431] width 1512 height 763
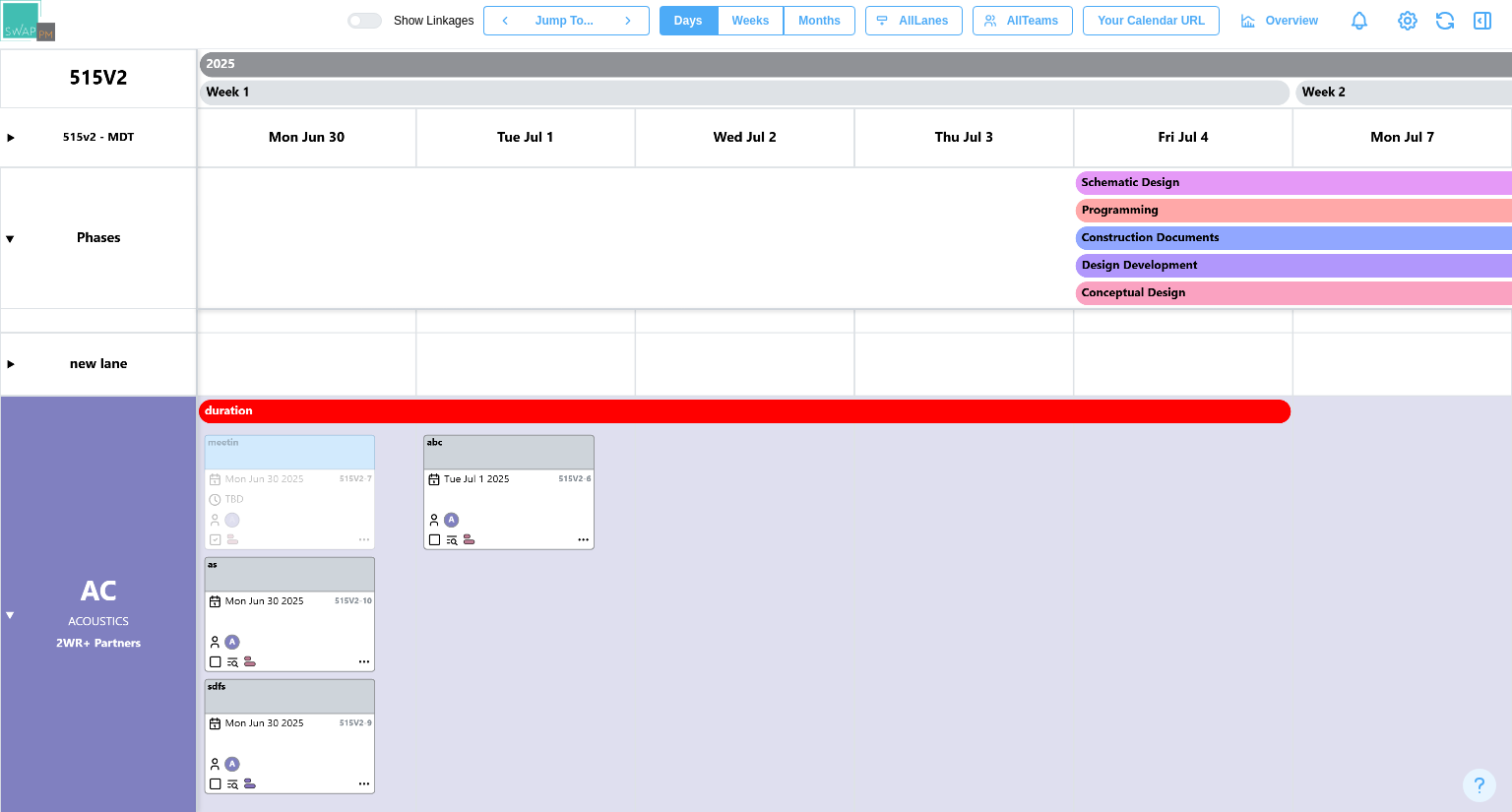
scroll to position [201, 0]
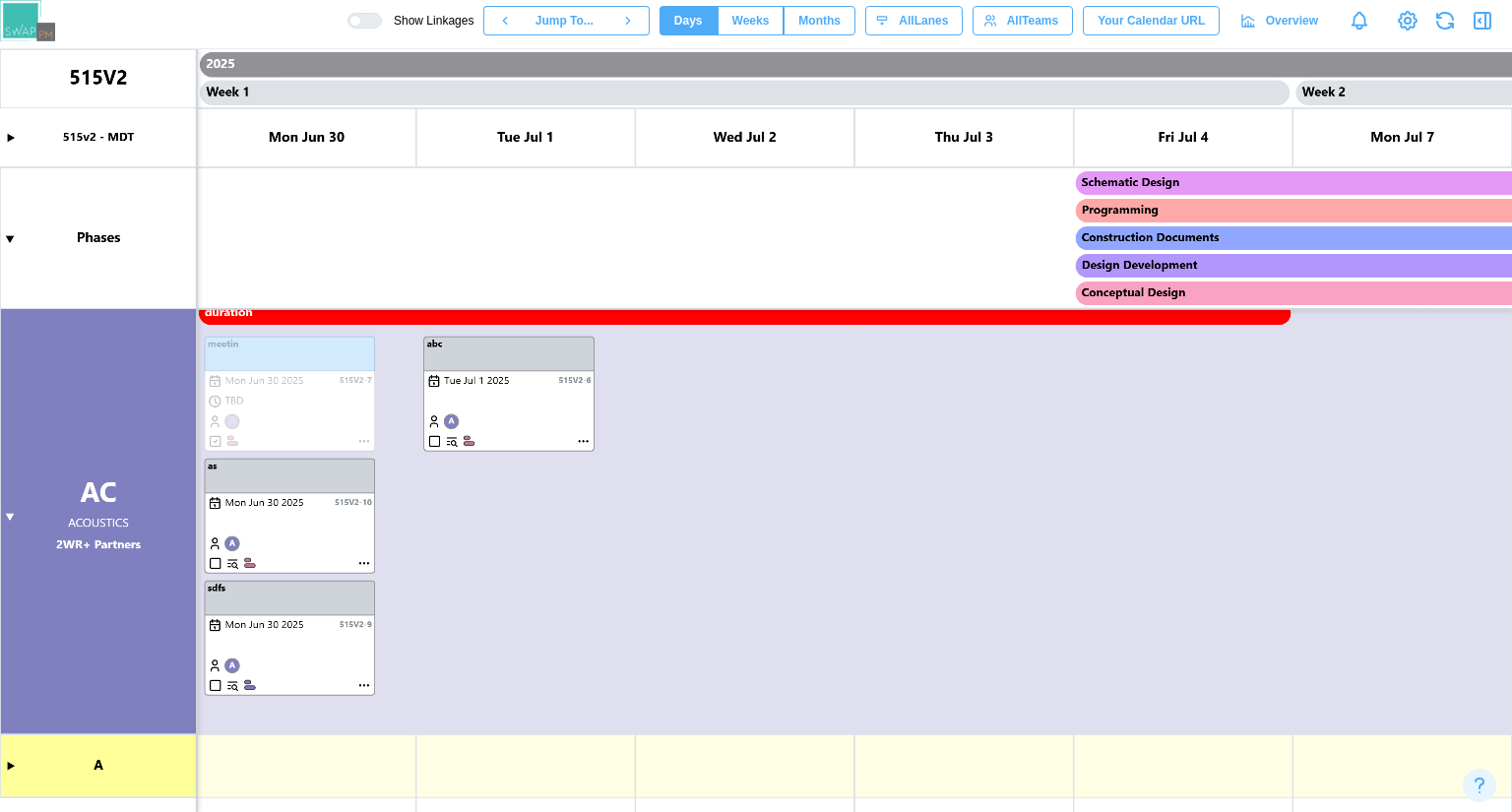
click at [14, 519] on canvas at bounding box center [756, 431] width 1512 height 763
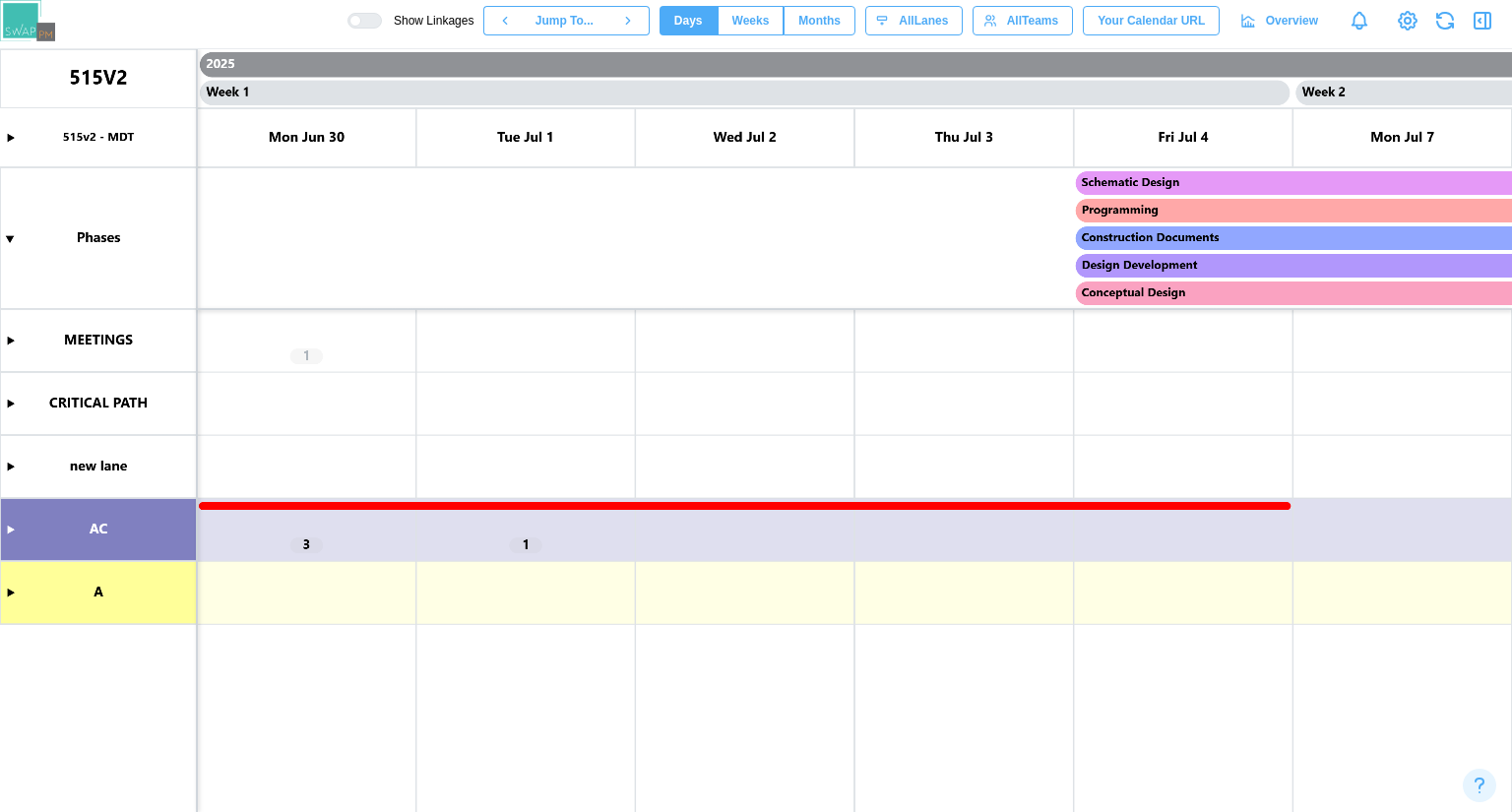
click at [19, 540] on canvas at bounding box center [756, 431] width 1512 height 763
click at [13, 535] on canvas at bounding box center [756, 431] width 1512 height 763
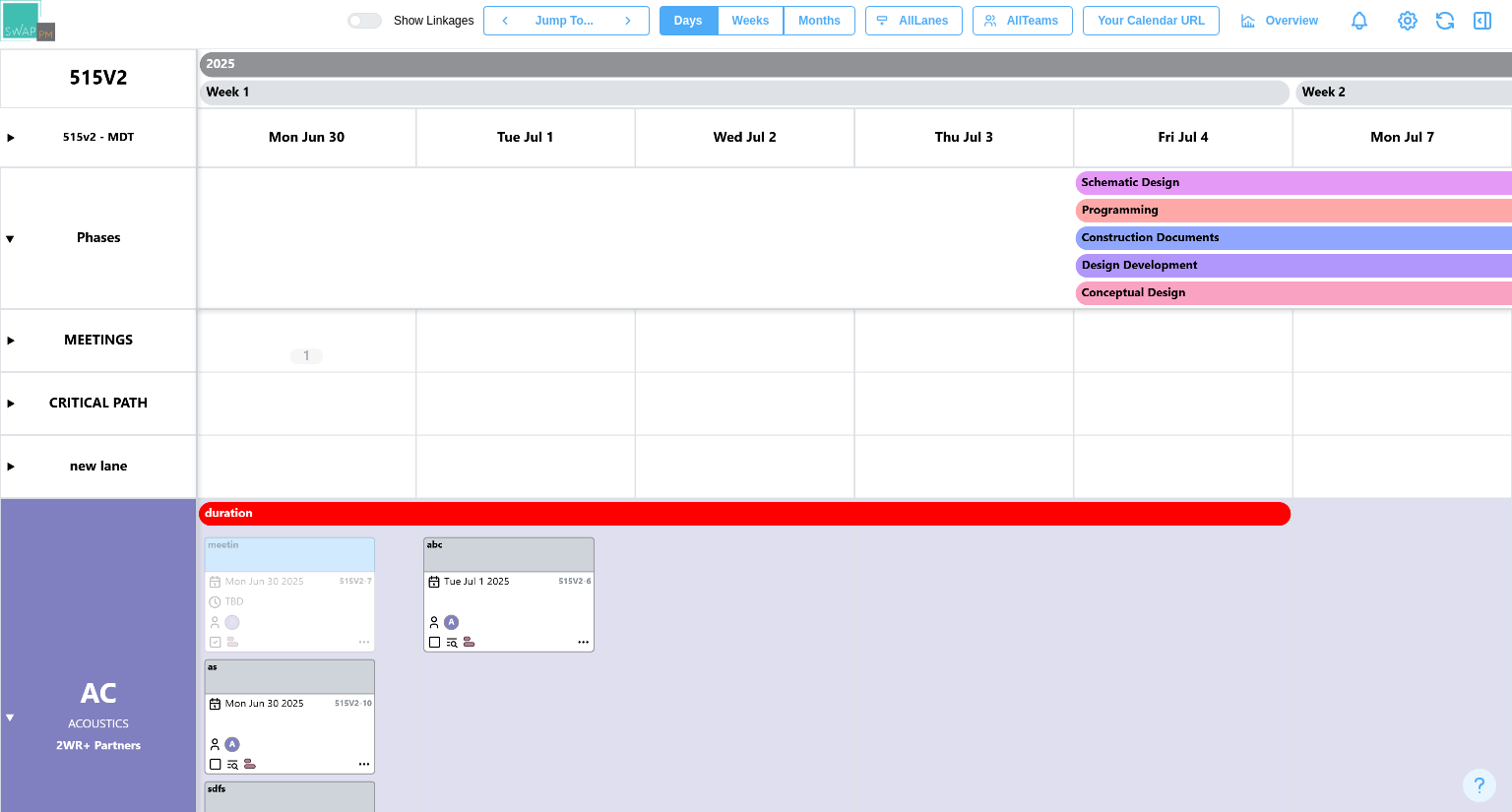
scroll to position [201, 0]
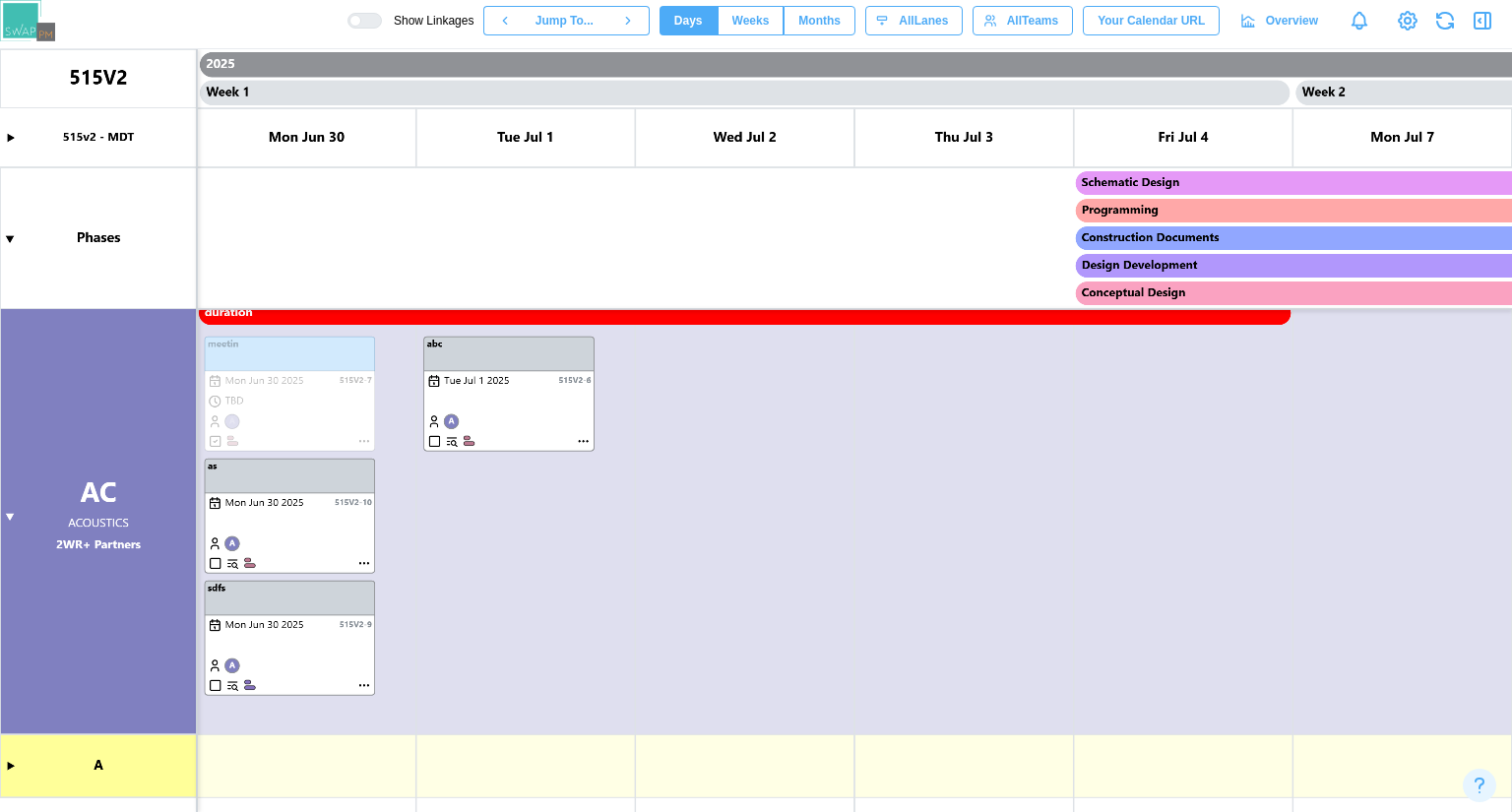
click at [4, 514] on canvas at bounding box center [756, 431] width 1512 height 763
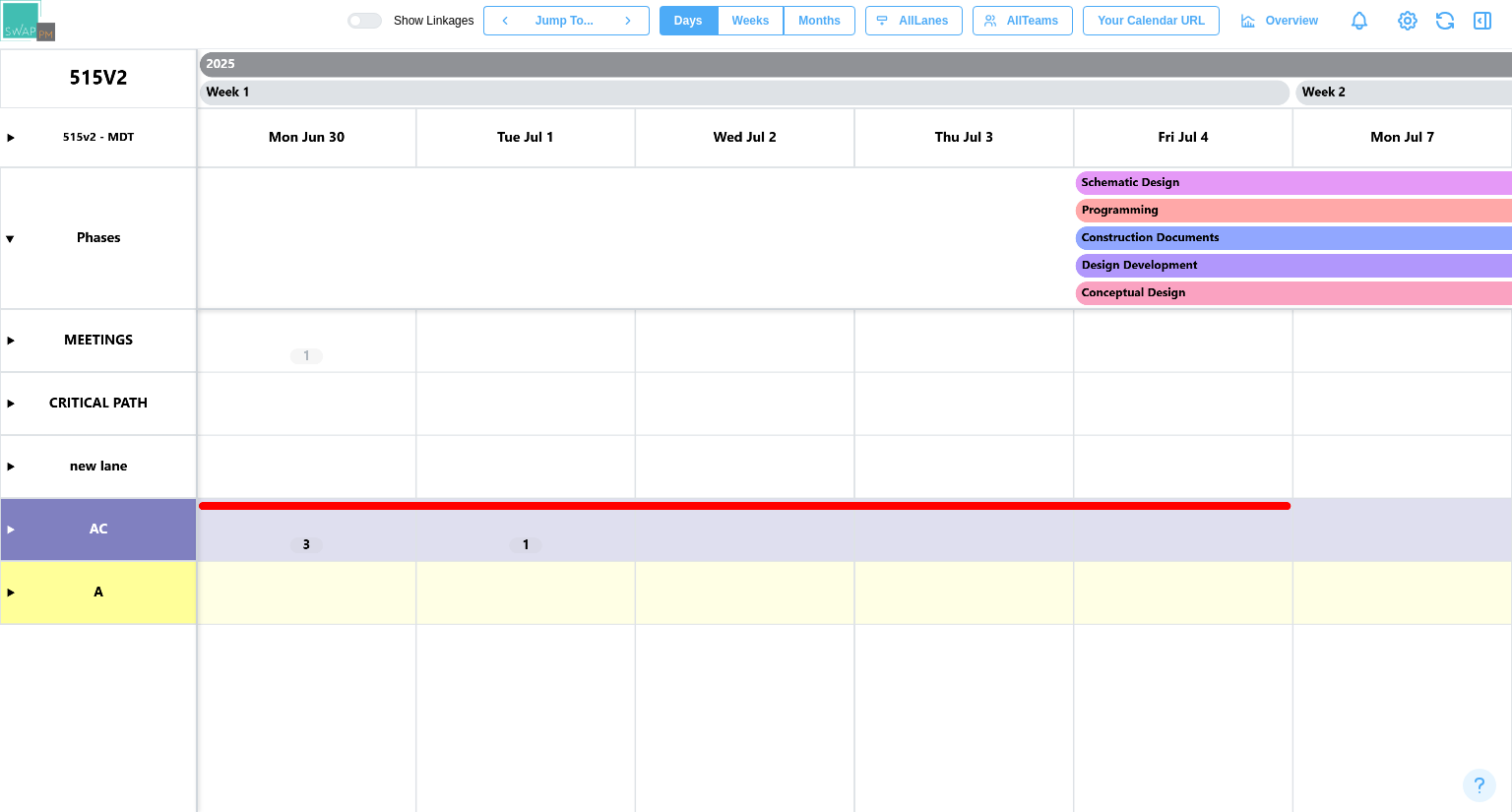
click at [15, 524] on canvas at bounding box center [756, 431] width 1512 height 763
click at [9, 536] on canvas at bounding box center [756, 431] width 1512 height 763
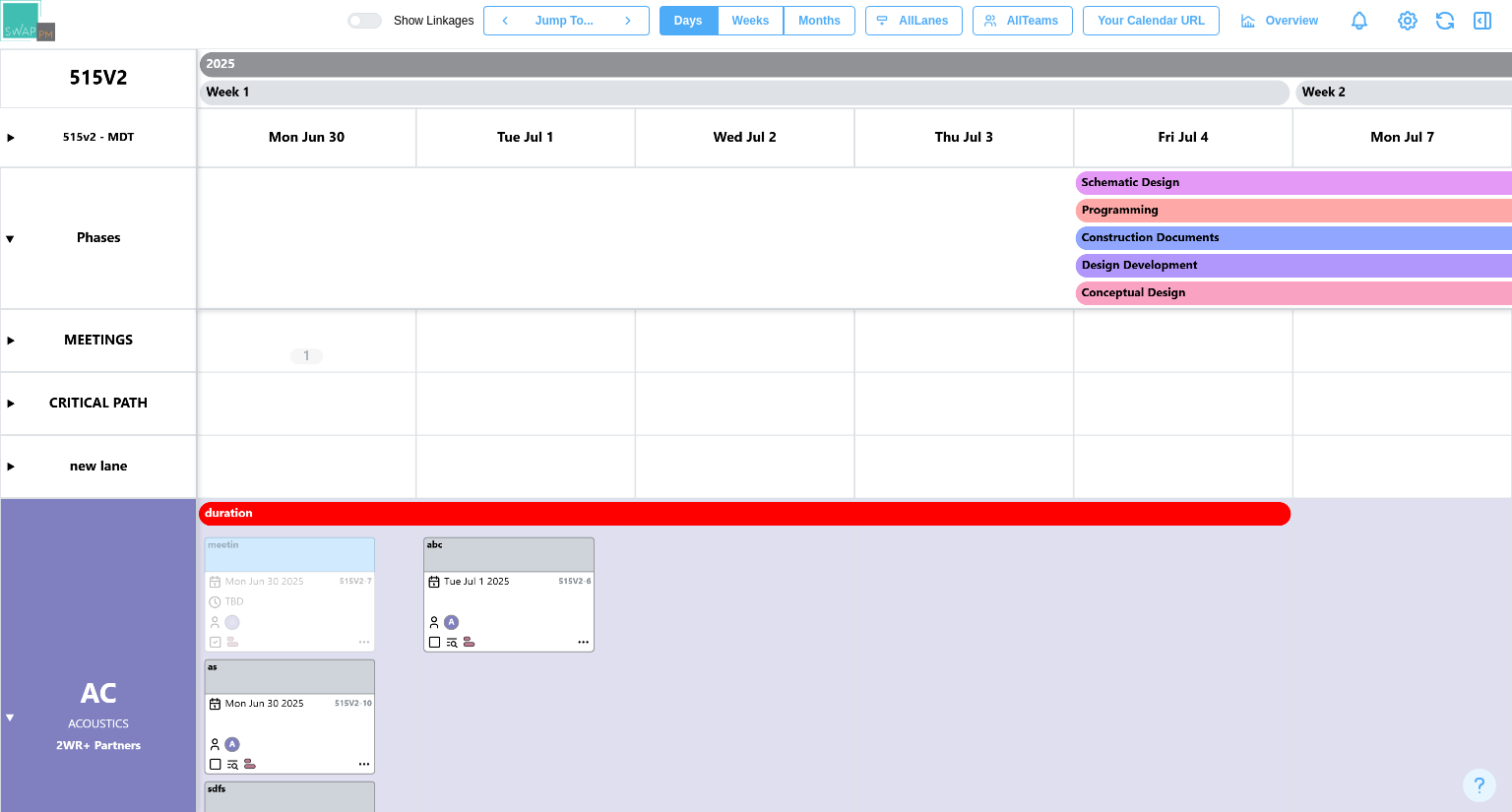
scroll to position [197, 0]
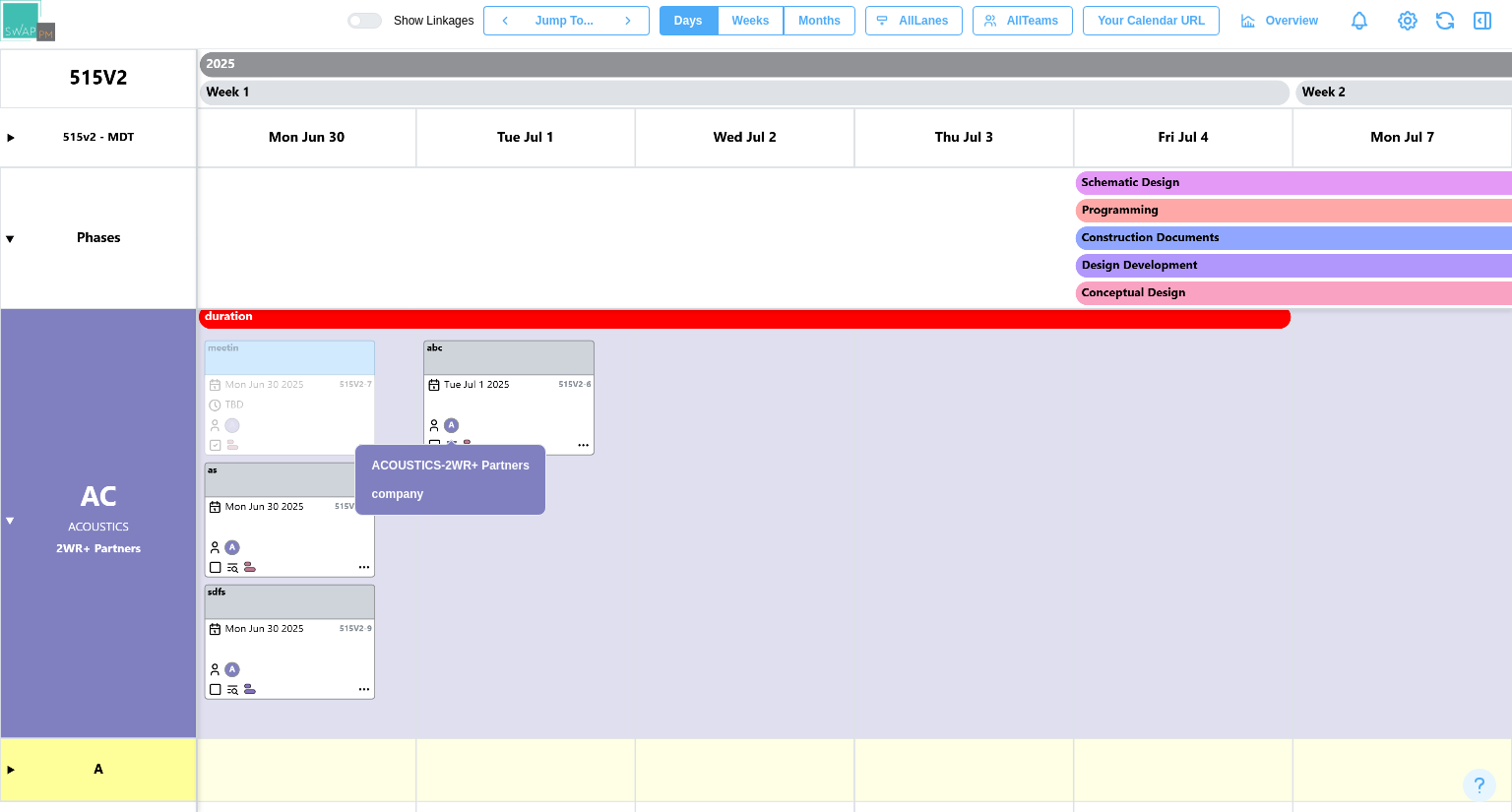
click at [6, 515] on canvas at bounding box center [756, 431] width 1512 height 763
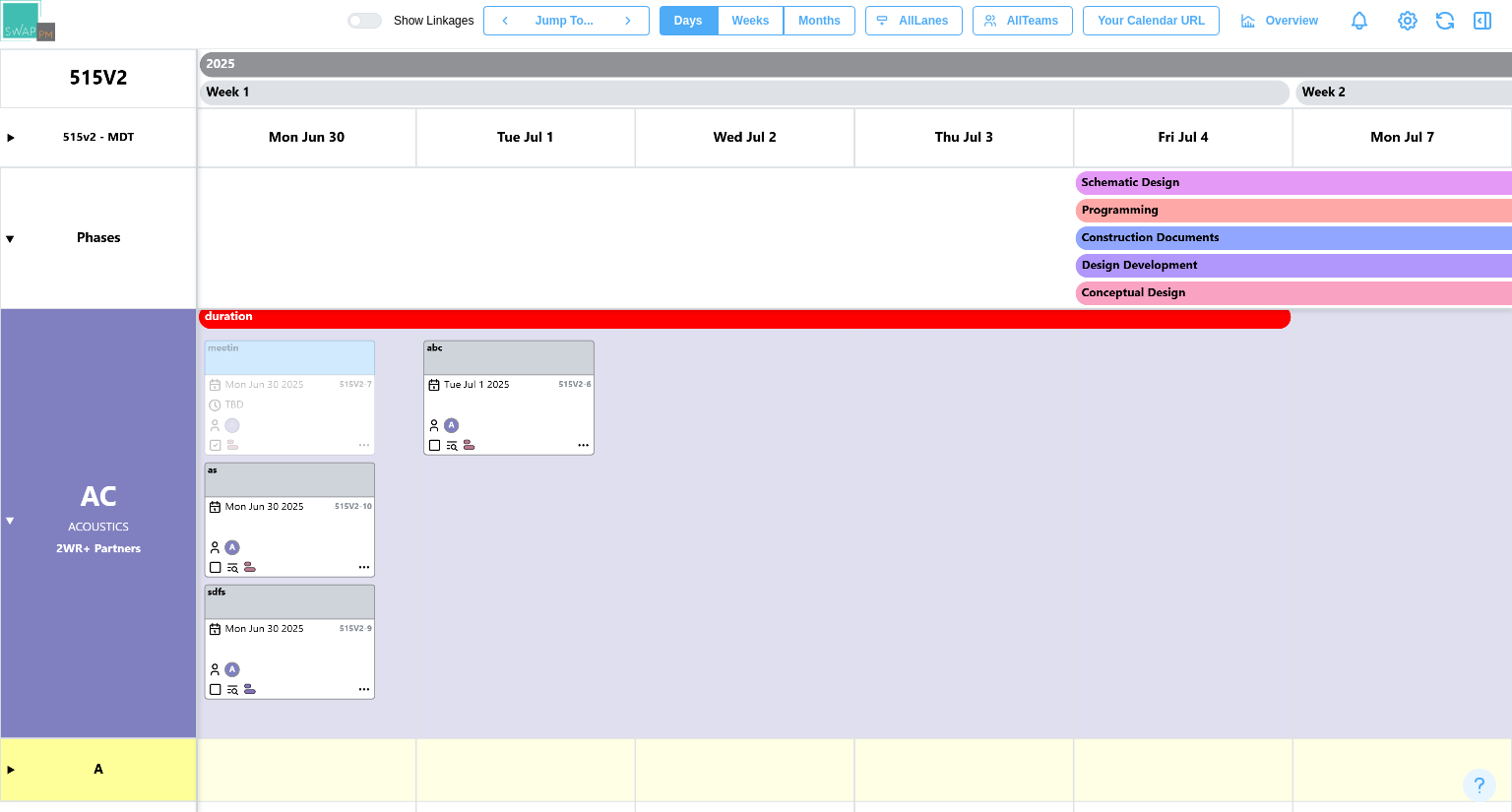
scroll to position [0, 0]
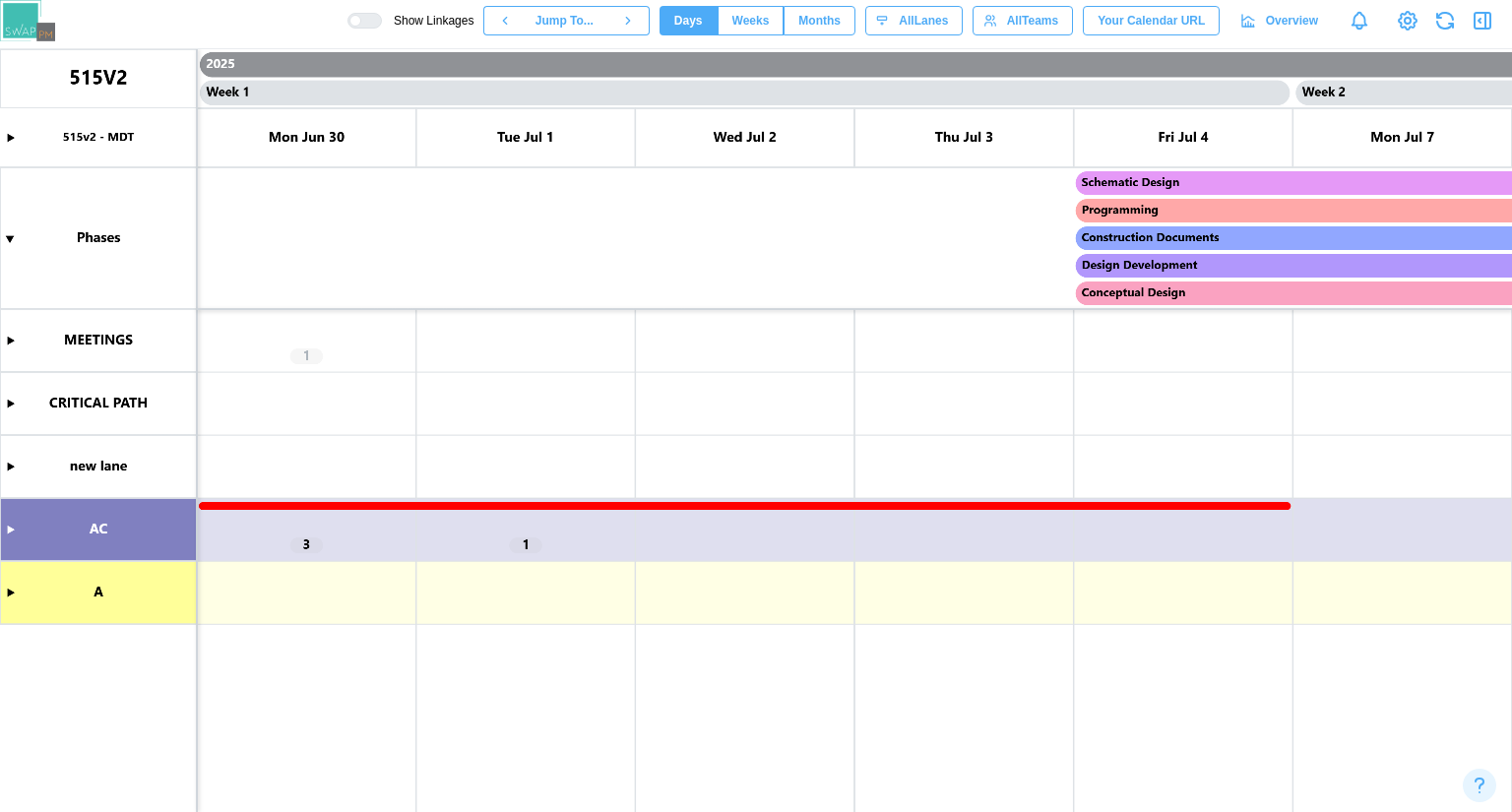
click at [5, 526] on canvas at bounding box center [756, 431] width 1512 height 763
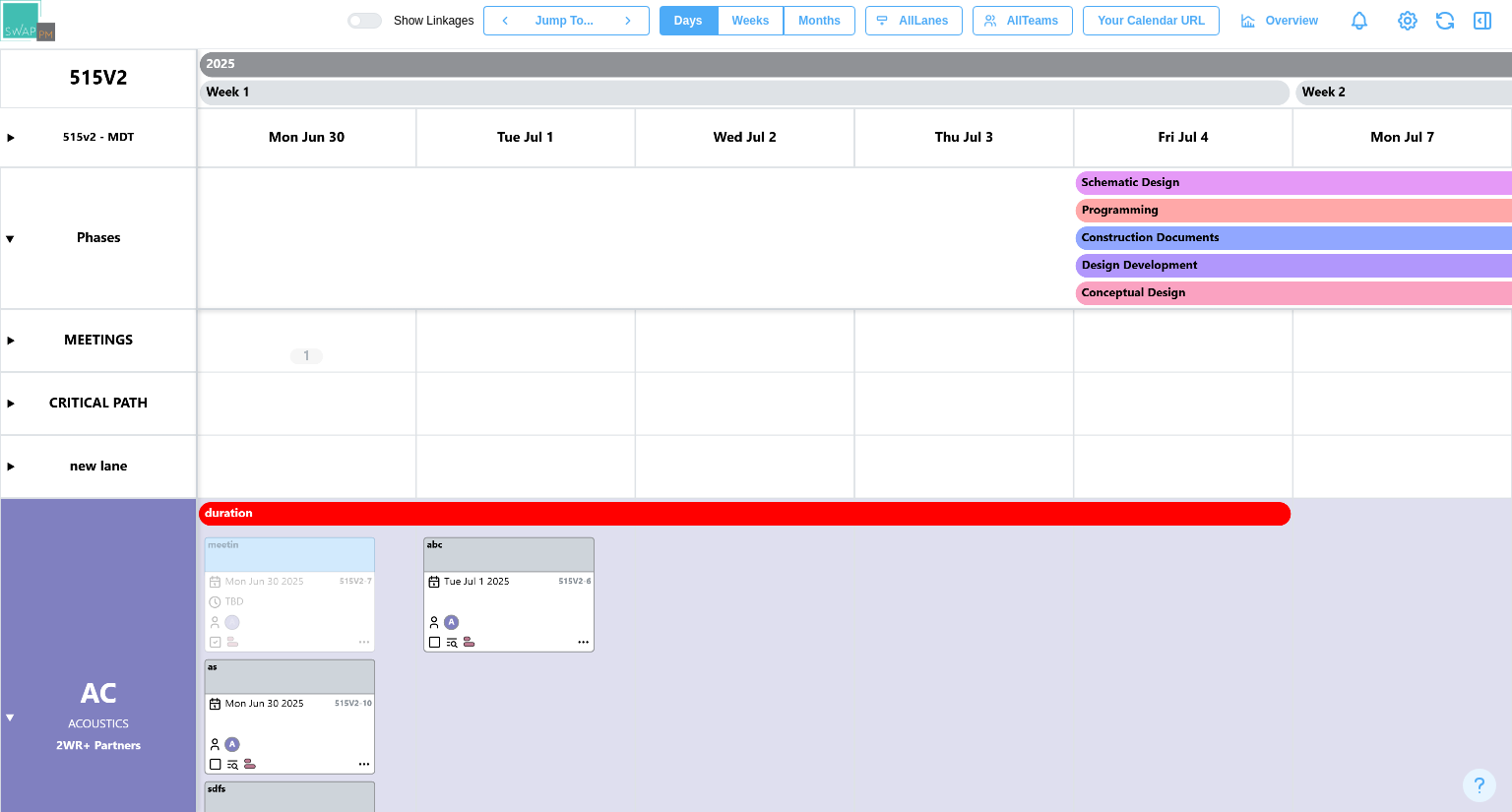
scroll to position [99, 0]
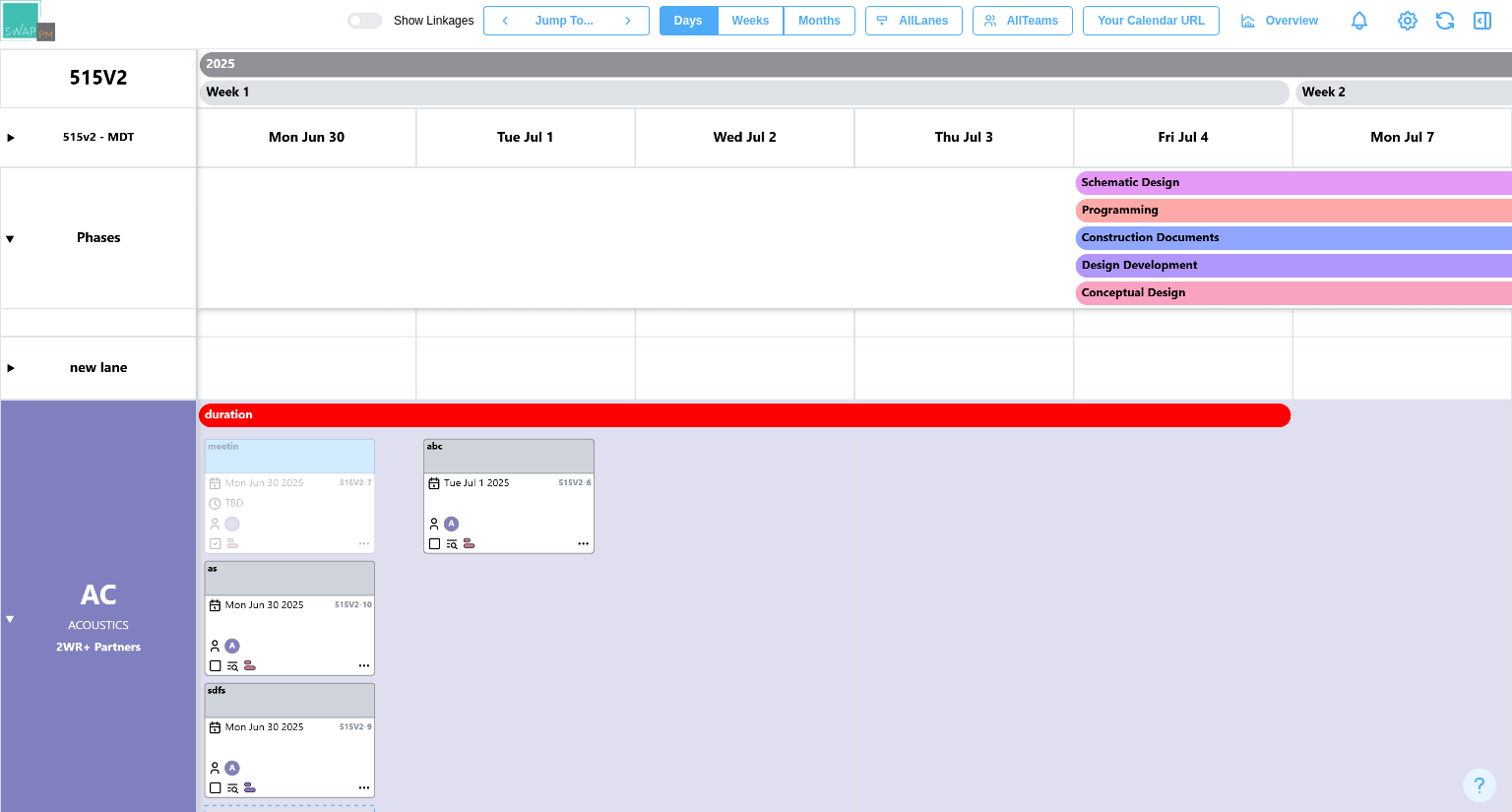
click at [240, 645] on canvas at bounding box center [756, 431] width 1512 height 763
click at [223, 642] on canvas at bounding box center [756, 431] width 1512 height 763
click at [231, 645] on canvas at bounding box center [756, 431] width 1512 height 763
click at [360, 666] on canvas at bounding box center [756, 431] width 1512 height 763
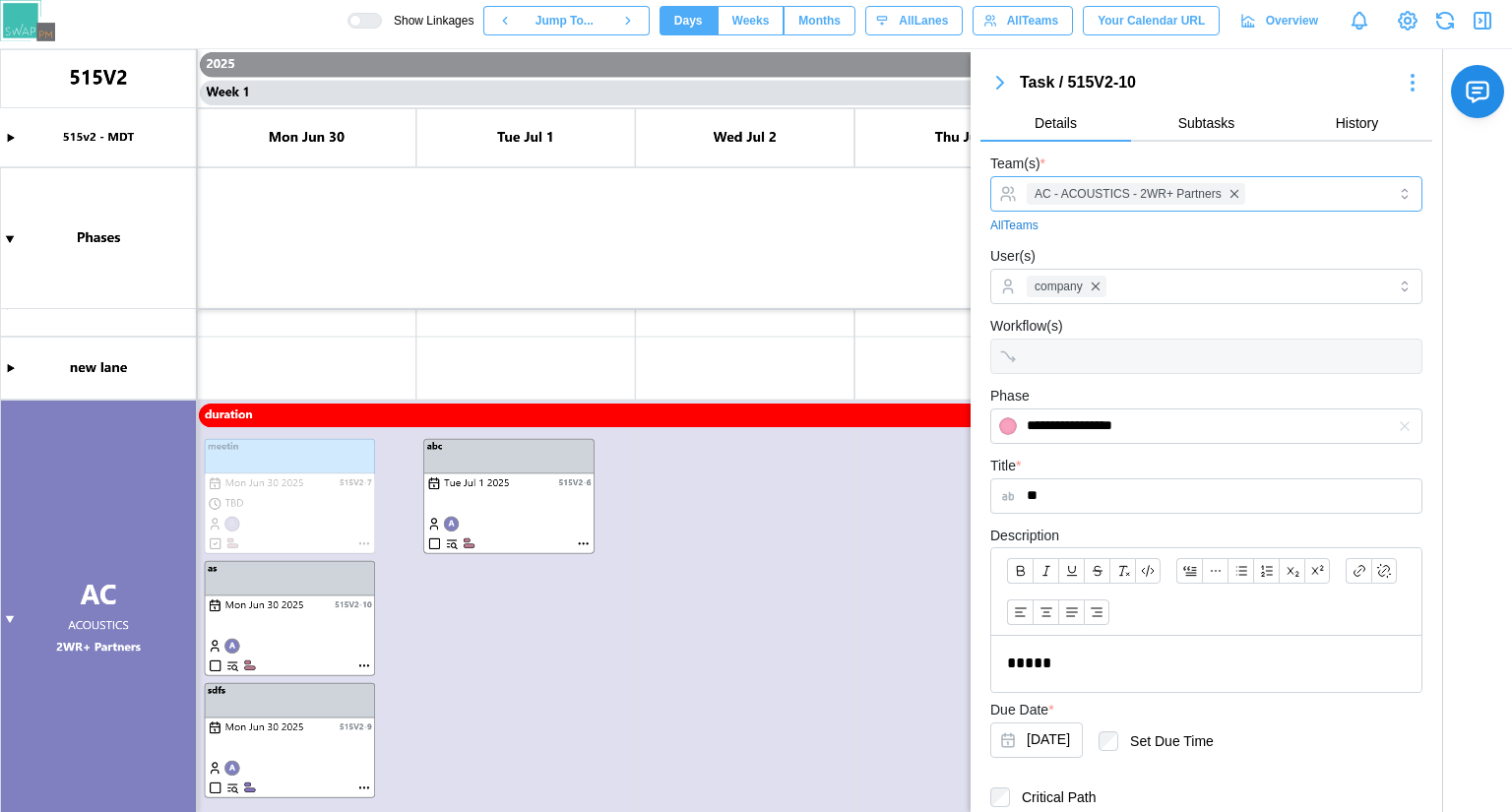
click at [1294, 193] on div "AC - ACOUSTICS - 2WR+ Partners" at bounding box center [1203, 194] width 364 height 34
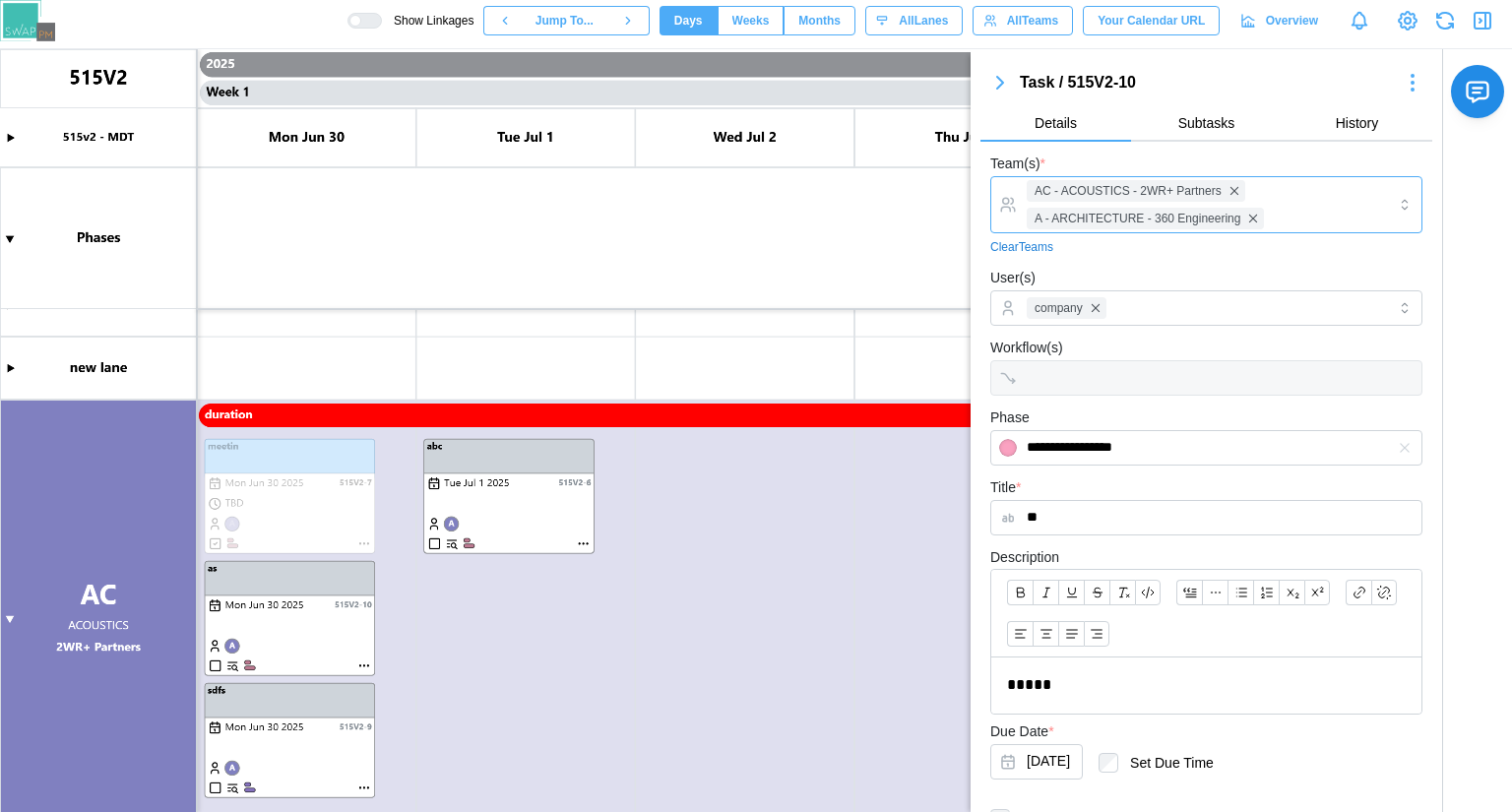
scroll to position [282, 0]
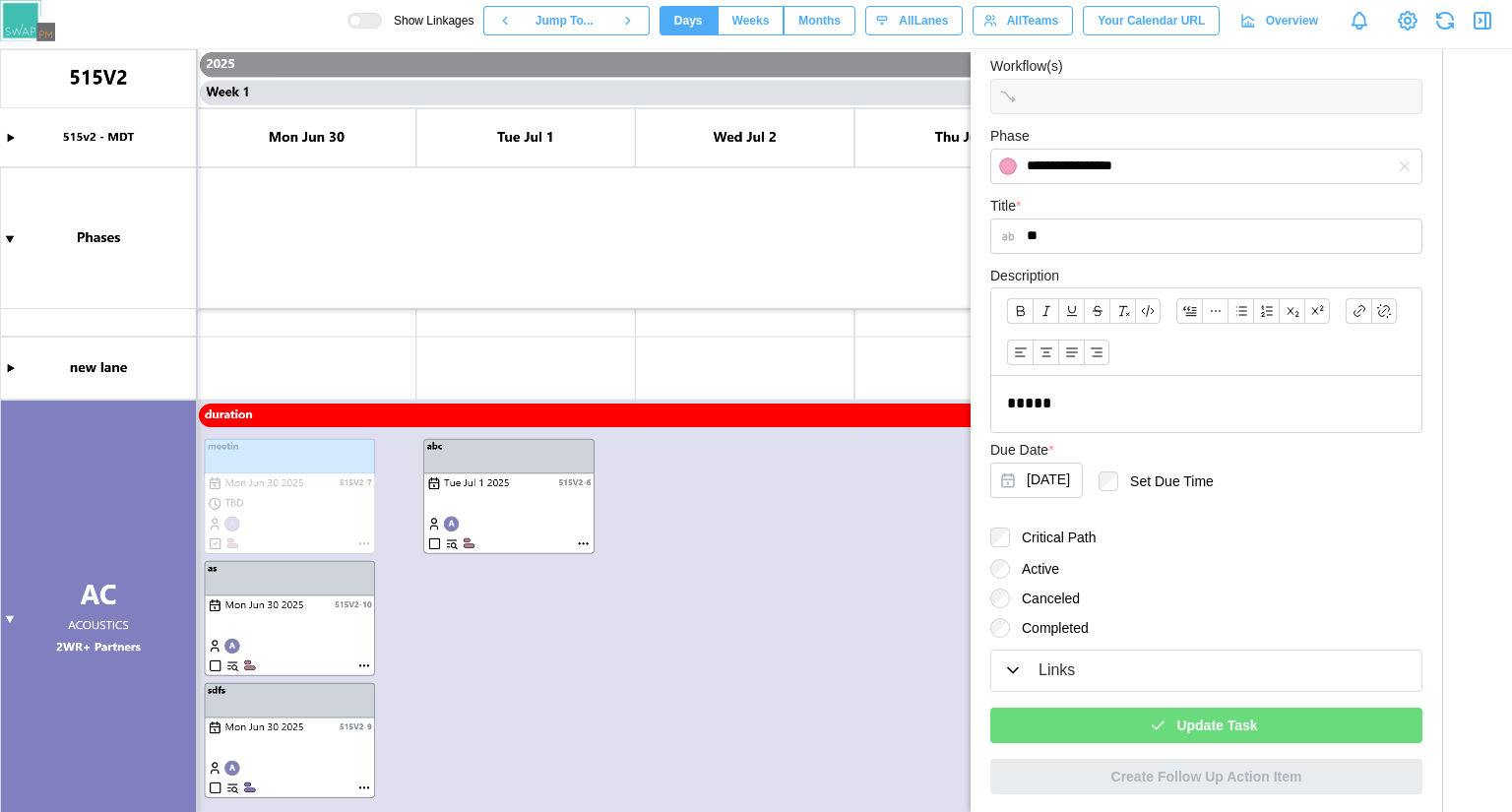
click at [1274, 725] on div "Update Task" at bounding box center [1203, 725] width 401 height 34
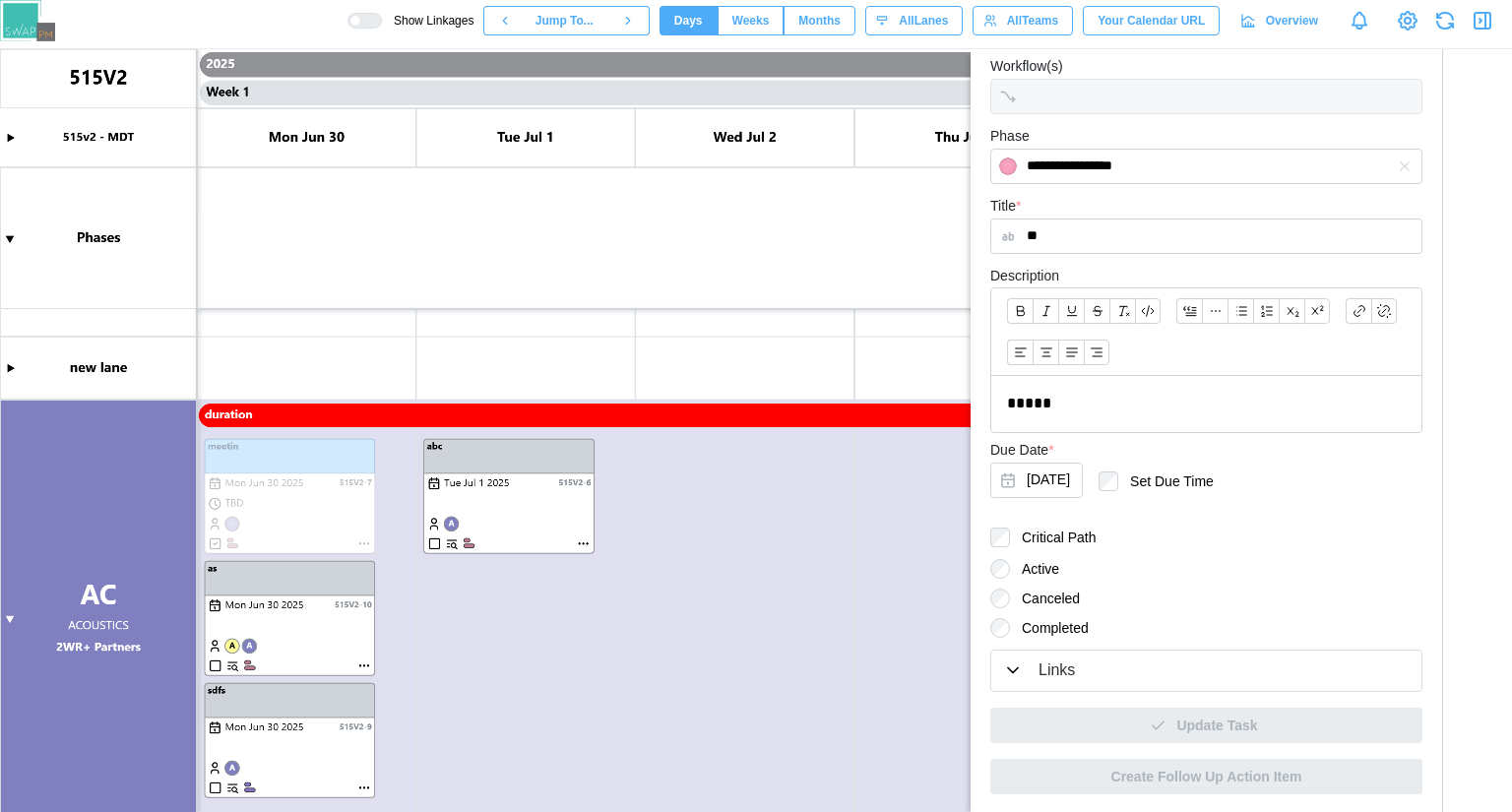
click at [1475, 21] on icon "button" at bounding box center [1482, 21] width 24 height 24
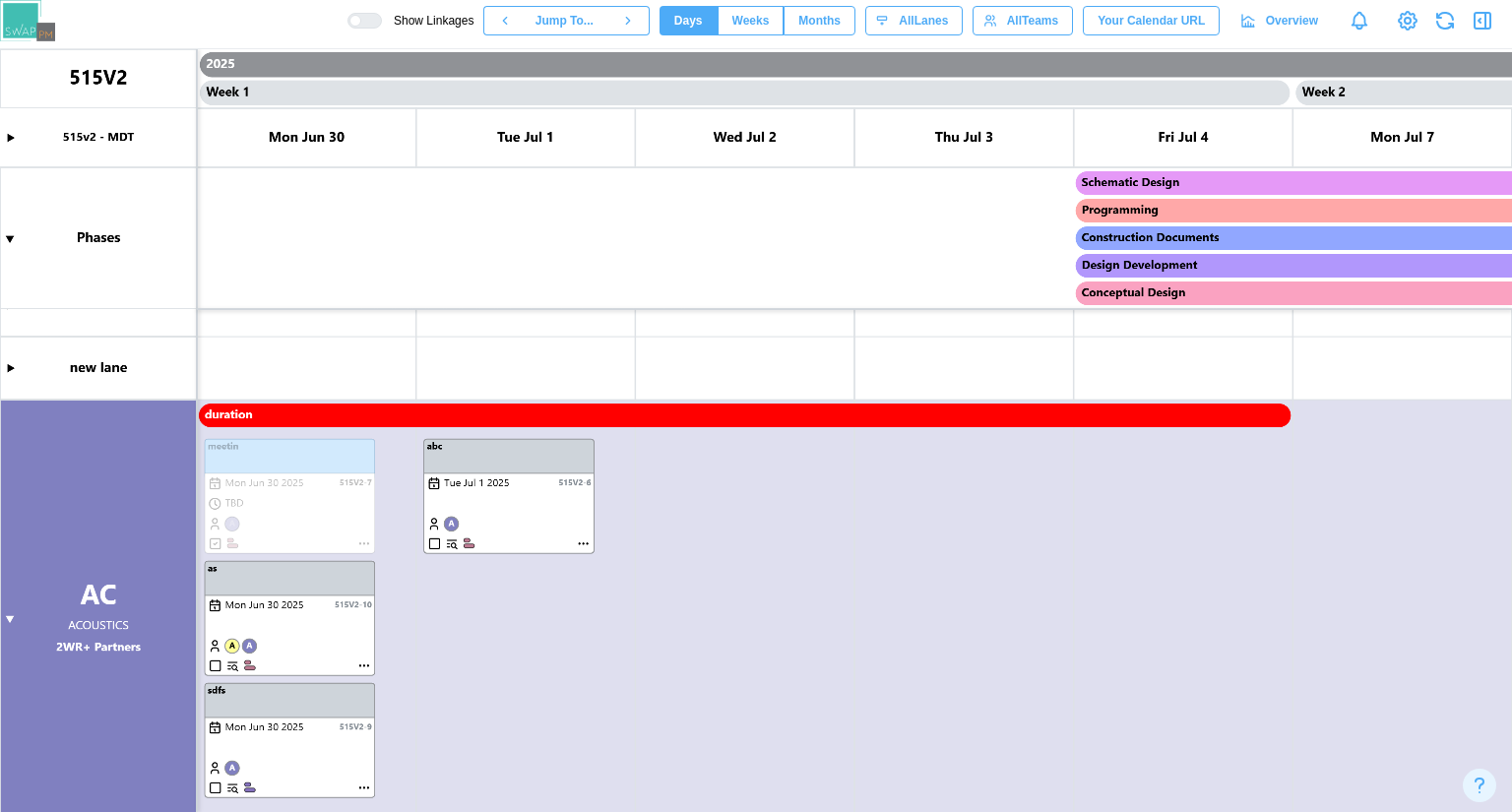
click at [1407, 423] on canvas at bounding box center [756, 431] width 1512 height 763
click at [367, 544] on canvas at bounding box center [756, 431] width 1512 height 763
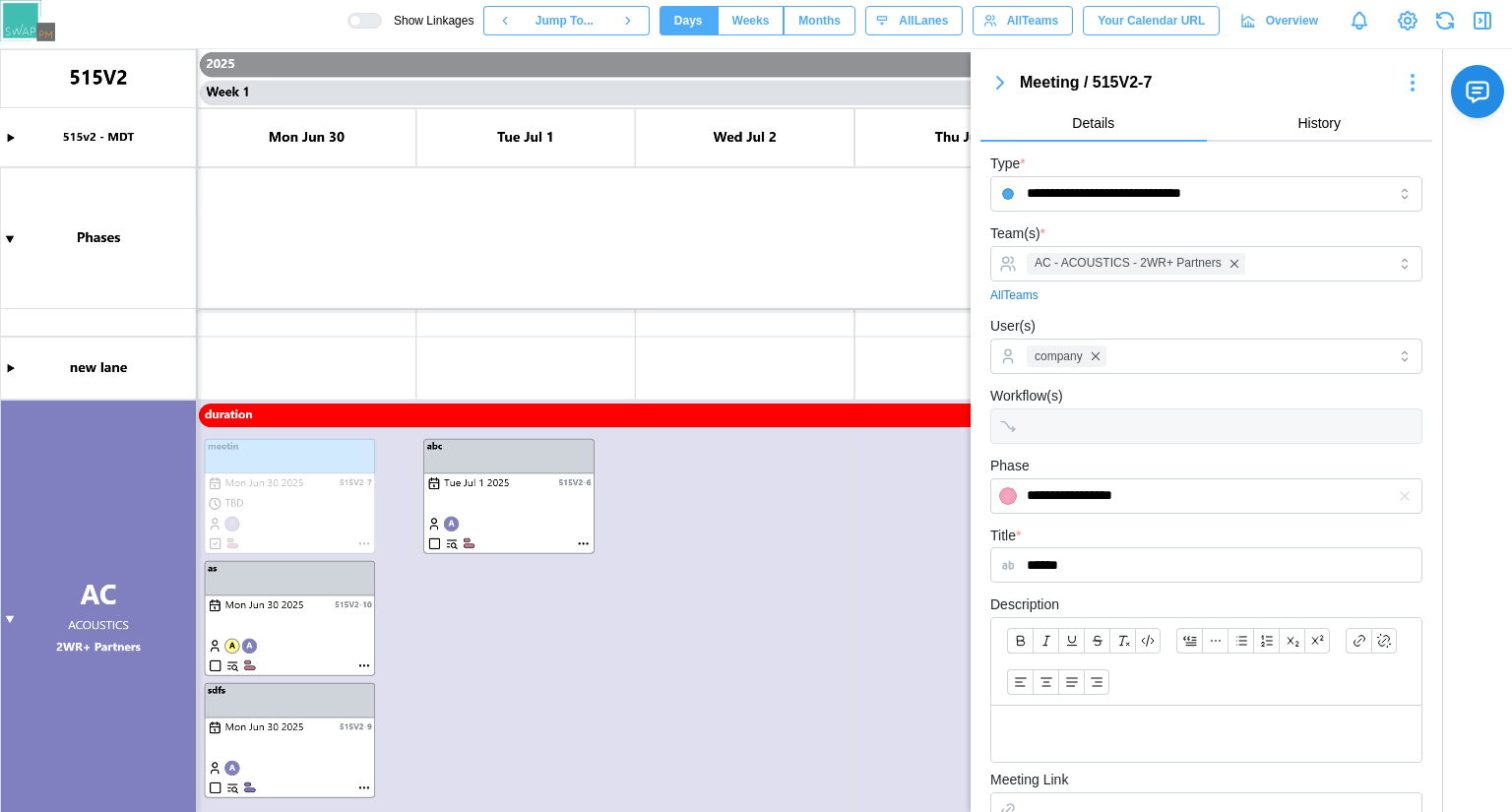
drag, startPoint x: 822, startPoint y: 84, endPoint x: 410, endPoint y: 199, distance: 427.7
click at [596, 211] on canvas at bounding box center [756, 431] width 1512 height 763
click at [1480, 29] on icon "button" at bounding box center [1482, 21] width 16 height 16
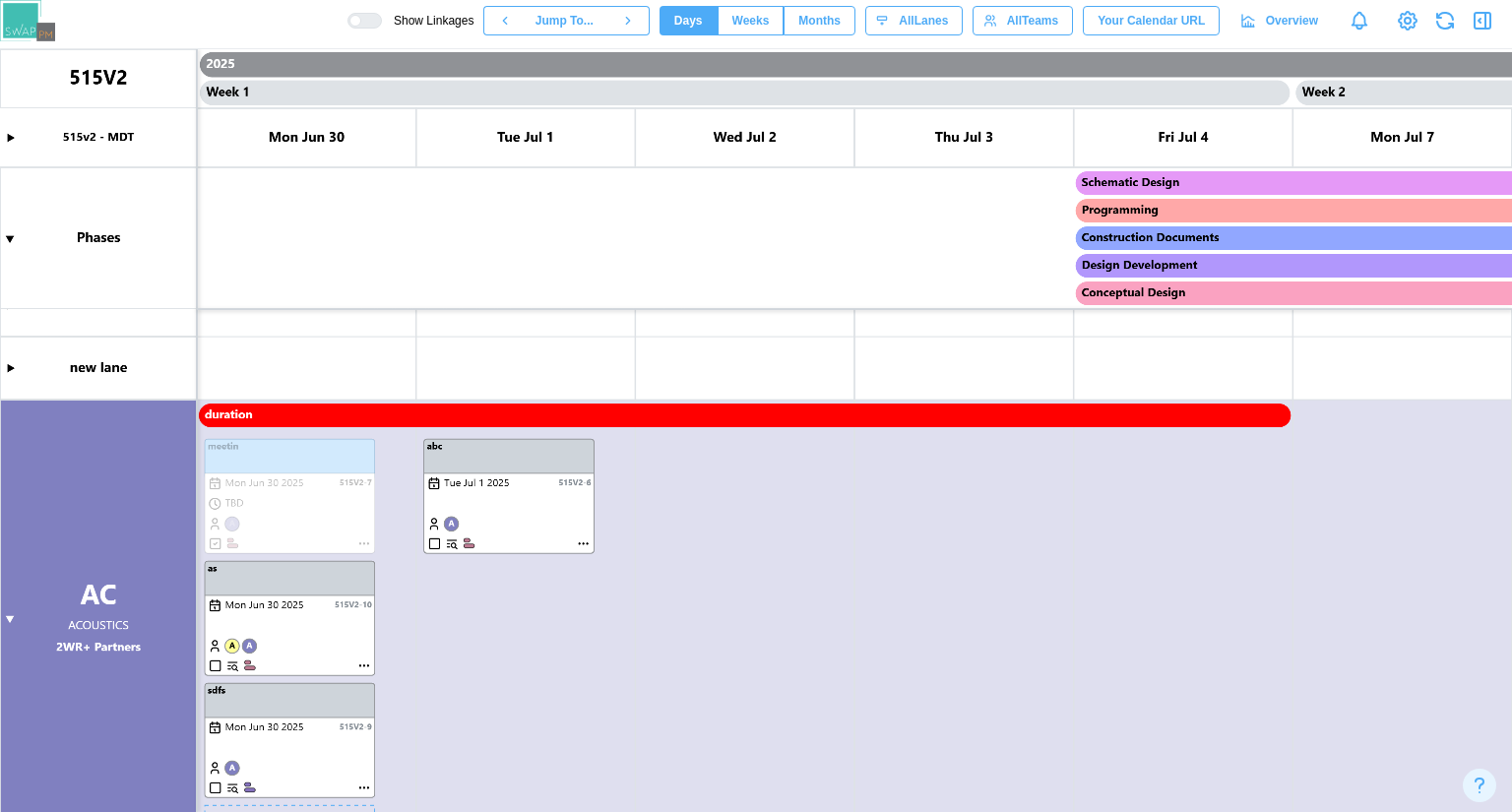
click at [361, 664] on canvas at bounding box center [756, 431] width 1512 height 763
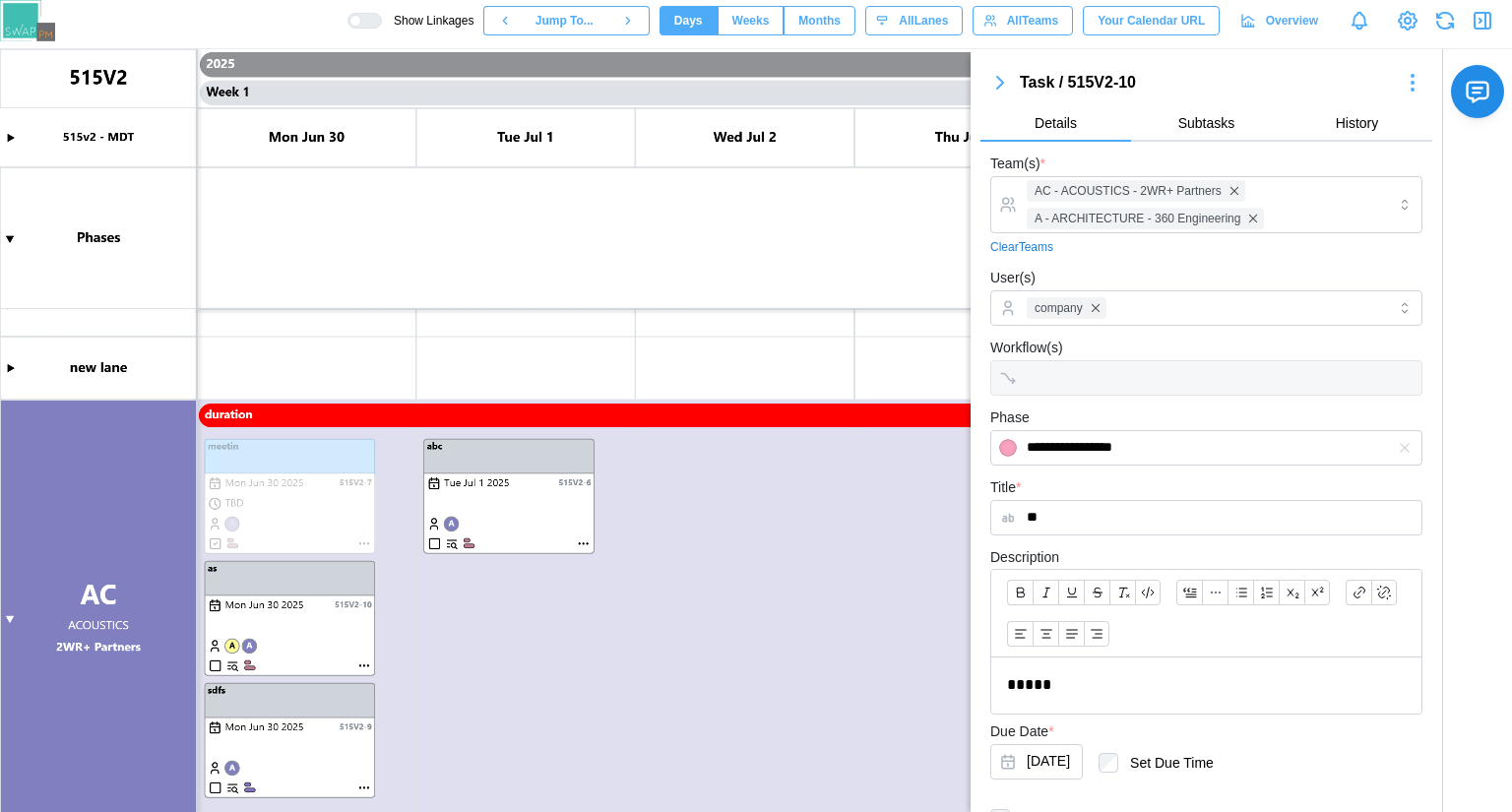
click at [1400, 78] on icon "button" at bounding box center [1412, 83] width 24 height 24
click at [362, 540] on canvas at bounding box center [756, 431] width 1512 height 763
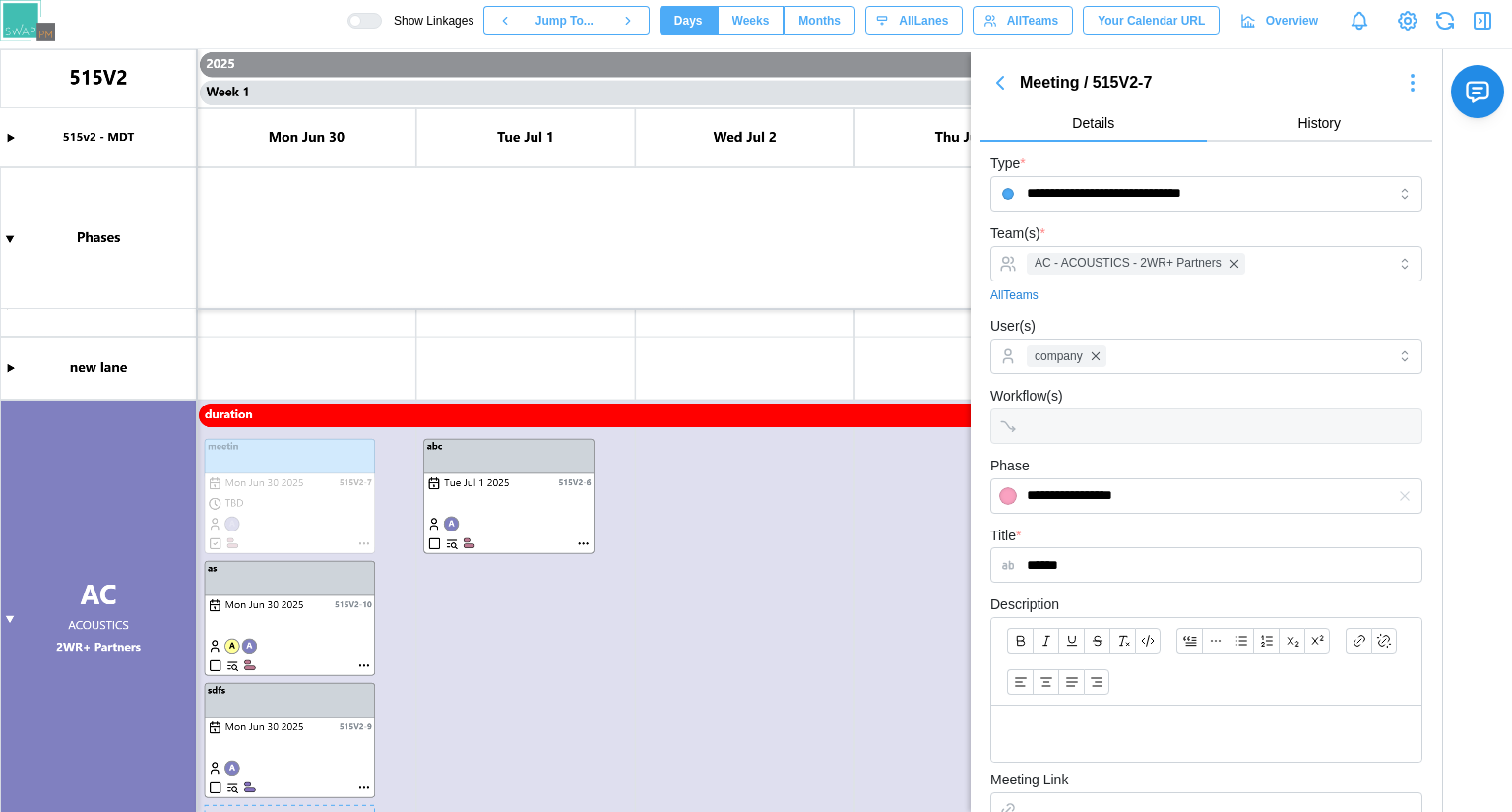
click at [364, 543] on canvas at bounding box center [756, 431] width 1512 height 763
click at [368, 545] on canvas at bounding box center [756, 431] width 1512 height 763
click at [365, 544] on canvas at bounding box center [756, 431] width 1512 height 763
click at [363, 546] on canvas at bounding box center [756, 431] width 1512 height 763
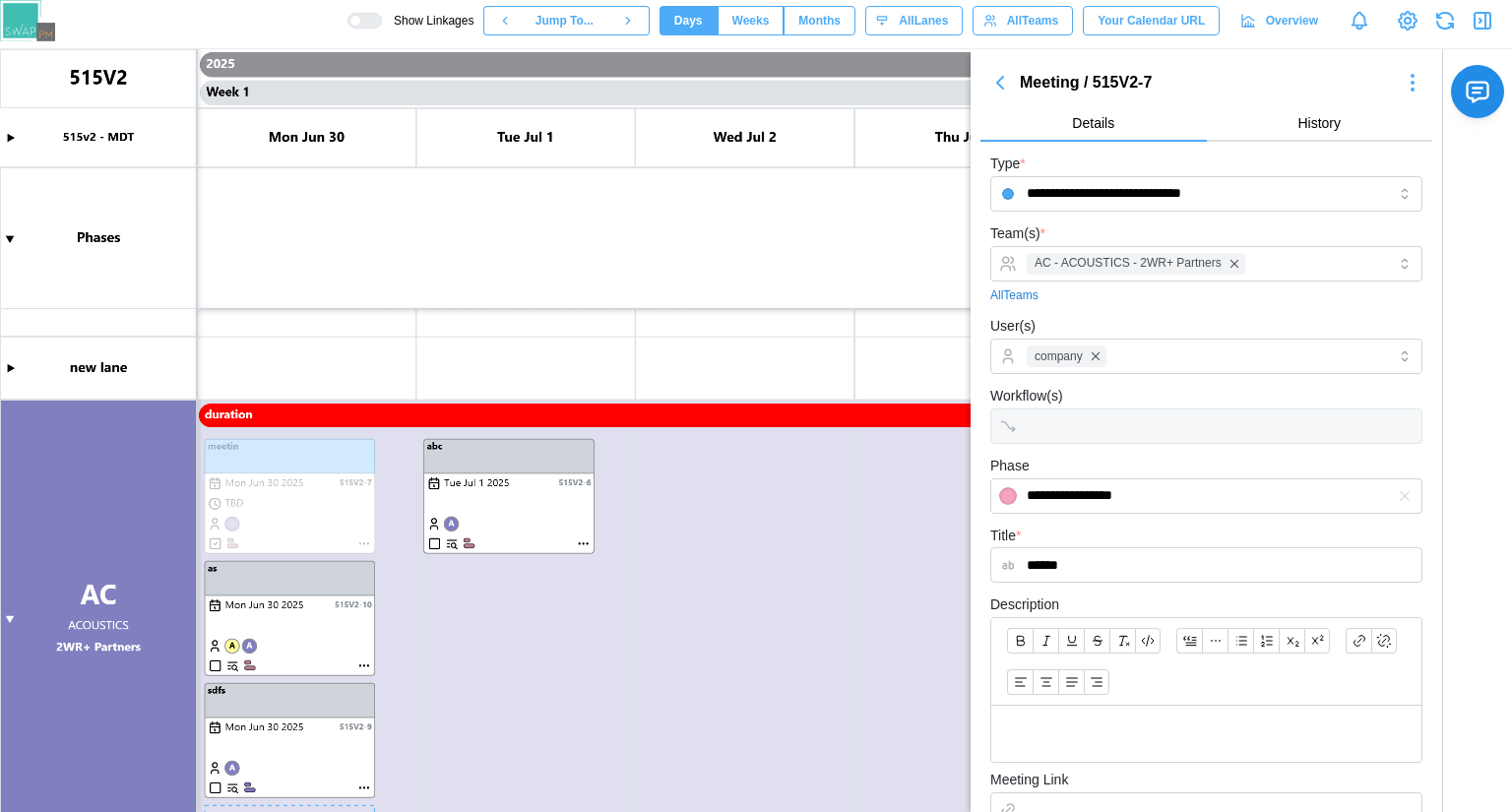
click at [363, 546] on canvas at bounding box center [756, 431] width 1512 height 763
click at [362, 545] on canvas at bounding box center [756, 431] width 1512 height 763
click at [1404, 84] on icon "button" at bounding box center [1412, 83] width 24 height 24
click at [1359, 261] on div "Delete Meeting" at bounding box center [1361, 257] width 89 height 16
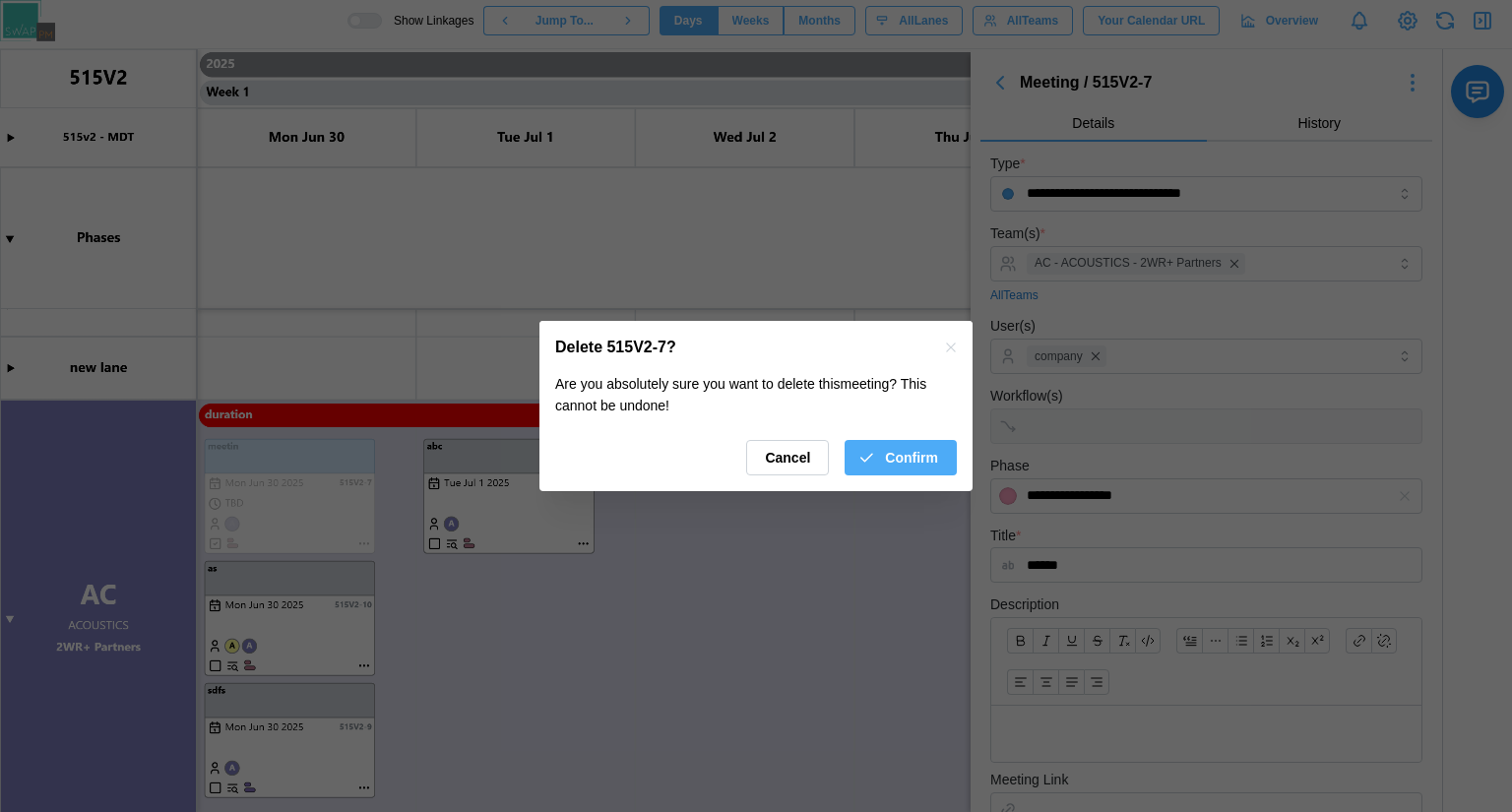
click at [906, 470] on span "Confirm" at bounding box center [912, 457] width 53 height 34
click at [888, 454] on span "Confirm" at bounding box center [912, 457] width 53 height 34
click at [888, 447] on span "Confirm" at bounding box center [912, 457] width 53 height 34
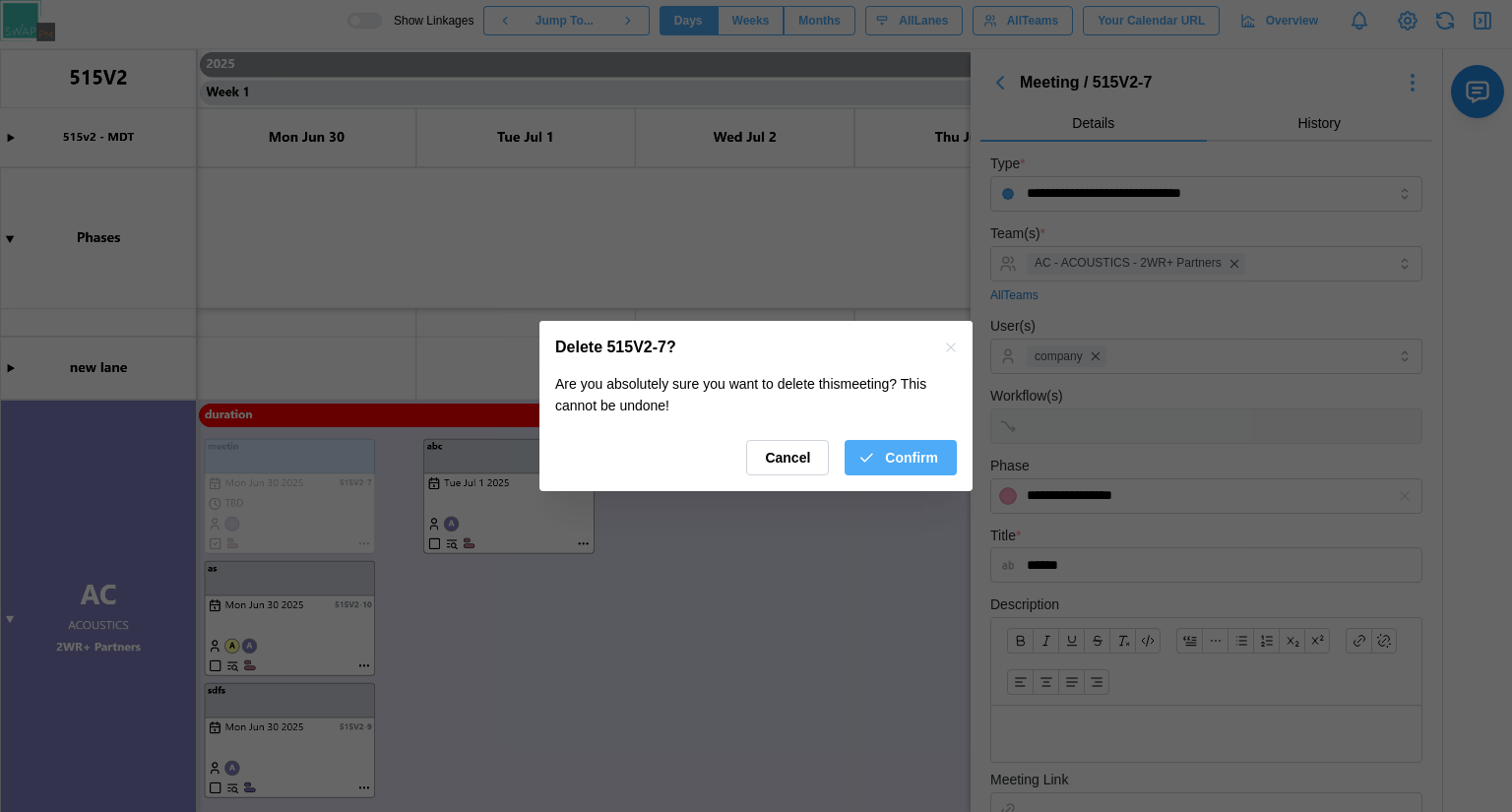
click at [888, 447] on span "Confirm" at bounding box center [912, 457] width 53 height 34
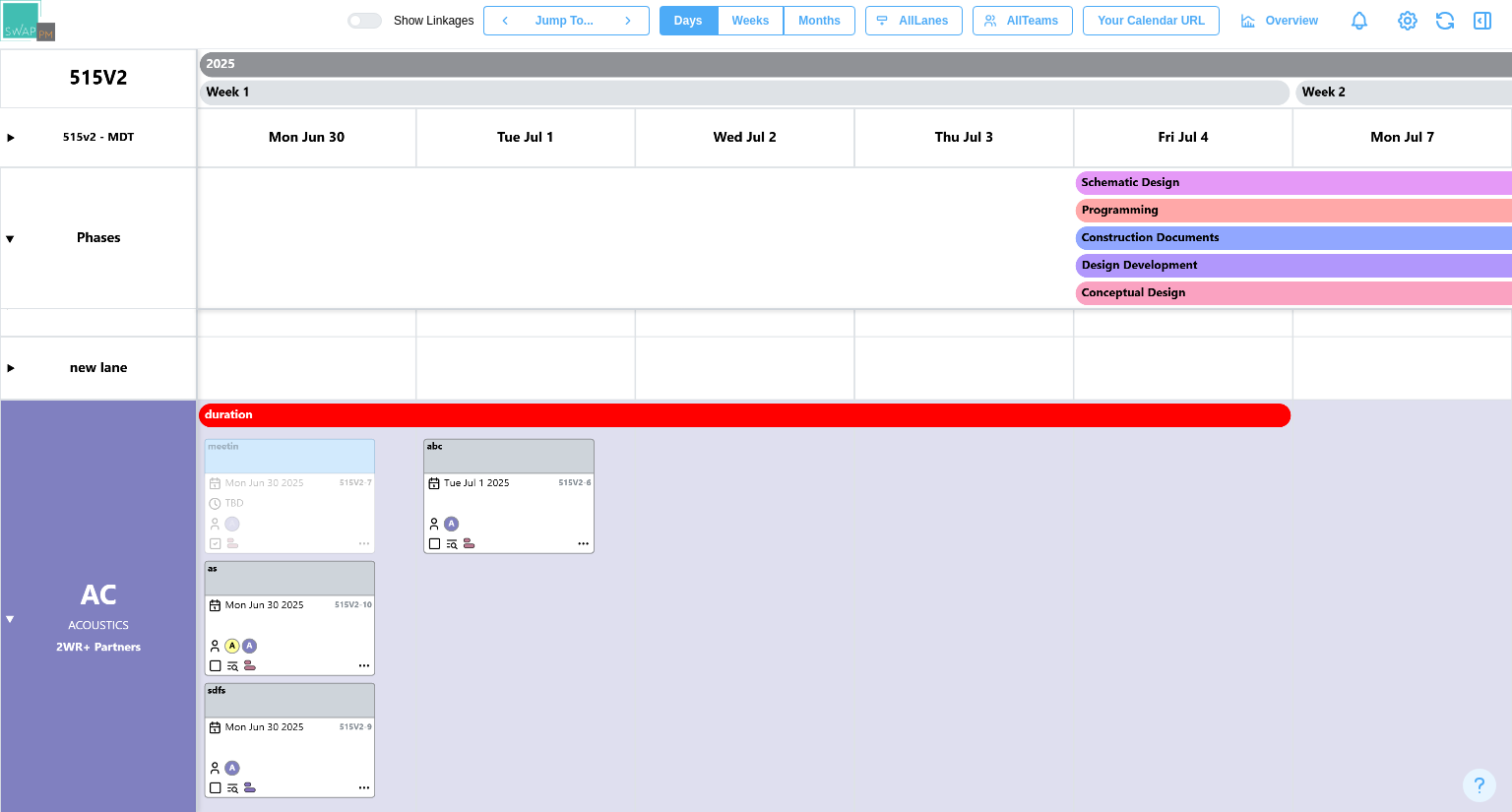
scroll to position [0, 0]
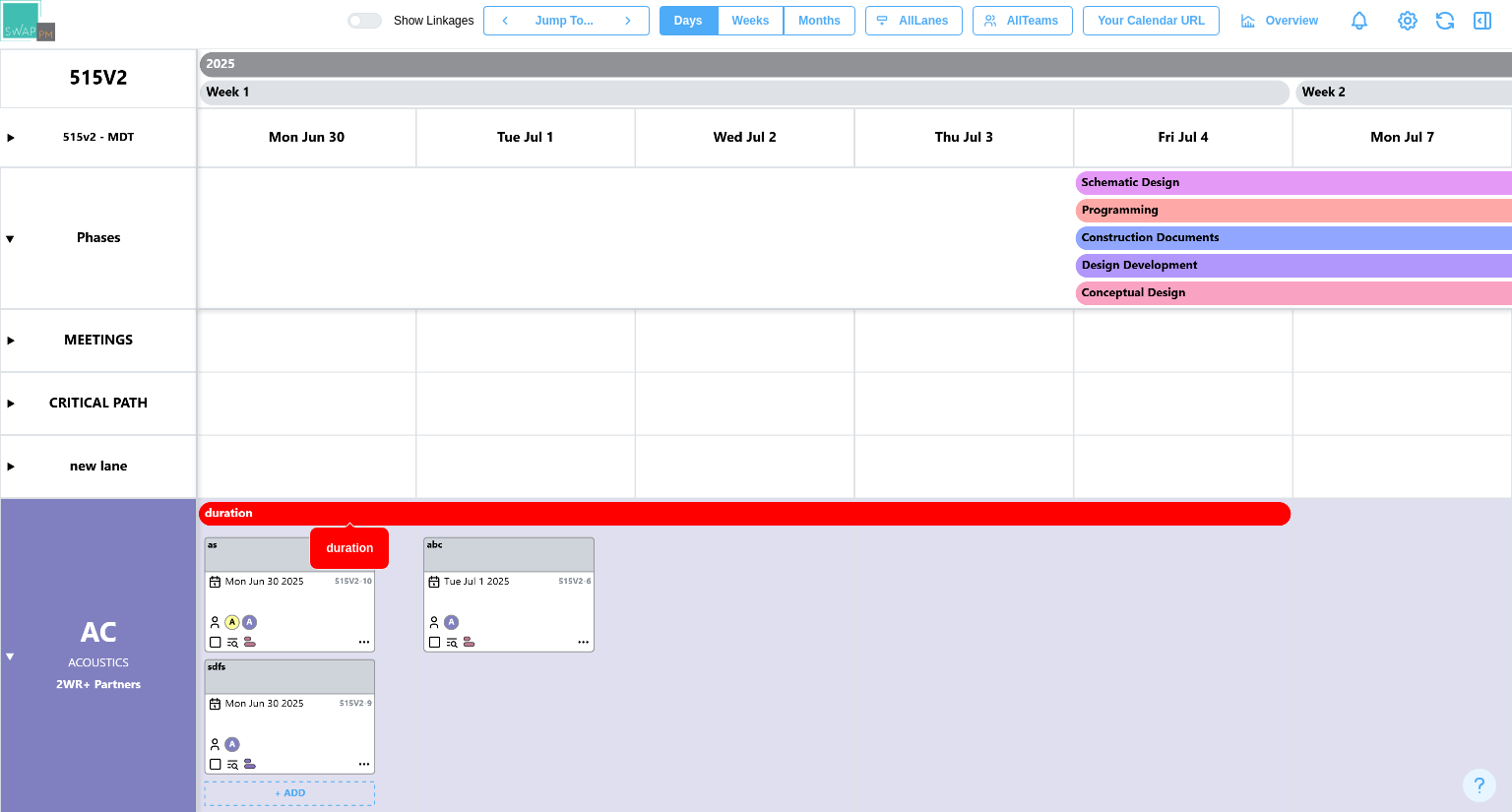
click at [363, 767] on canvas at bounding box center [756, 431] width 1512 height 763
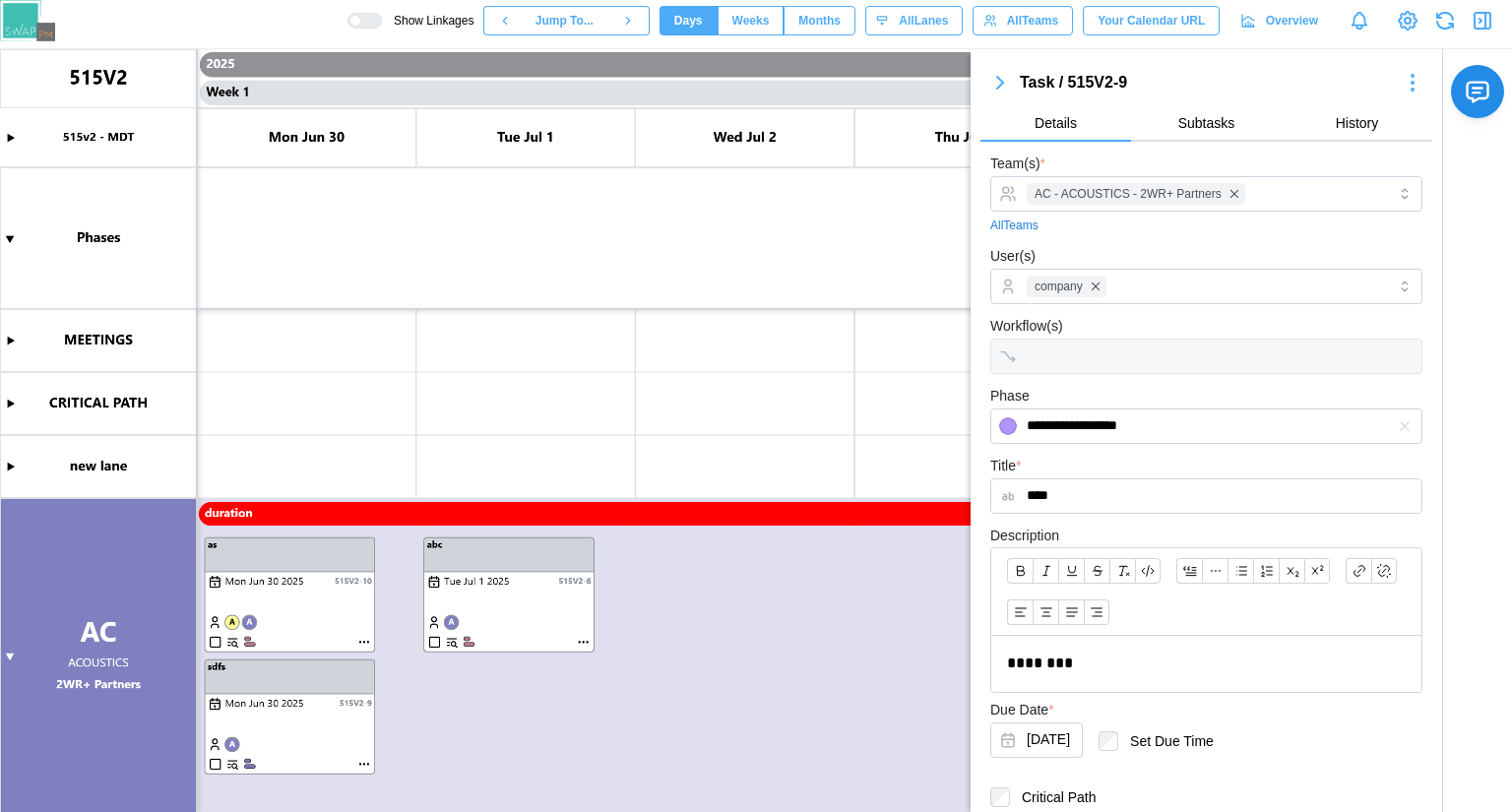
click at [1403, 80] on icon "button" at bounding box center [1412, 83] width 24 height 24
click at [1338, 253] on div "Delete Task" at bounding box center [1370, 257] width 85 height 16
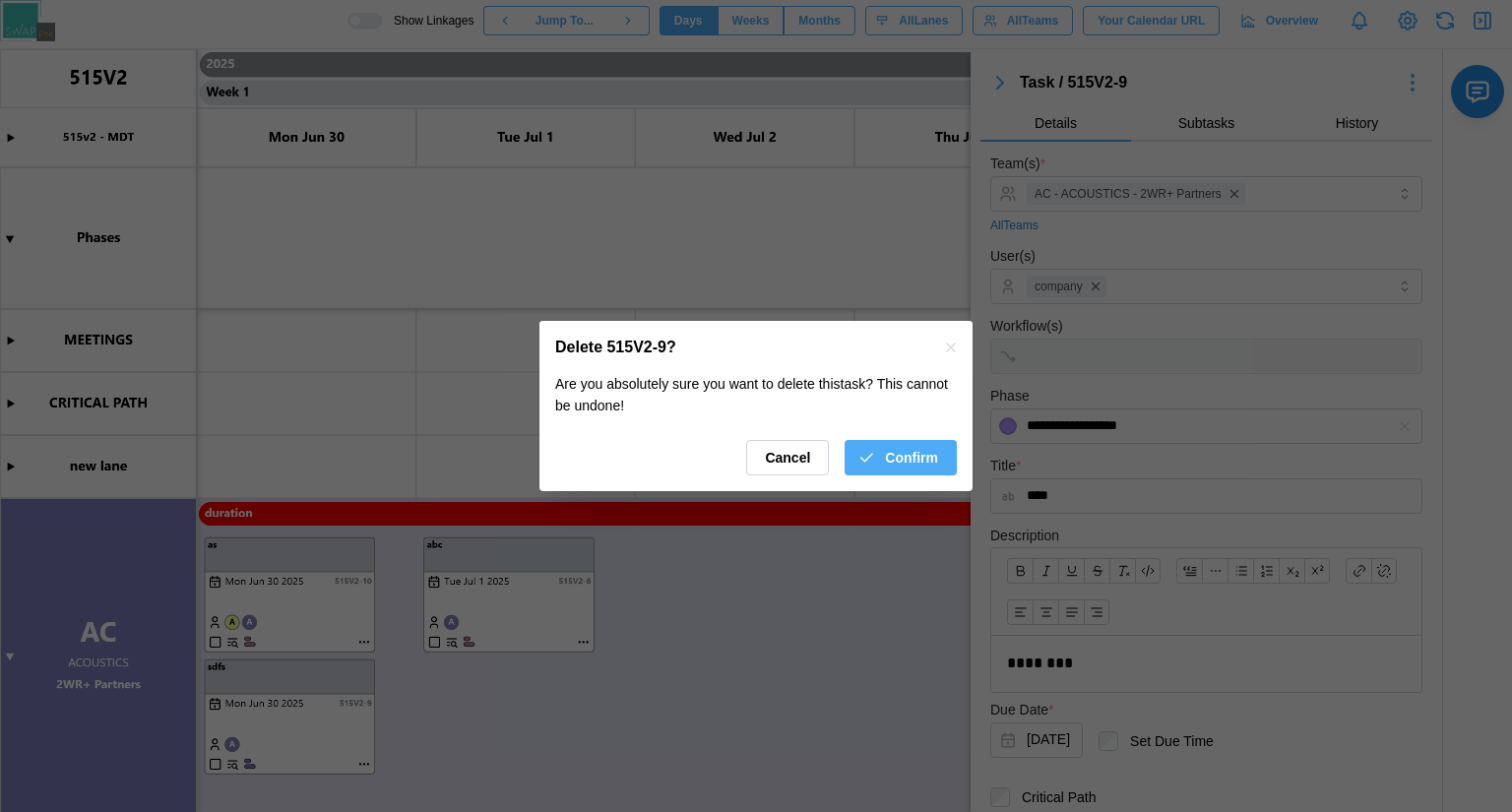
click at [915, 469] on span "Confirm" at bounding box center [912, 457] width 53 height 34
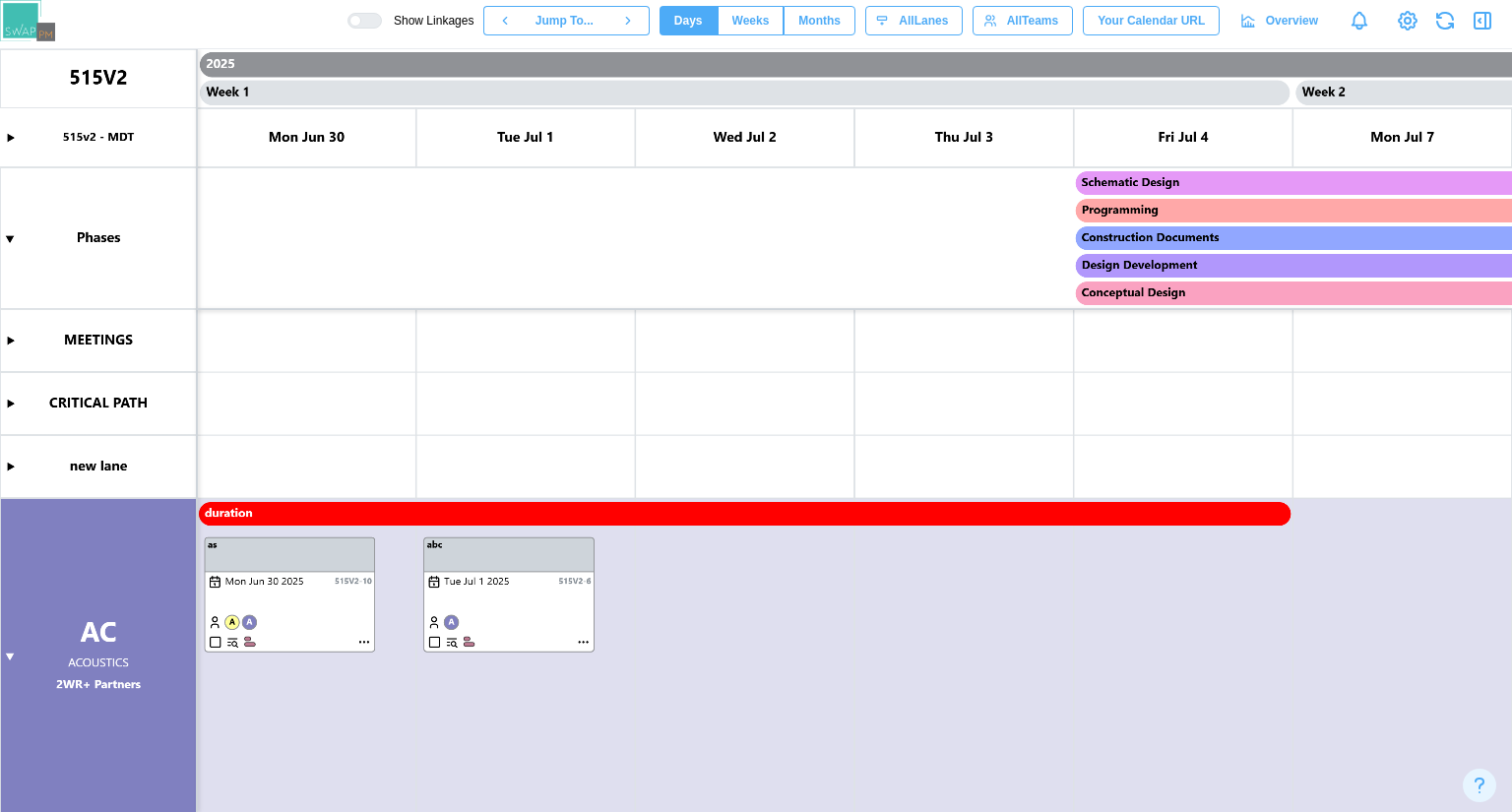
click at [586, 642] on canvas at bounding box center [756, 431] width 1512 height 763
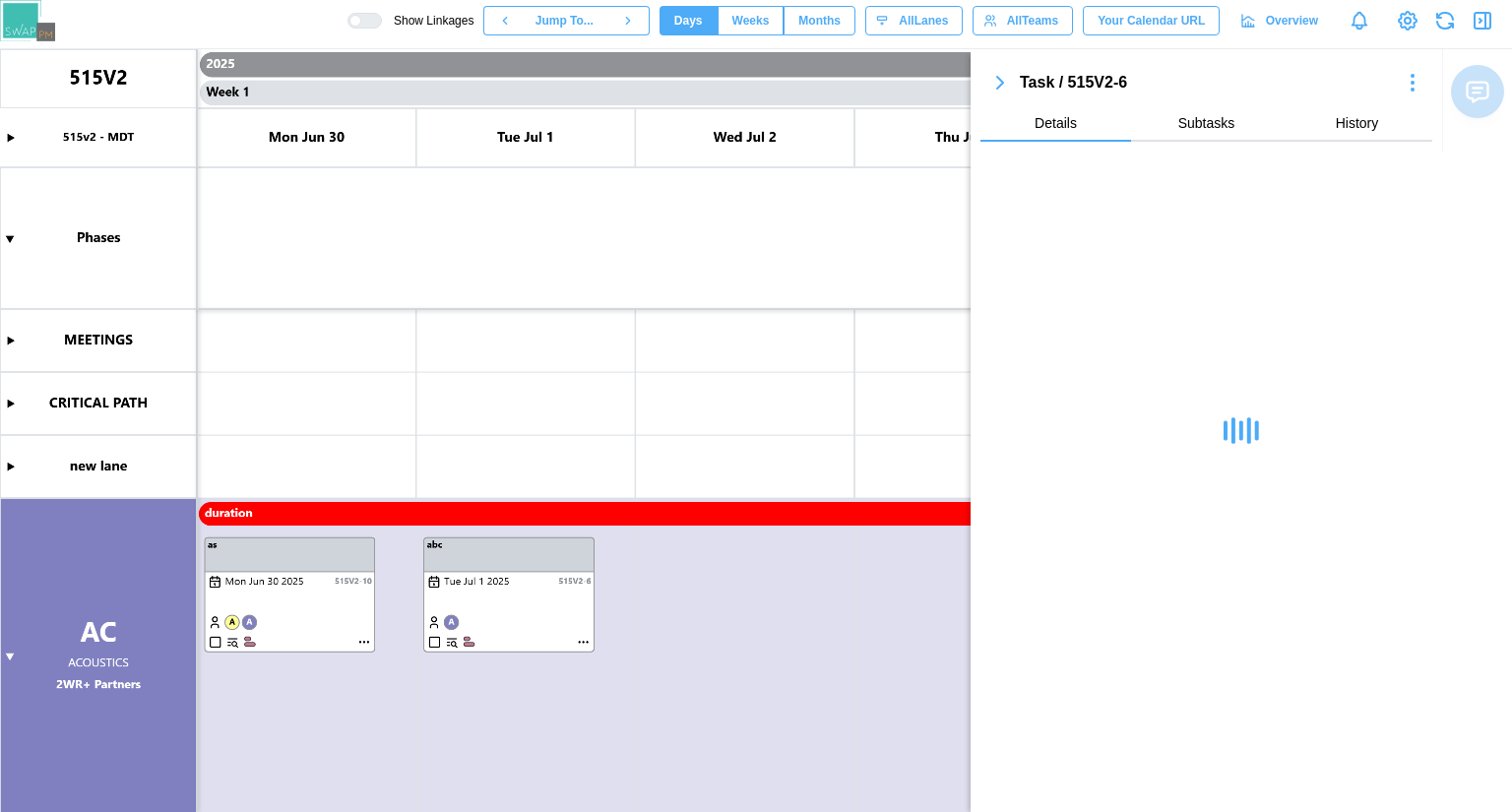
click at [1415, 73] on icon "button" at bounding box center [1412, 83] width 24 height 24
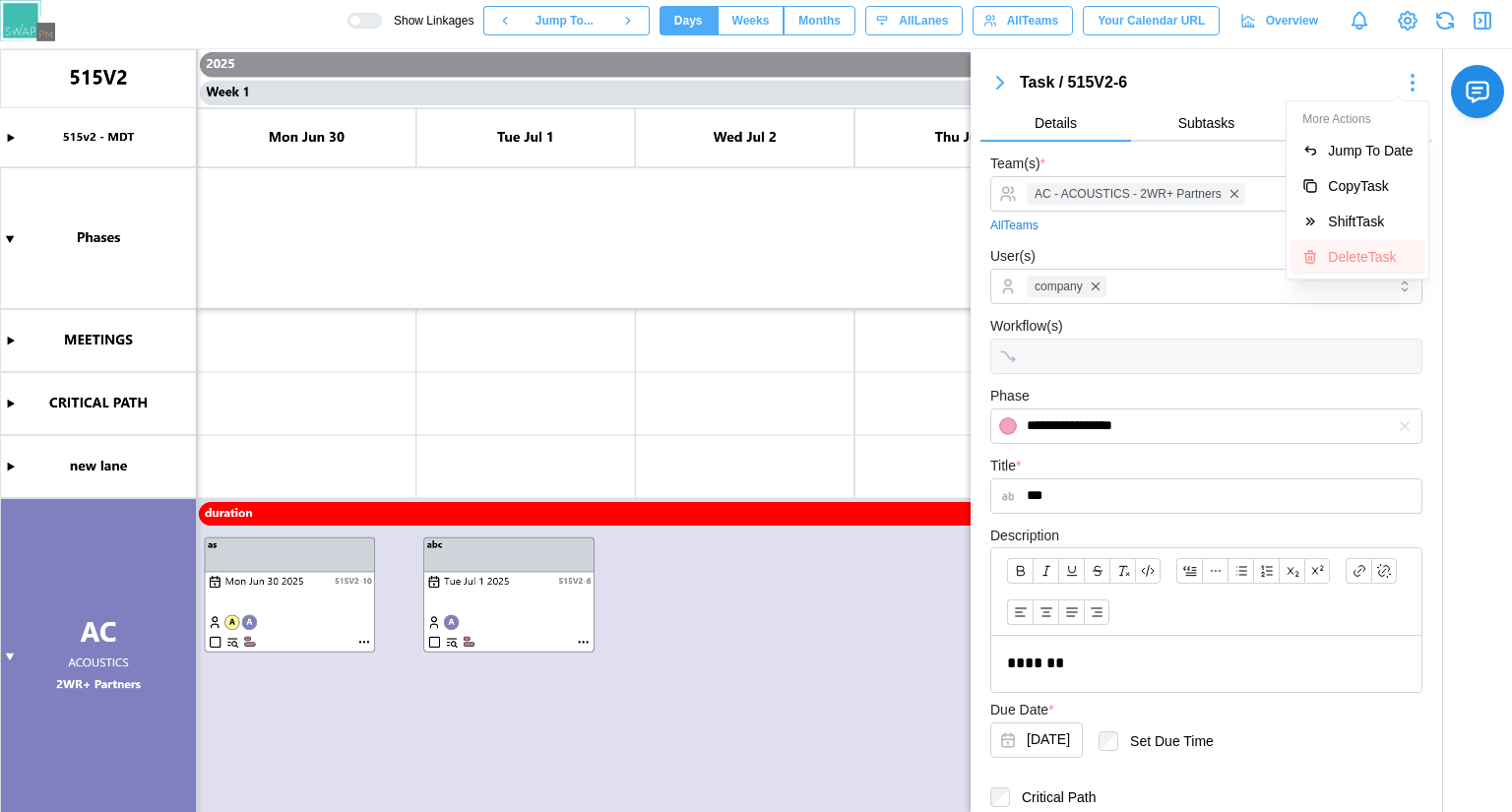
click at [1332, 272] on button "Delete Task" at bounding box center [1357, 257] width 134 height 36
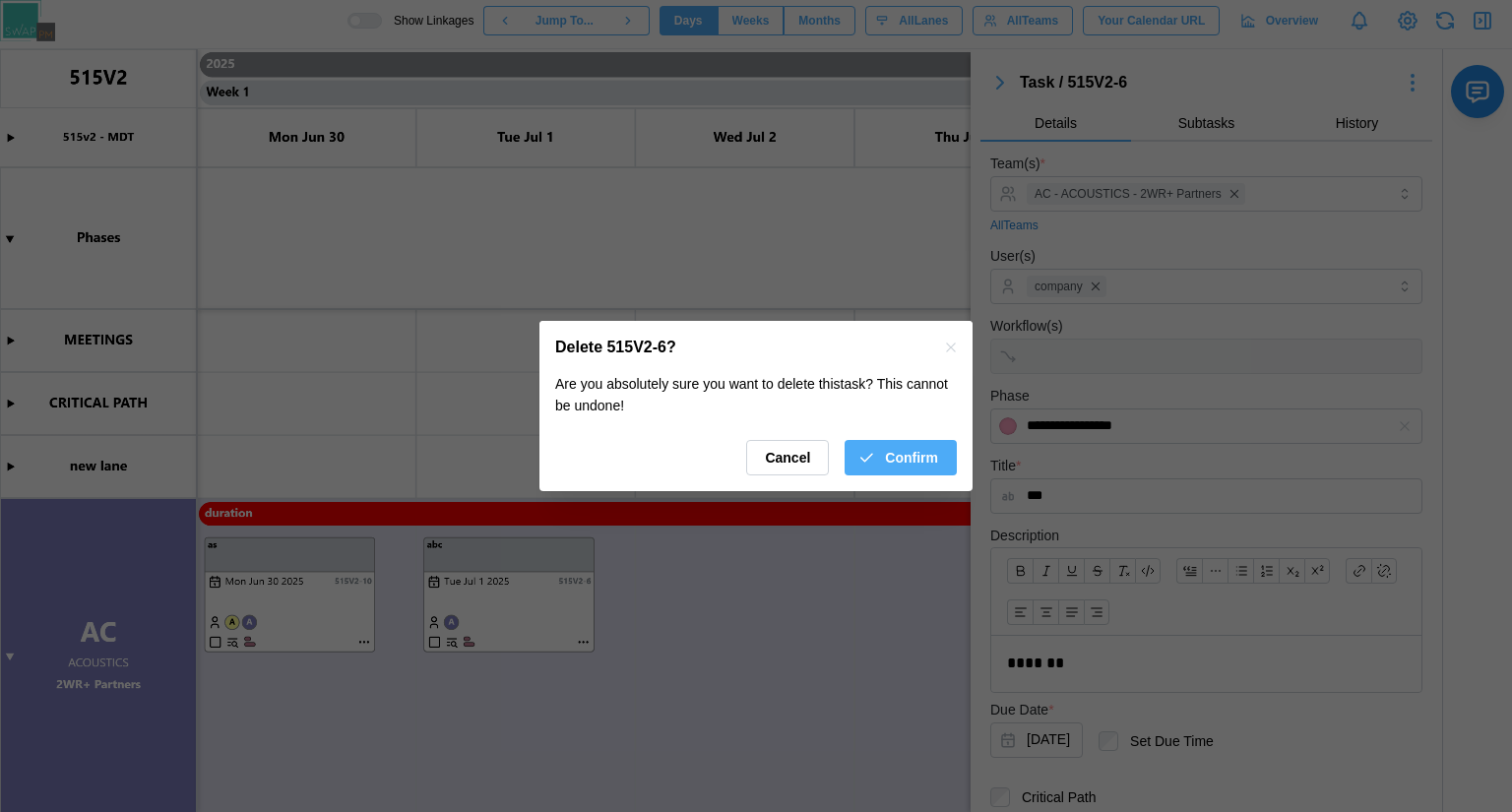
click at [928, 463] on span "Confirm" at bounding box center [912, 457] width 53 height 34
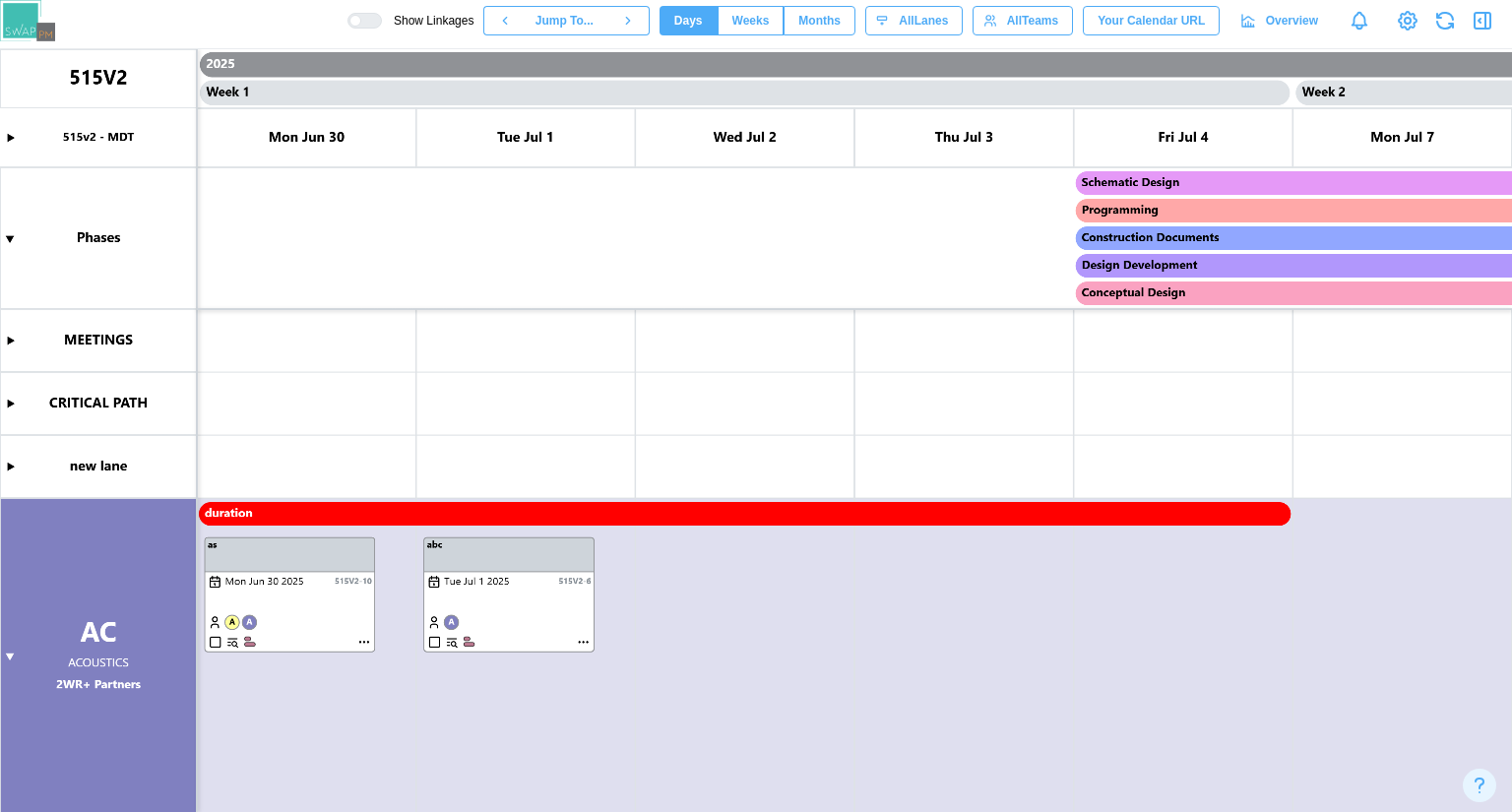
click at [834, 523] on canvas at bounding box center [756, 431] width 1512 height 763
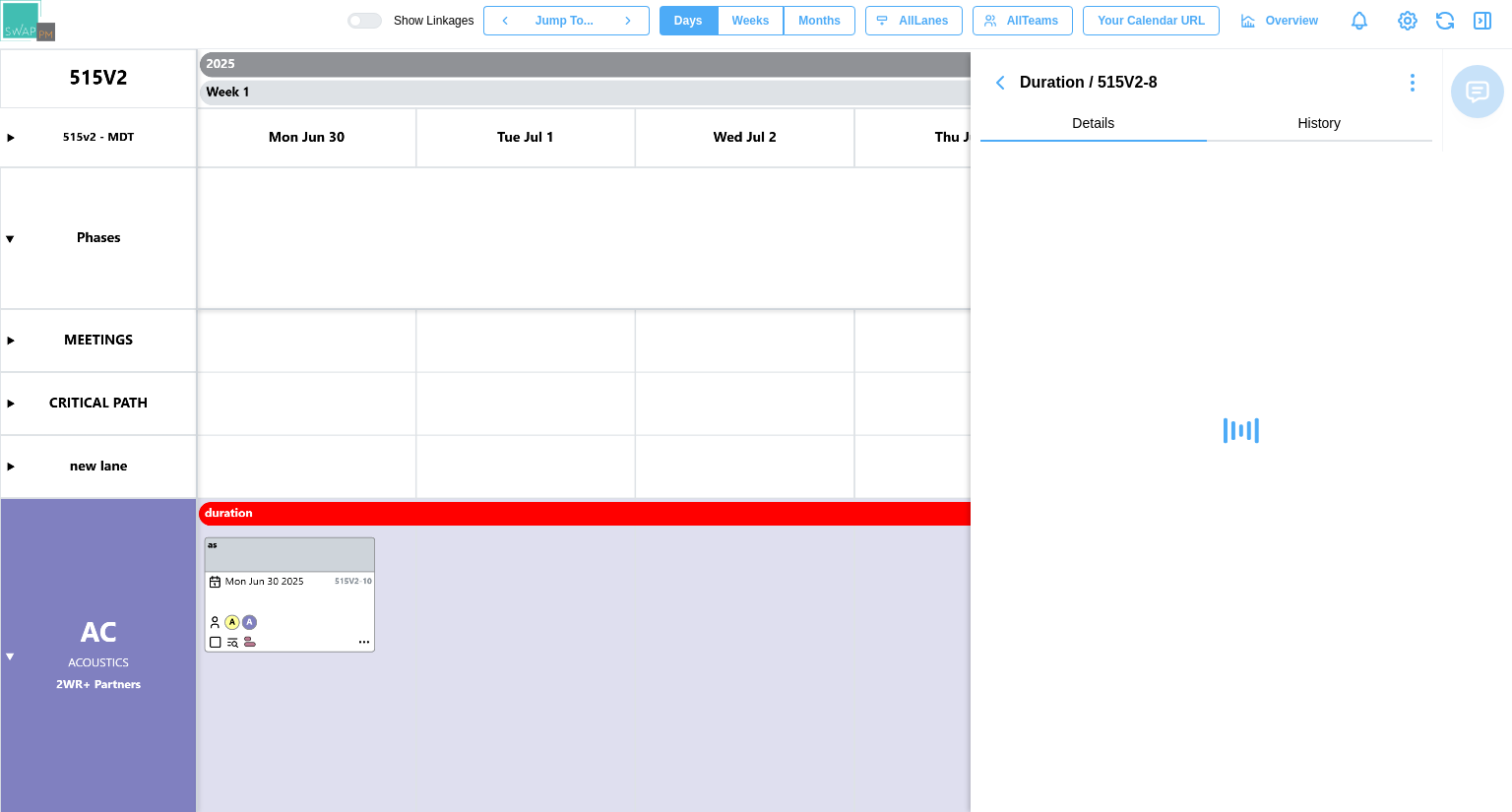
click at [1406, 85] on icon "button" at bounding box center [1412, 83] width 24 height 24
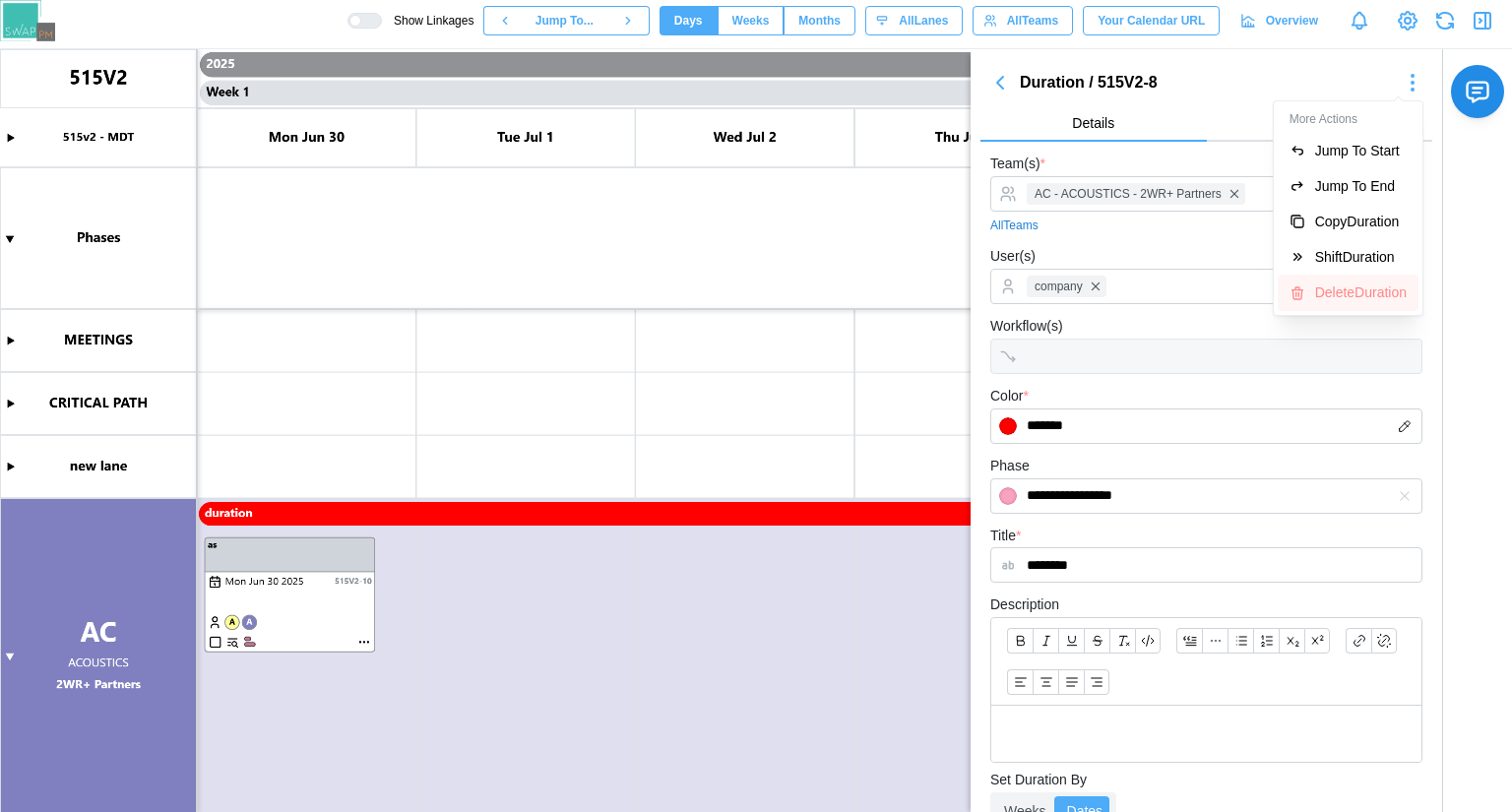
click at [1339, 294] on div "Delete Duration" at bounding box center [1360, 292] width 92 height 16
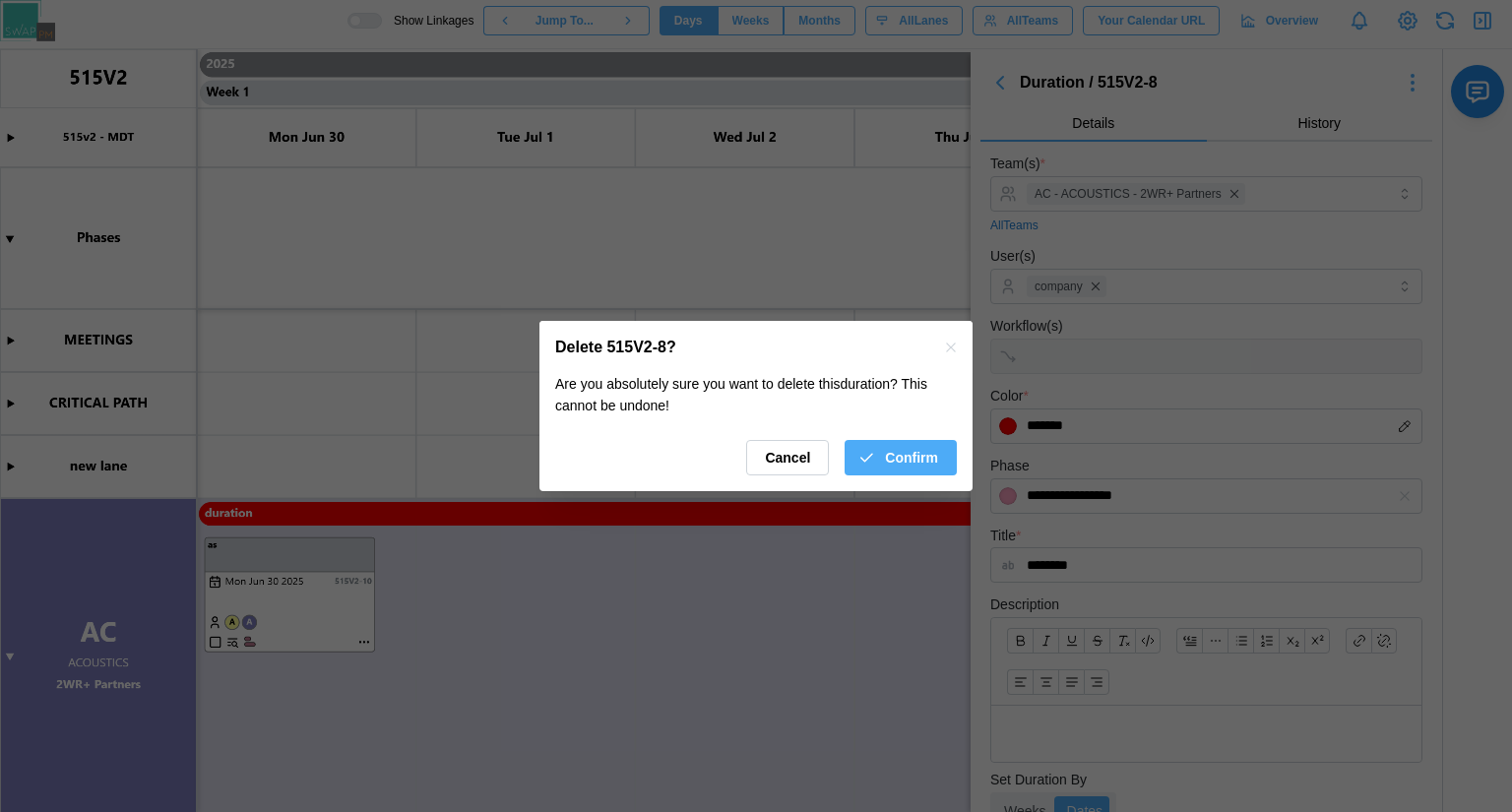
click at [934, 461] on span "Confirm" at bounding box center [912, 457] width 53 height 34
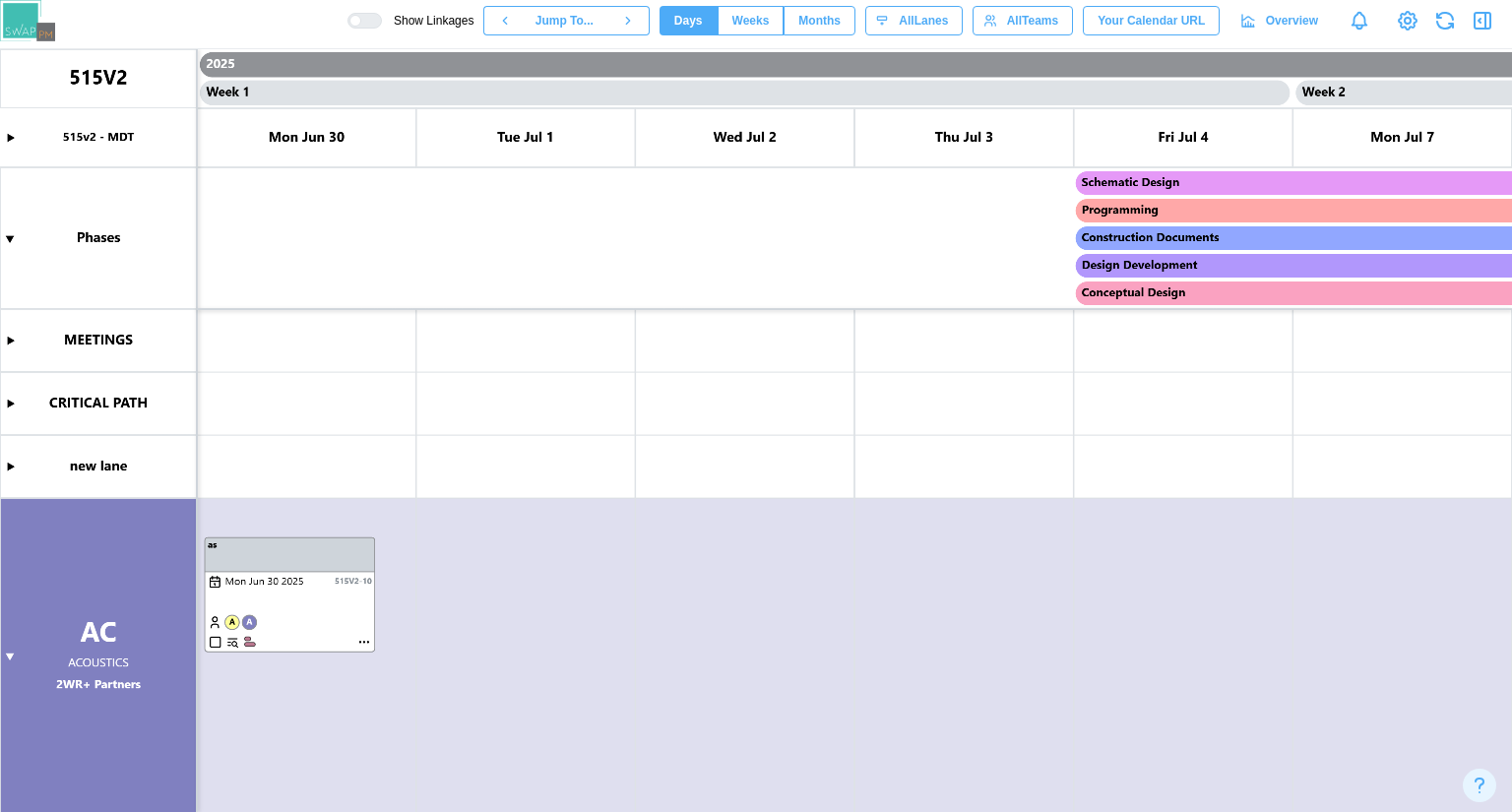
click at [767, 13] on span "Weeks" at bounding box center [751, 21] width 38 height 28
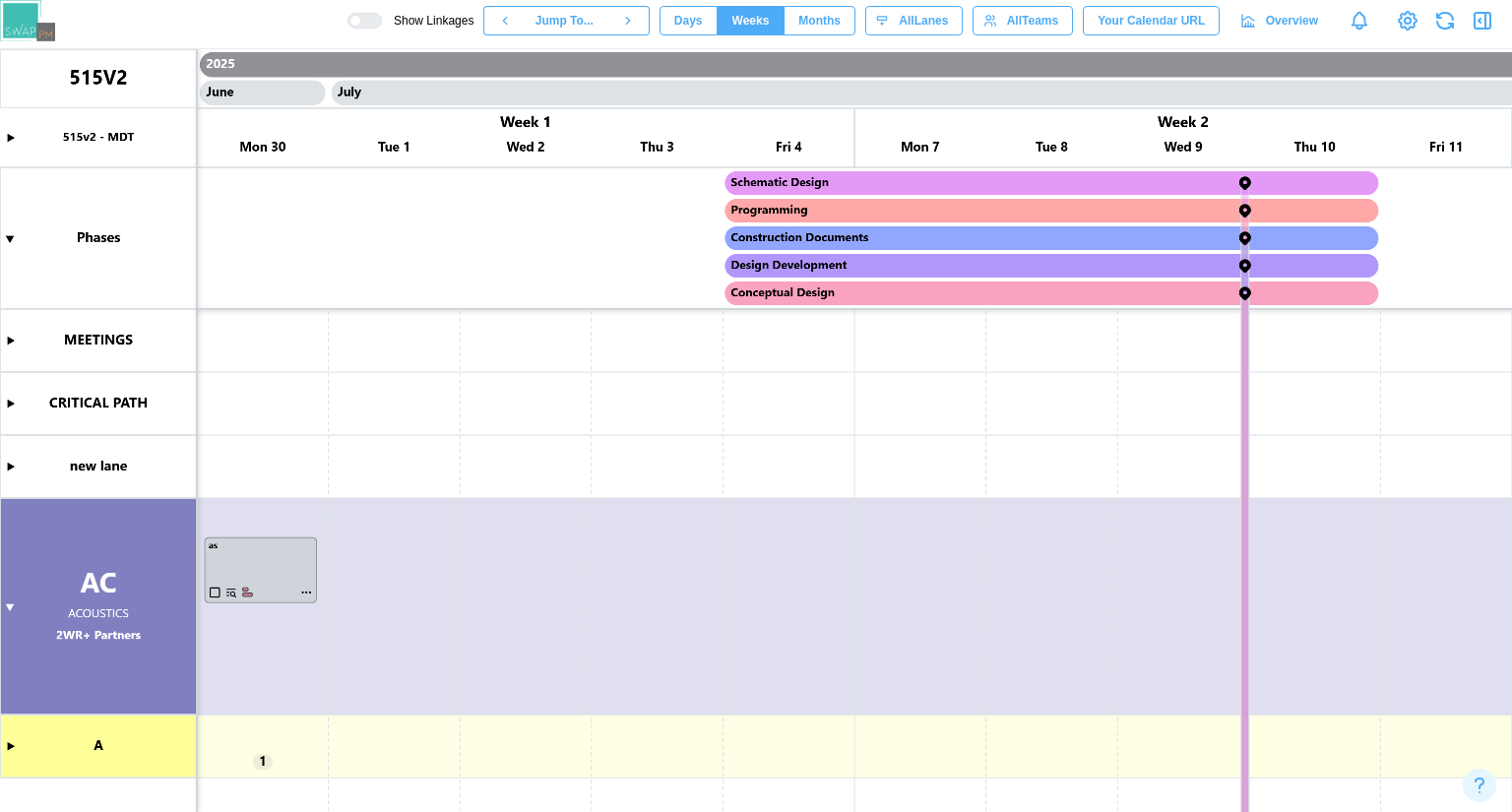
click at [6, 604] on canvas at bounding box center [756, 431] width 1512 height 763
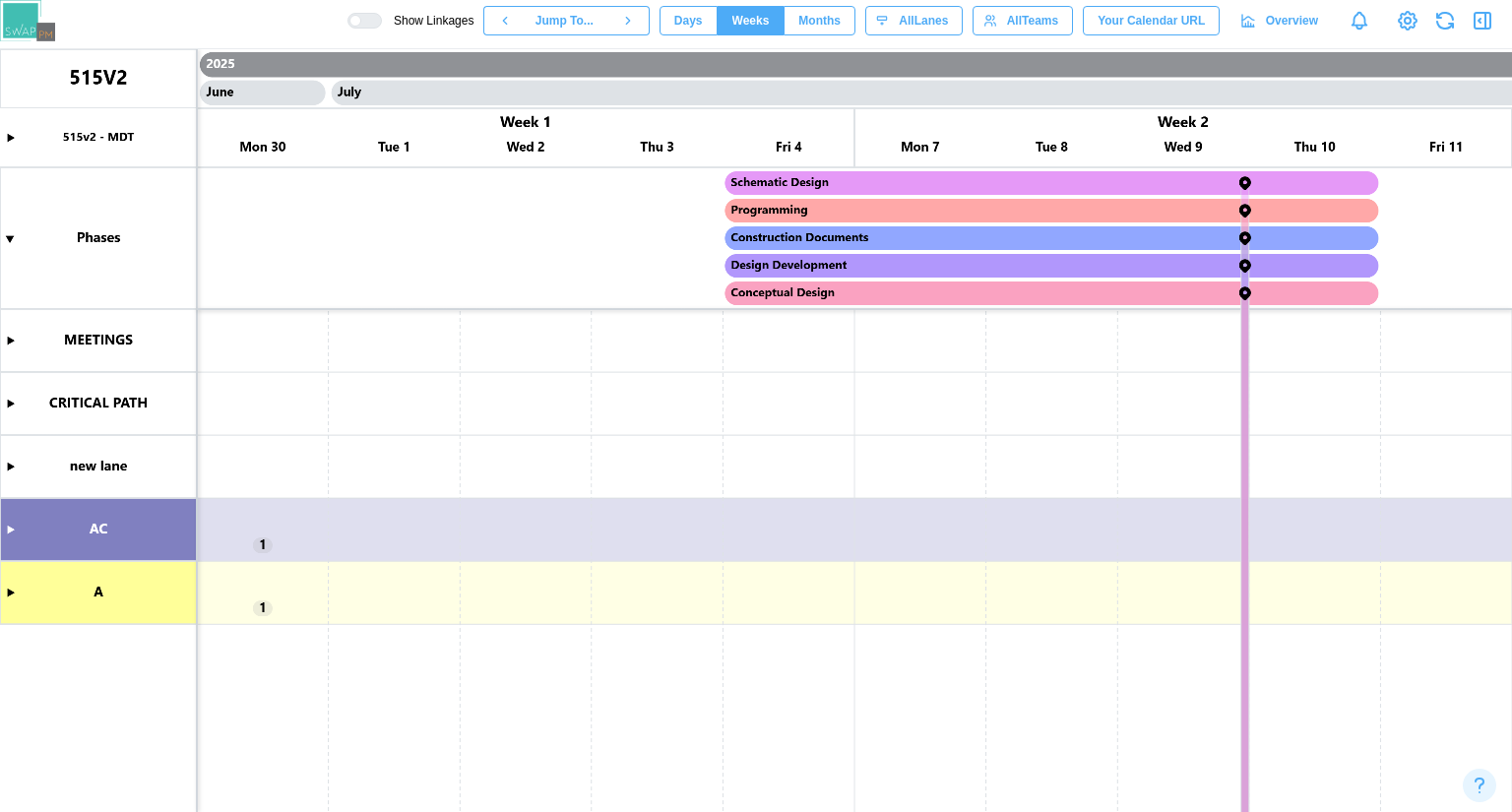
click at [1477, 17] on icon "button" at bounding box center [1482, 21] width 24 height 24
click at [1485, 26] on icon "button" at bounding box center [1485, 21] width 0 height 16
click at [1486, 23] on icon "button" at bounding box center [1482, 21] width 24 height 24
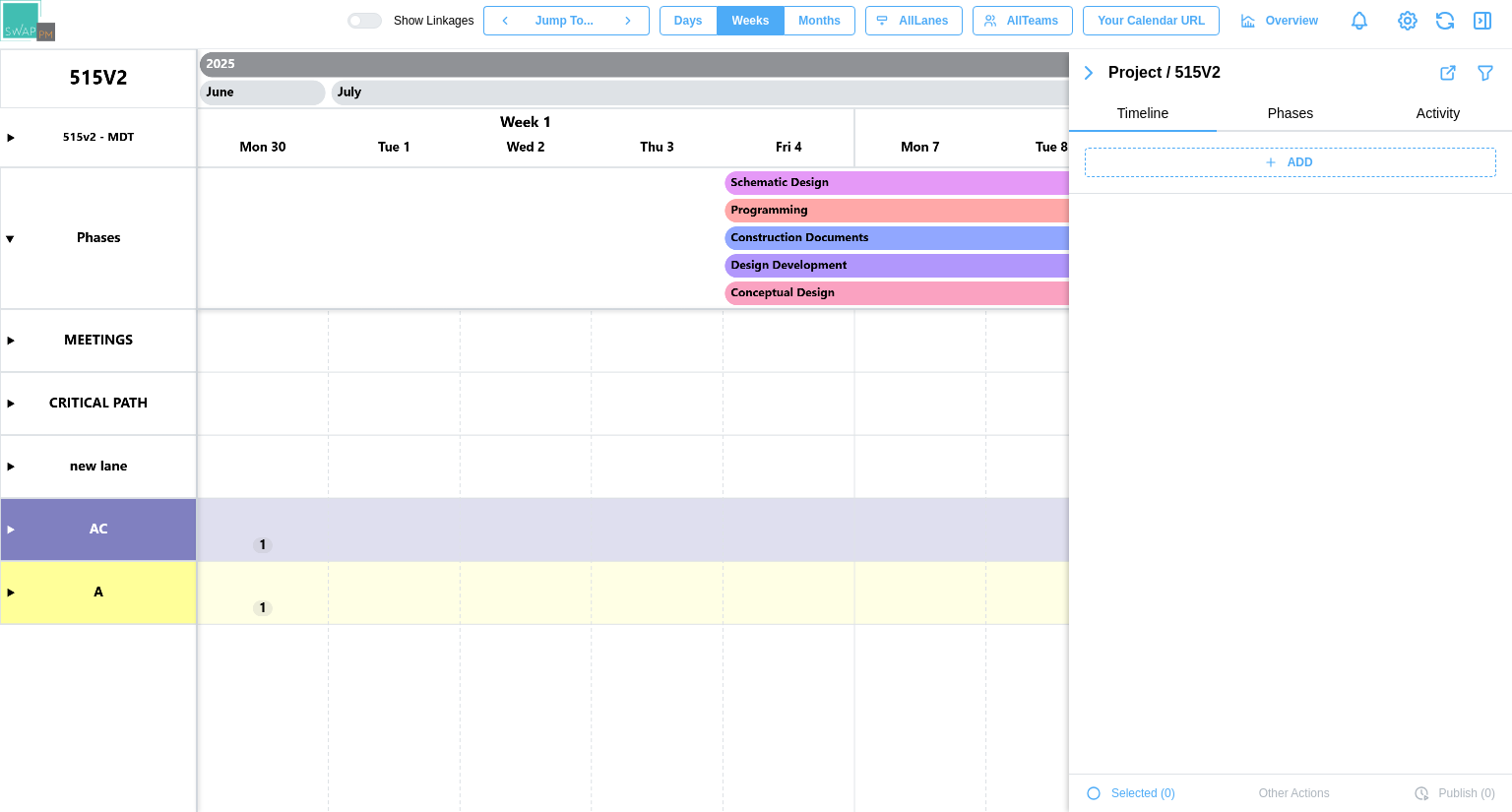
scroll to position [1941, 0]
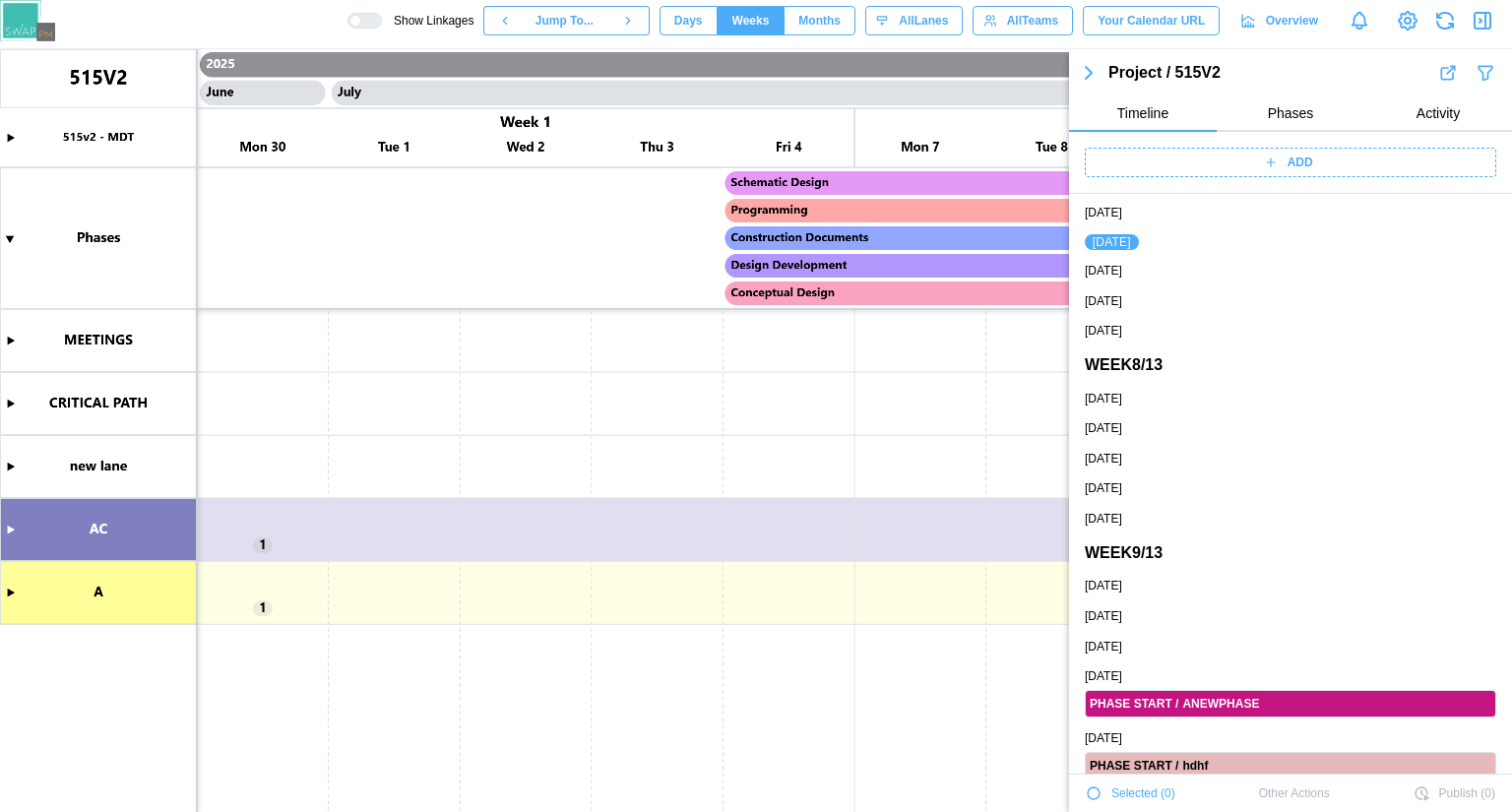
click at [1297, 98] on button "Phases" at bounding box center [1290, 115] width 147 height 36
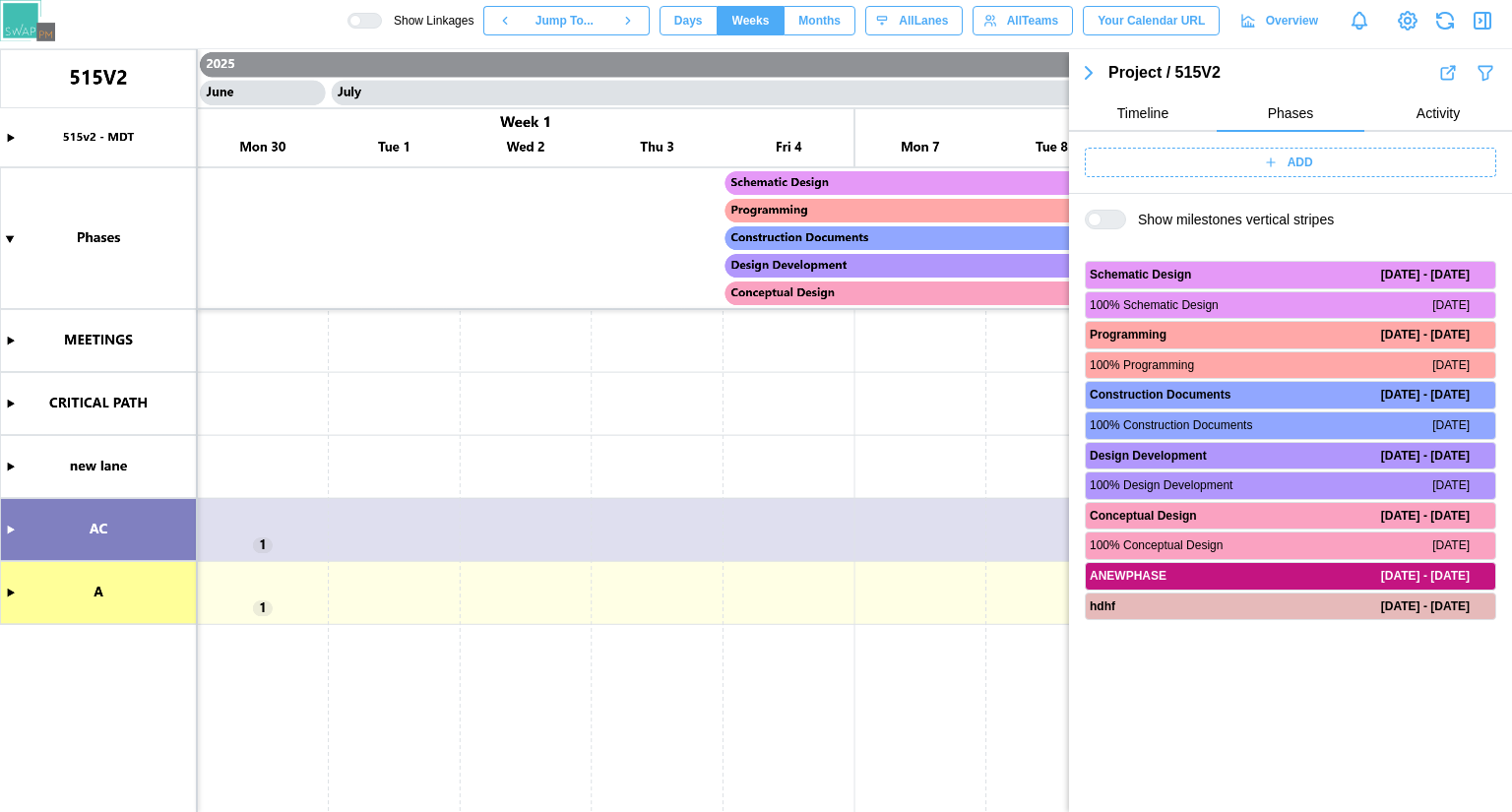
scroll to position [0, 0]
click at [1414, 121] on button "Activity" at bounding box center [1437, 115] width 147 height 36
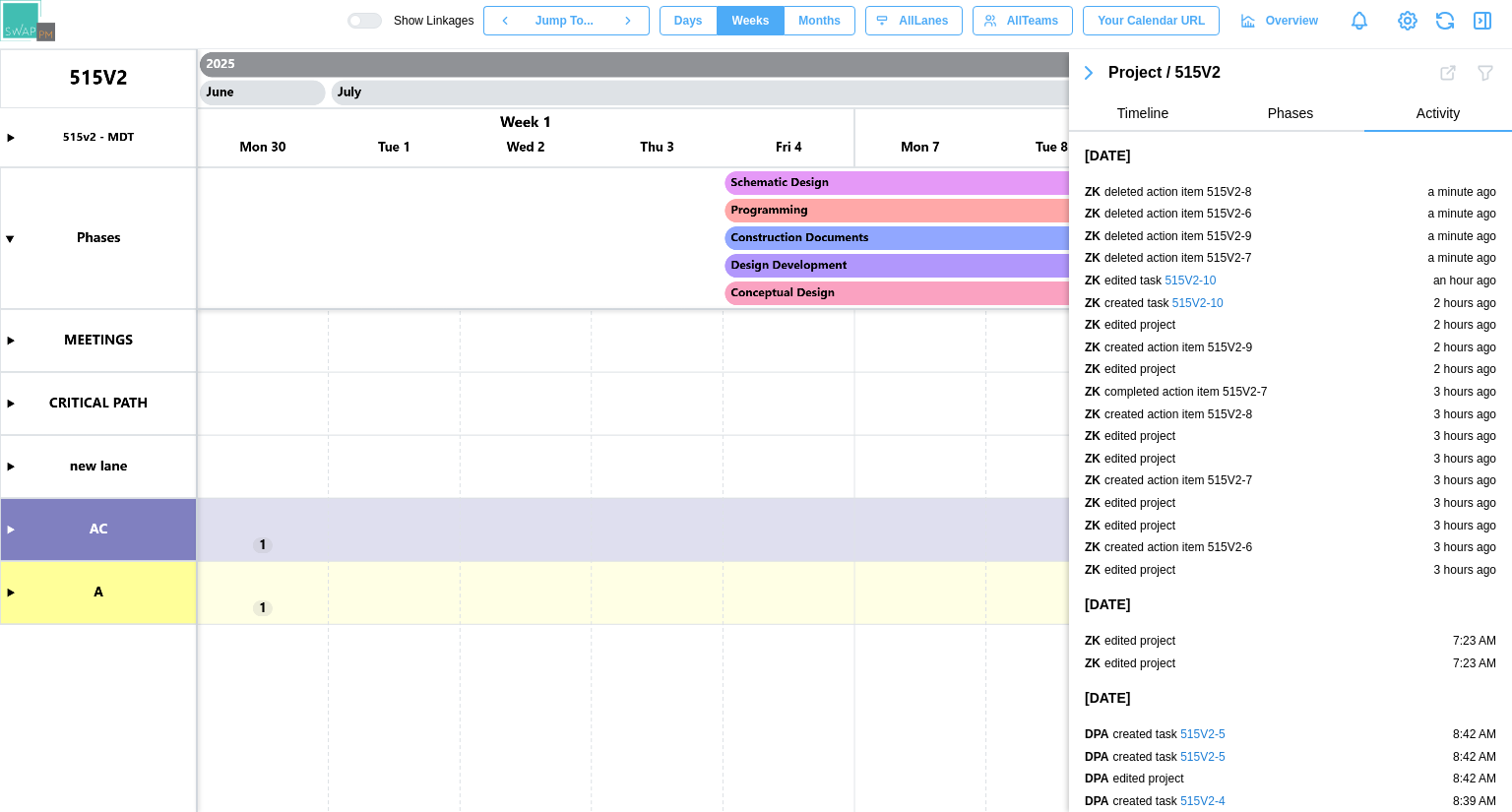
click at [1251, 104] on button "Phases" at bounding box center [1290, 115] width 147 height 36
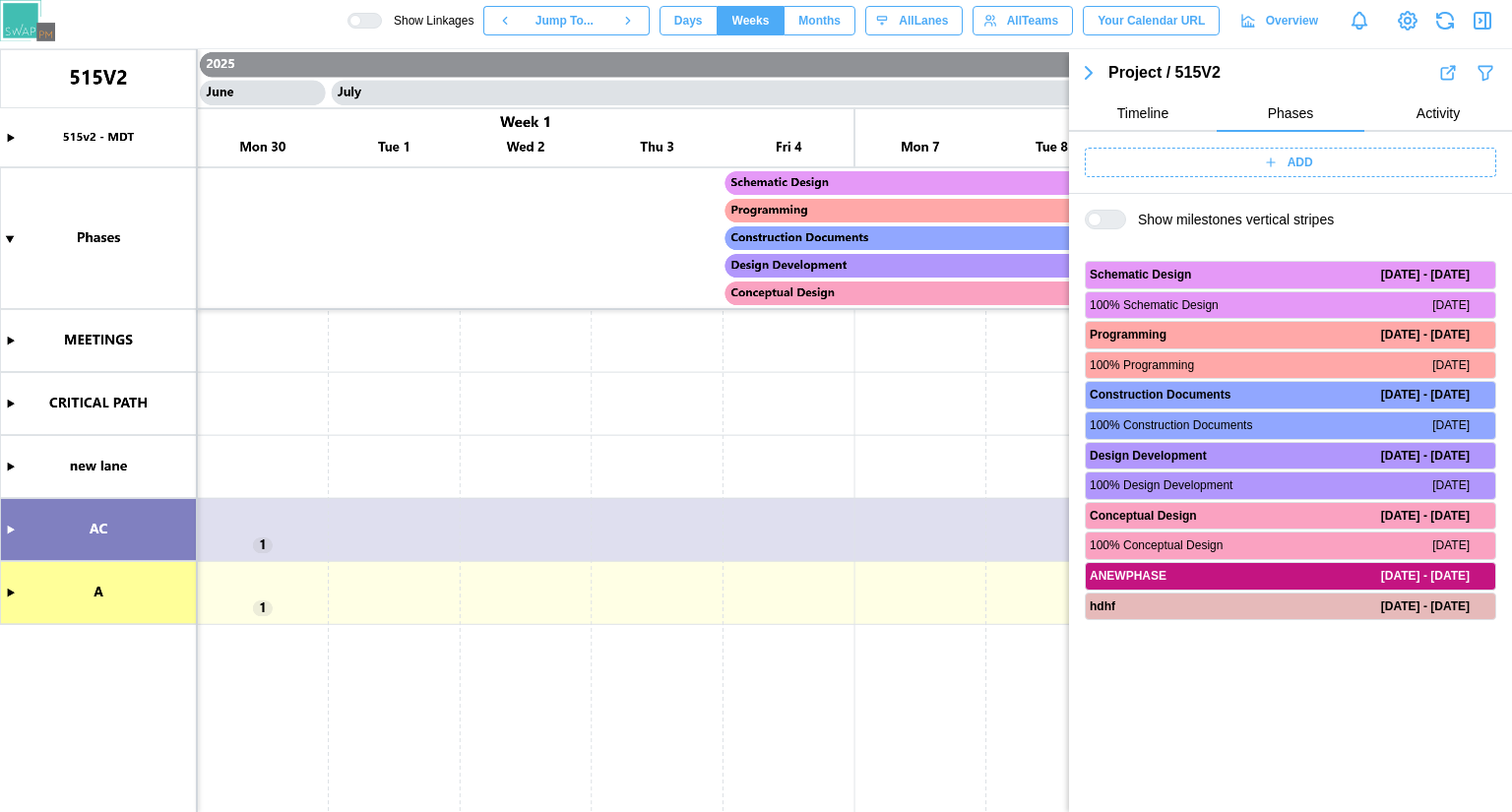
click at [1142, 117] on span "Timeline" at bounding box center [1143, 114] width 51 height 14
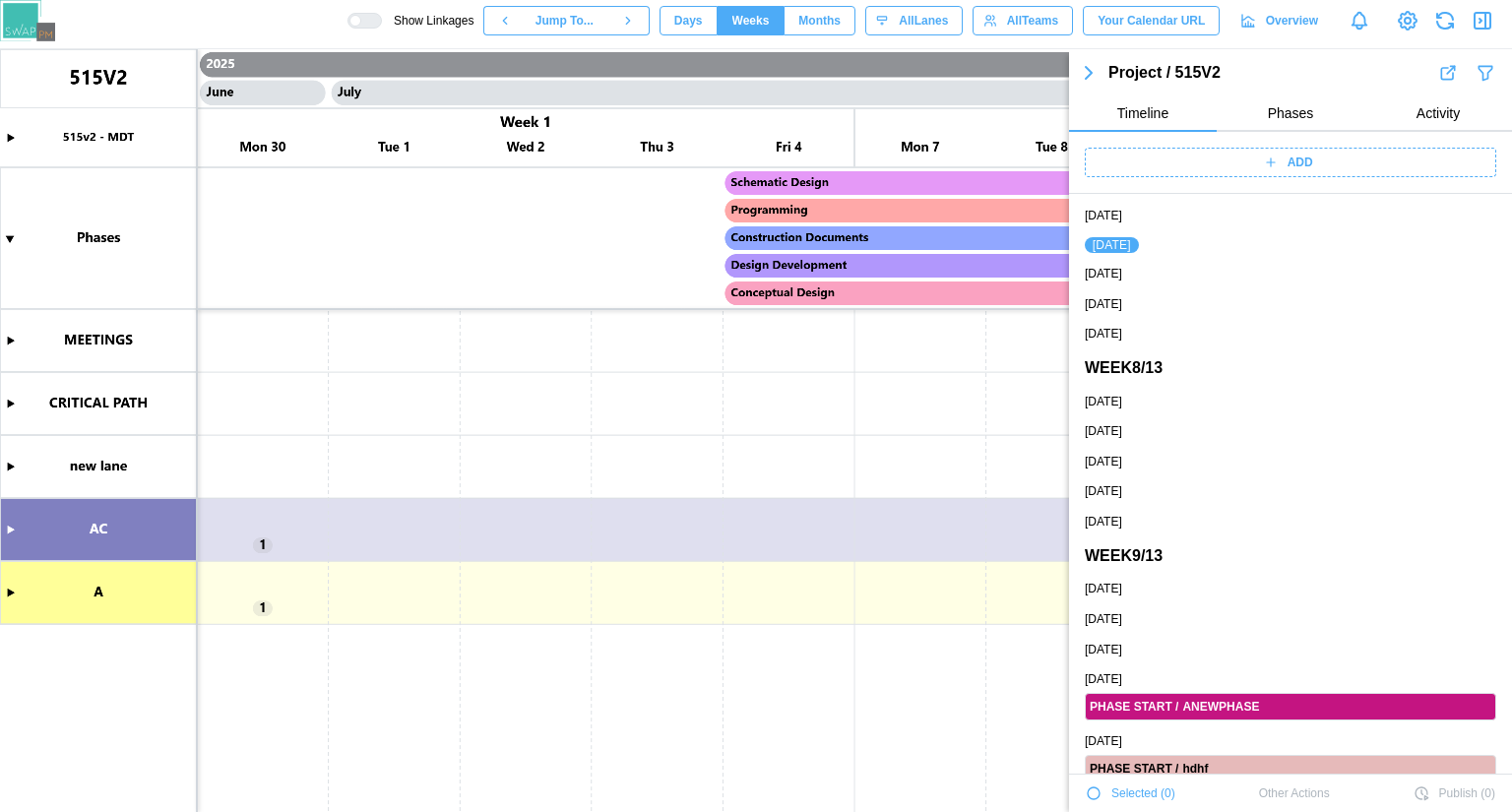
click at [1283, 116] on span "Phases" at bounding box center [1291, 114] width 46 height 14
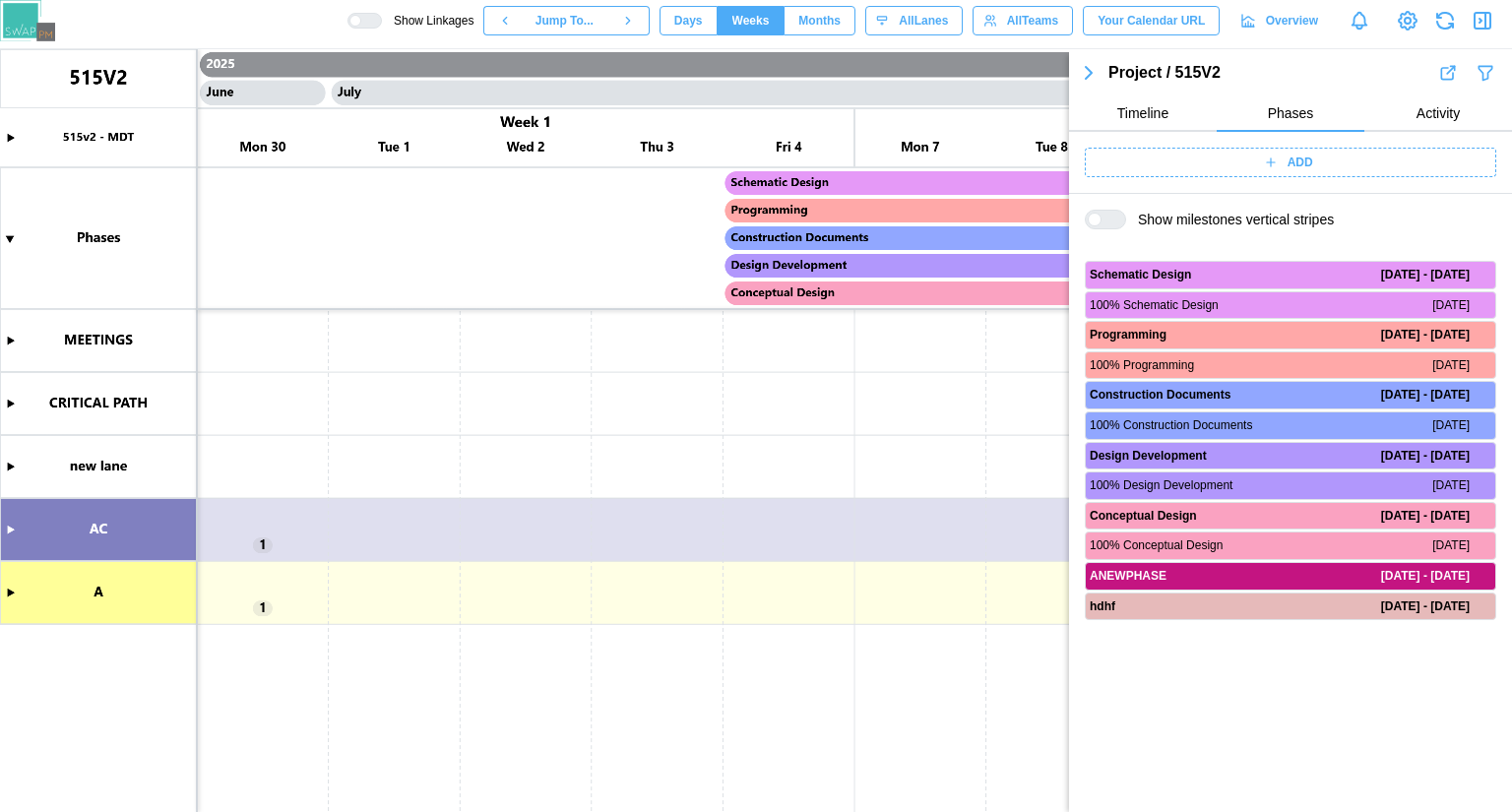
click at [1418, 136] on div "ADD" at bounding box center [1290, 163] width 442 height 62
click at [1198, 220] on span "Show milestones vertical stripes" at bounding box center [1230, 219] width 207 height 20
click at [1477, 33] on button "button" at bounding box center [1482, 21] width 28 height 28
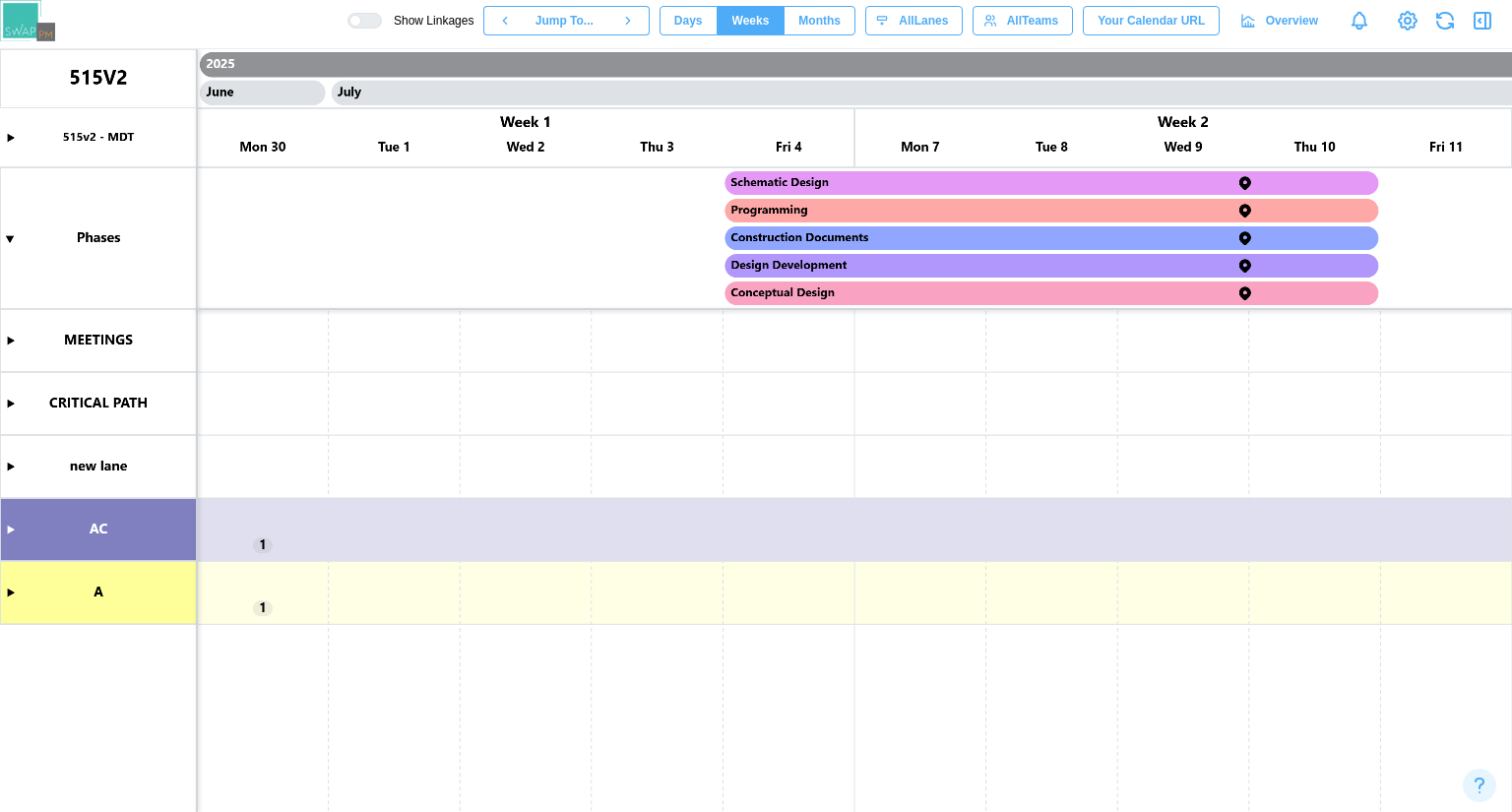
click at [1474, 27] on icon "button" at bounding box center [1482, 21] width 16 height 16
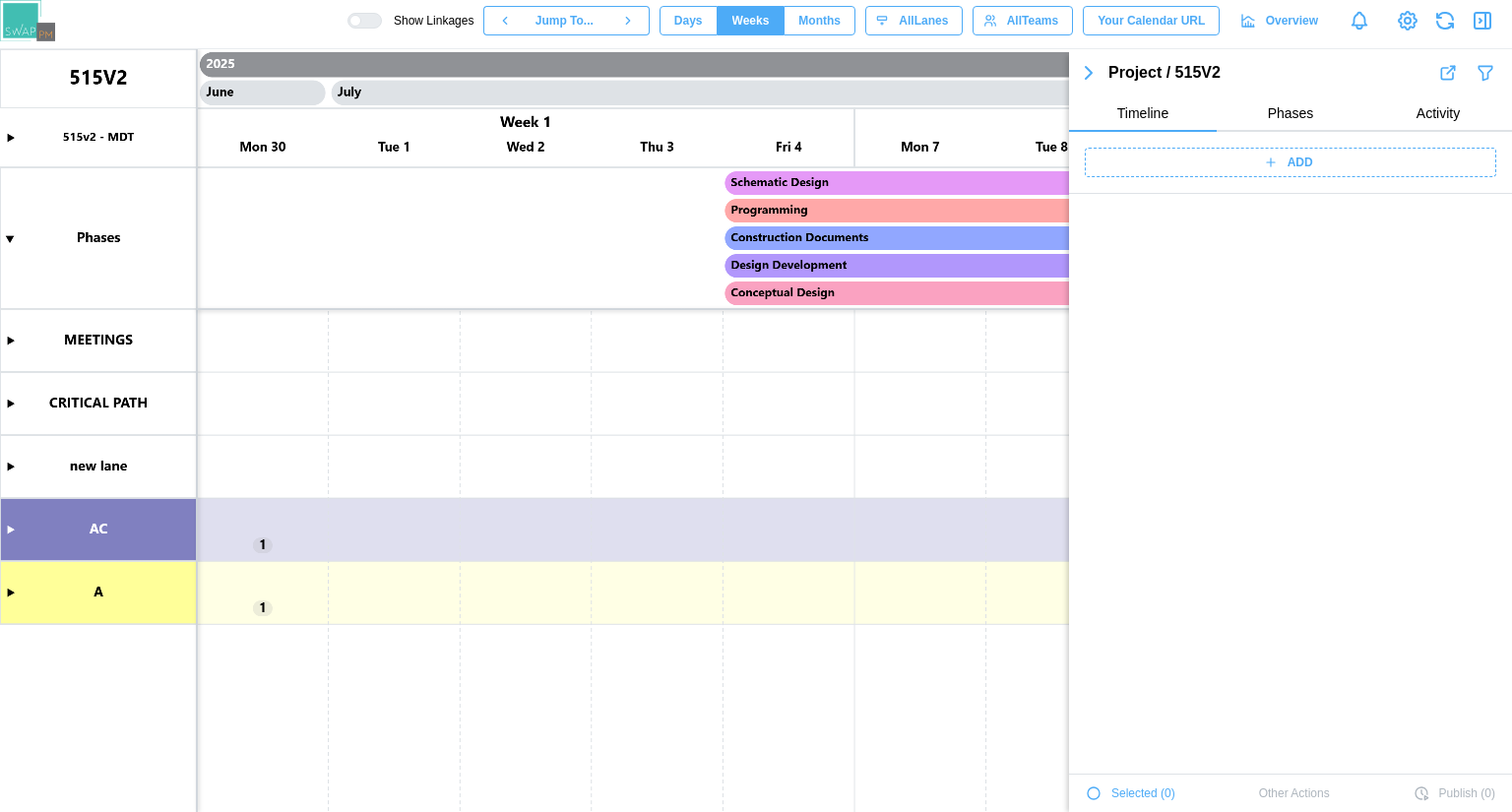
scroll to position [1941, 0]
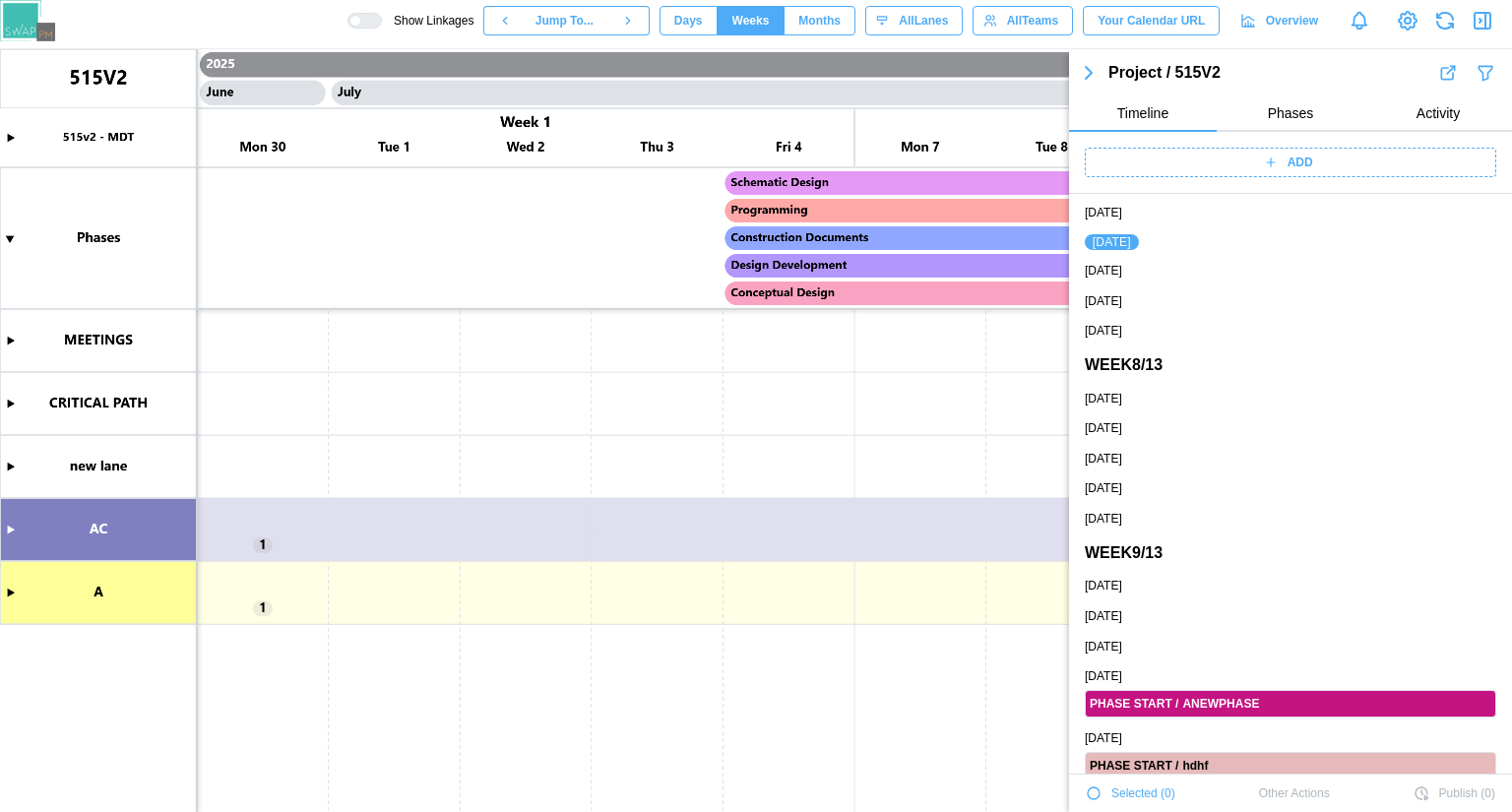
click at [1268, 111] on span "Phases" at bounding box center [1291, 114] width 46 height 14
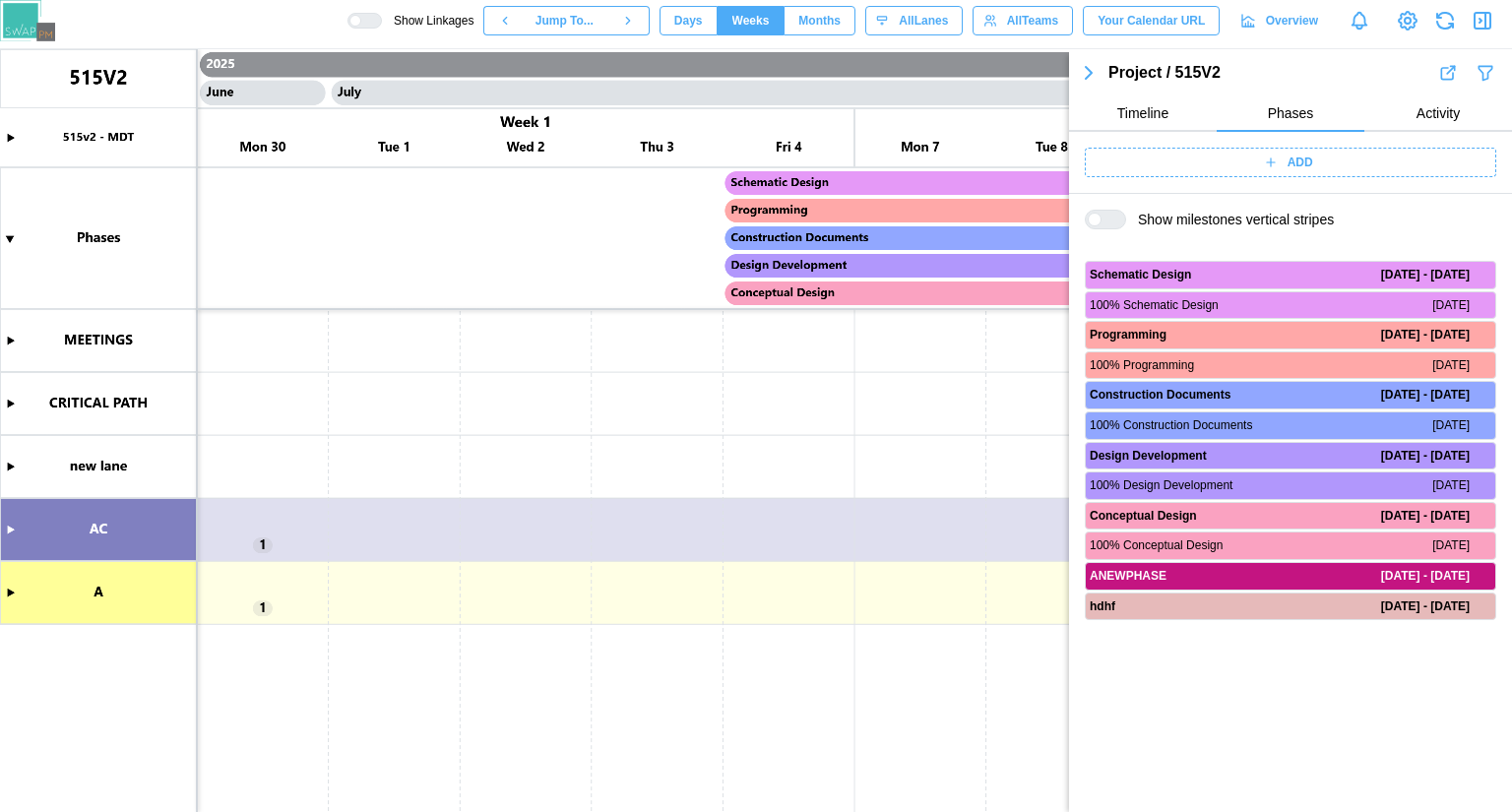
click at [1239, 211] on span "Show milestones vertical stripes" at bounding box center [1230, 219] width 207 height 20
click at [840, 24] on span "Months" at bounding box center [819, 21] width 42 height 28
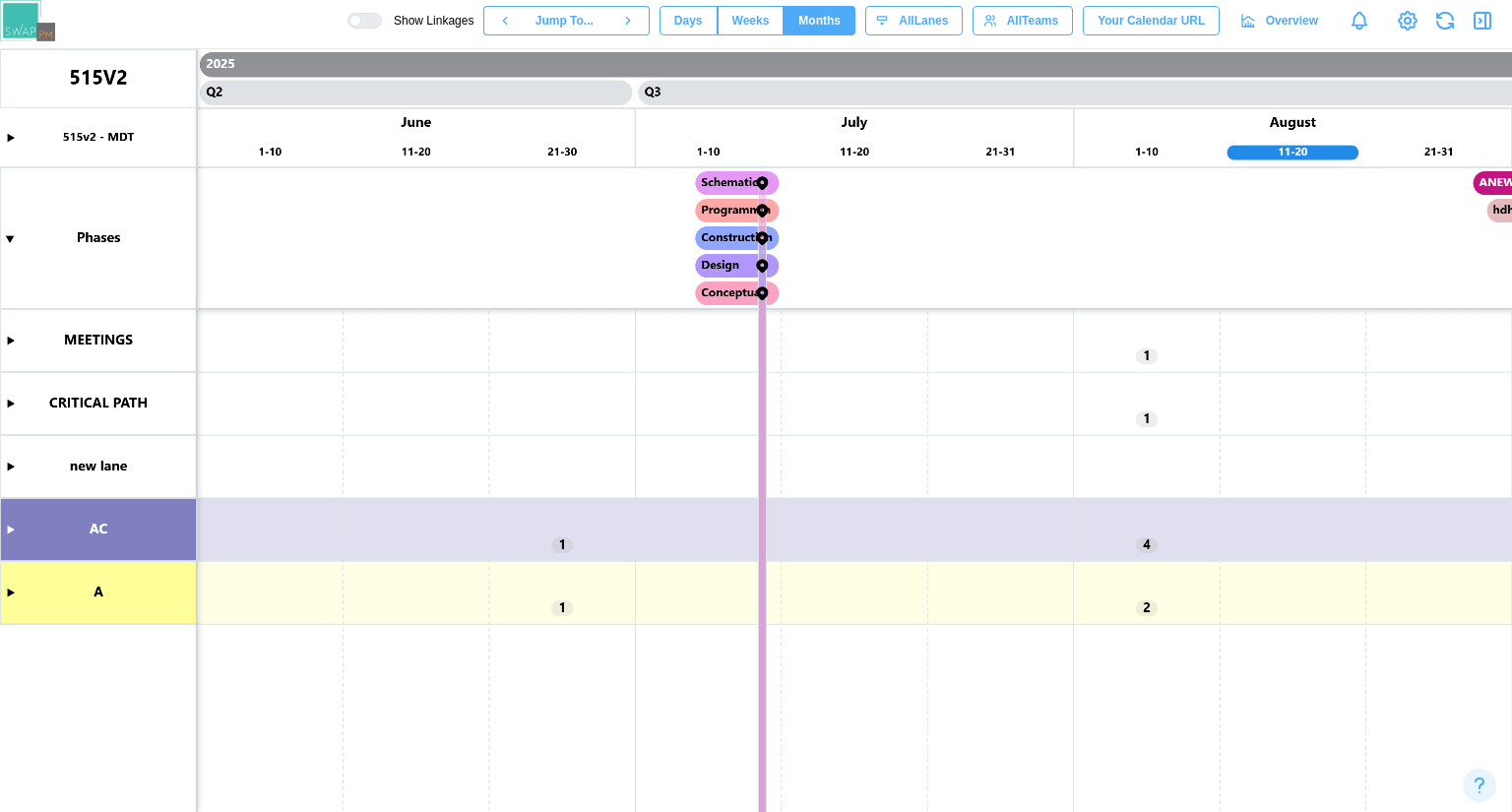
click at [11, 528] on canvas at bounding box center [756, 431] width 1512 height 763
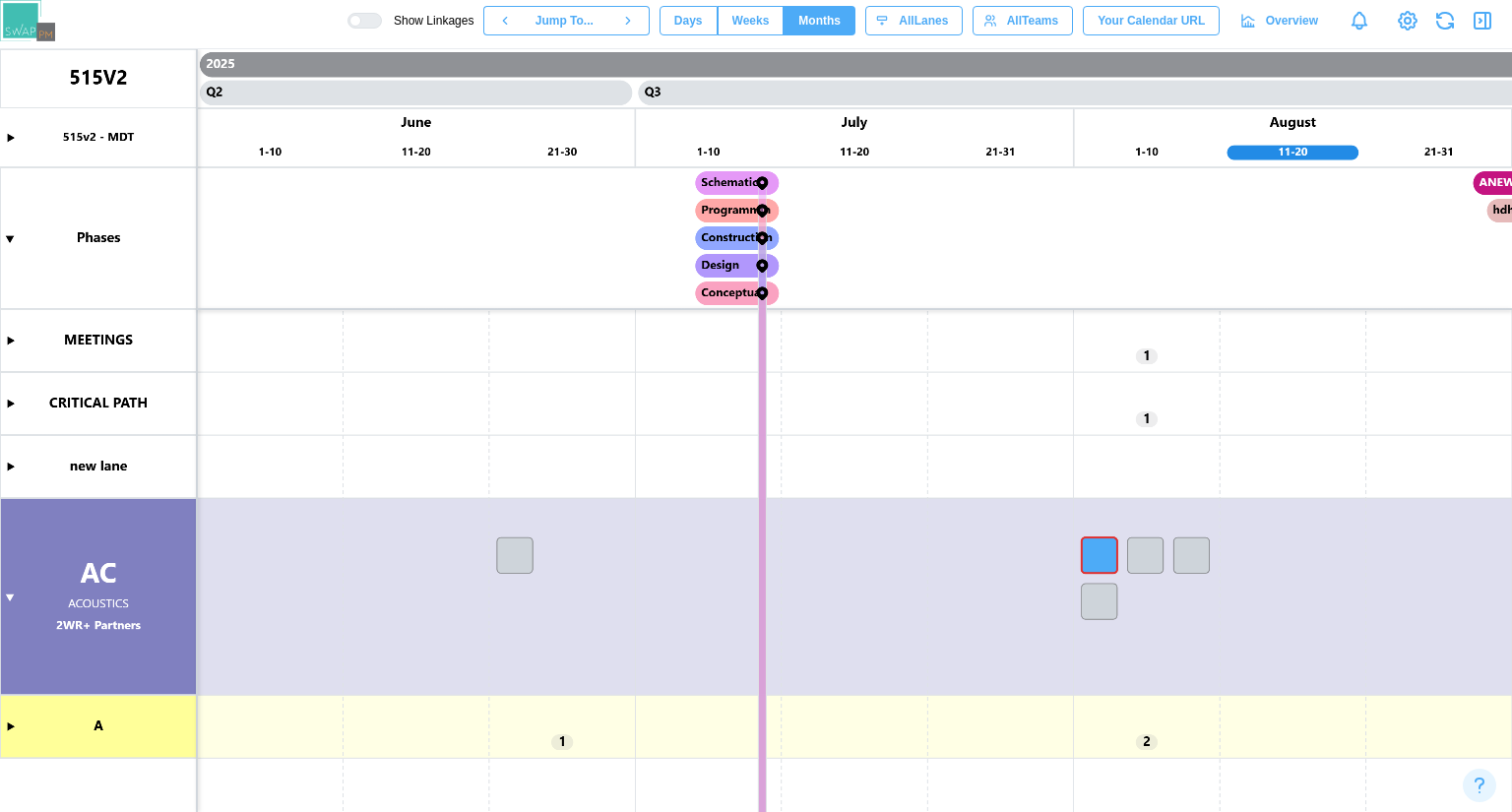
click at [701, 24] on span "Days" at bounding box center [688, 21] width 29 height 28
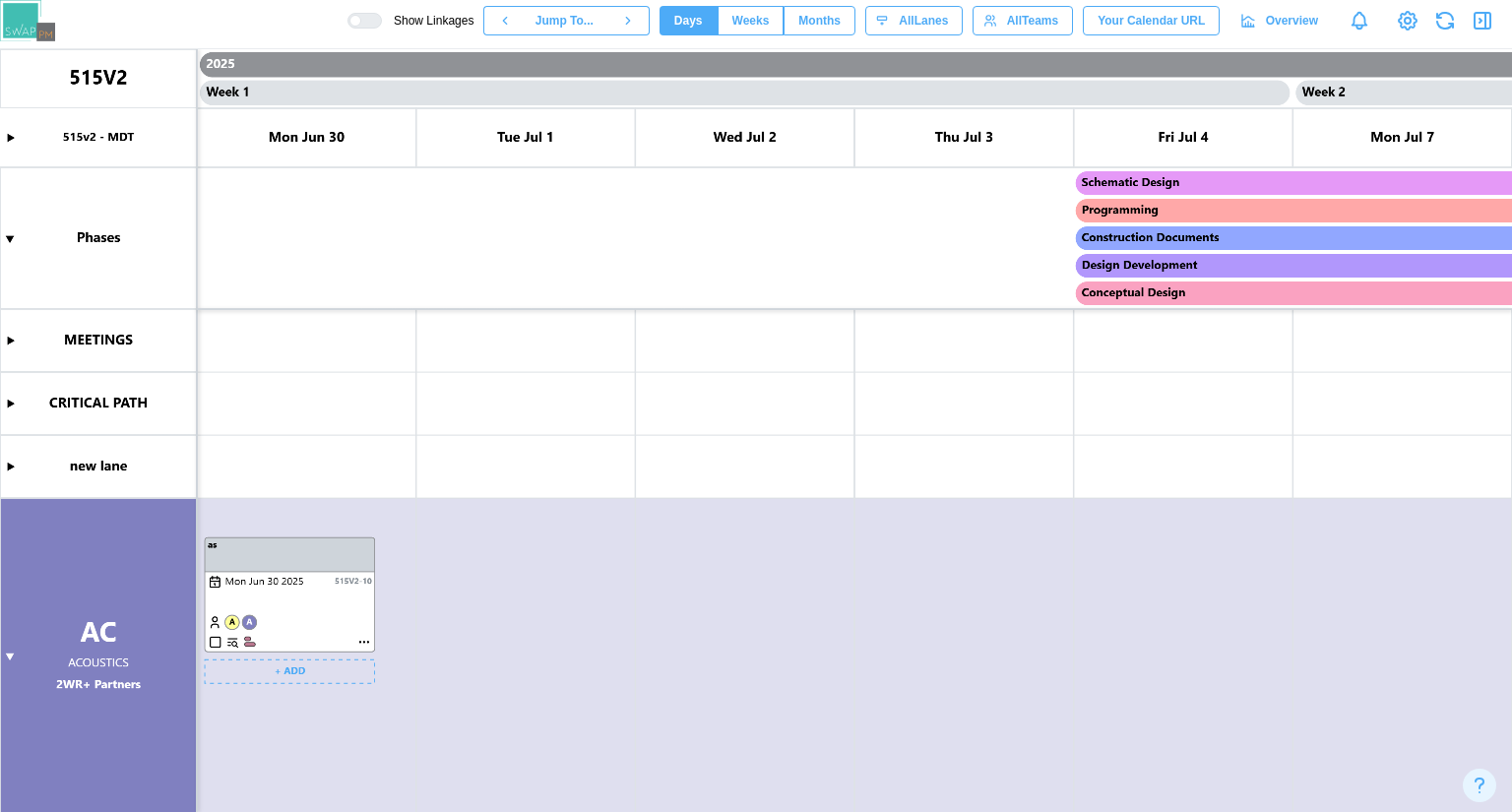
click at [210, 617] on canvas at bounding box center [756, 431] width 1512 height 763
click at [790, 37] on div "Show Linkages Jump To... Days Weeks Months days All Lanes All Teams Your Calend…" at bounding box center [929, 21] width 1164 height 34
click at [769, 13] on span "Weeks" at bounding box center [751, 21] width 38 height 28
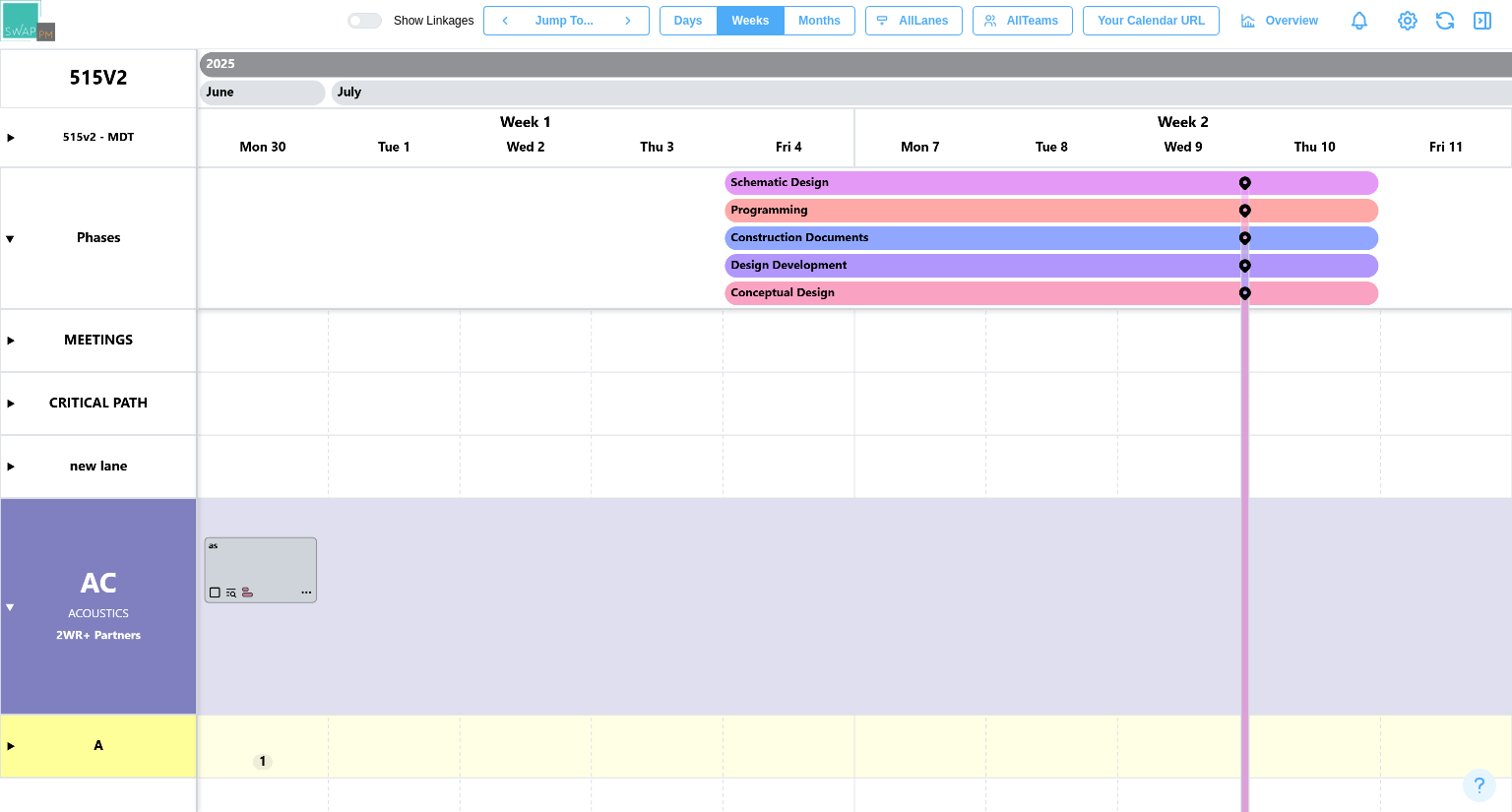
click at [836, 19] on span "Months" at bounding box center [819, 21] width 42 height 28
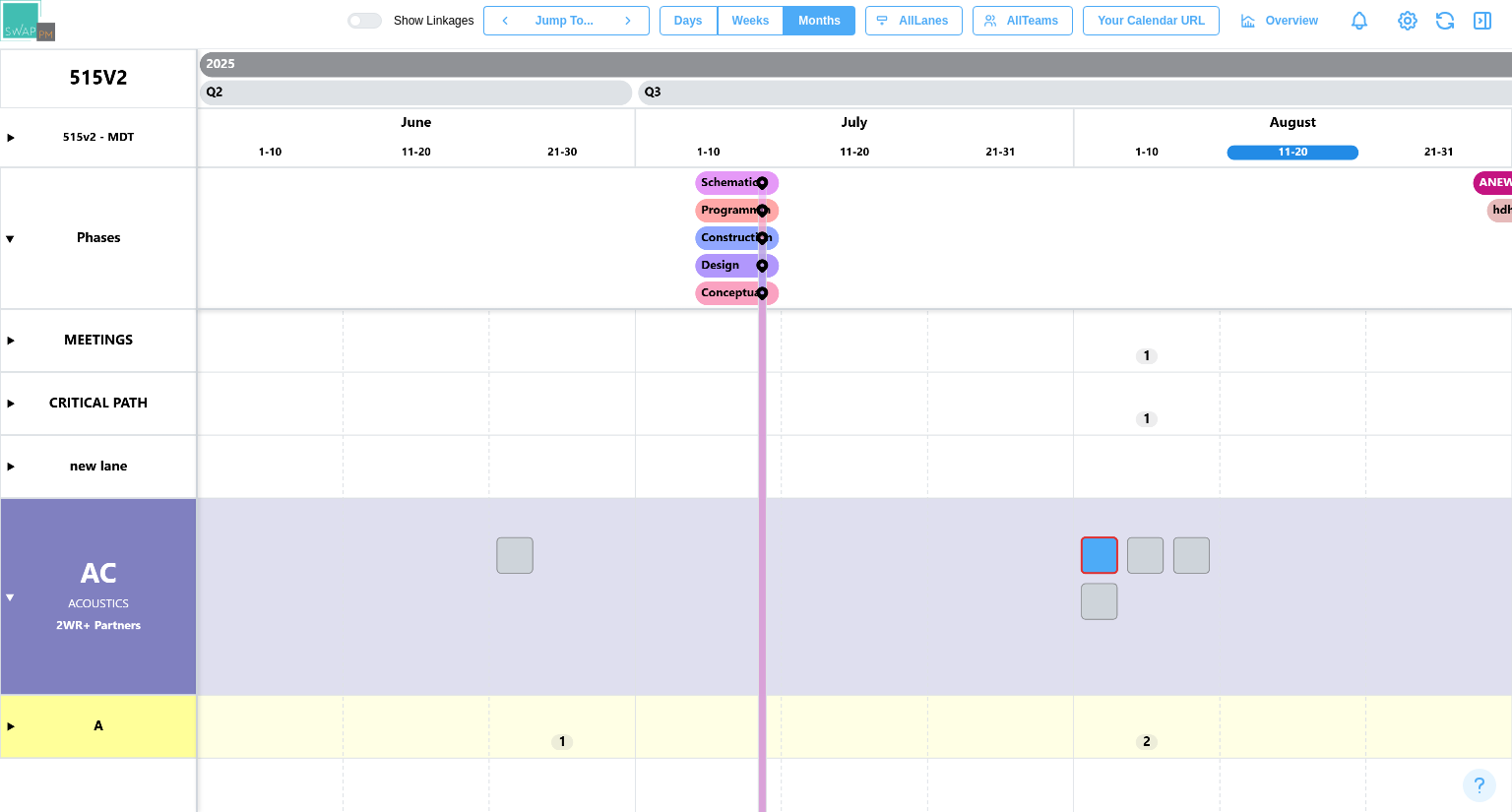
click at [769, 19] on span "Weeks" at bounding box center [751, 21] width 38 height 28
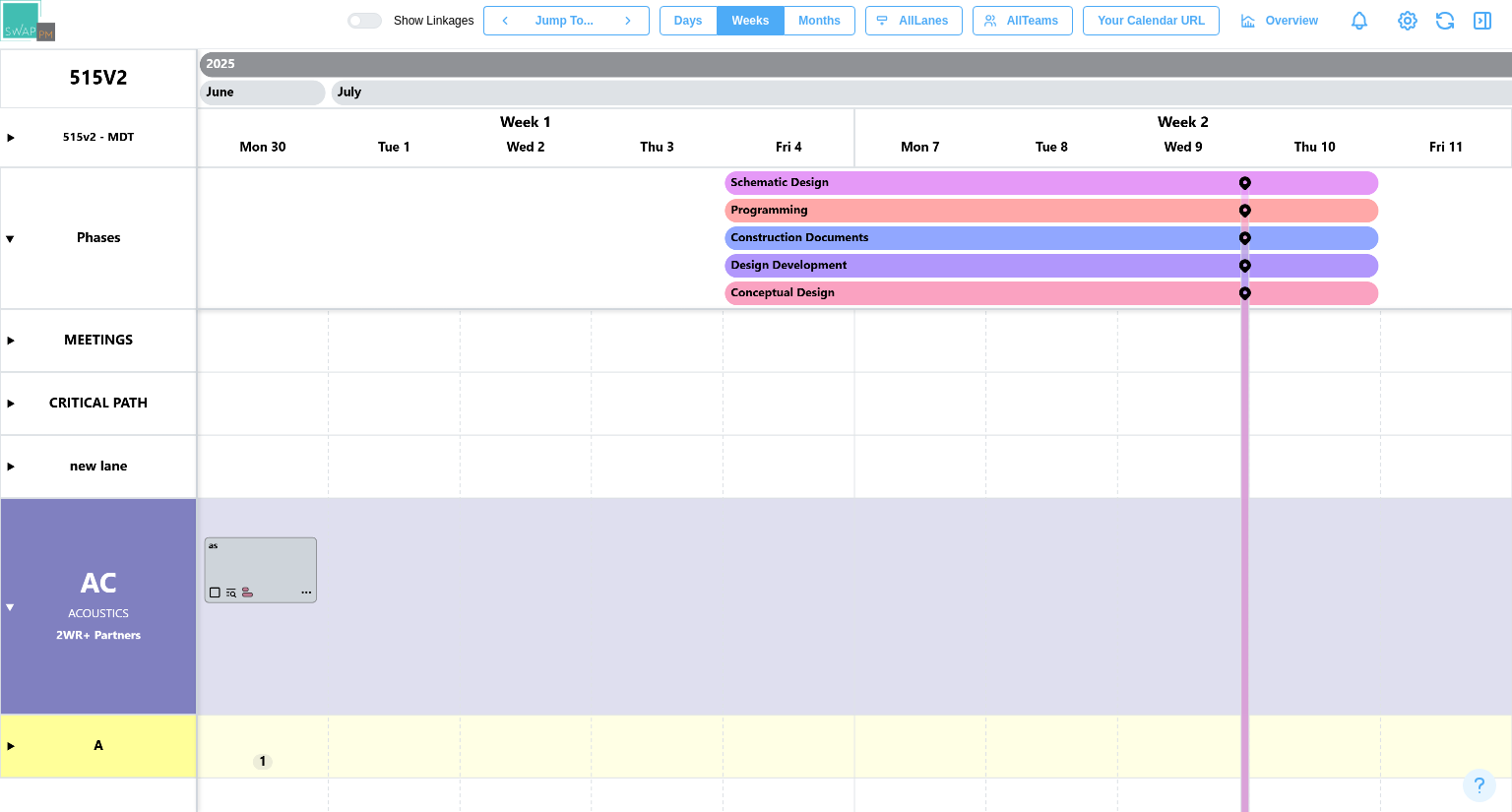
click at [717, 22] on button "Days" at bounding box center [688, 21] width 58 height 30
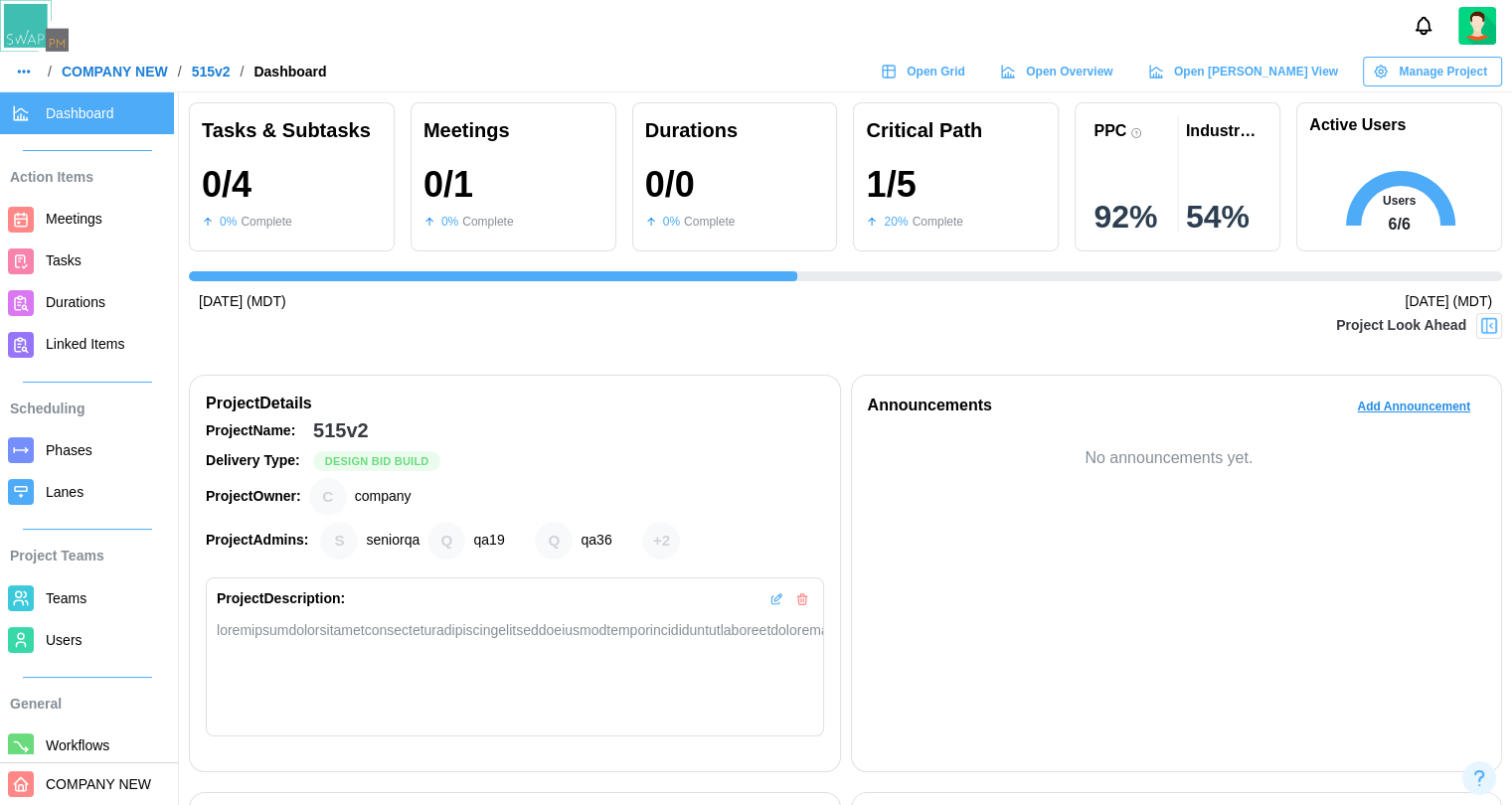
scroll to position [0, 653]
drag, startPoint x: 546, startPoint y: 242, endPoint x: 562, endPoint y: 166, distance: 77.7
click at [546, 242] on div "Meetings 0 / 1 0 % Complete" at bounding box center [514, 177] width 205 height 149
